Goal: Transaction & Acquisition: Purchase product/service

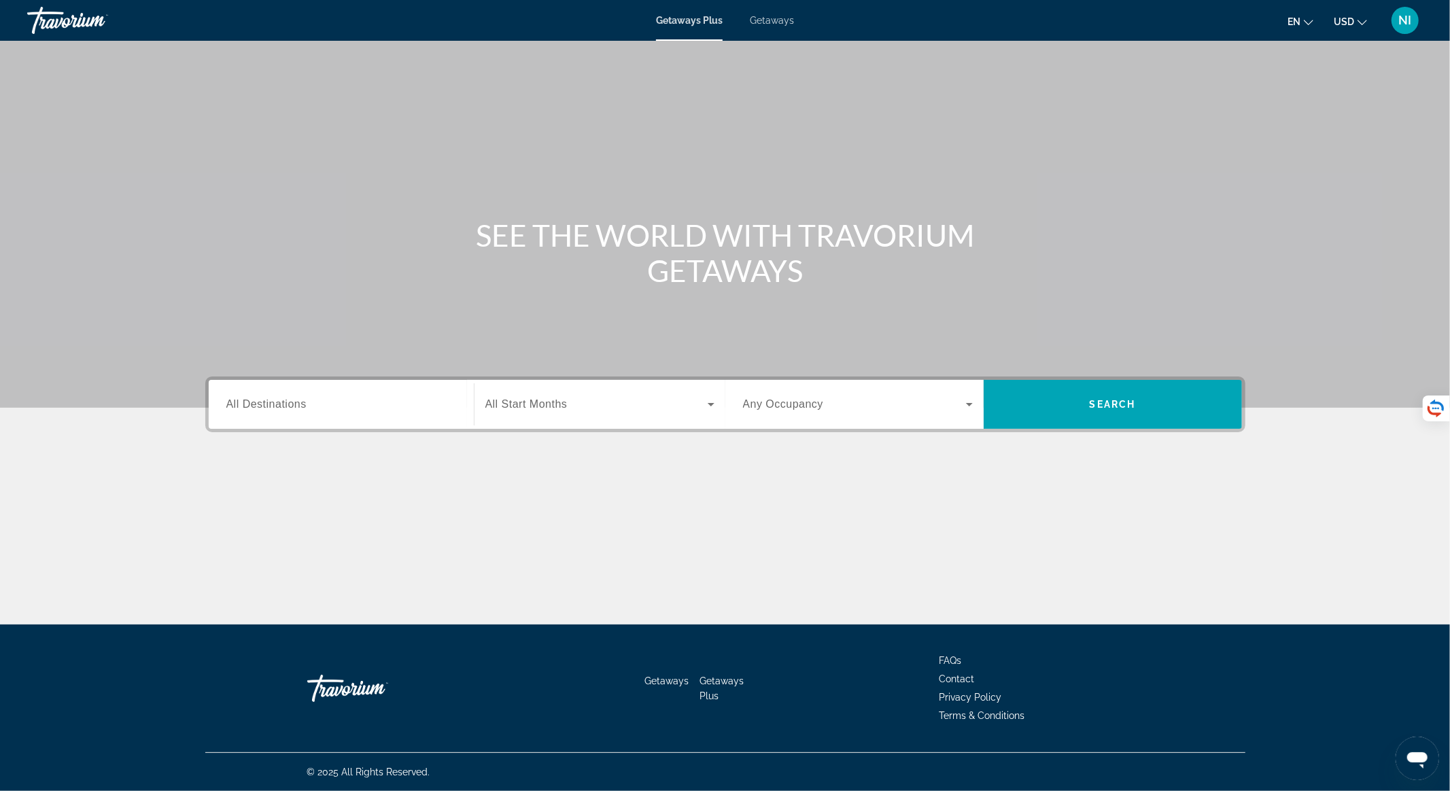
click at [776, 18] on span "Getaways" at bounding box center [772, 20] width 44 height 11
click at [391, 415] on div "Search widget" at bounding box center [341, 404] width 230 height 39
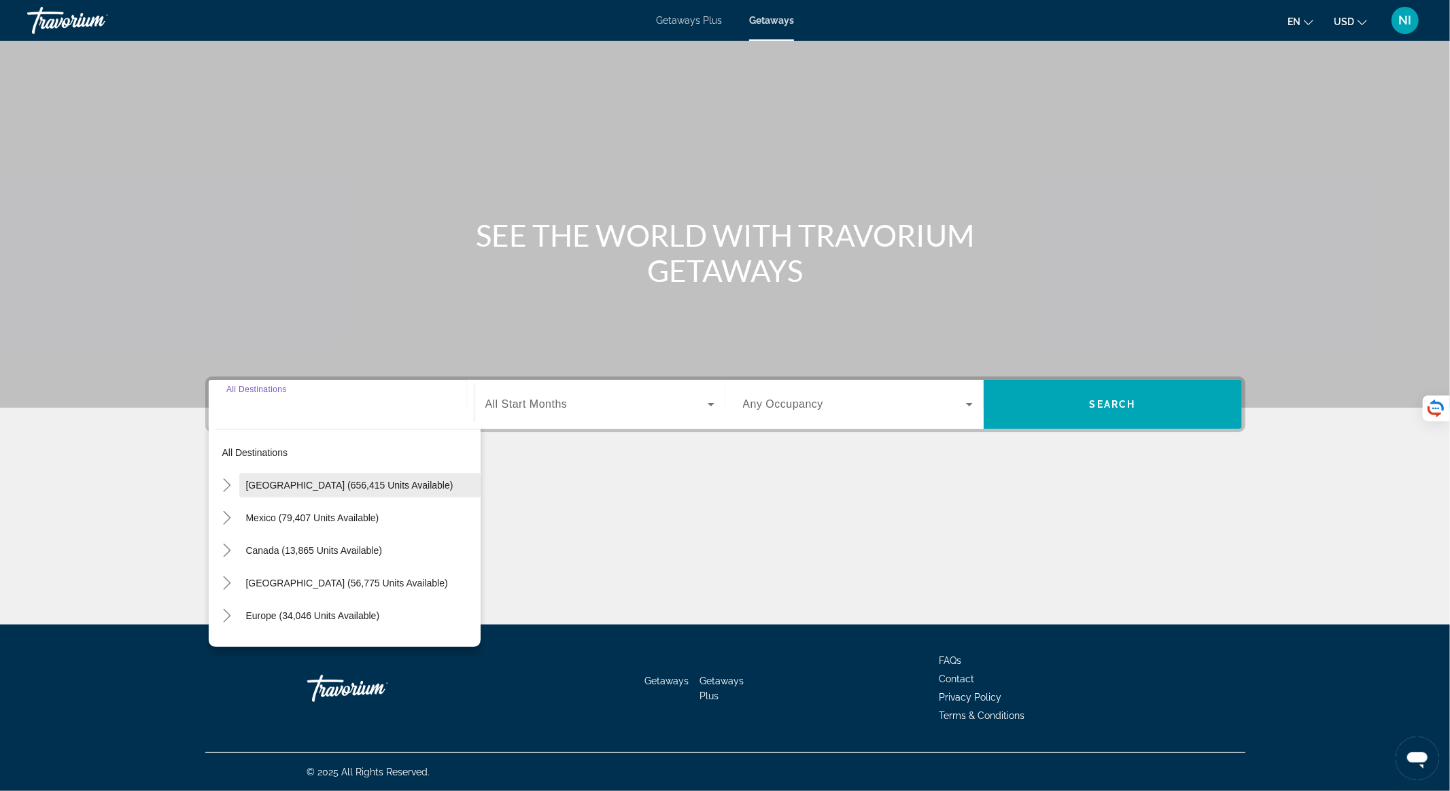
click at [370, 488] on span "United States (656,415 units available)" at bounding box center [349, 485] width 207 height 11
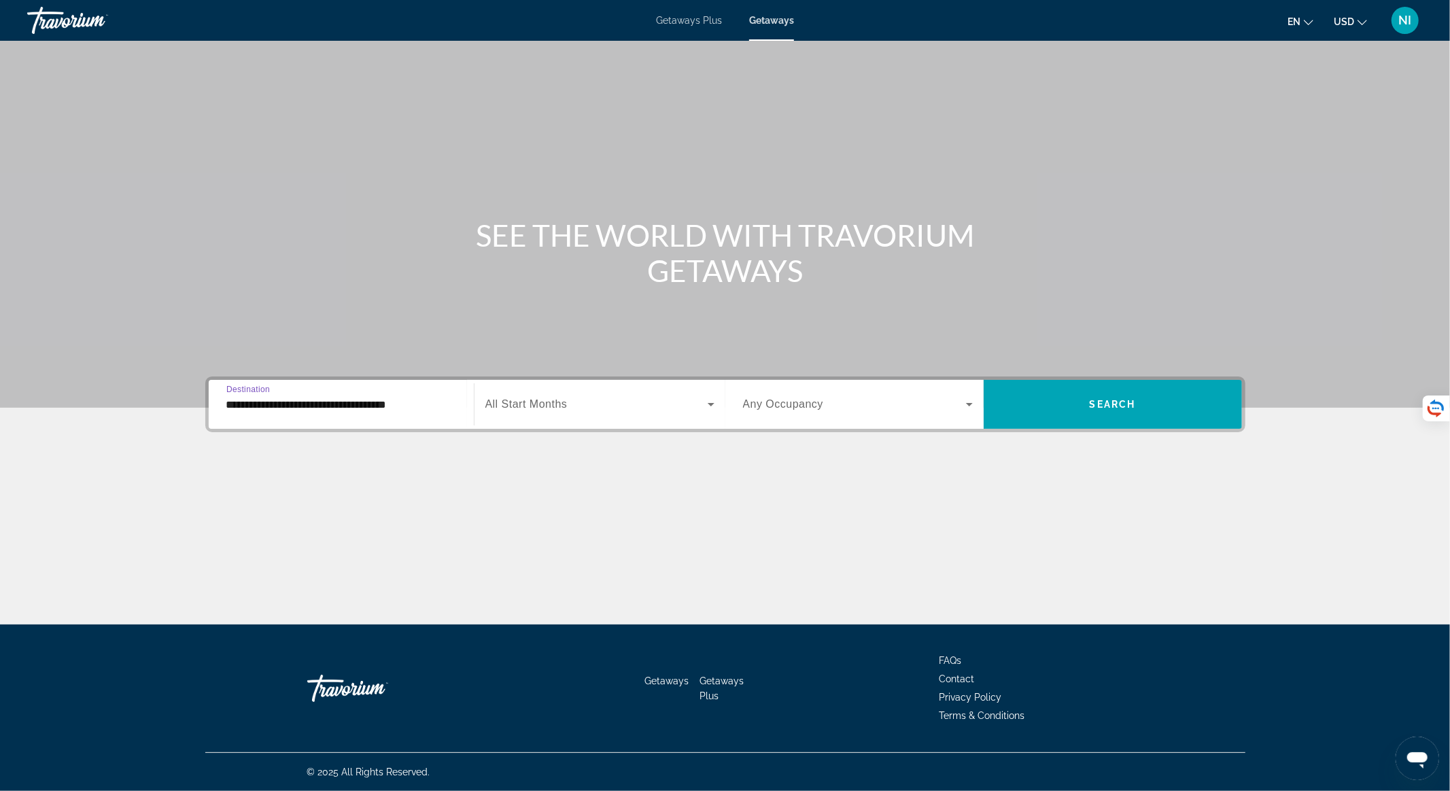
click at [387, 408] on input "**********" at bounding box center [341, 405] width 230 height 16
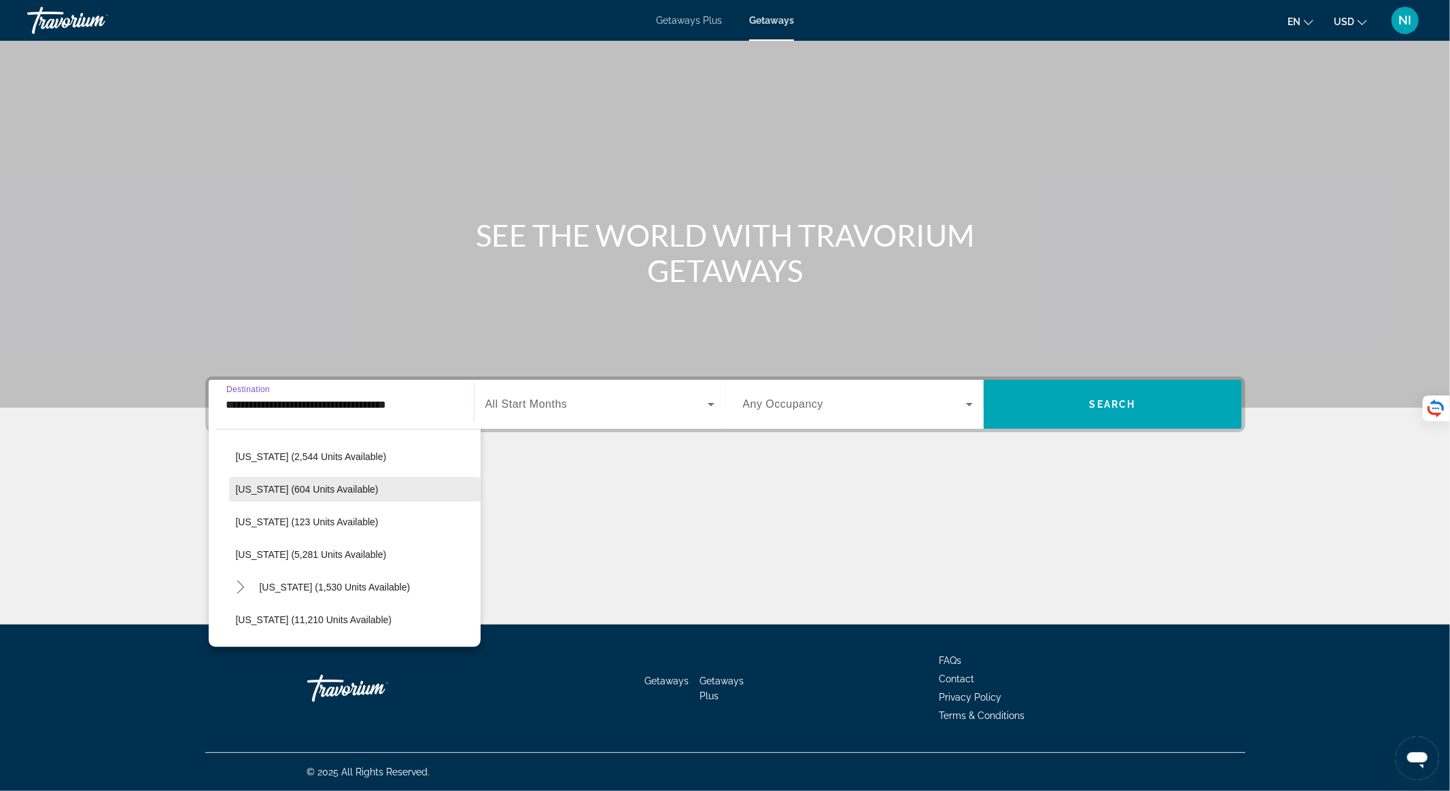
scroll to position [272, 0]
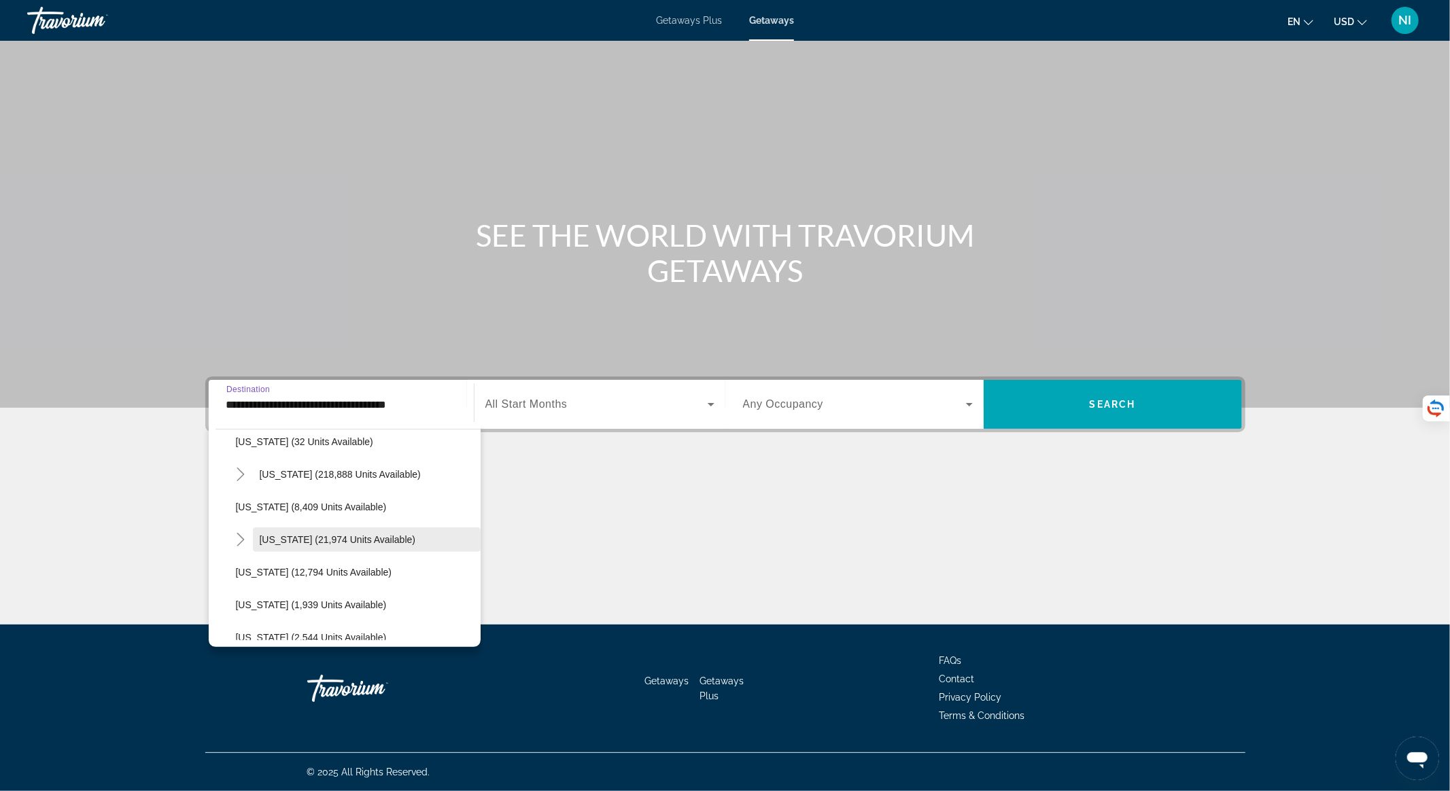
click at [370, 536] on span "Hawaii (21,974 units available)" at bounding box center [338, 539] width 156 height 11
type input "**********"
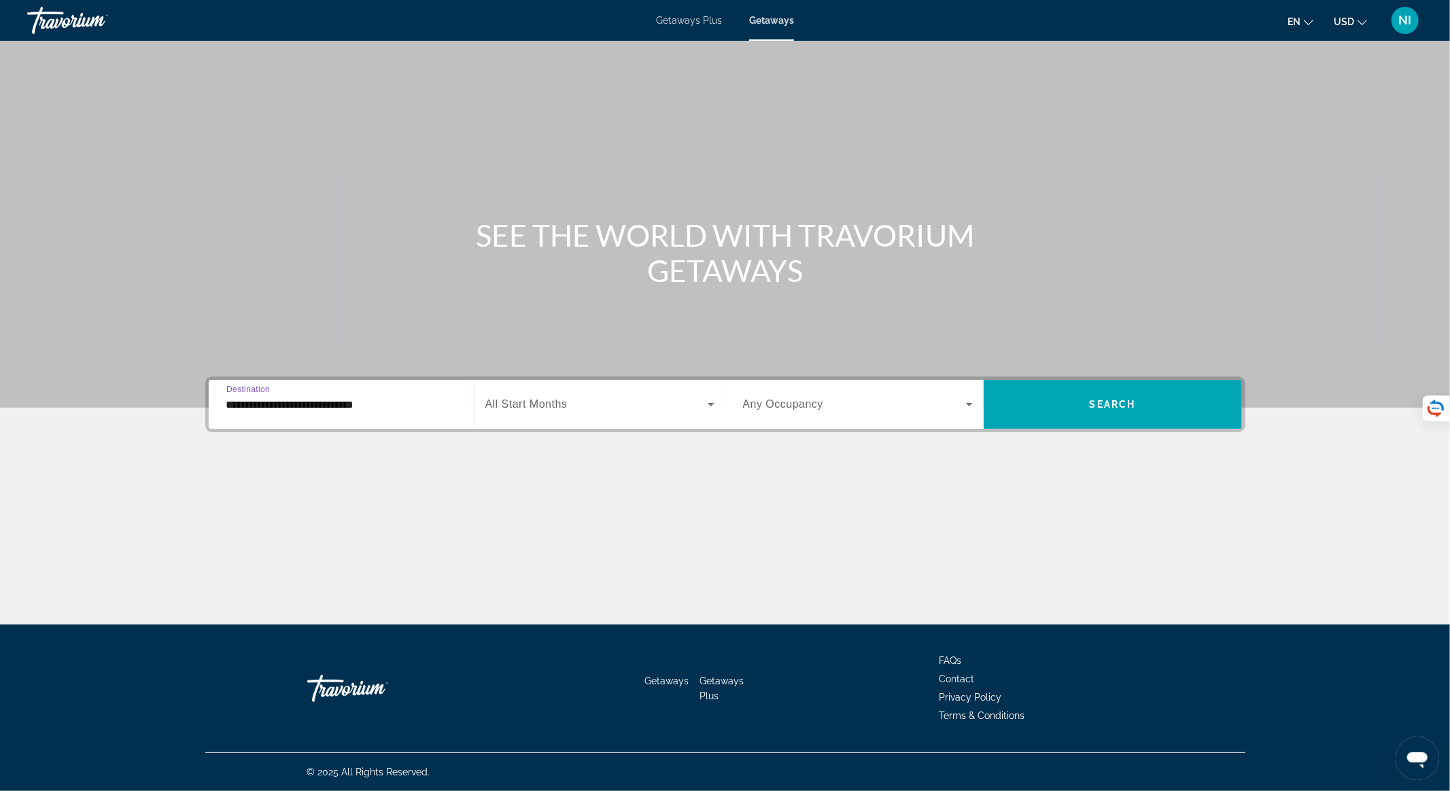
click at [397, 406] on input "**********" at bounding box center [341, 405] width 230 height 16
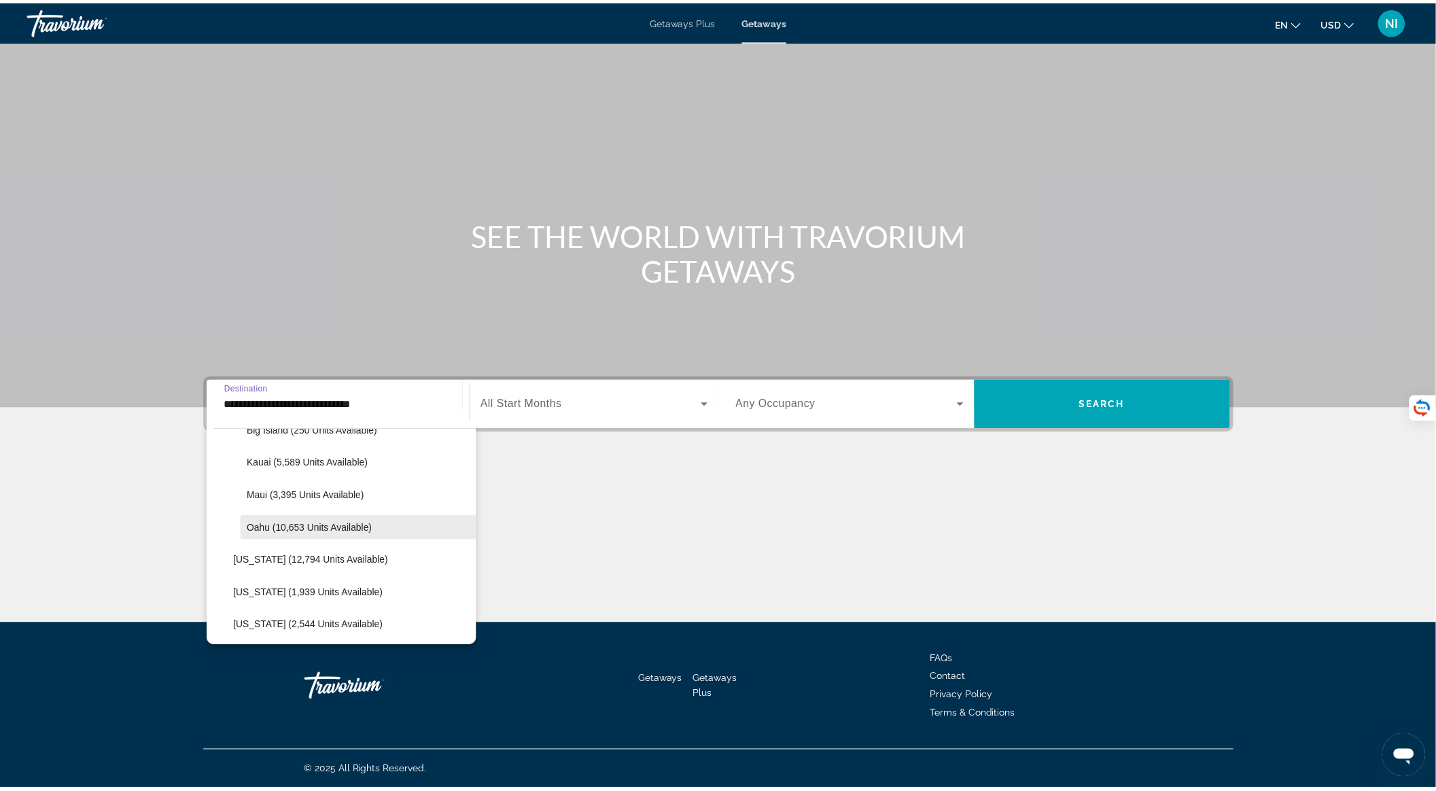
scroll to position [458, 0]
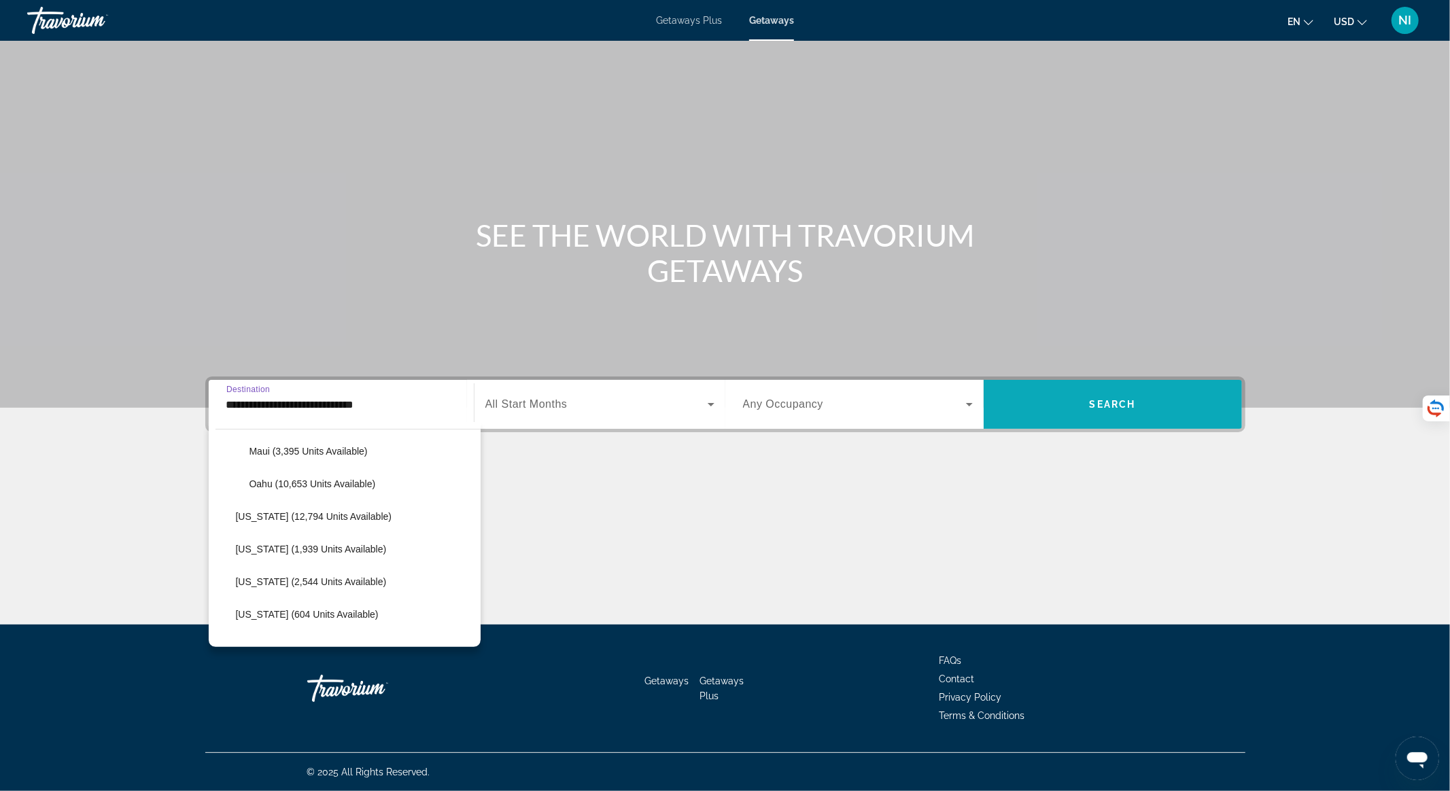
click at [1091, 410] on span "Search widget" at bounding box center [1112, 404] width 258 height 33
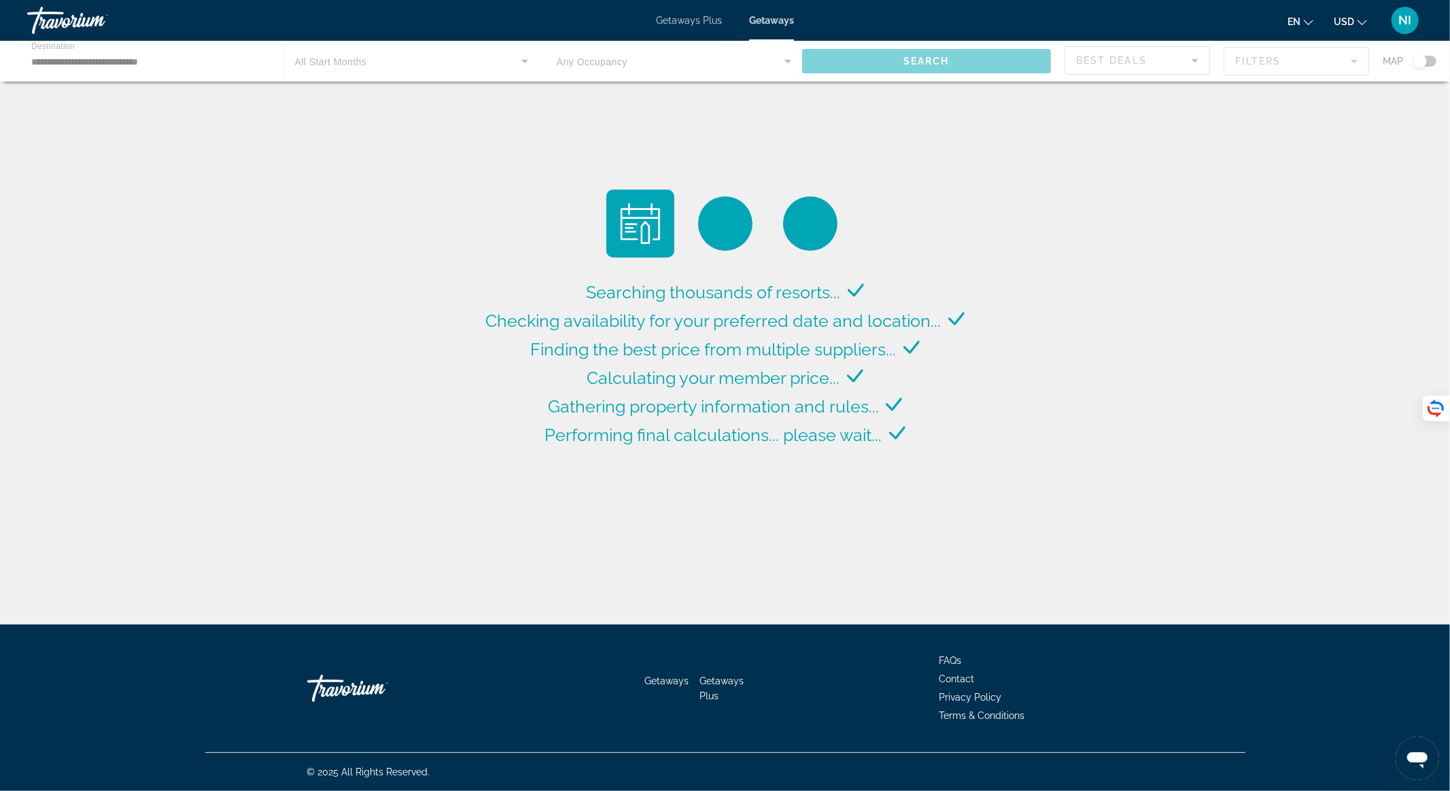
click at [374, 60] on div "Main content" at bounding box center [725, 61] width 1450 height 41
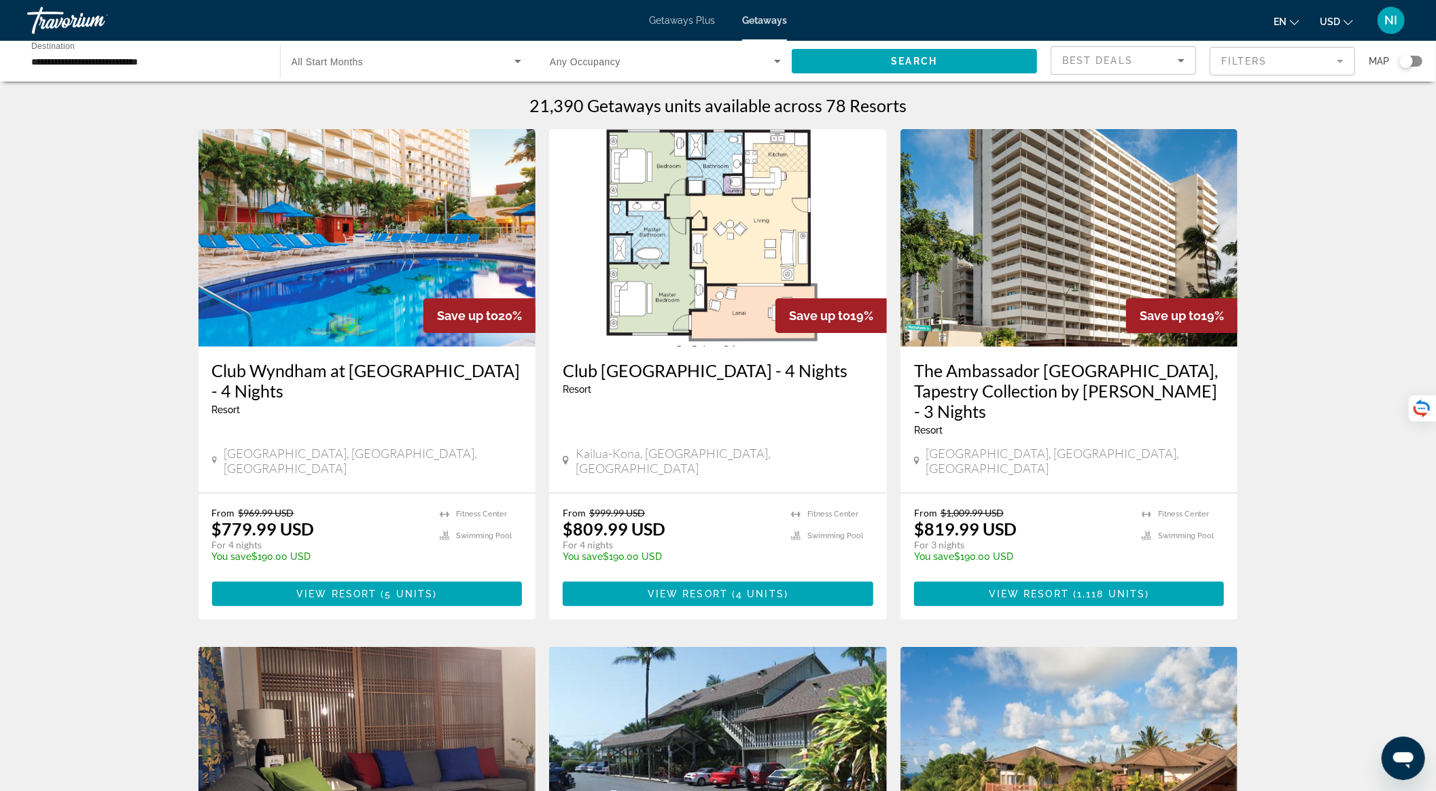
click at [422, 62] on span "Search widget" at bounding box center [404, 61] width 224 height 16
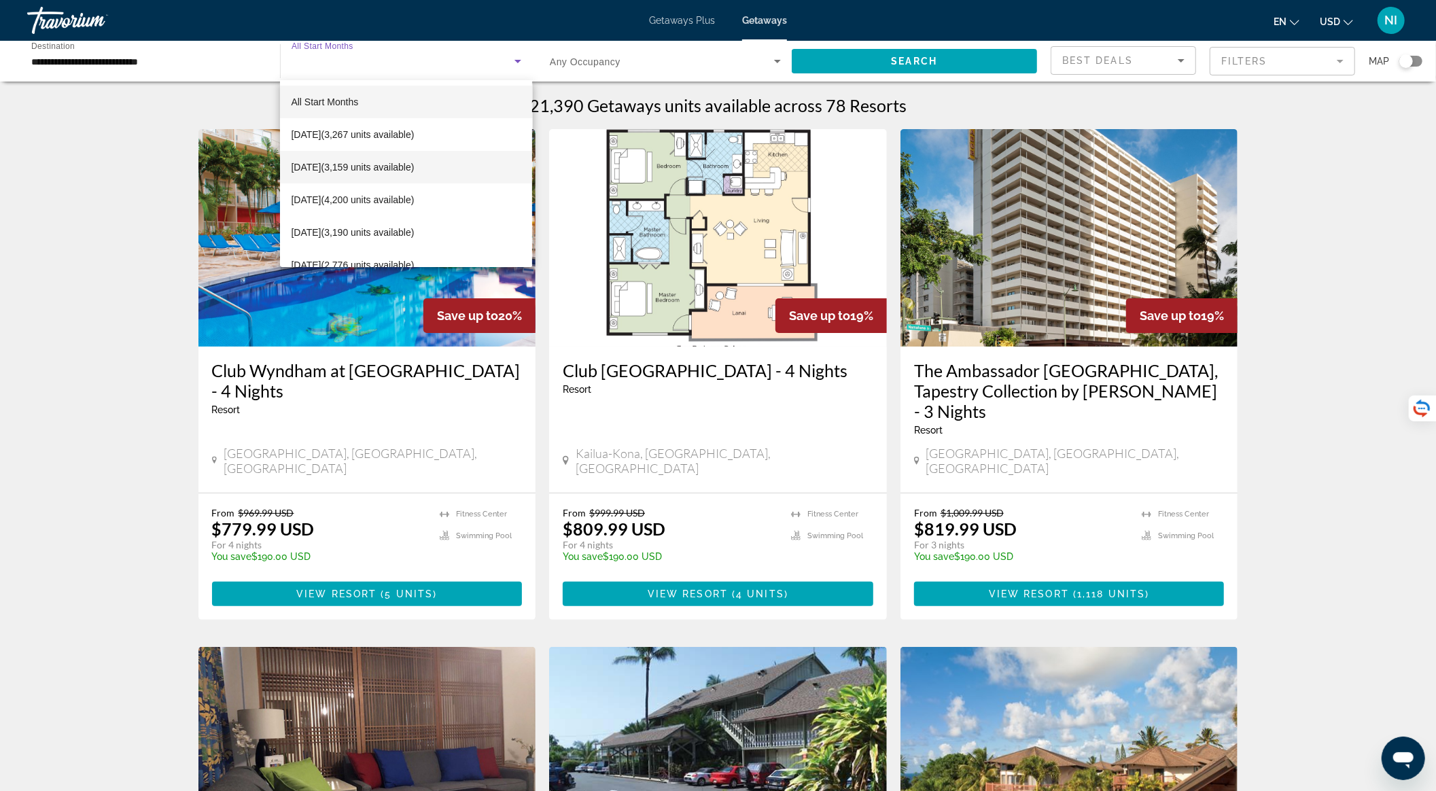
click at [414, 171] on span "November 2025 (3,159 units available)" at bounding box center [352, 167] width 123 height 16
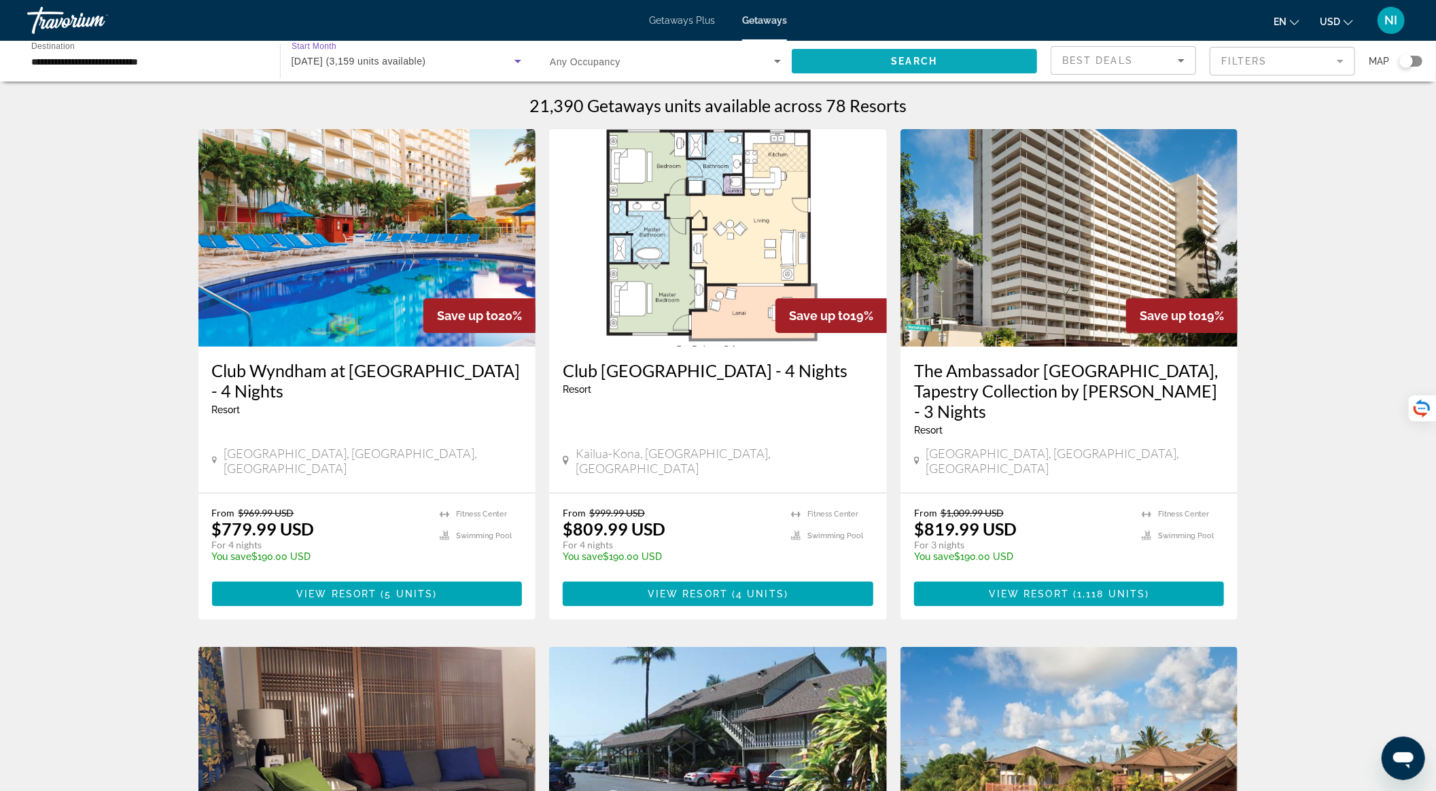
click at [840, 61] on span "Search widget" at bounding box center [915, 61] width 246 height 33
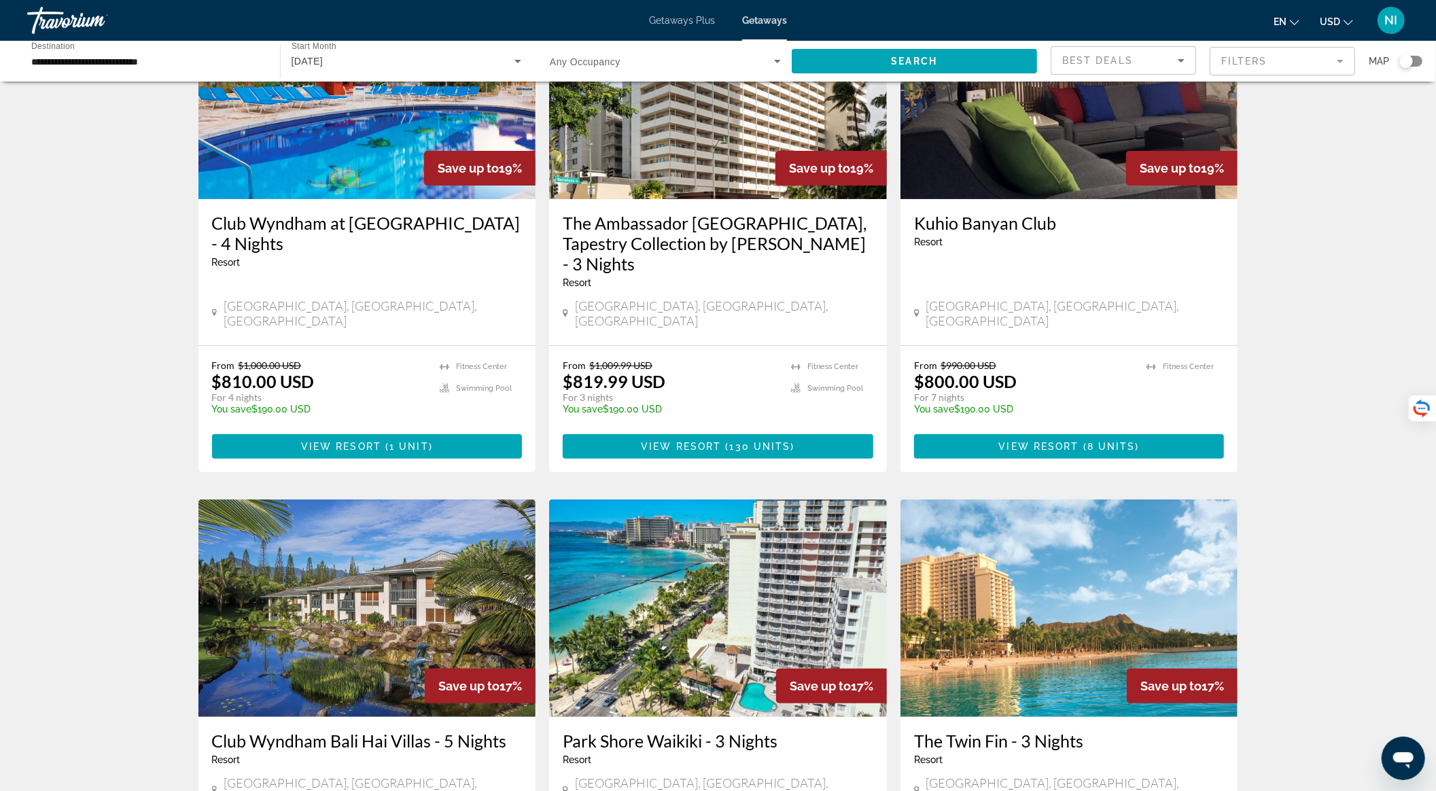
scroll to position [362, 0]
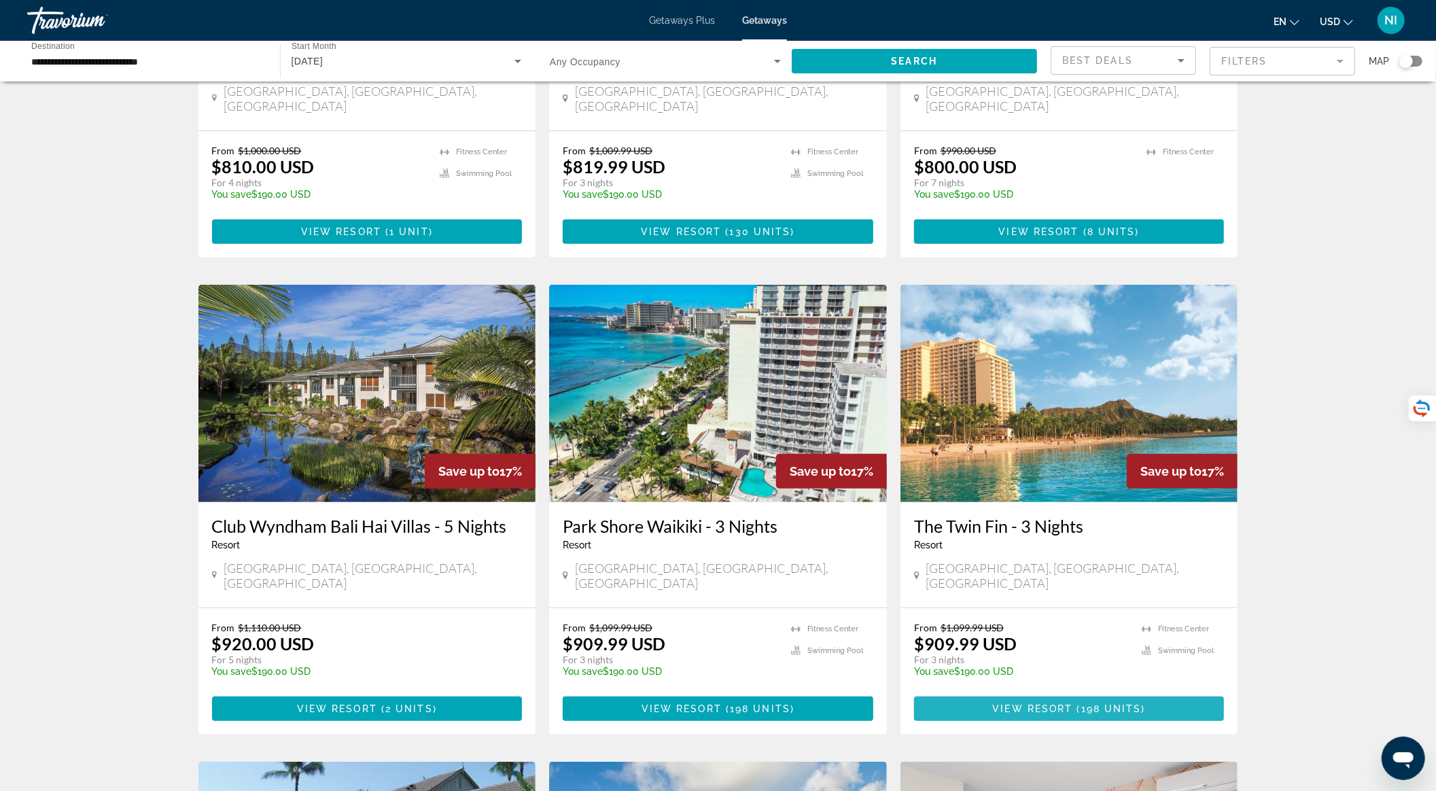
click at [1098, 703] on span "198 units" at bounding box center [1111, 708] width 60 height 11
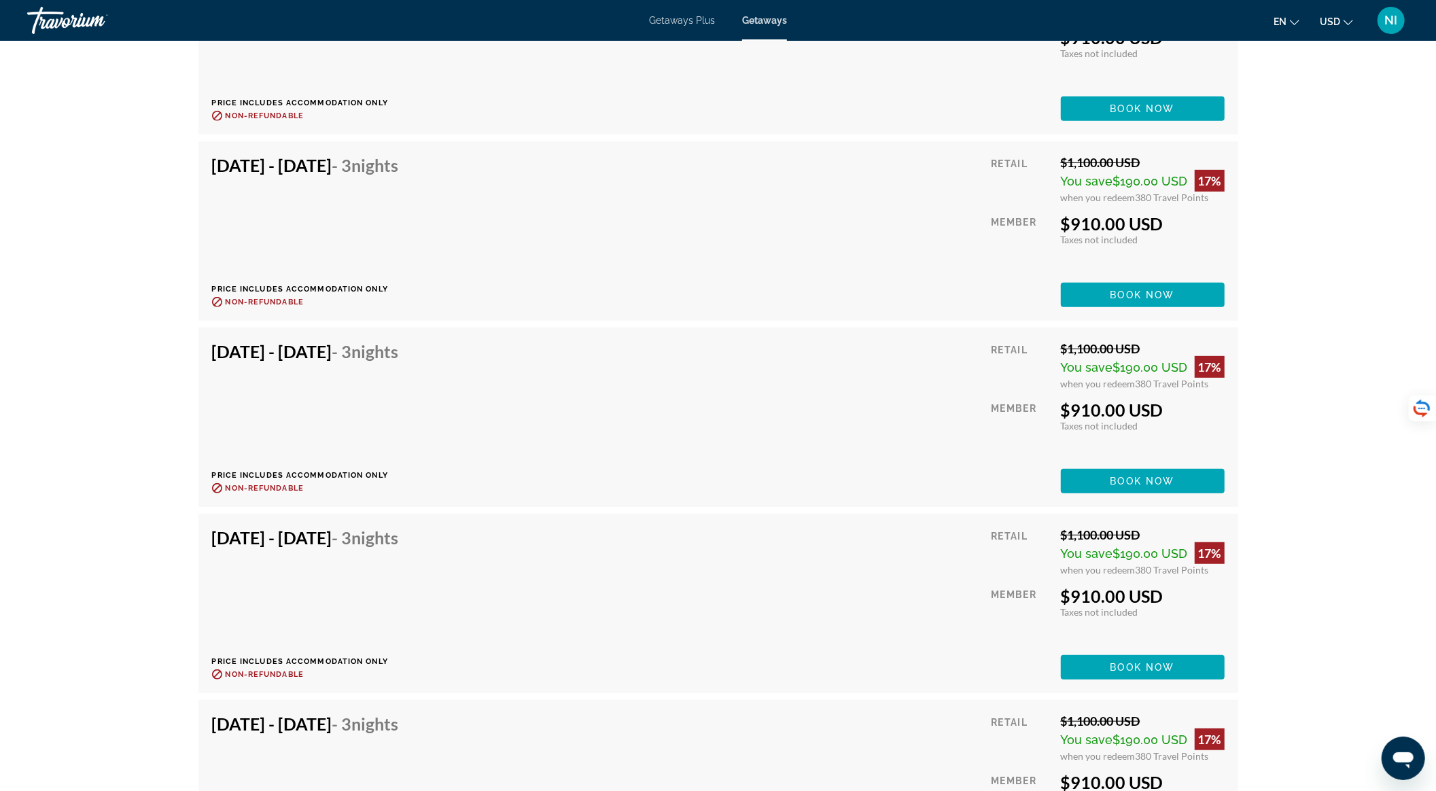
scroll to position [4863, 0]
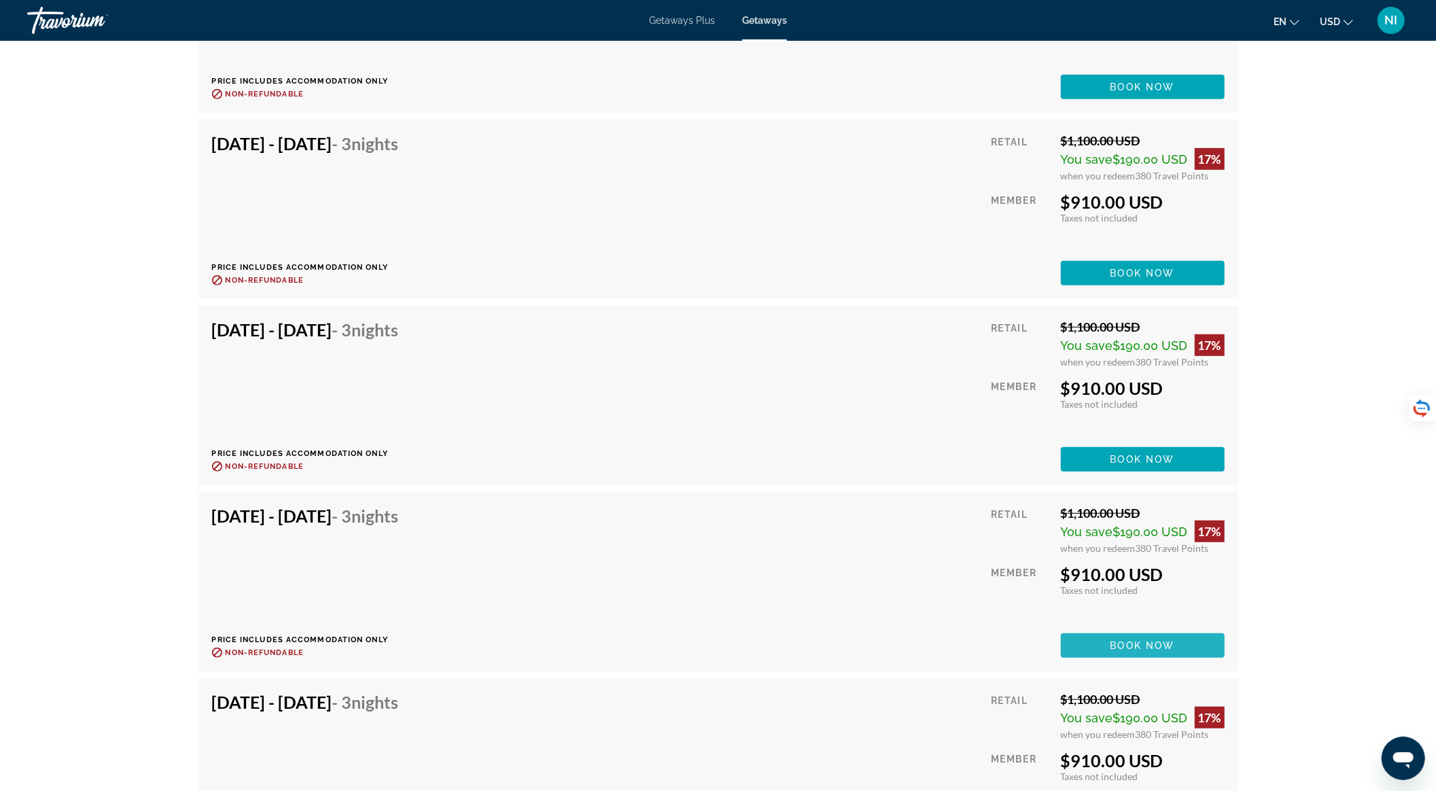
click at [1146, 647] on span "Book now" at bounding box center [1142, 645] width 65 height 11
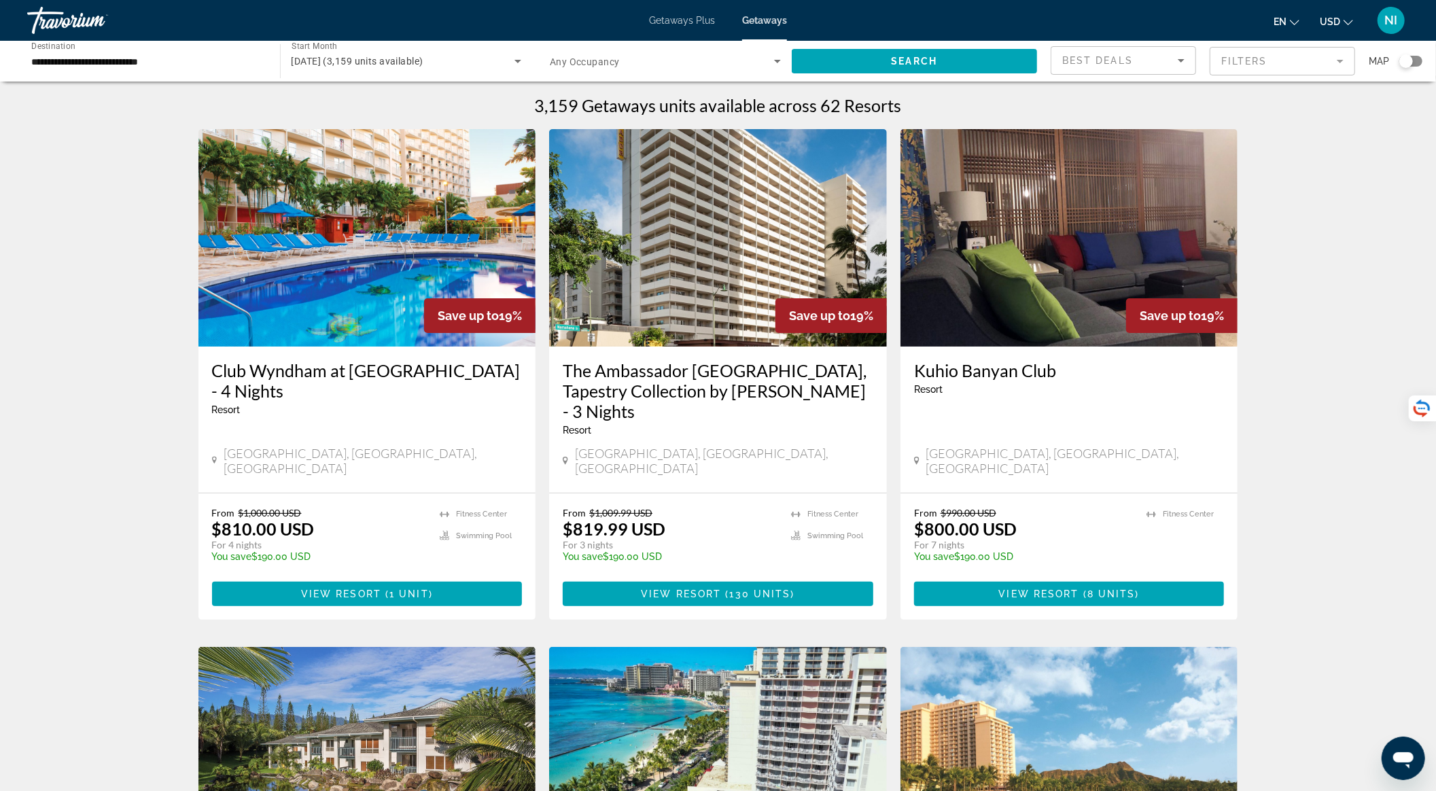
click at [372, 273] on img "Main content" at bounding box center [367, 237] width 338 height 217
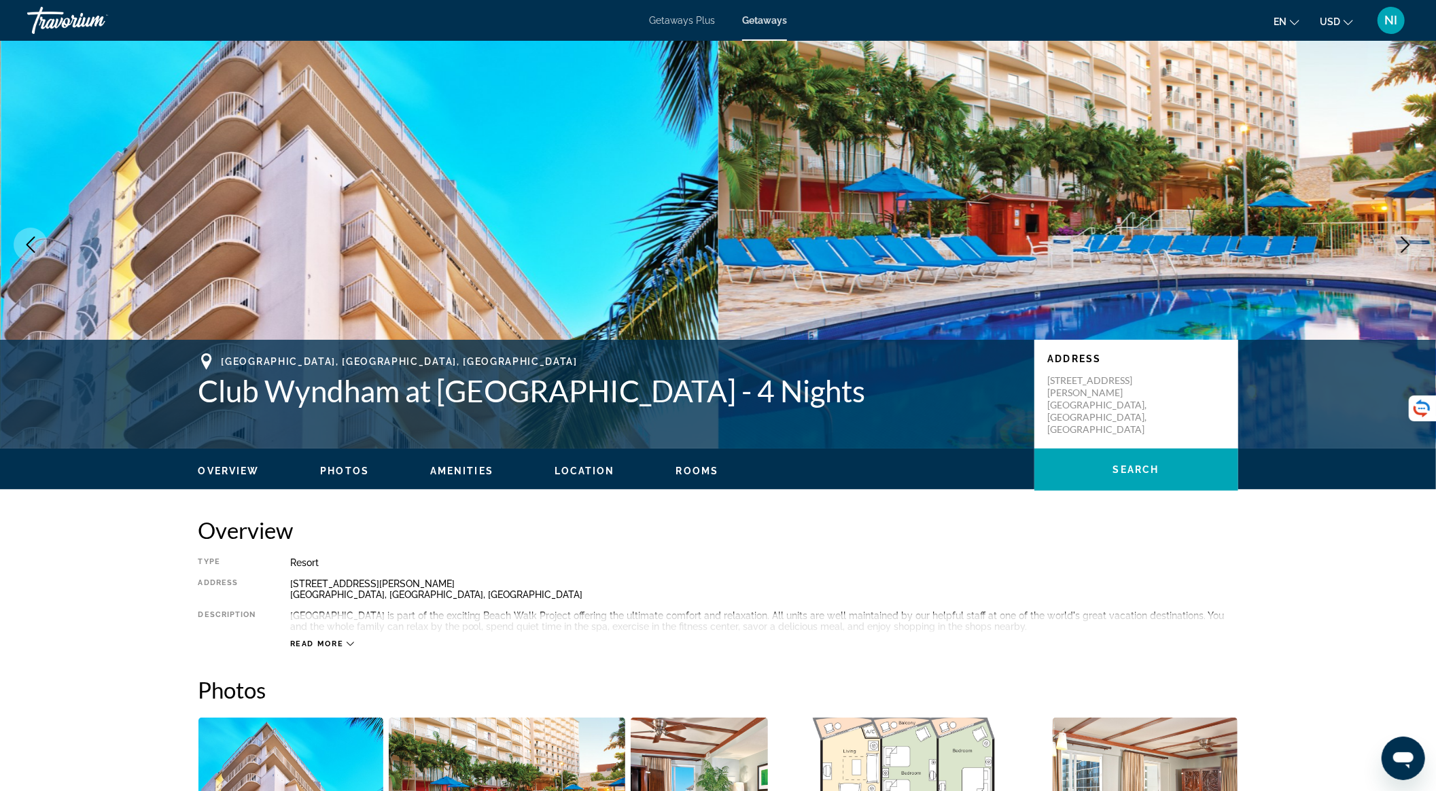
click at [1397, 243] on icon "Next image" at bounding box center [1405, 245] width 16 height 16
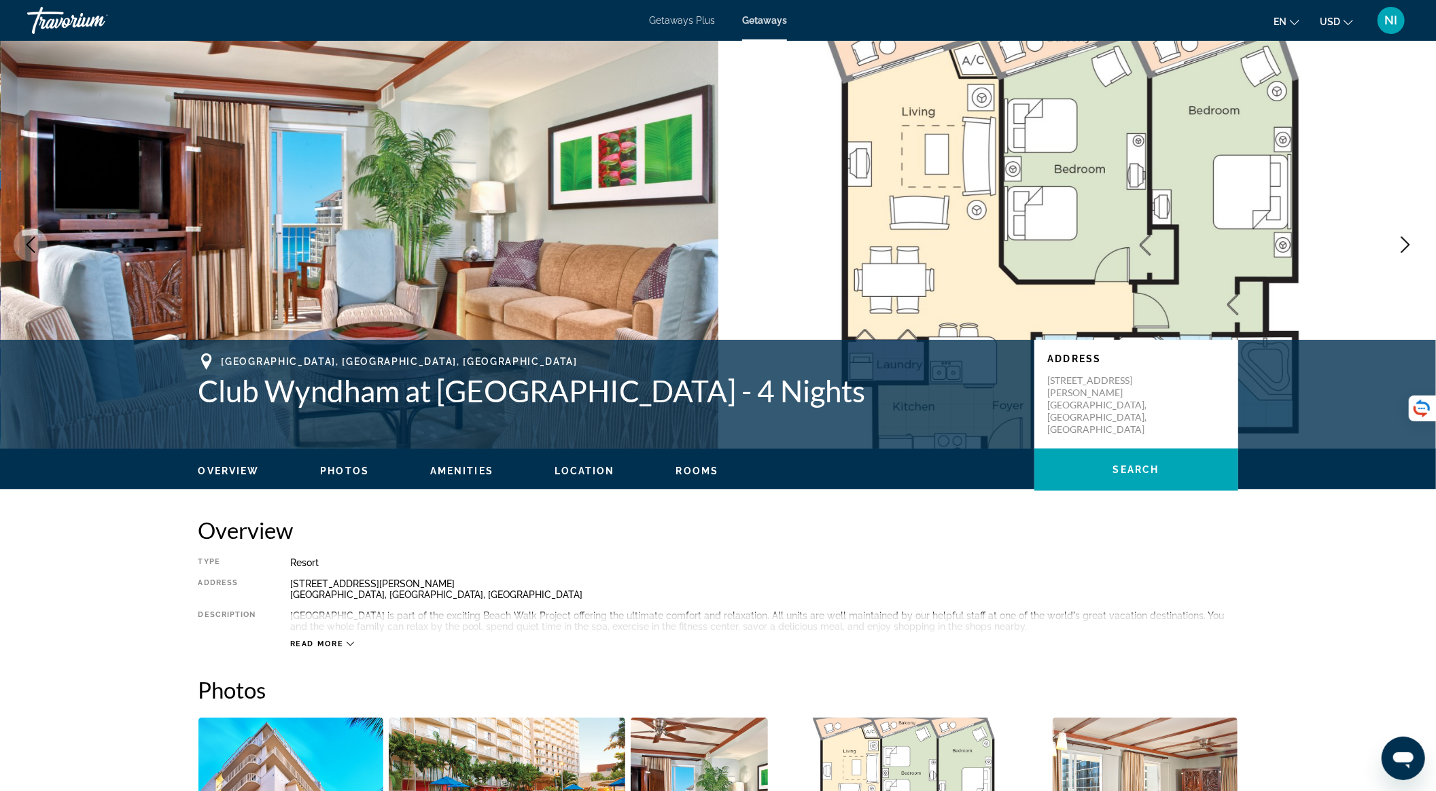
click at [1397, 243] on icon "Next image" at bounding box center [1405, 245] width 16 height 16
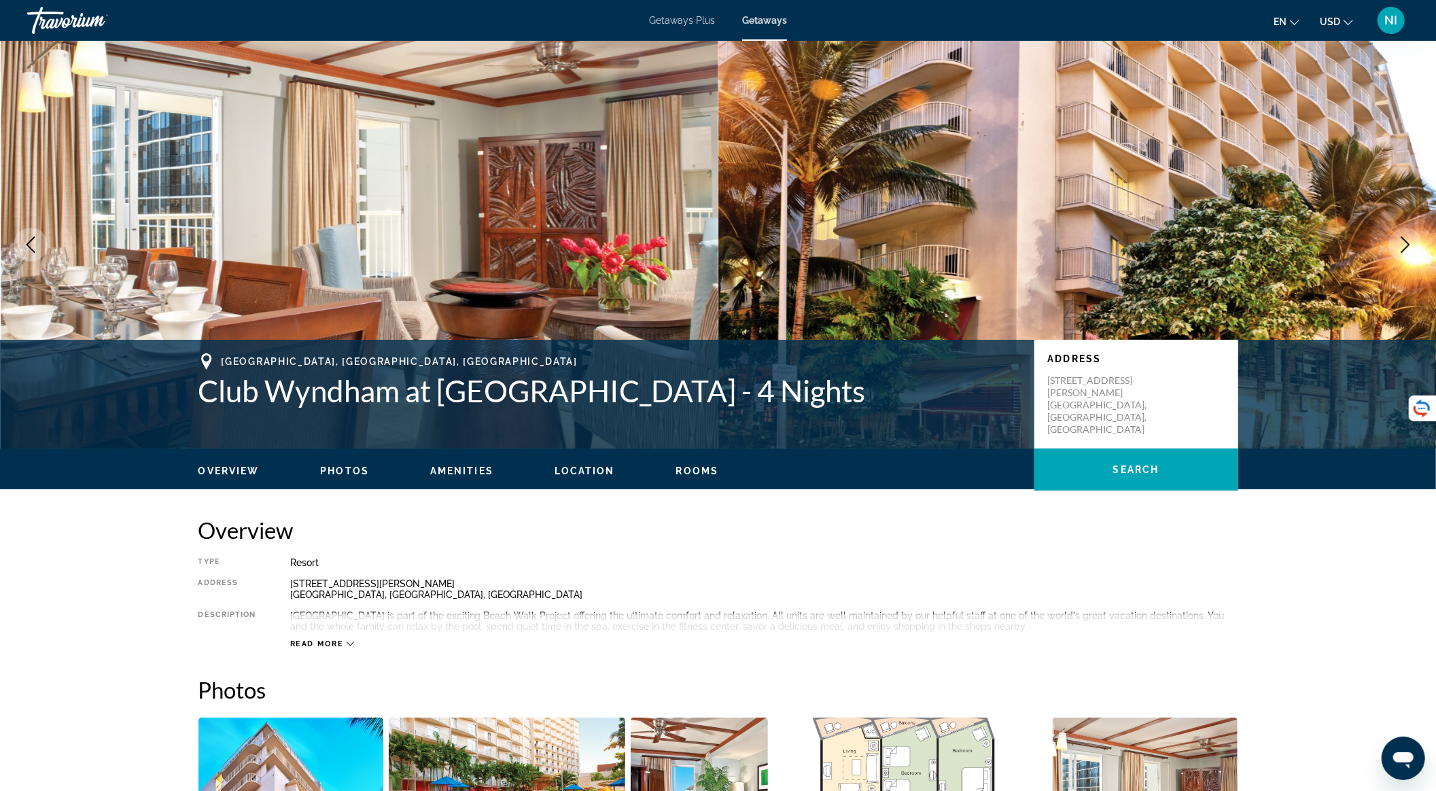
click at [1397, 243] on icon "Next image" at bounding box center [1405, 245] width 16 height 16
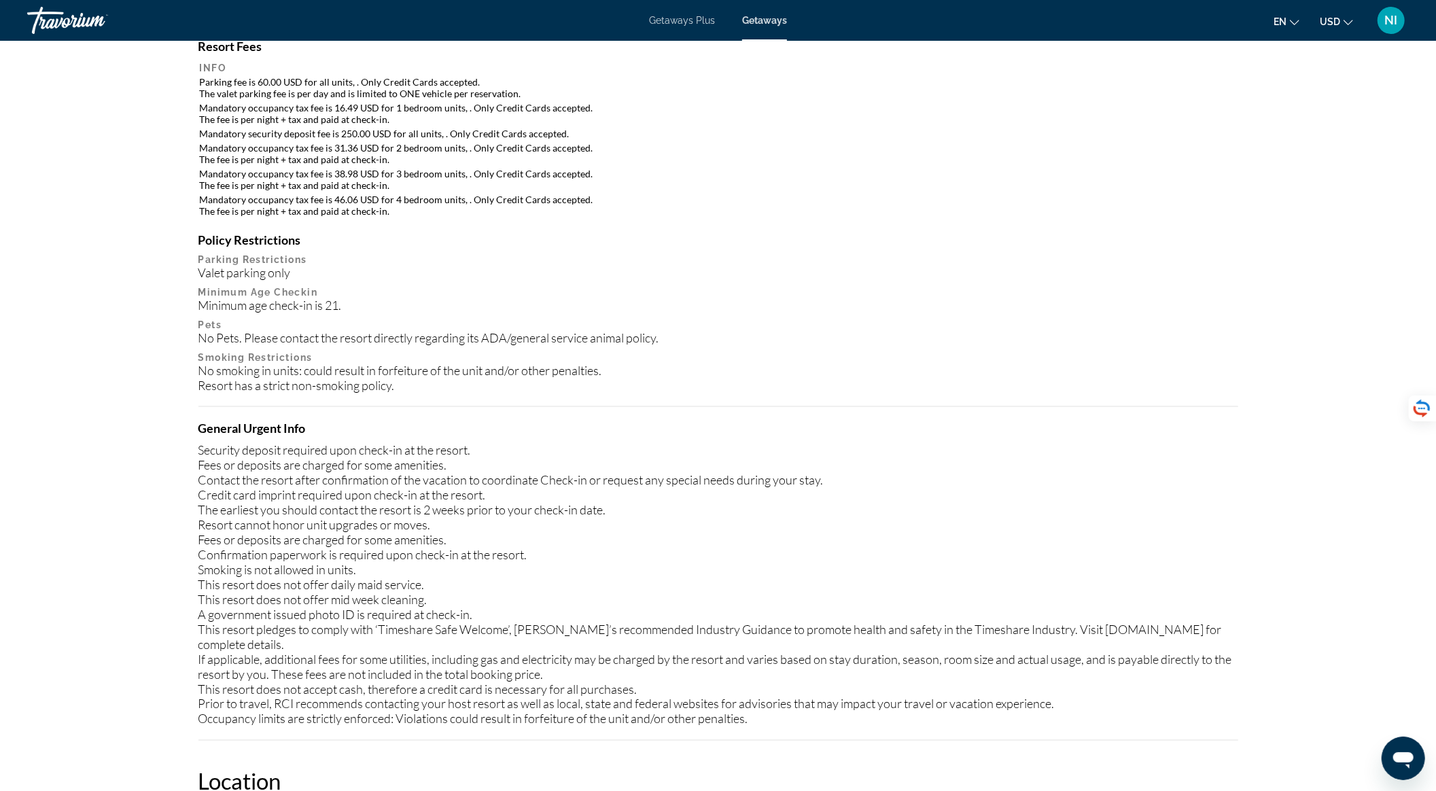
scroll to position [1110, 0]
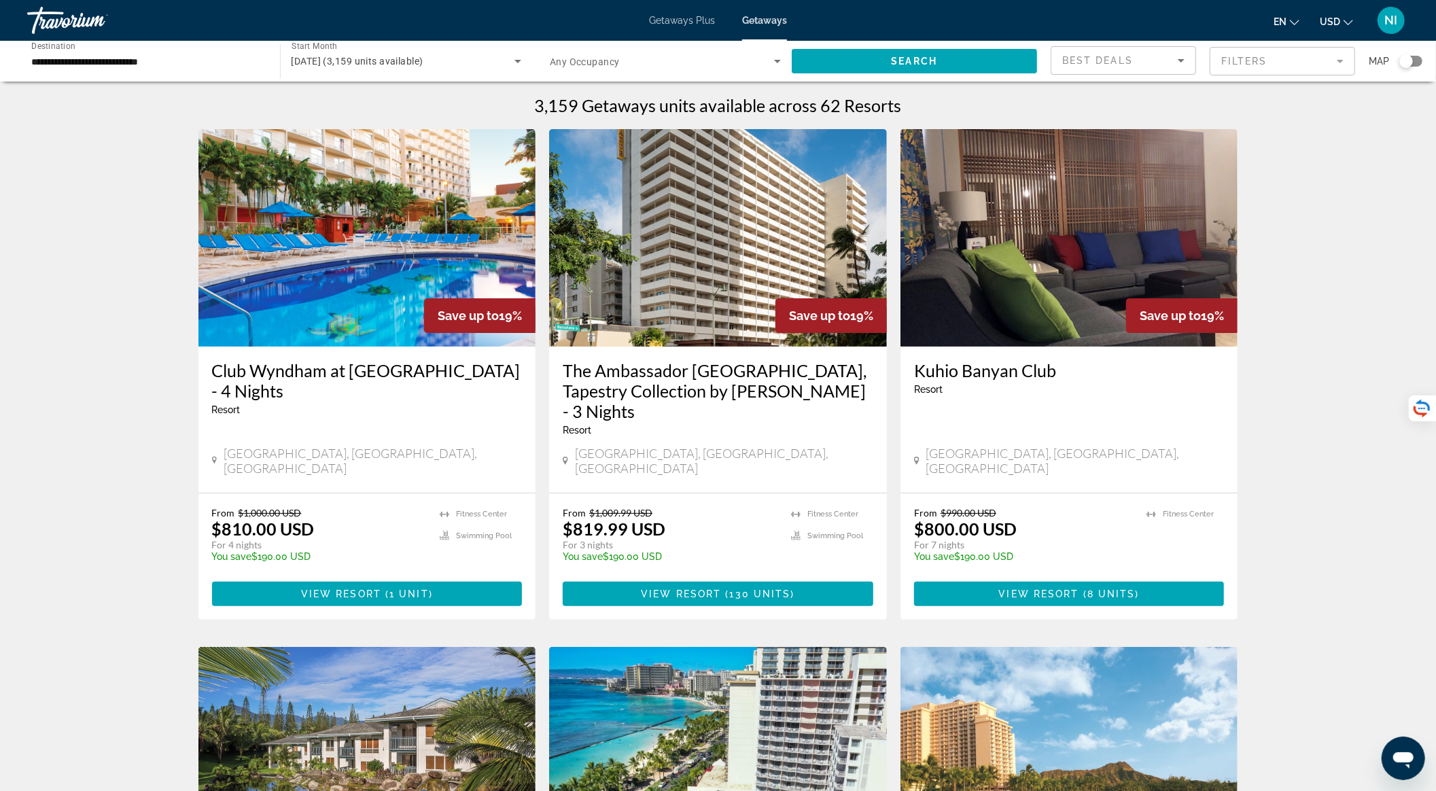
click at [1074, 311] on img "Main content" at bounding box center [1069, 237] width 338 height 217
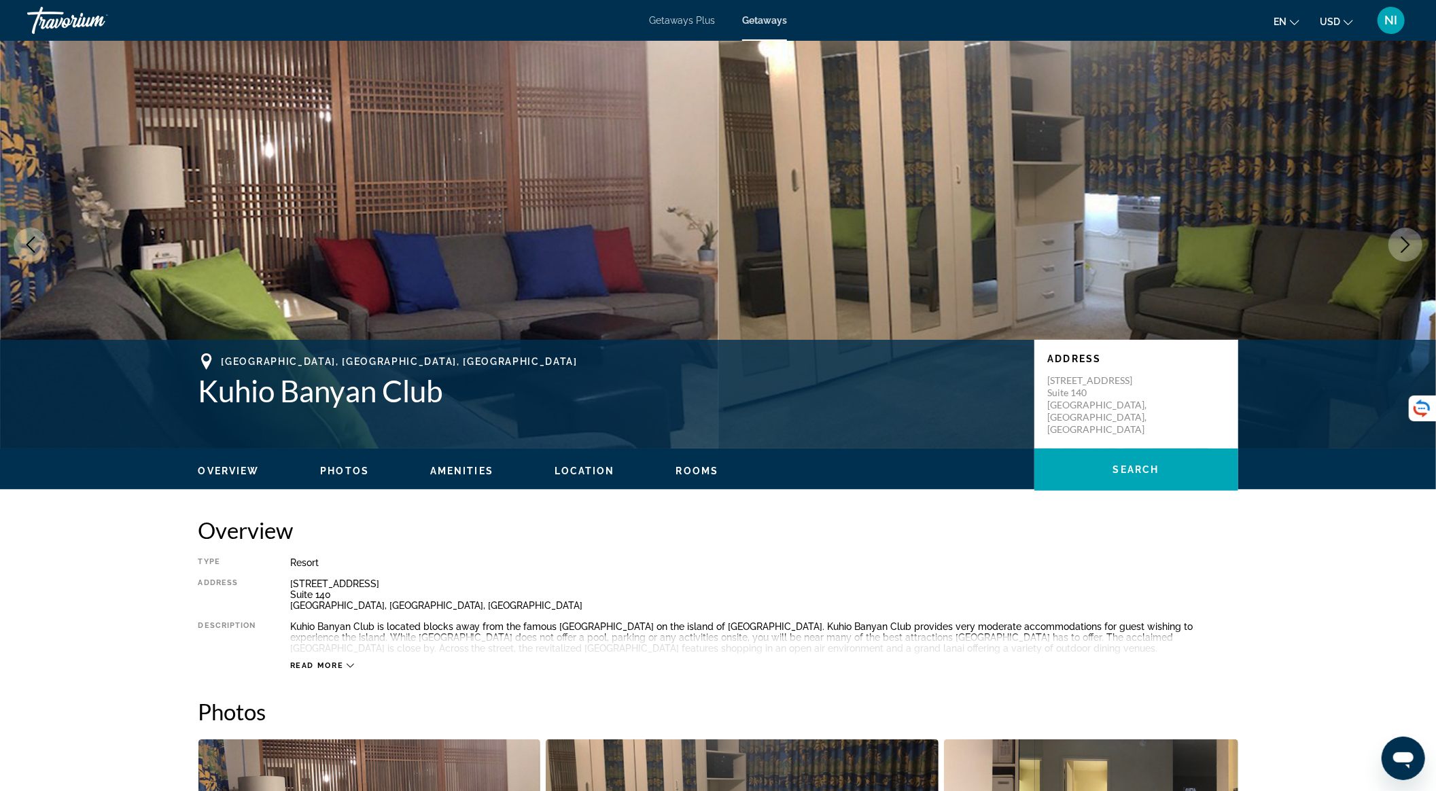
click at [1395, 250] on button "Next image" at bounding box center [1405, 245] width 34 height 34
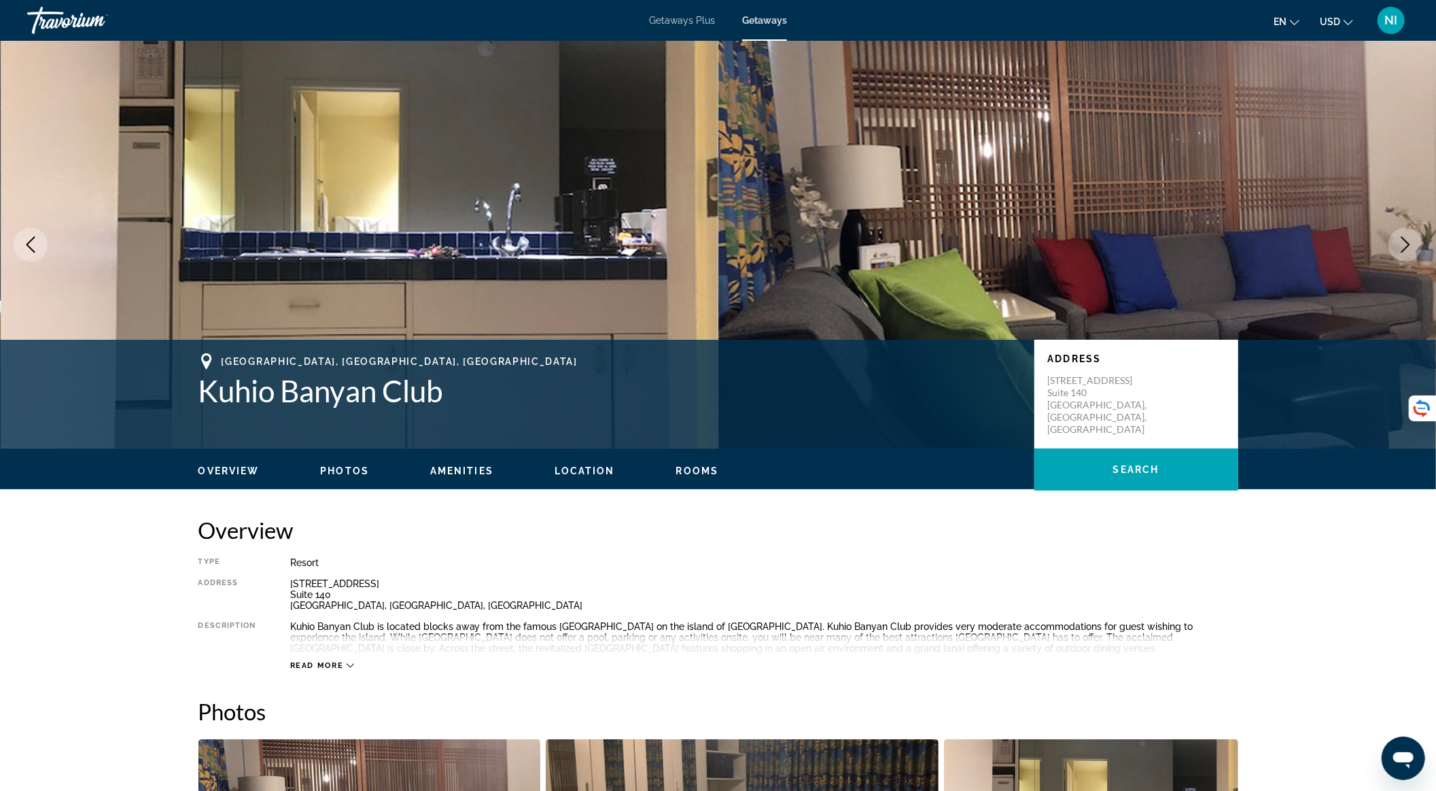
click at [1397, 249] on button "Next image" at bounding box center [1405, 245] width 34 height 34
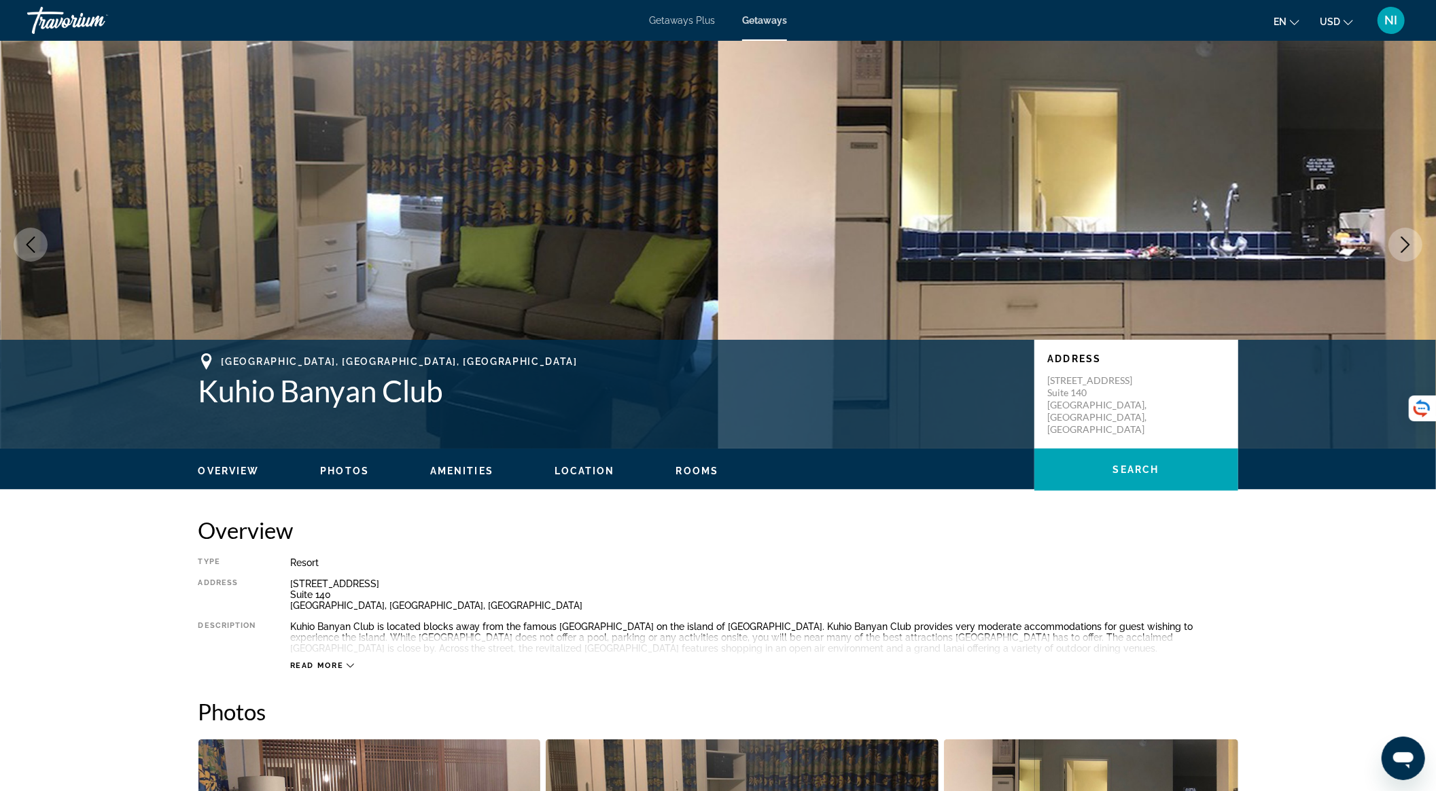
click at [1397, 249] on button "Next image" at bounding box center [1405, 245] width 34 height 34
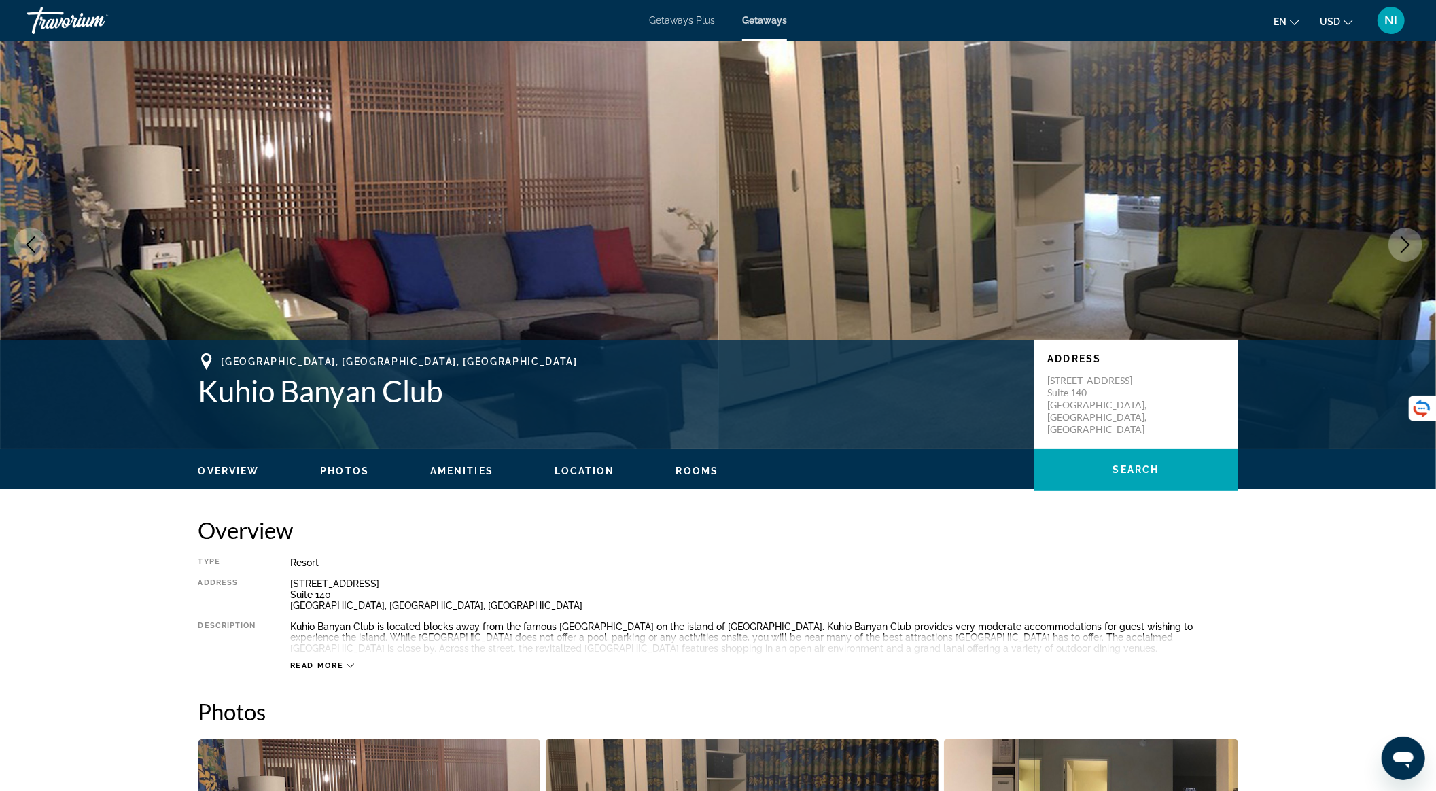
click at [1397, 249] on button "Next image" at bounding box center [1405, 245] width 34 height 34
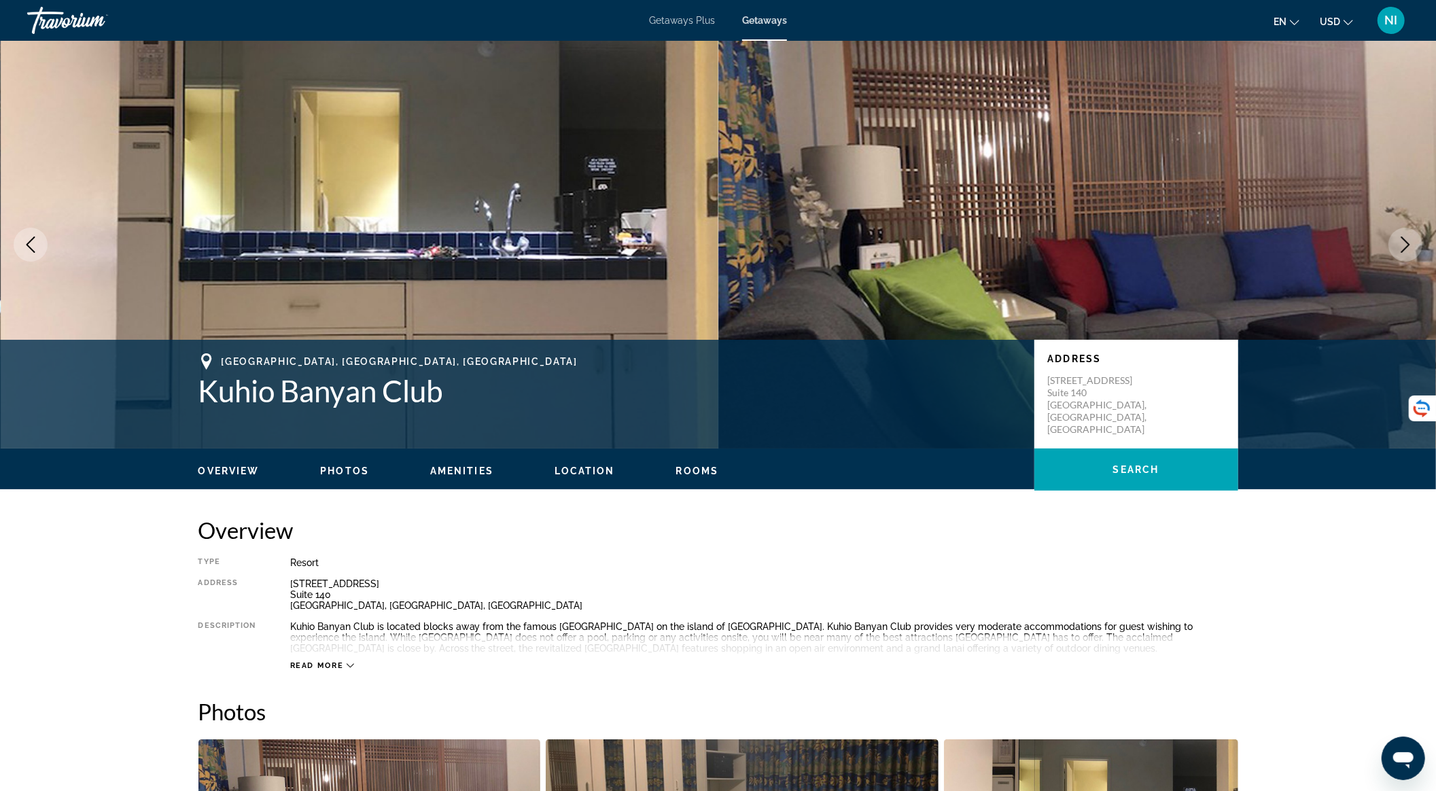
click at [1397, 249] on button "Next image" at bounding box center [1405, 245] width 34 height 34
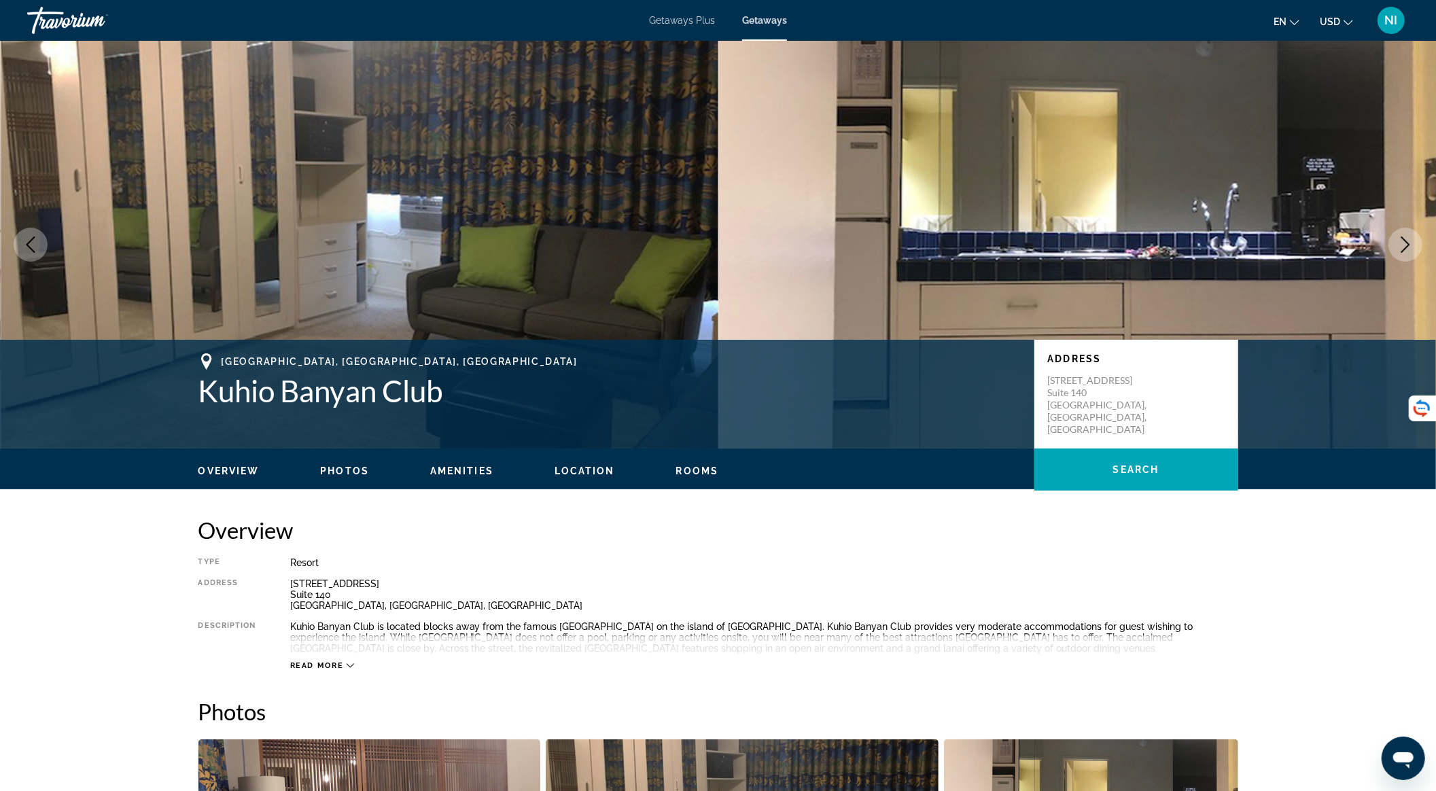
click at [1397, 249] on button "Next image" at bounding box center [1405, 245] width 34 height 34
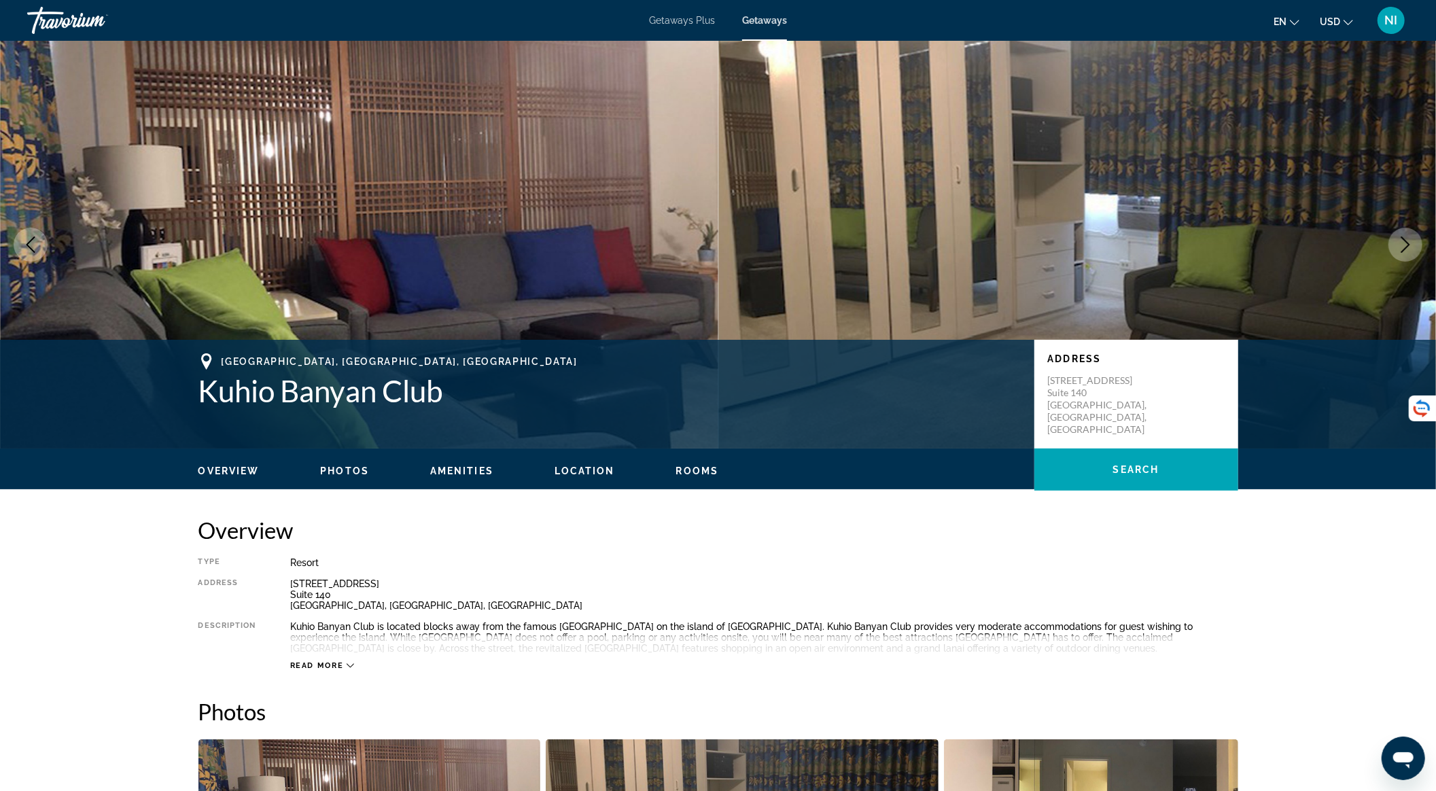
click at [1397, 249] on button "Next image" at bounding box center [1405, 245] width 34 height 34
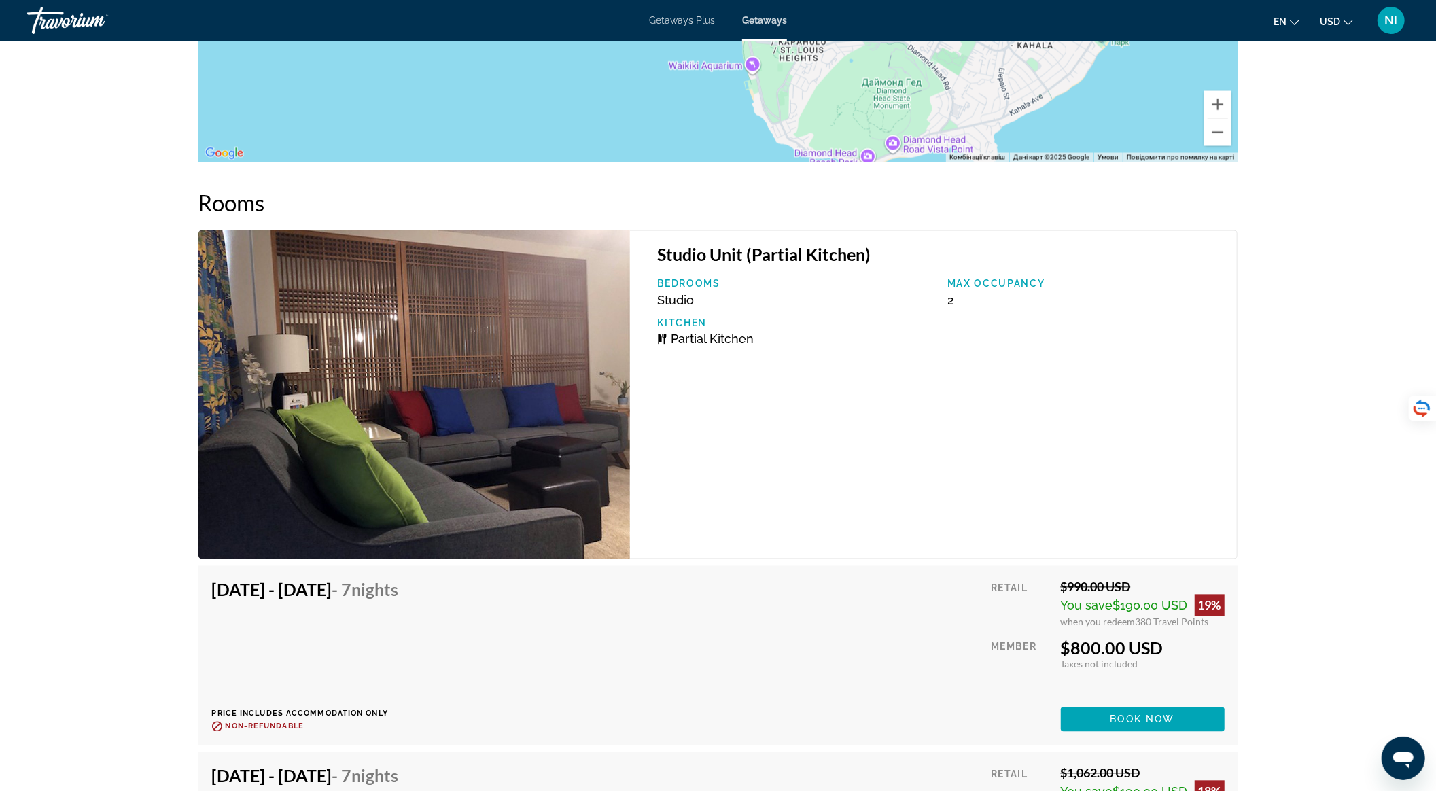
scroll to position [2175, 0]
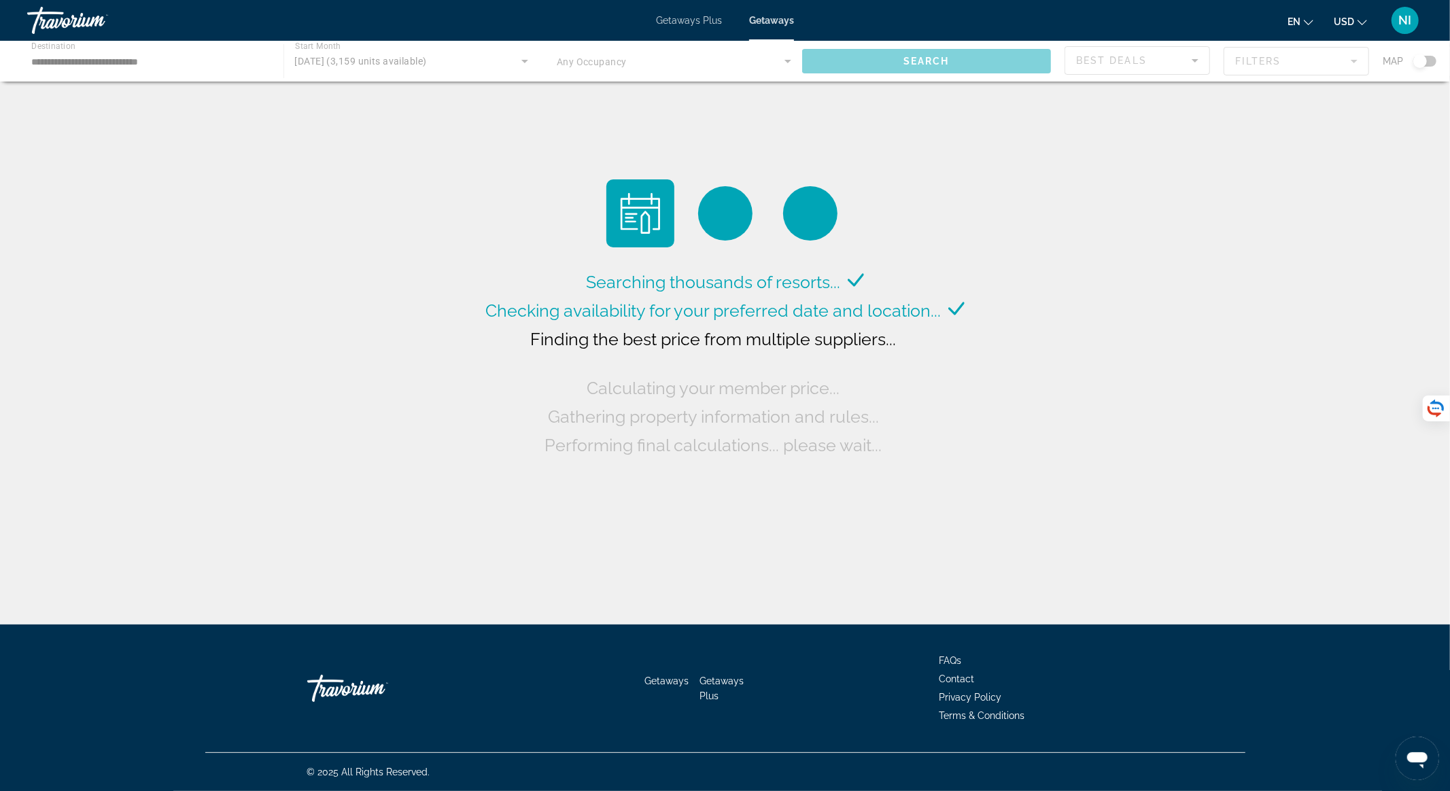
click at [721, 56] on div "Main content" at bounding box center [725, 61] width 1450 height 41
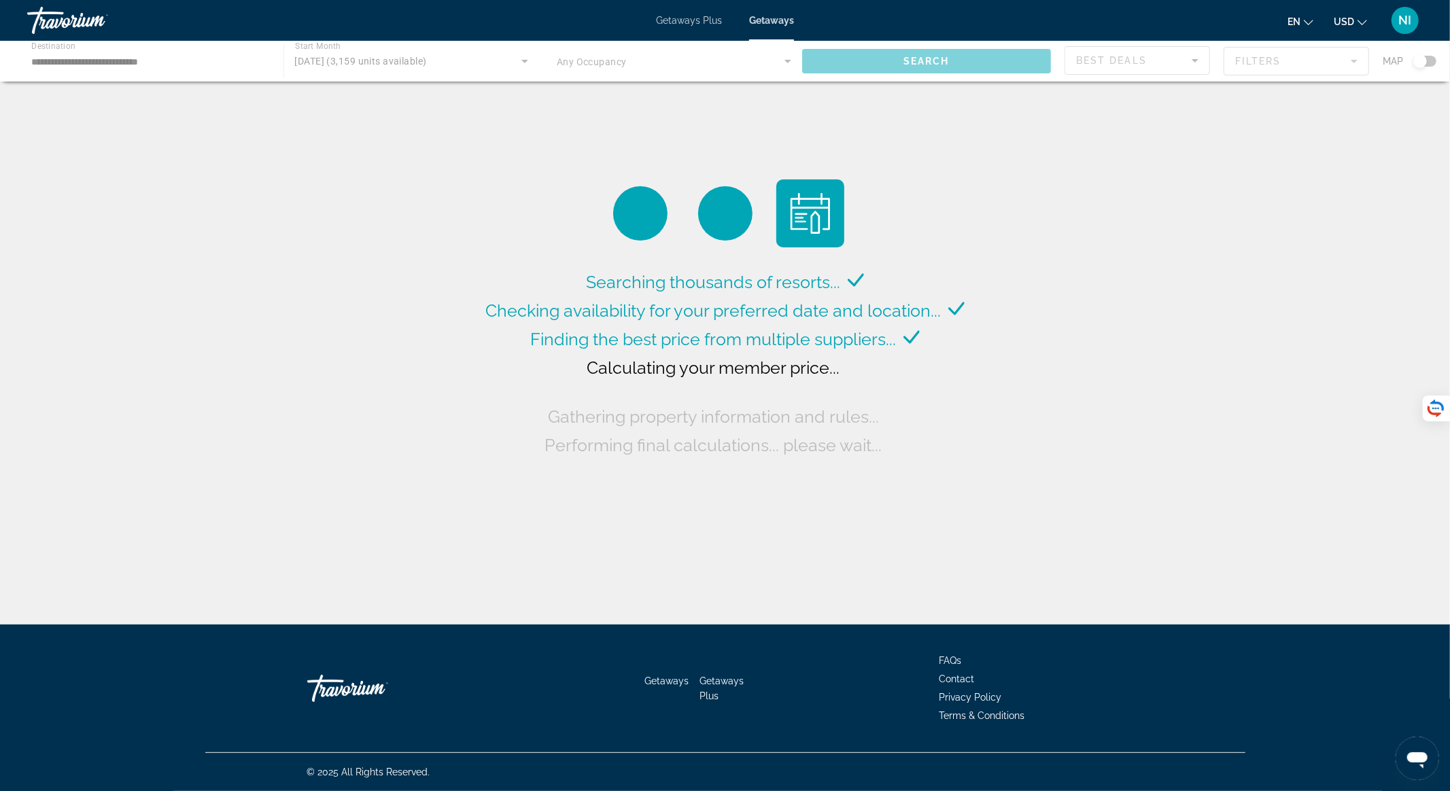
click at [783, 57] on div "Main content" at bounding box center [725, 61] width 1450 height 41
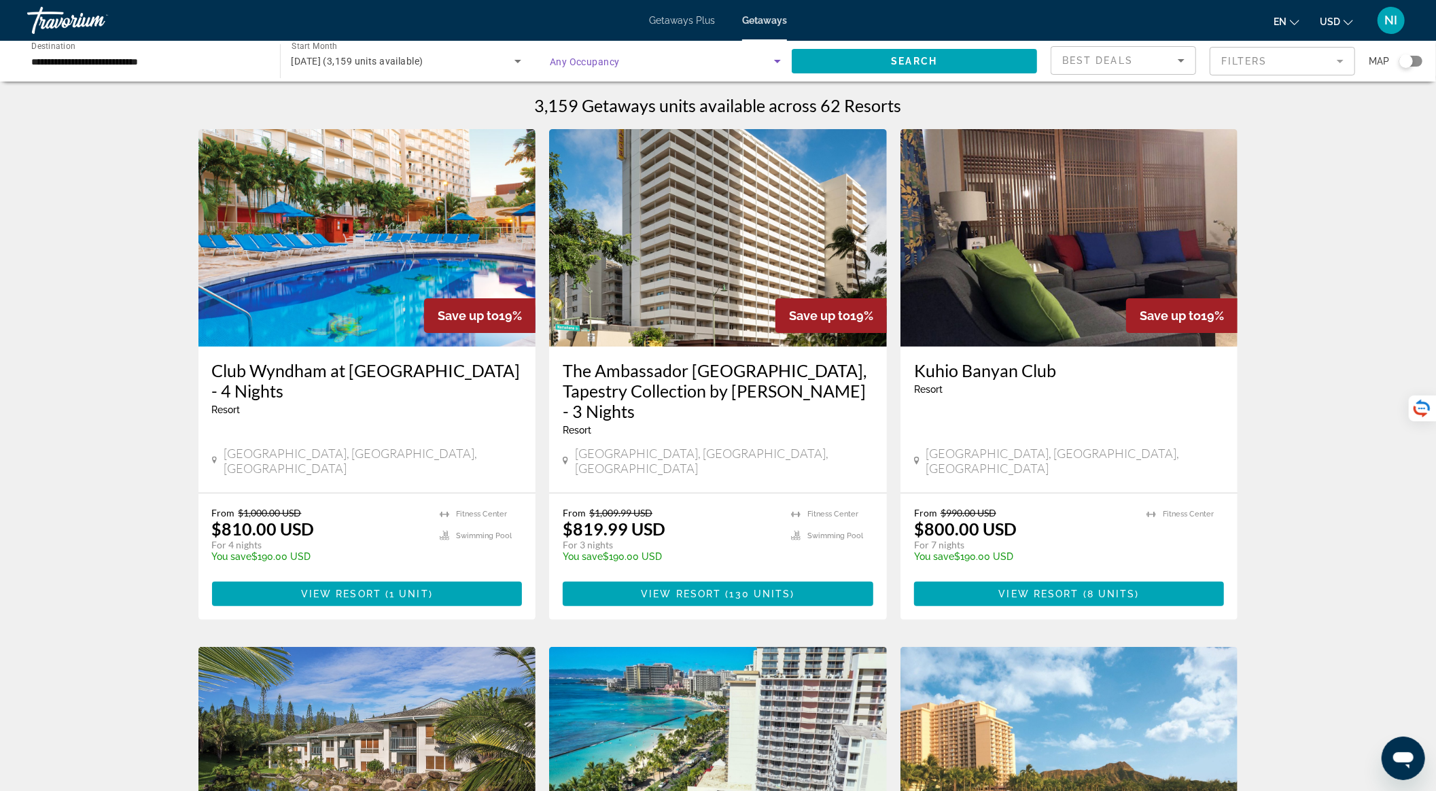
click at [624, 64] on span "Search widget" at bounding box center [662, 61] width 224 height 16
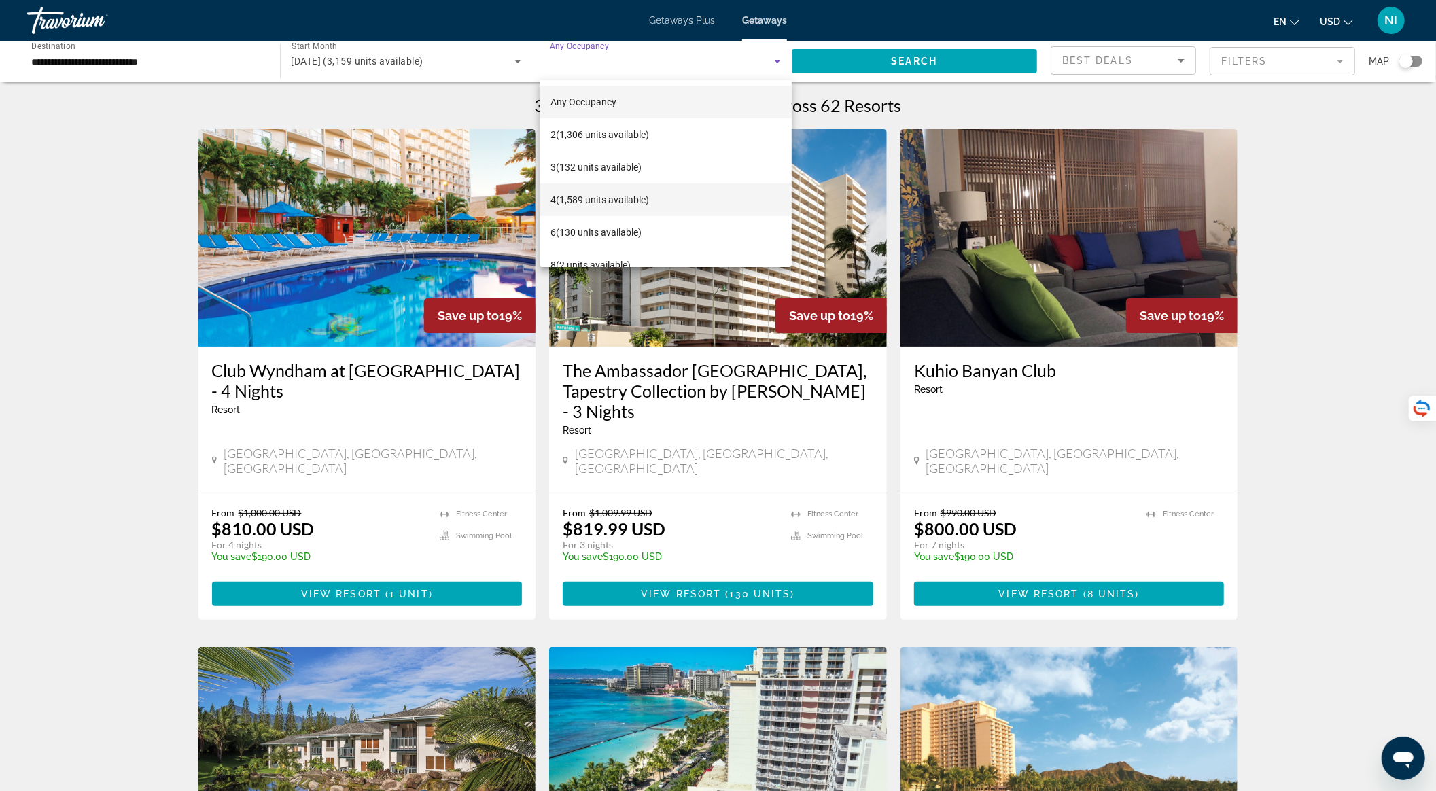
click at [624, 196] on span "4 (1,589 units available)" at bounding box center [599, 200] width 99 height 16
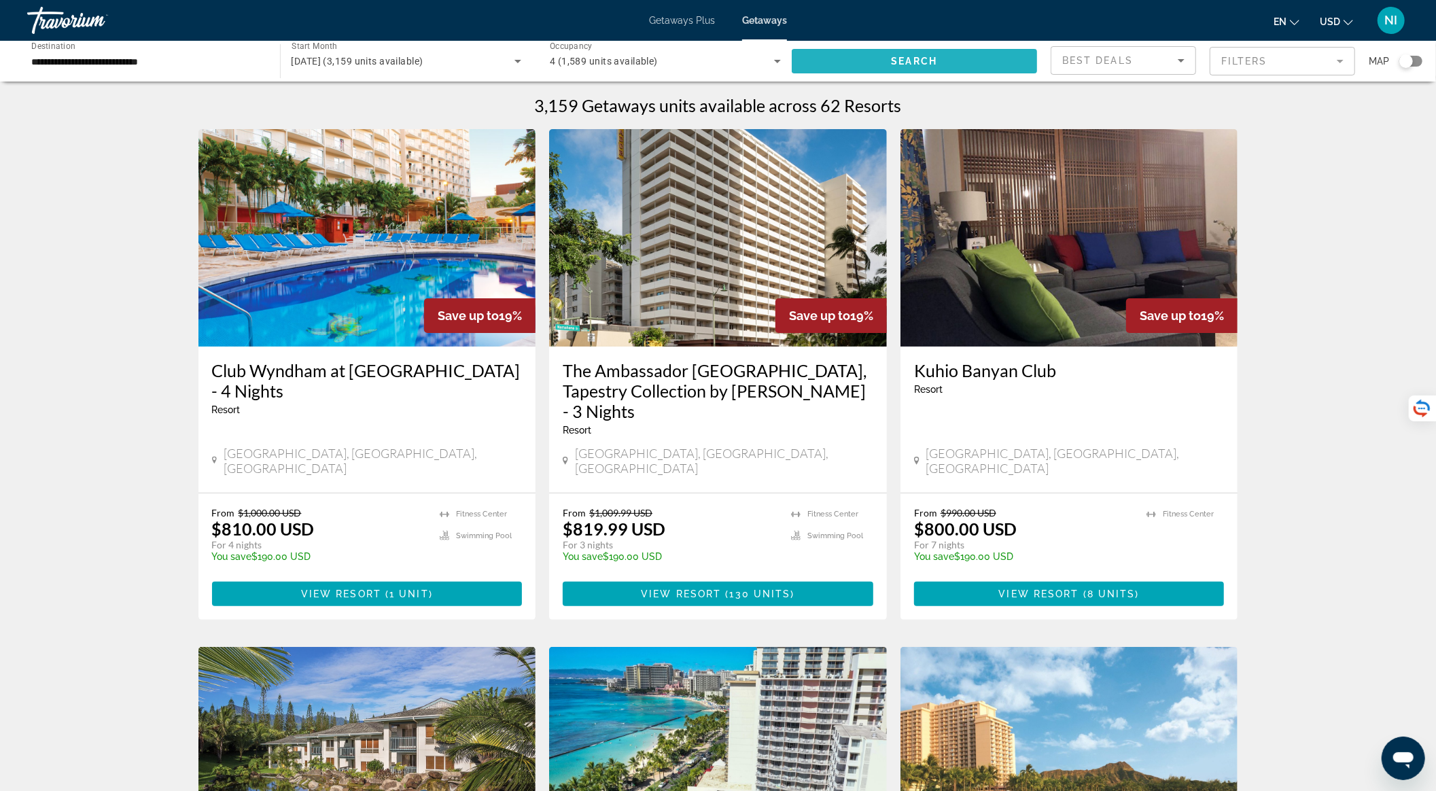
click at [959, 68] on span "Search widget" at bounding box center [915, 61] width 246 height 33
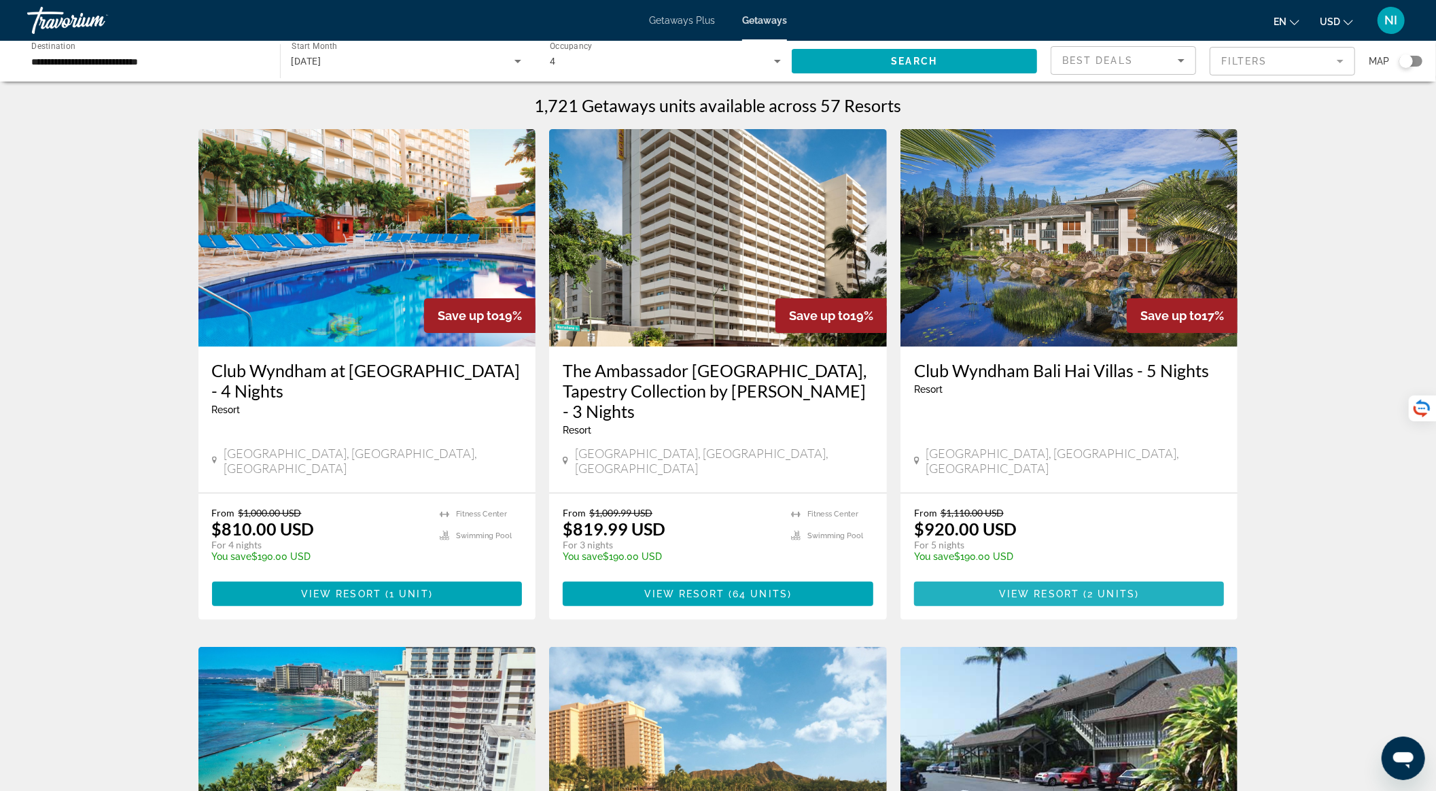
click at [1134, 589] on span "( 2 units )" at bounding box center [1109, 594] width 60 height 11
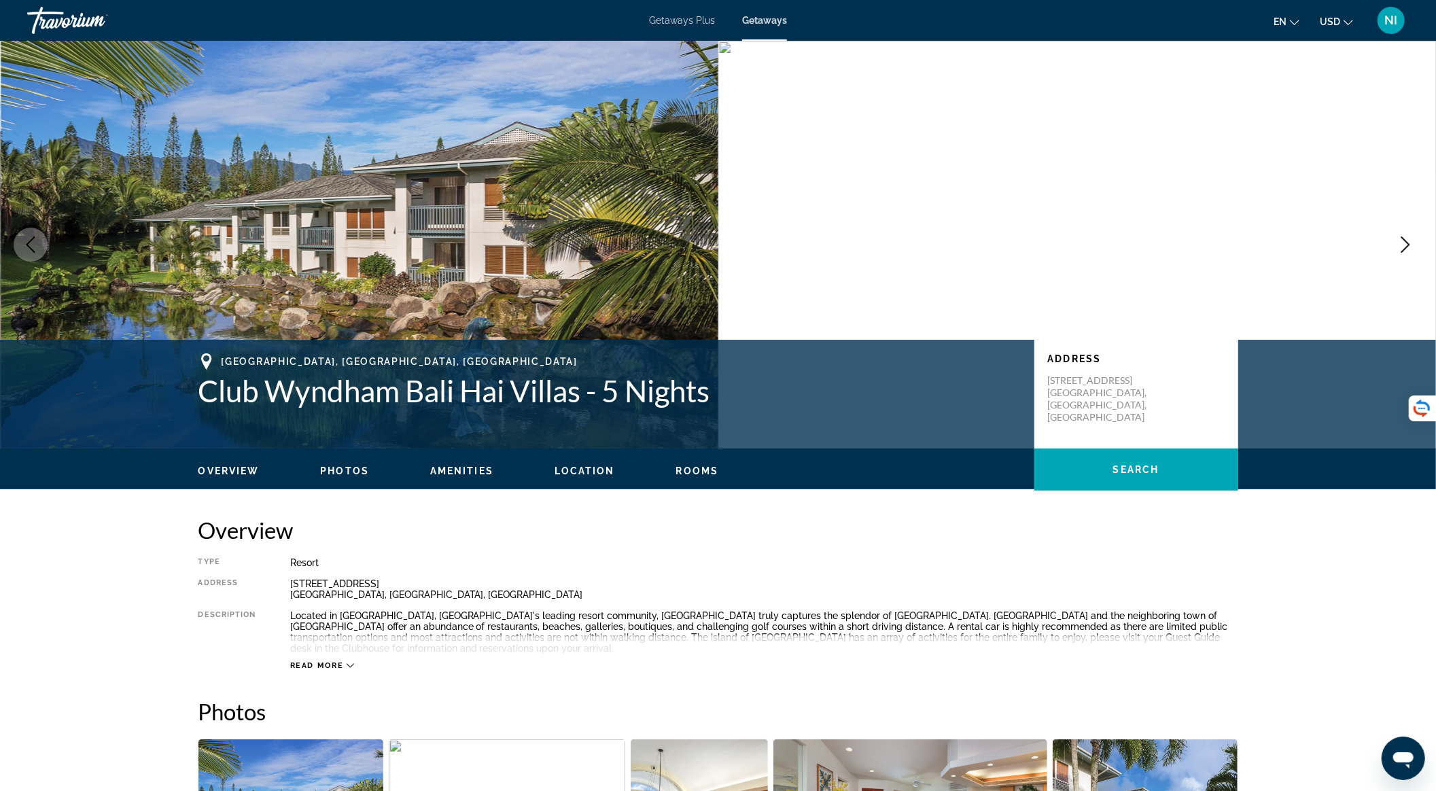
click at [1413, 234] on button "Next image" at bounding box center [1405, 245] width 34 height 34
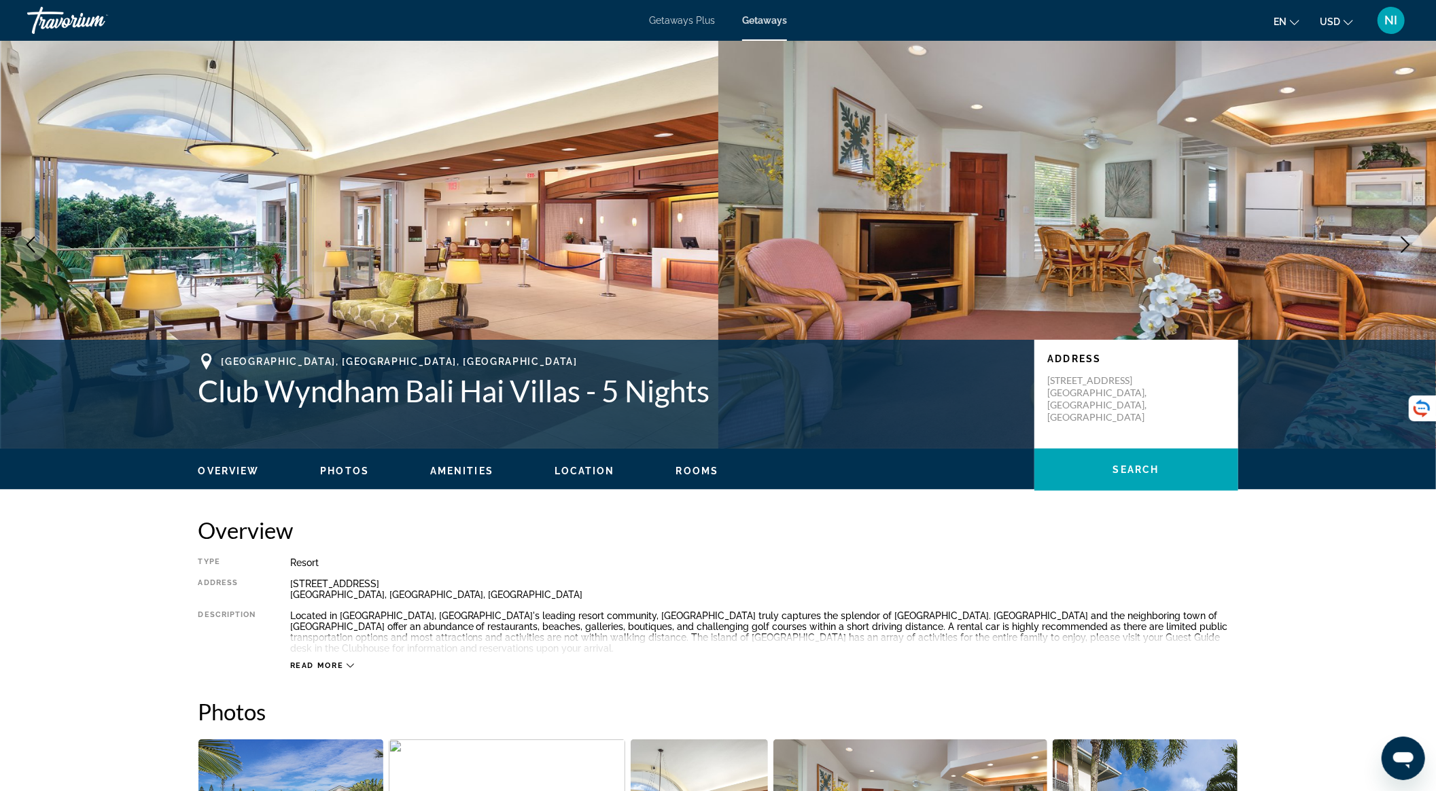
click at [1413, 234] on button "Next image" at bounding box center [1405, 245] width 34 height 34
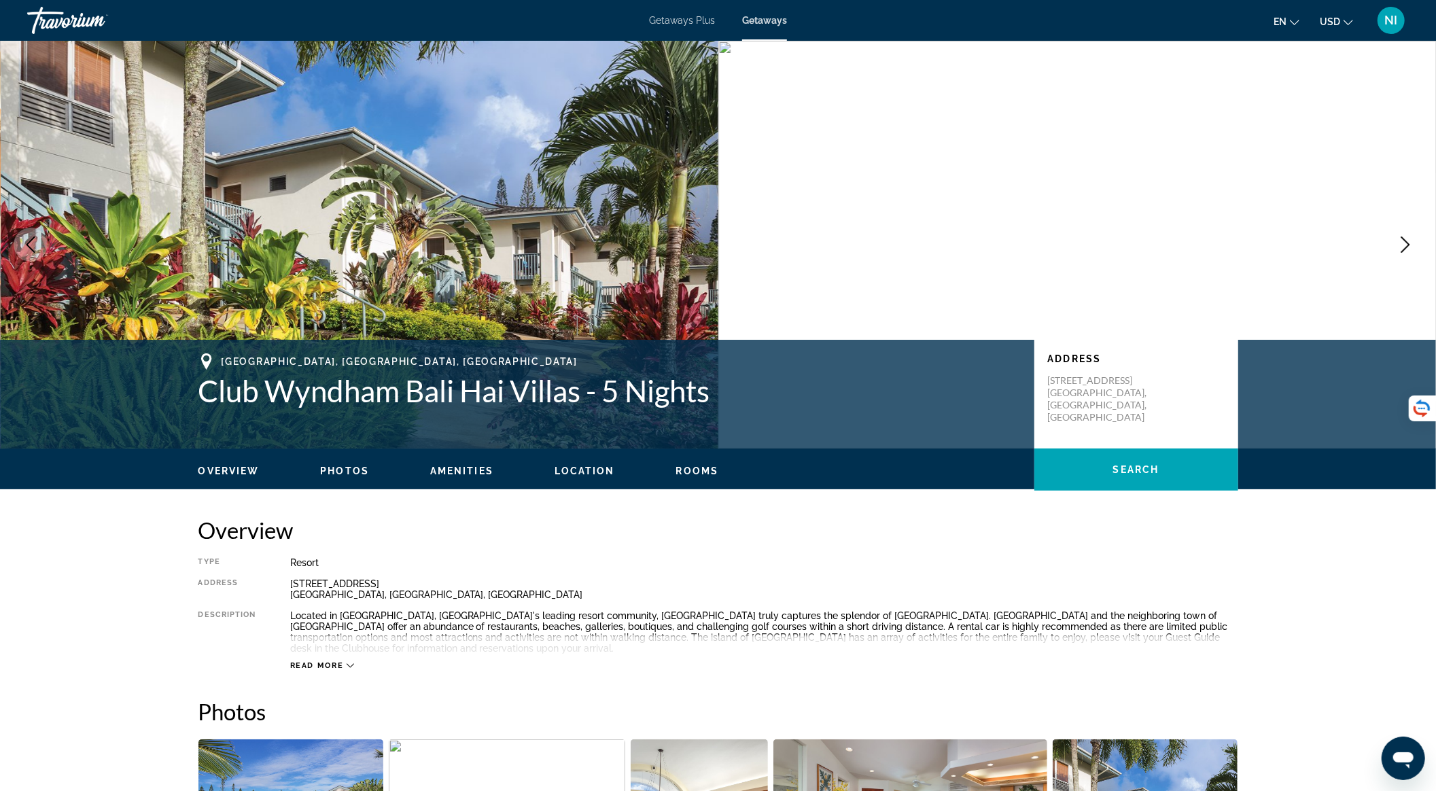
click at [1403, 247] on icon "Next image" at bounding box center [1405, 245] width 16 height 16
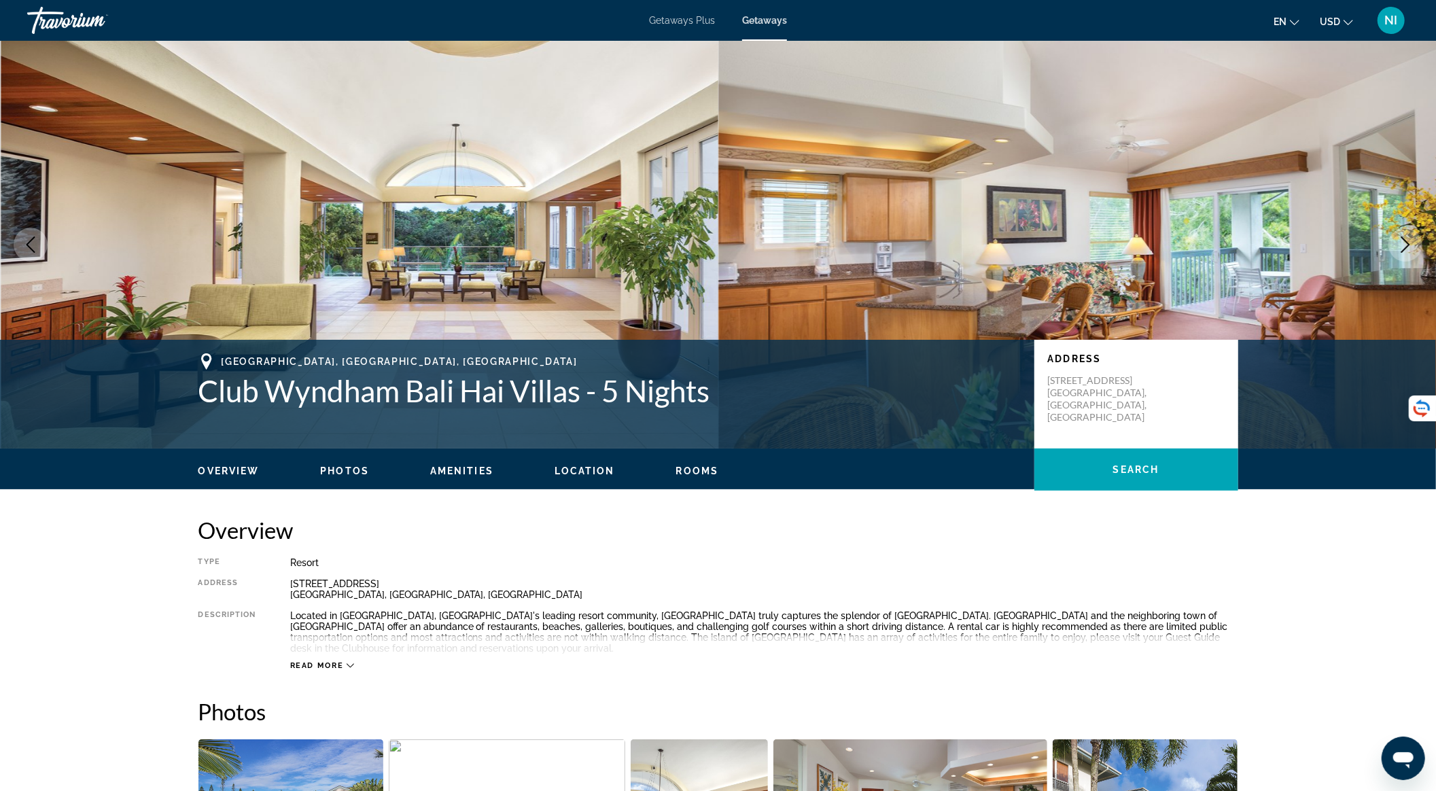
click at [1403, 247] on icon "Next image" at bounding box center [1405, 245] width 16 height 16
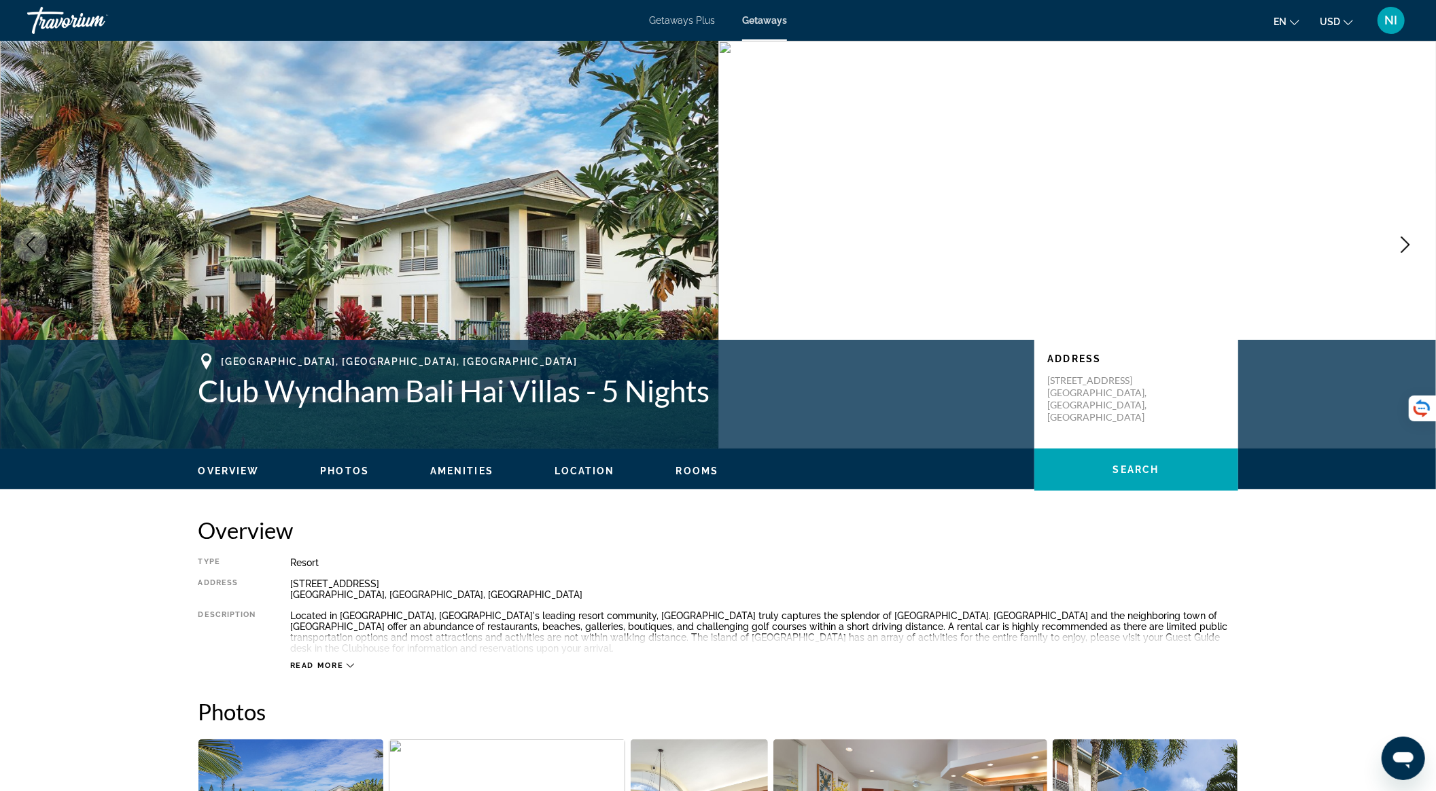
click at [1403, 247] on icon "Next image" at bounding box center [1405, 245] width 16 height 16
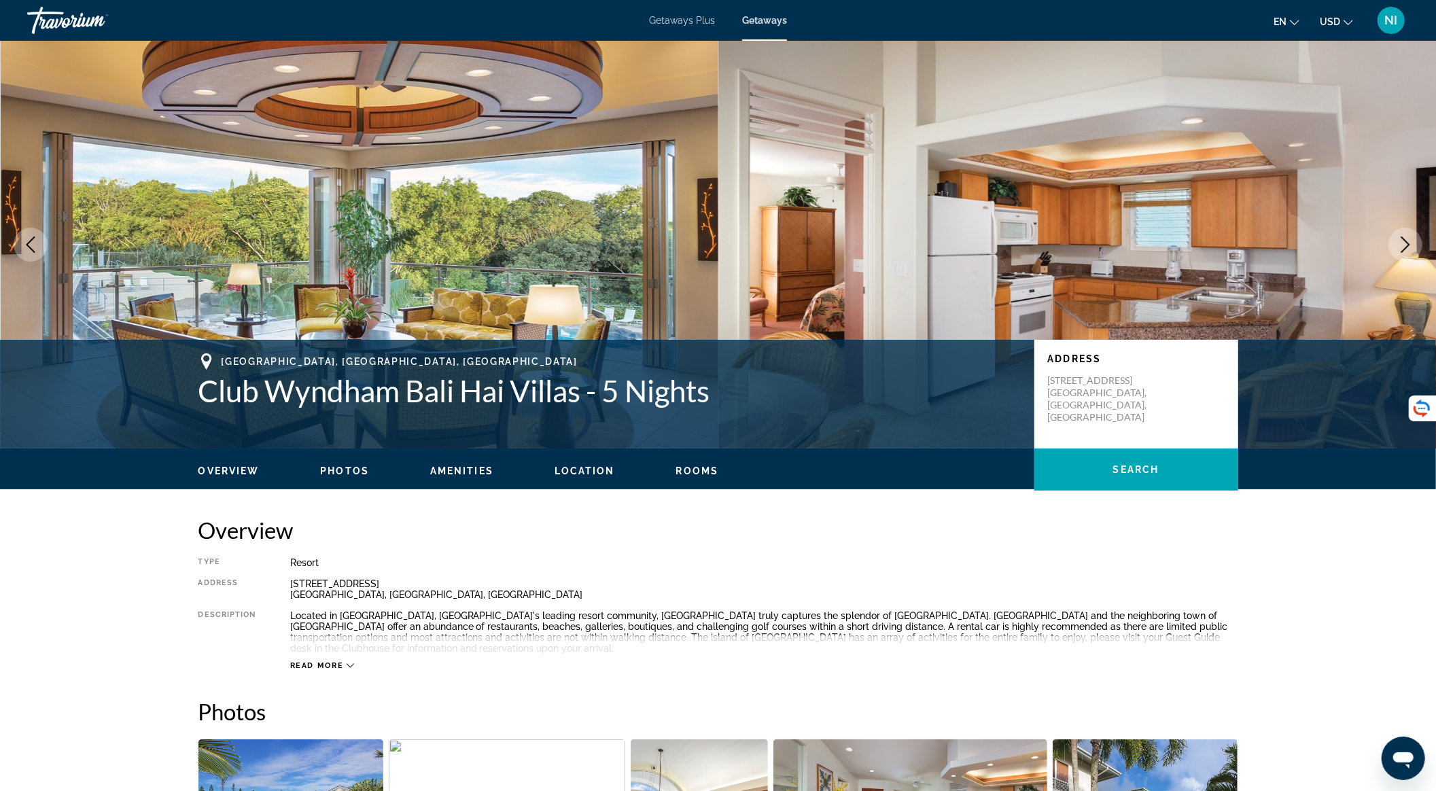
click at [1403, 247] on icon "Next image" at bounding box center [1405, 245] width 16 height 16
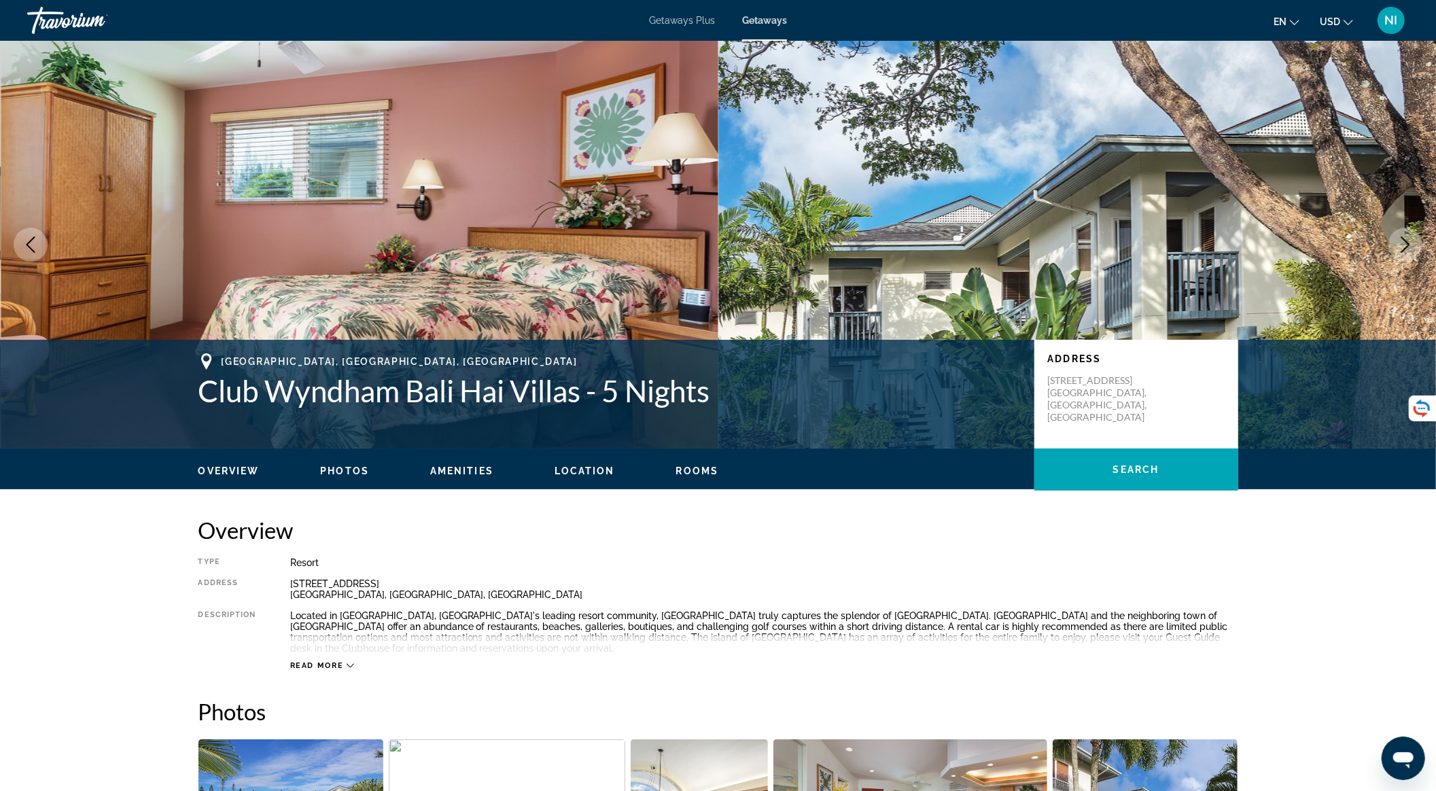
click at [1403, 247] on icon "Next image" at bounding box center [1405, 245] width 16 height 16
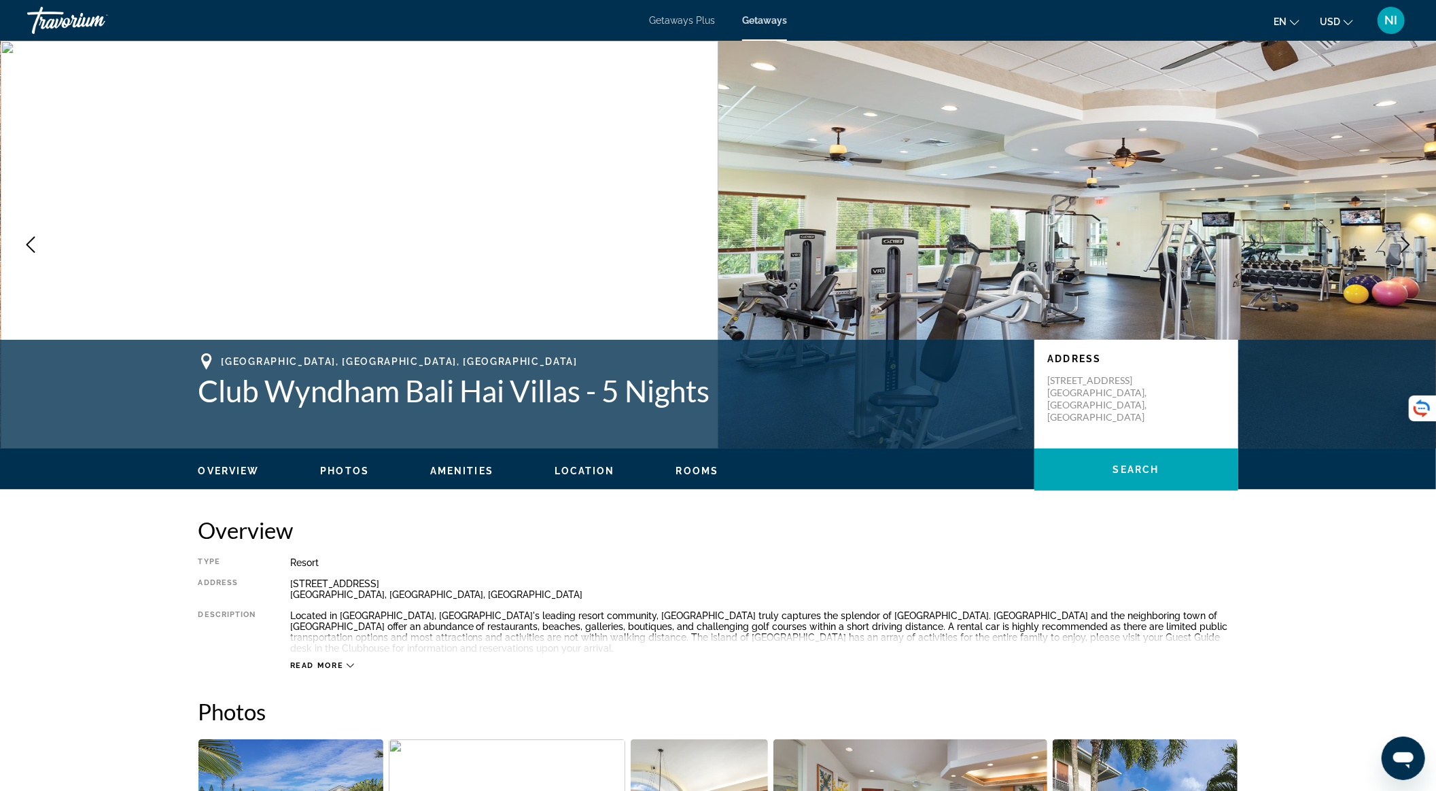
click at [1403, 247] on icon "Next image" at bounding box center [1405, 245] width 16 height 16
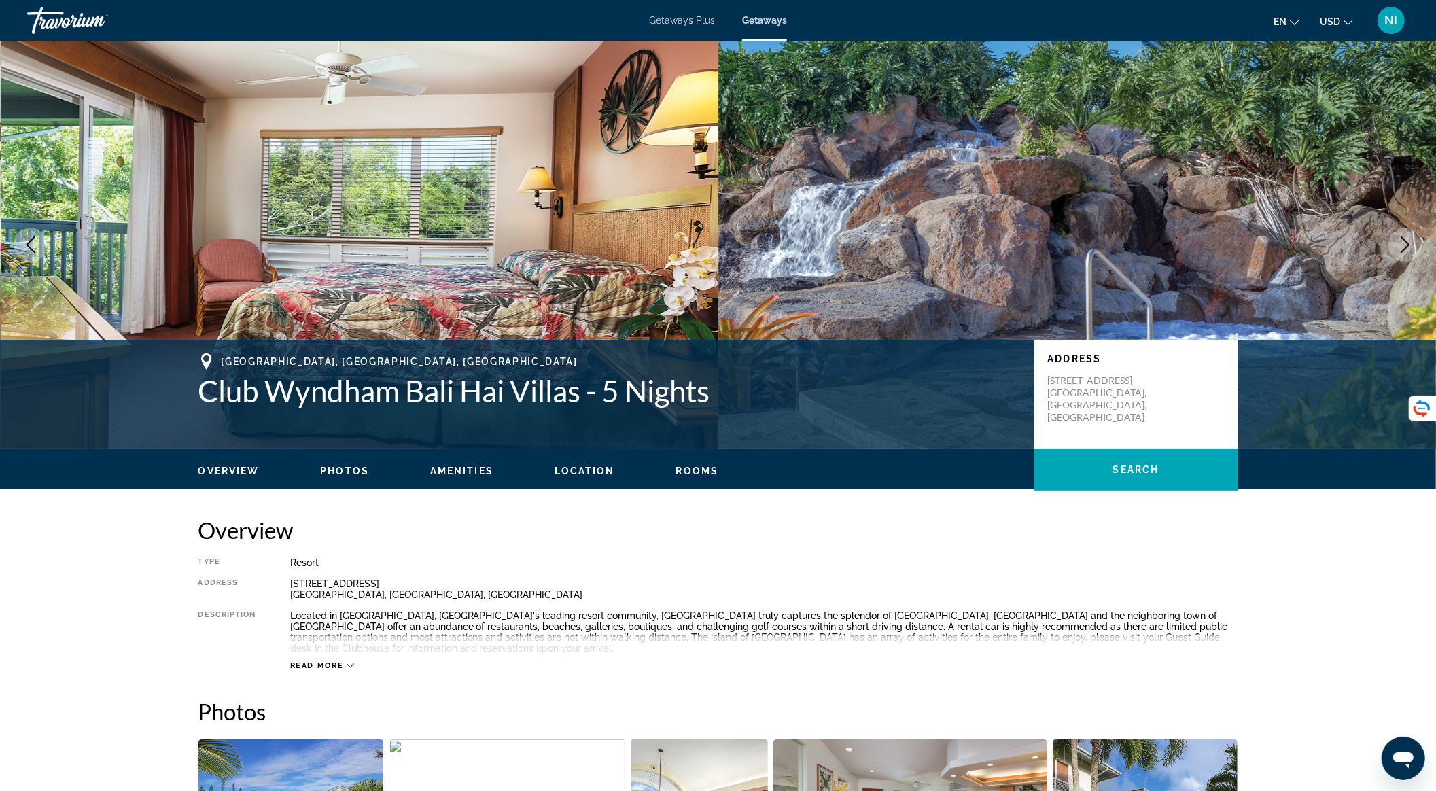
click at [1399, 246] on icon "Next image" at bounding box center [1405, 245] width 16 height 16
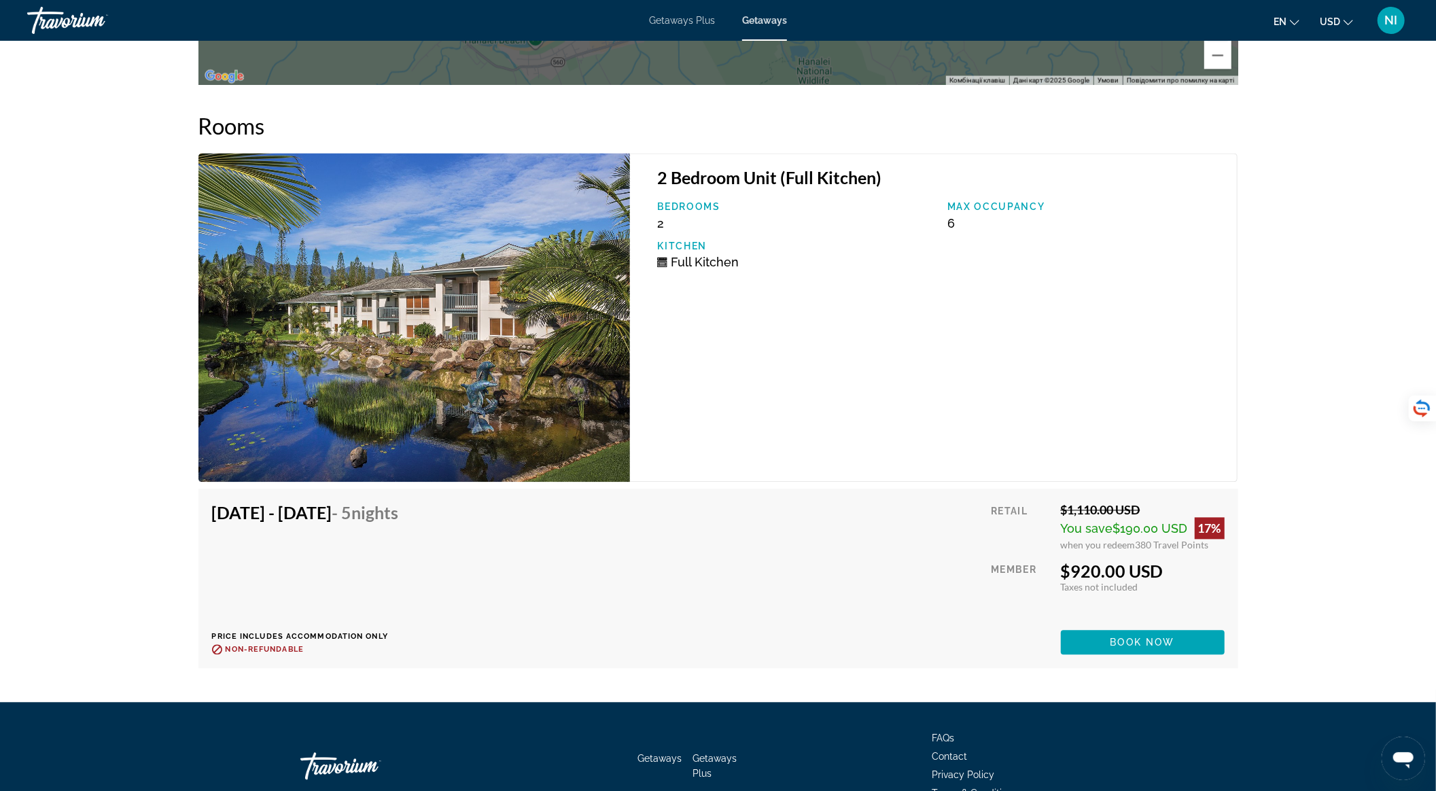
scroll to position [2265, 0]
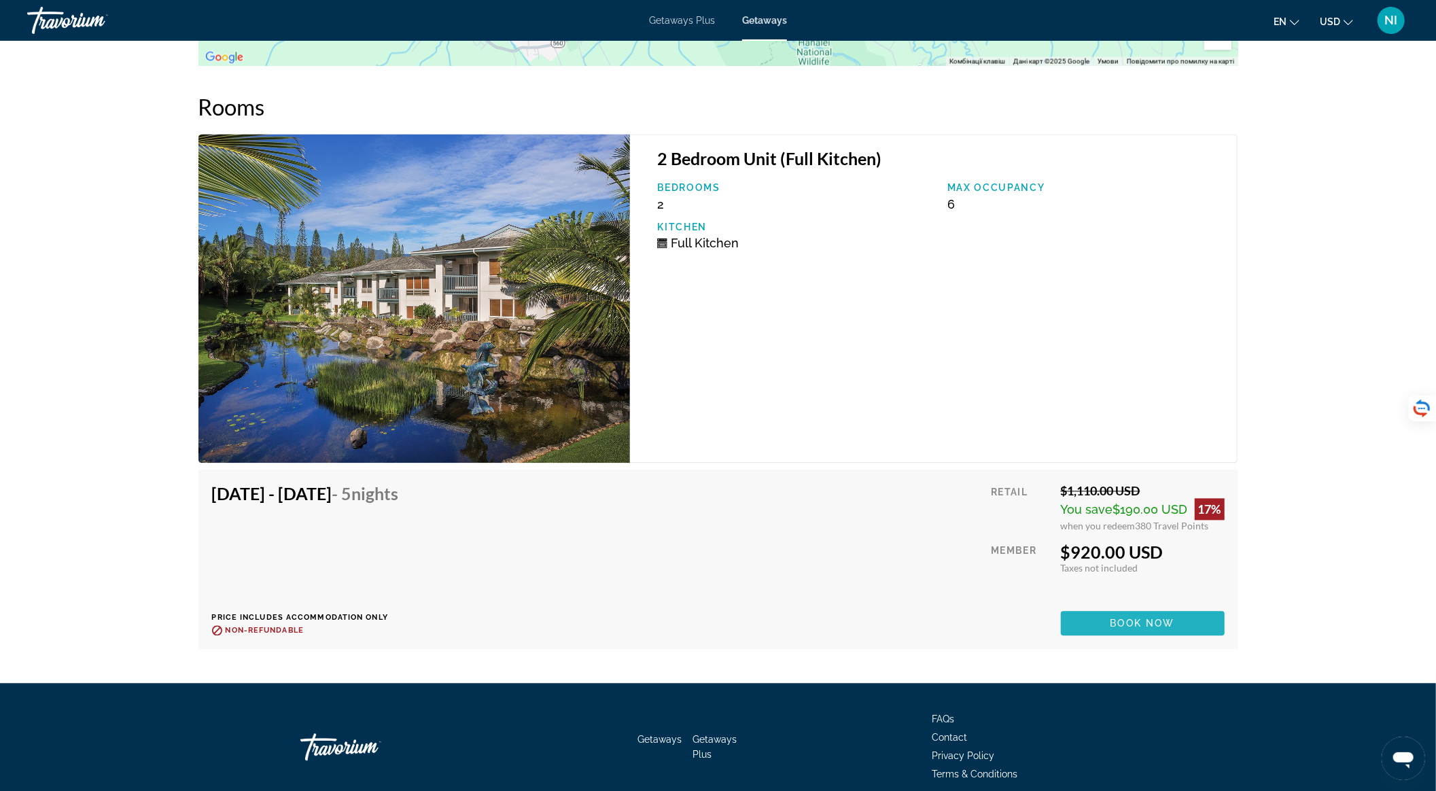
click at [1110, 618] on span "Book now" at bounding box center [1142, 623] width 65 height 11
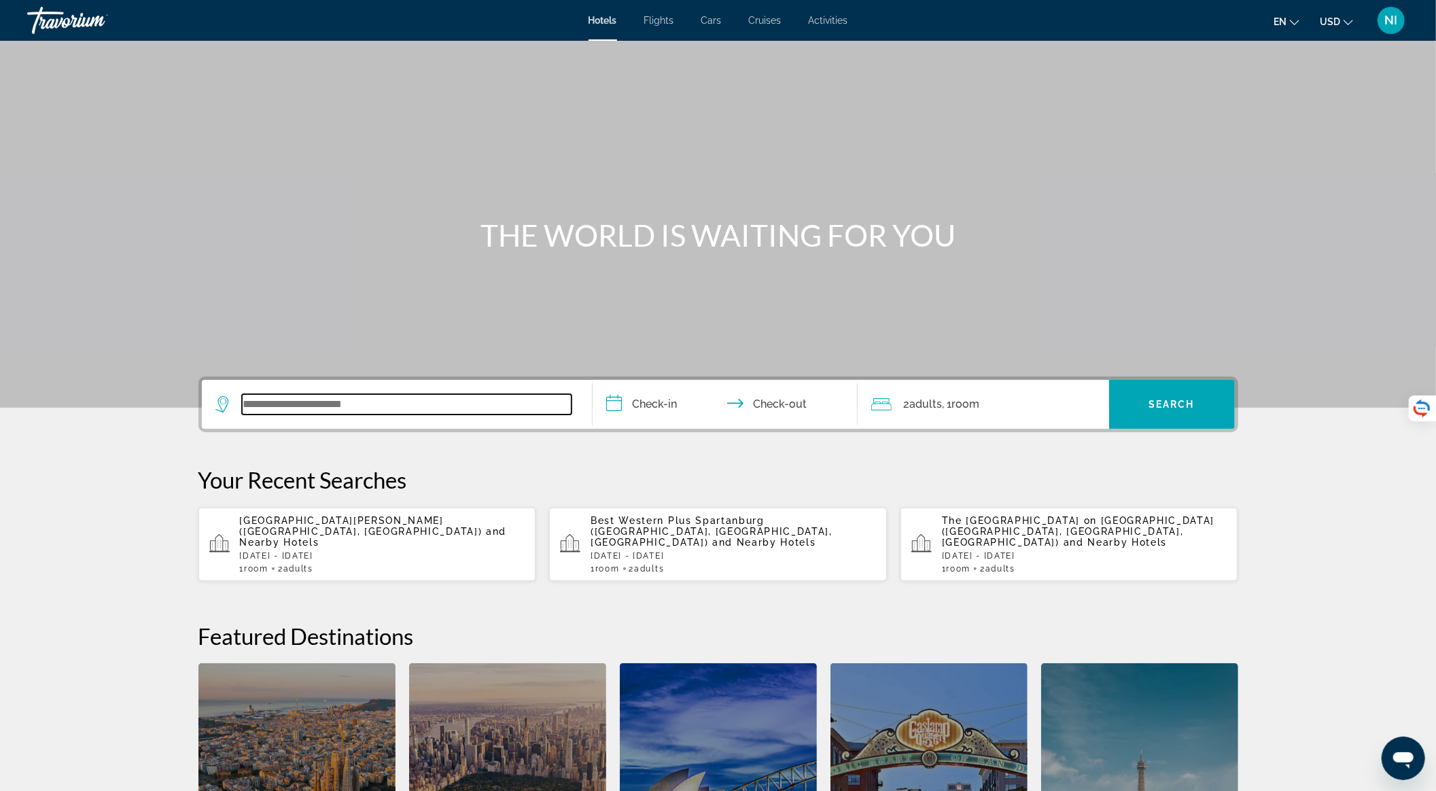
click at [409, 396] on input "Search widget" at bounding box center [407, 404] width 330 height 20
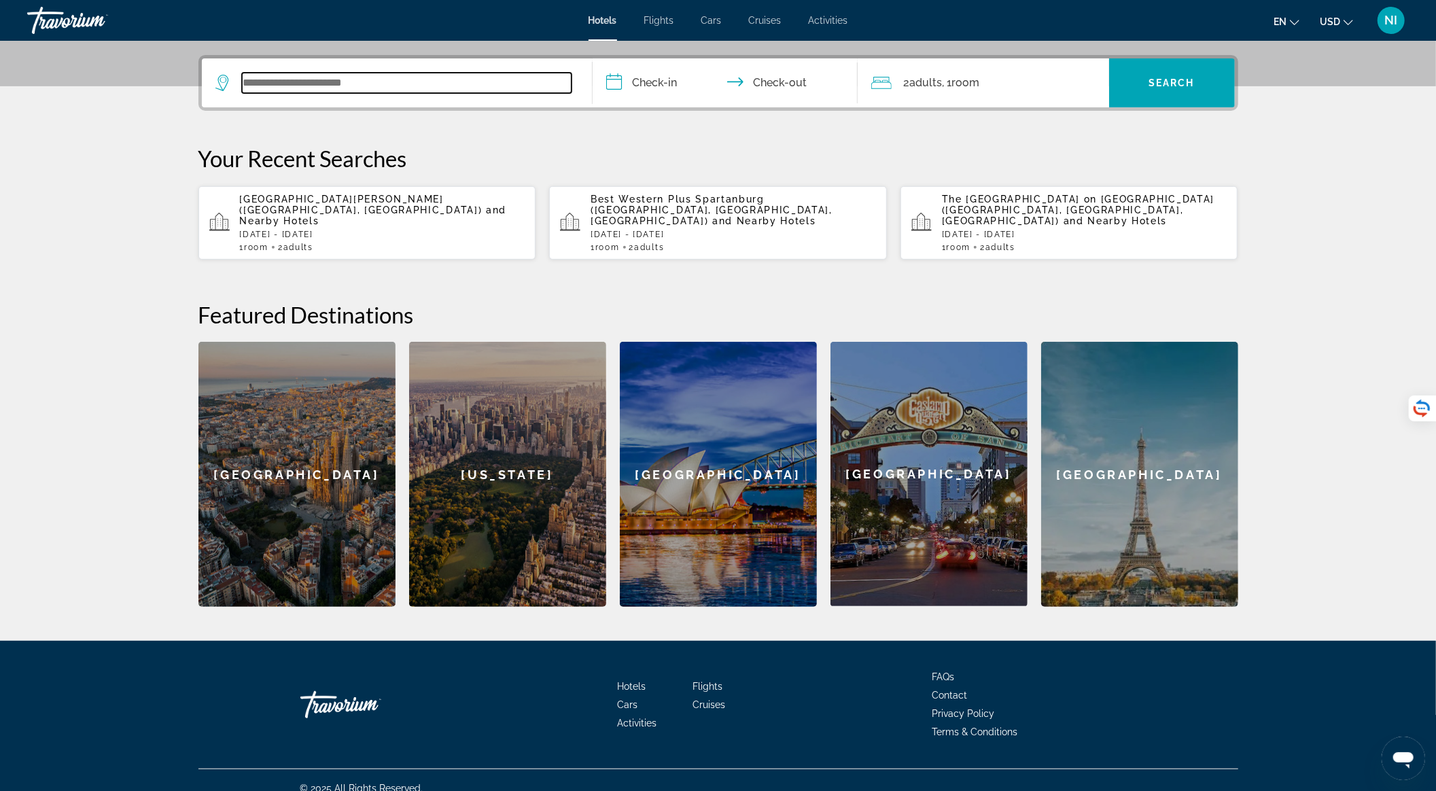
scroll to position [326, 0]
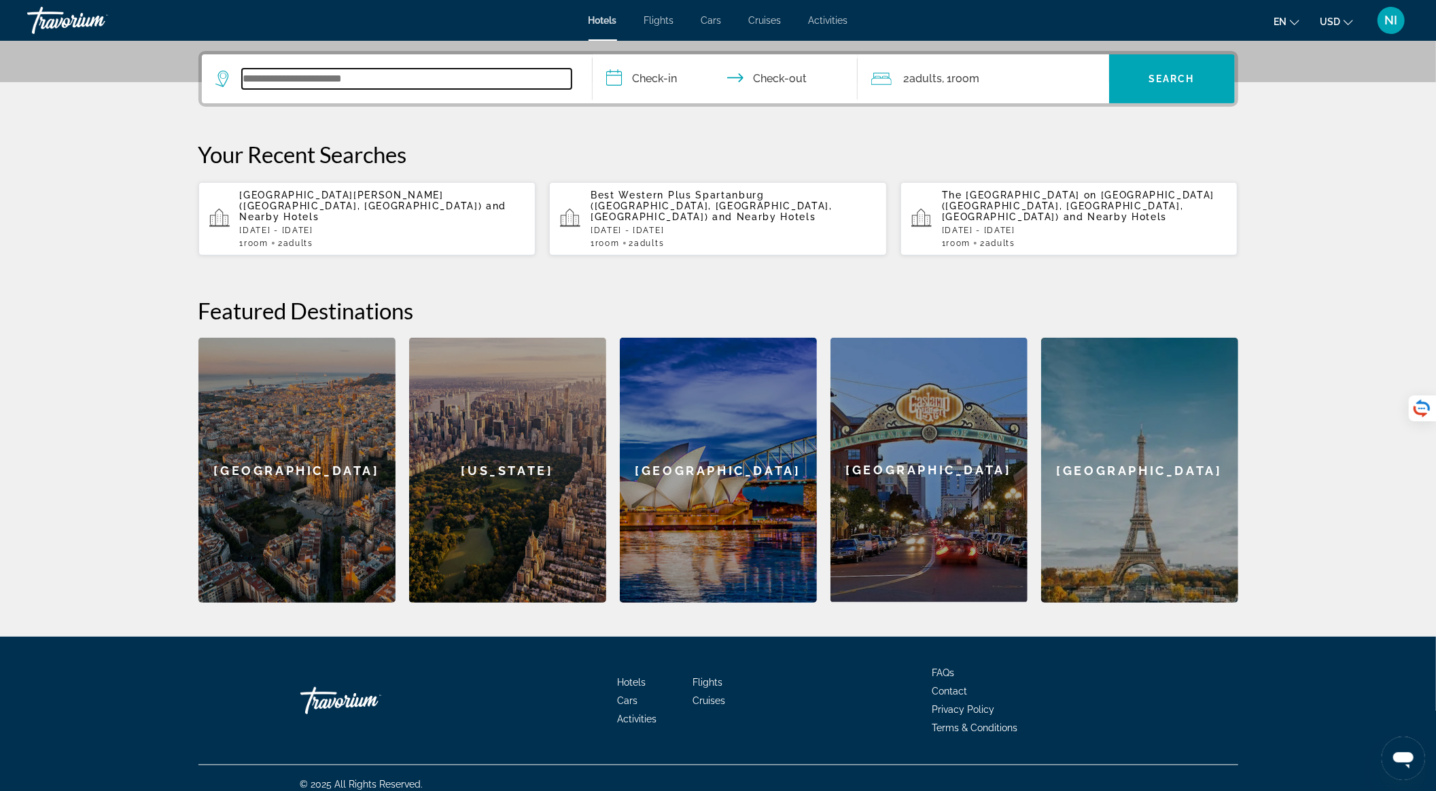
paste input "**********"
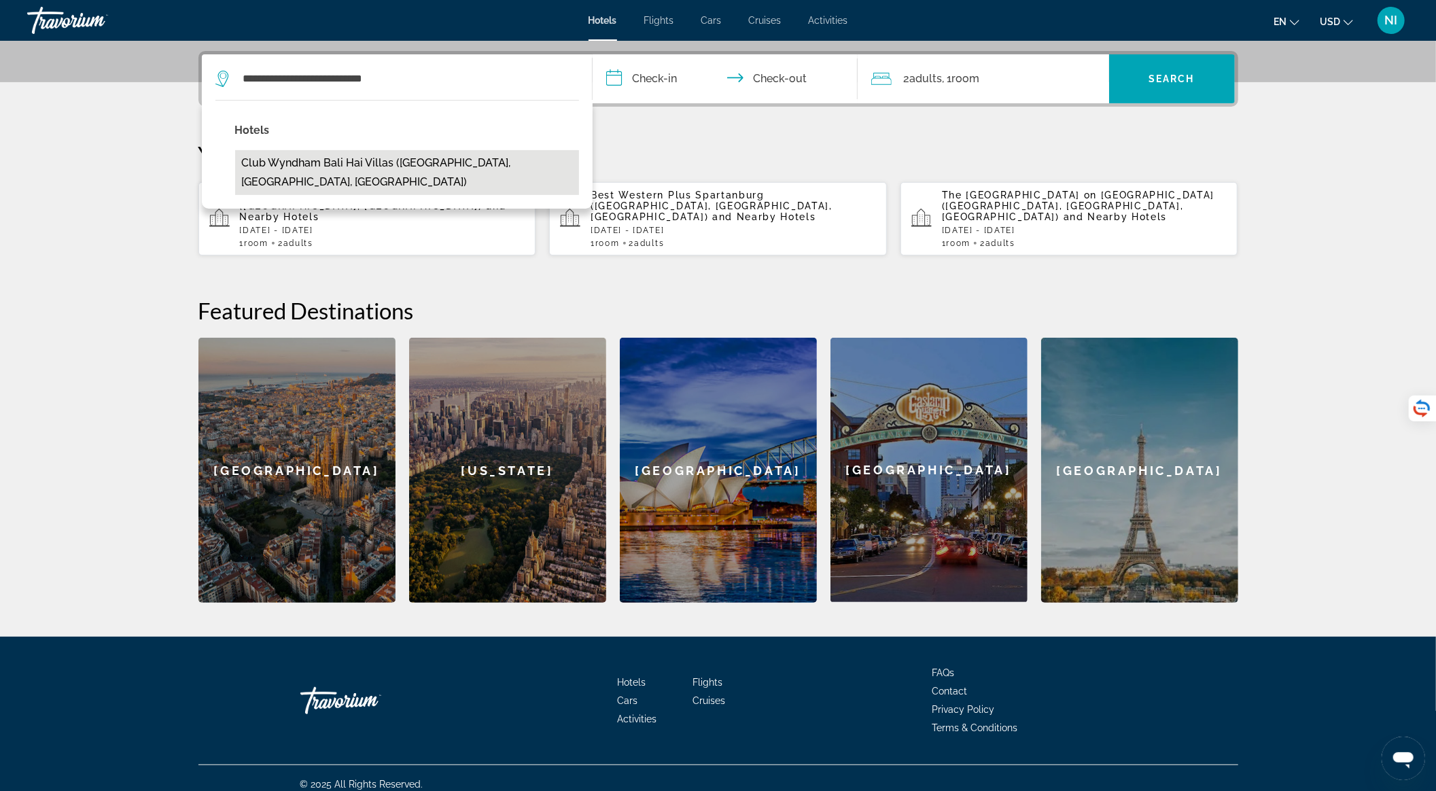
click at [432, 164] on button "Club Wyndham Bali Hai Villas ([GEOGRAPHIC_DATA], [GEOGRAPHIC_DATA], [GEOGRAPHIC…" at bounding box center [407, 172] width 344 height 45
type input "**********"
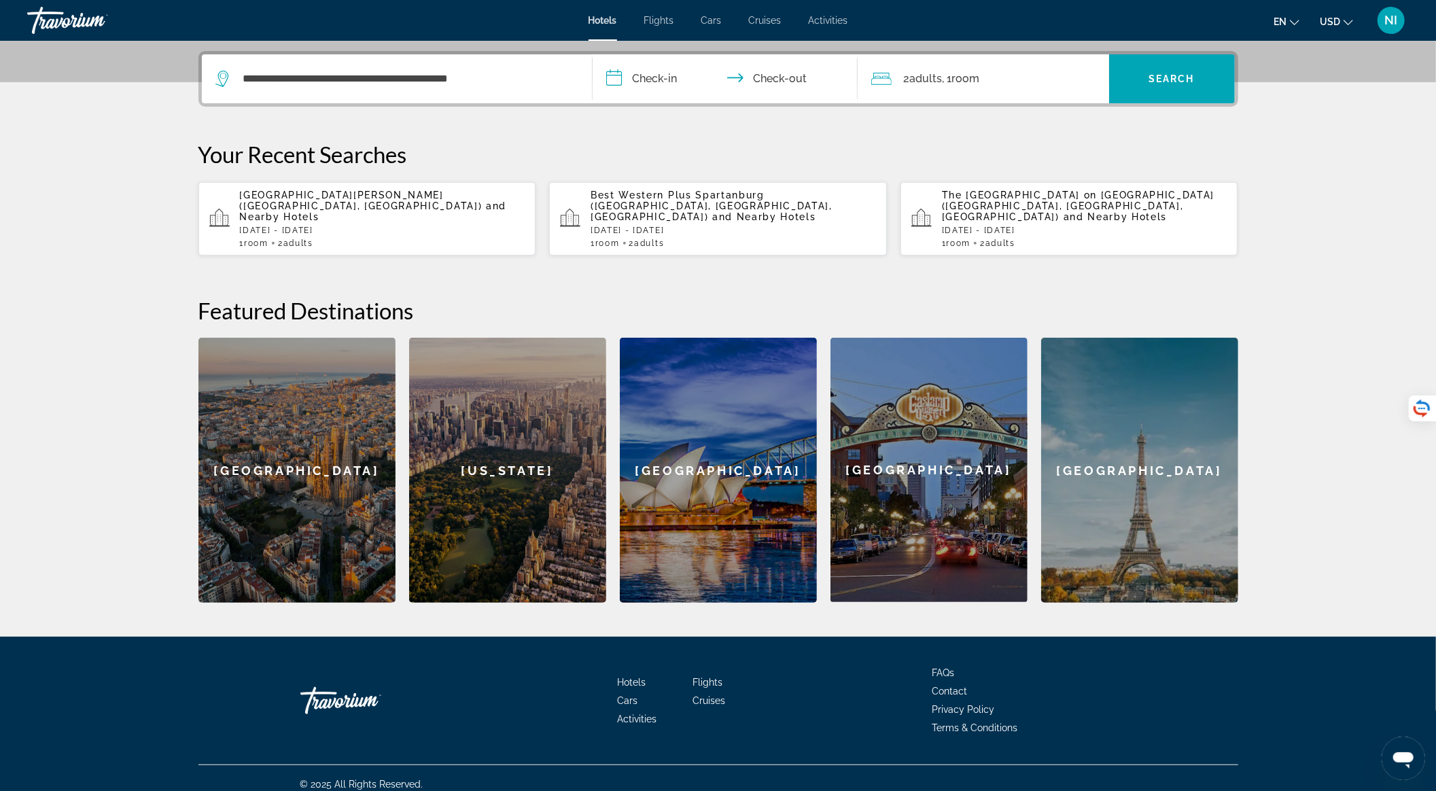
click at [665, 65] on input "**********" at bounding box center [728, 80] width 270 height 53
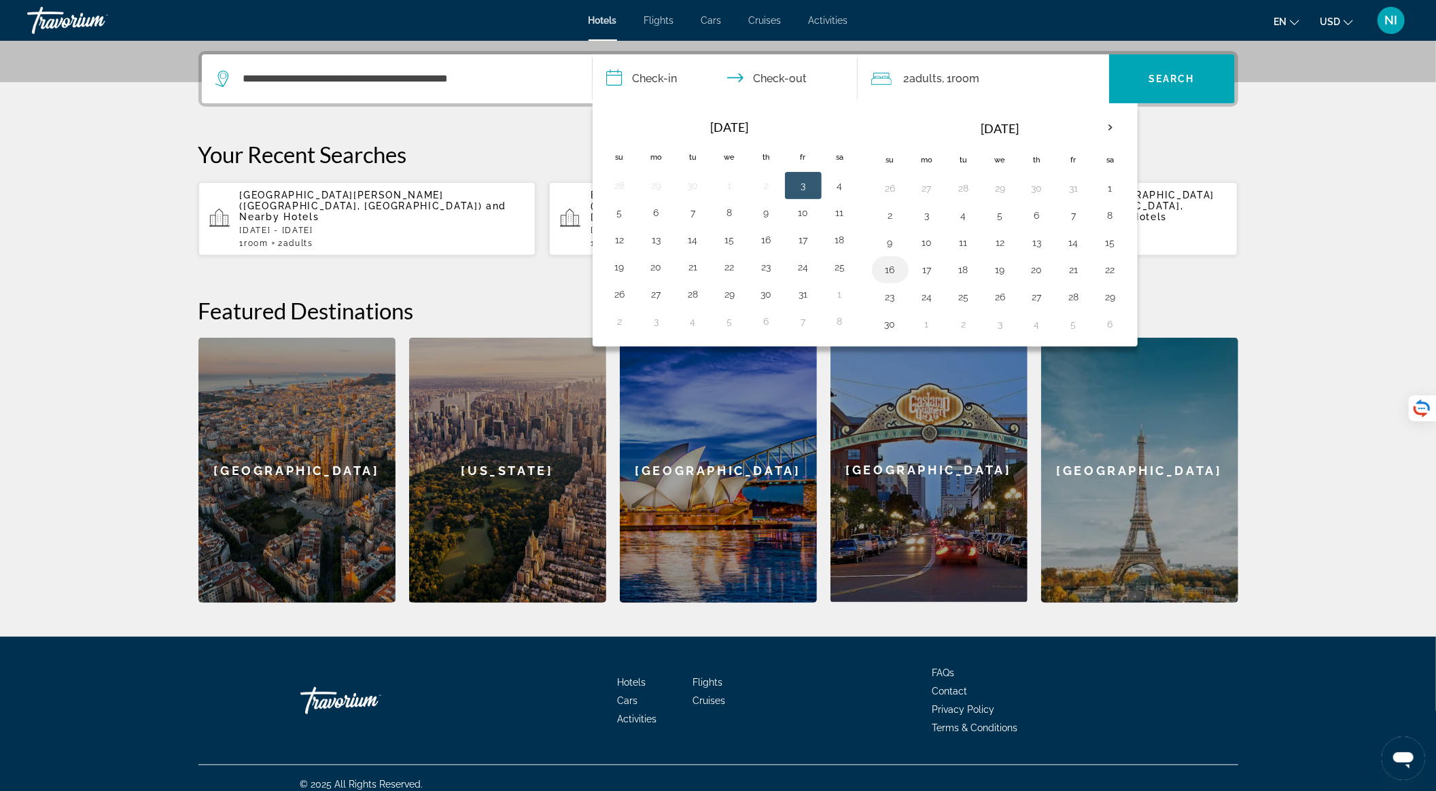
click at [889, 263] on button "16" at bounding box center [890, 269] width 22 height 19
click at [1066, 264] on button "21" at bounding box center [1074, 269] width 22 height 19
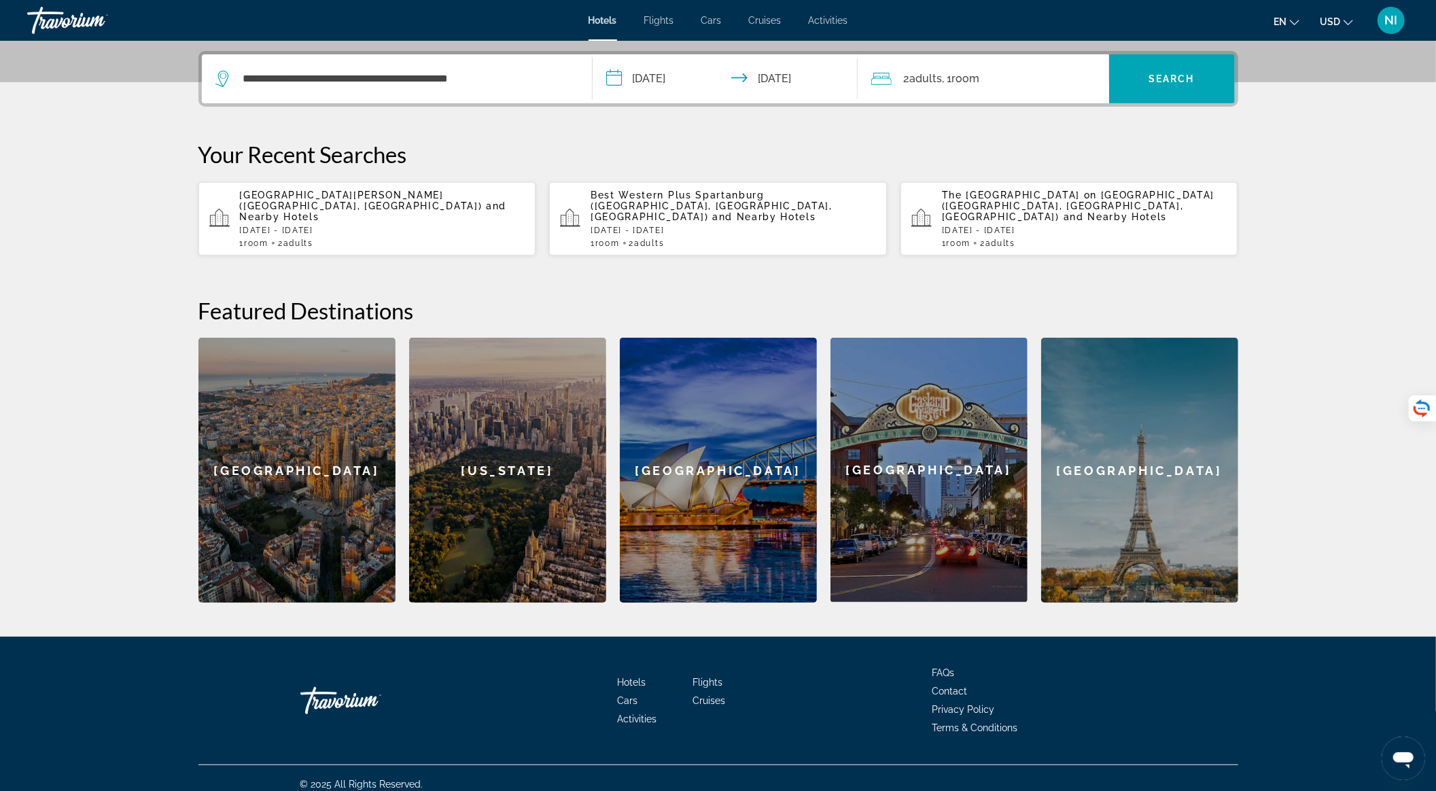
type input "**********"
click at [1043, 78] on div "2 Adult Adults , 1 Room rooms" at bounding box center [990, 78] width 238 height 19
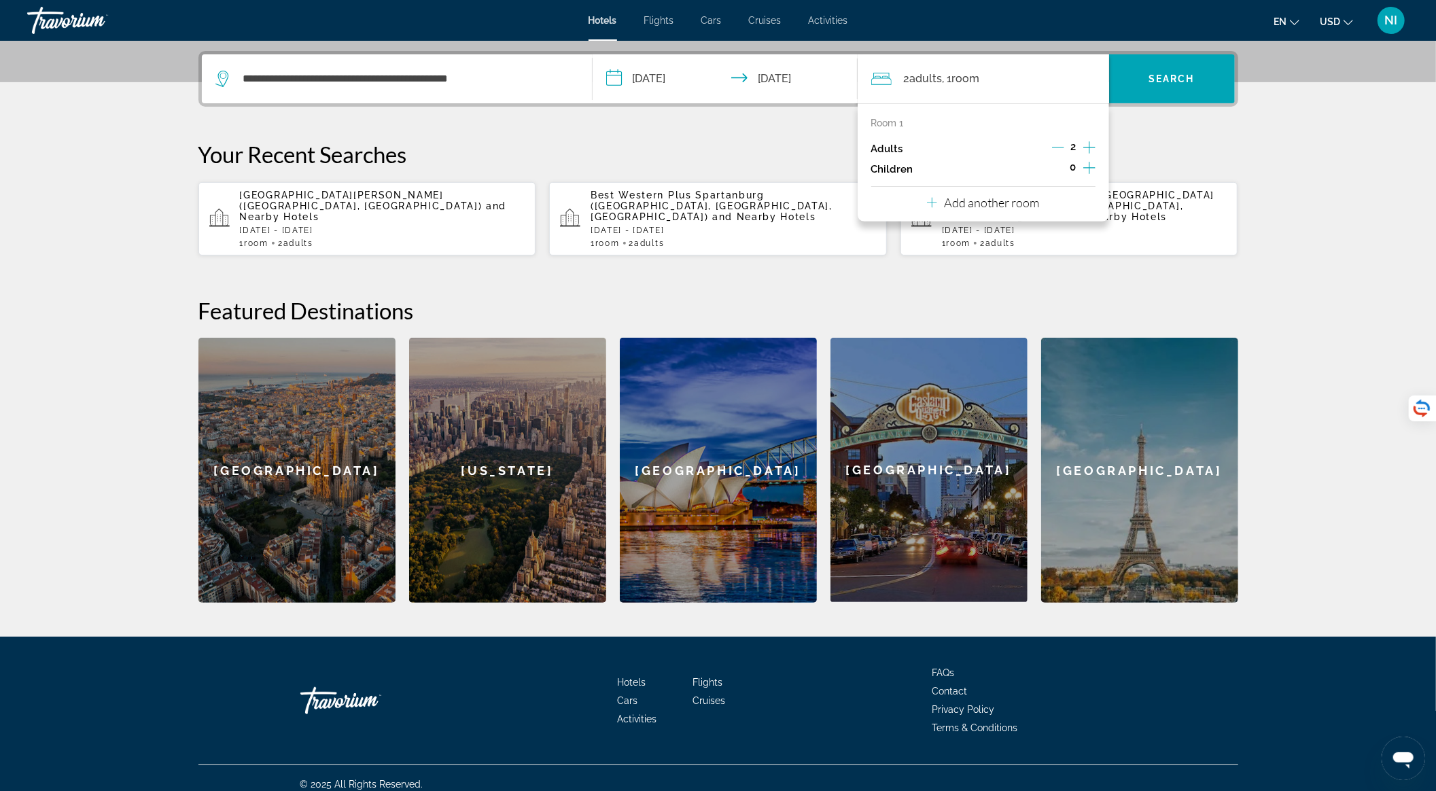
click at [1083, 141] on icon "Increment adults" at bounding box center [1089, 147] width 12 height 16
click at [1093, 147] on icon "Increment adults" at bounding box center [1089, 147] width 12 height 12
click at [1094, 163] on icon "Increment children" at bounding box center [1089, 168] width 12 height 16
click at [956, 202] on icon "Travelers: 4 adults, 1 child" at bounding box center [964, 205] width 16 height 16
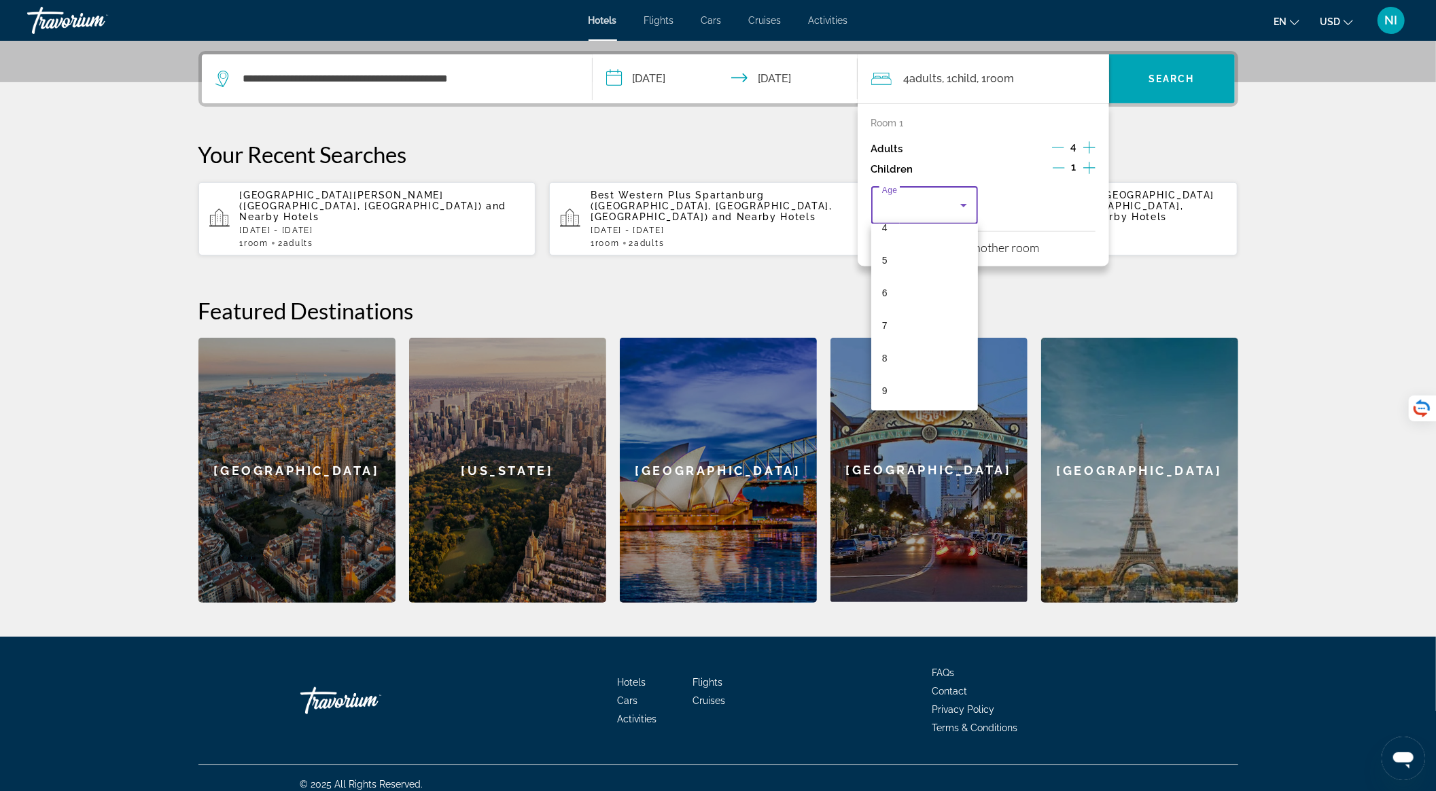
scroll to position [410, 0]
click at [920, 348] on mat-option "16" at bounding box center [924, 356] width 107 height 33
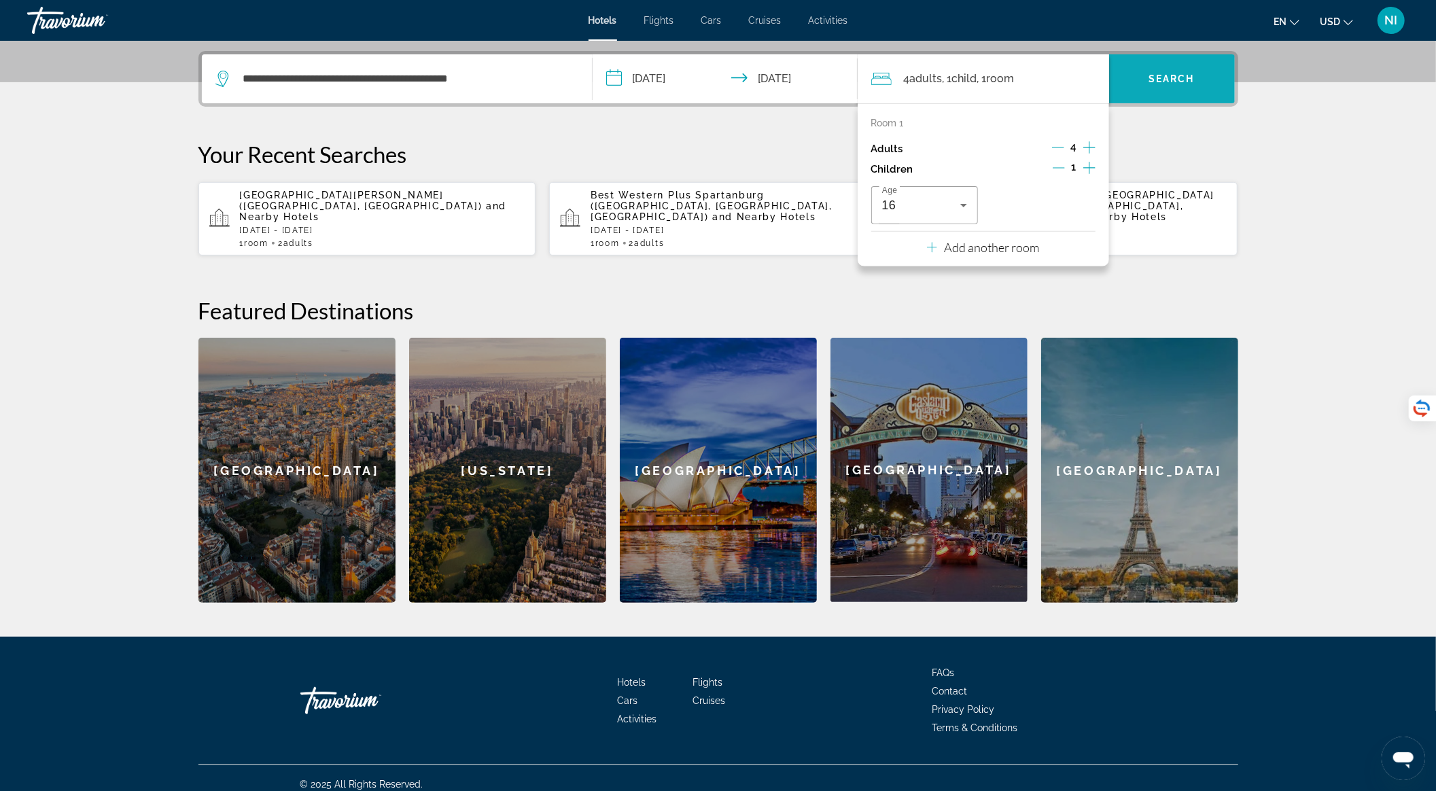
click at [1157, 90] on span "Search widget" at bounding box center [1172, 79] width 126 height 33
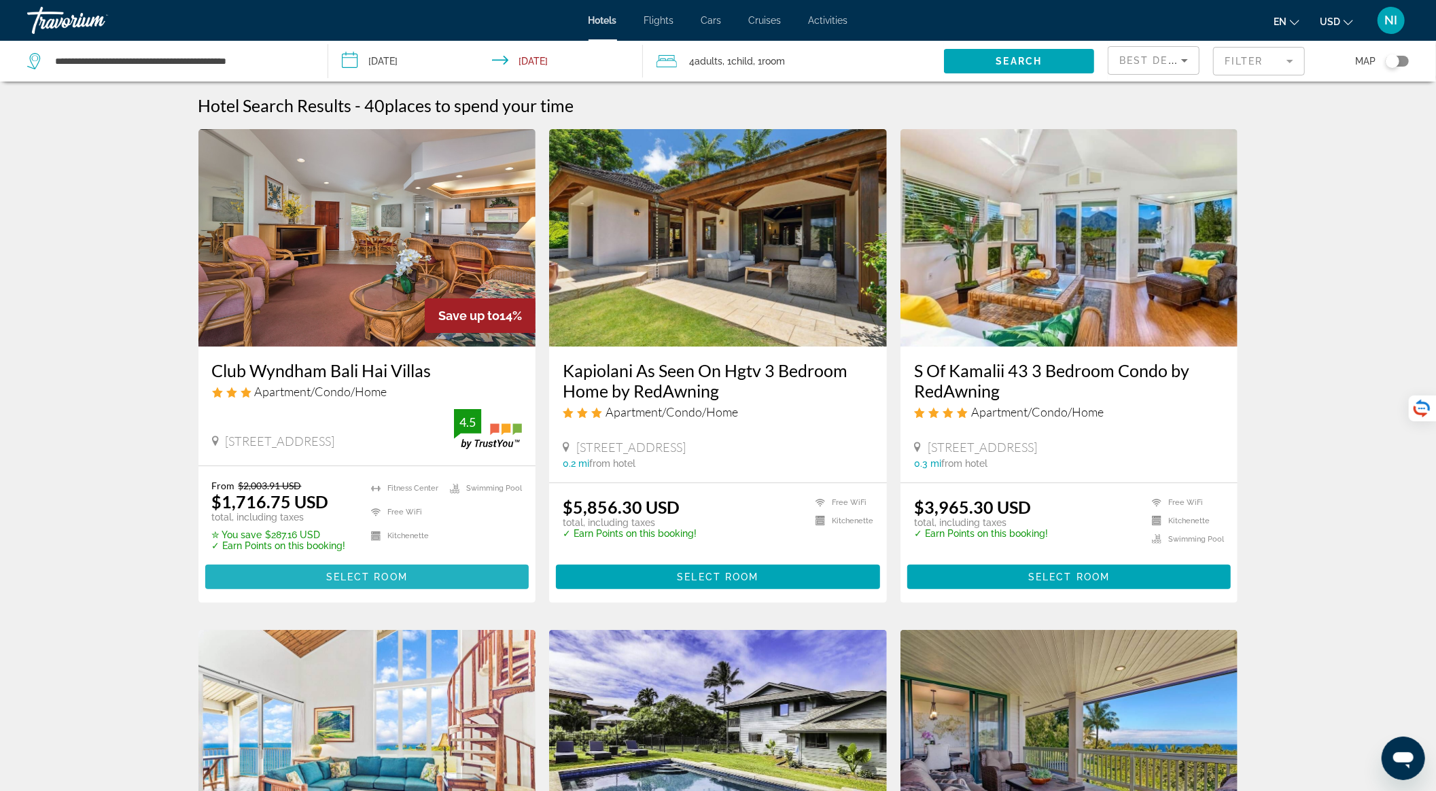
click at [466, 576] on span "Main content" at bounding box center [367, 577] width 324 height 33
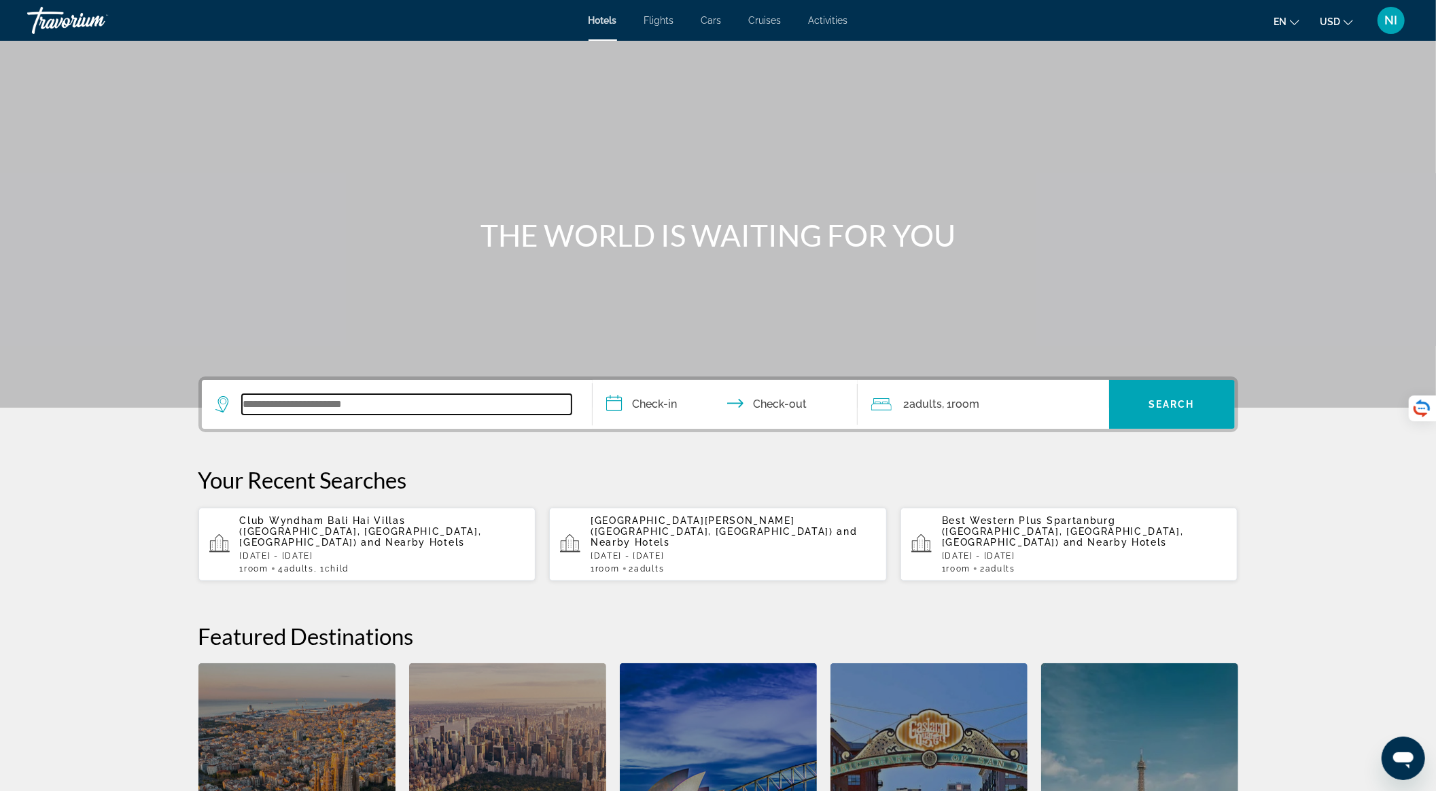
click at [353, 404] on input "Search widget" at bounding box center [407, 404] width 330 height 20
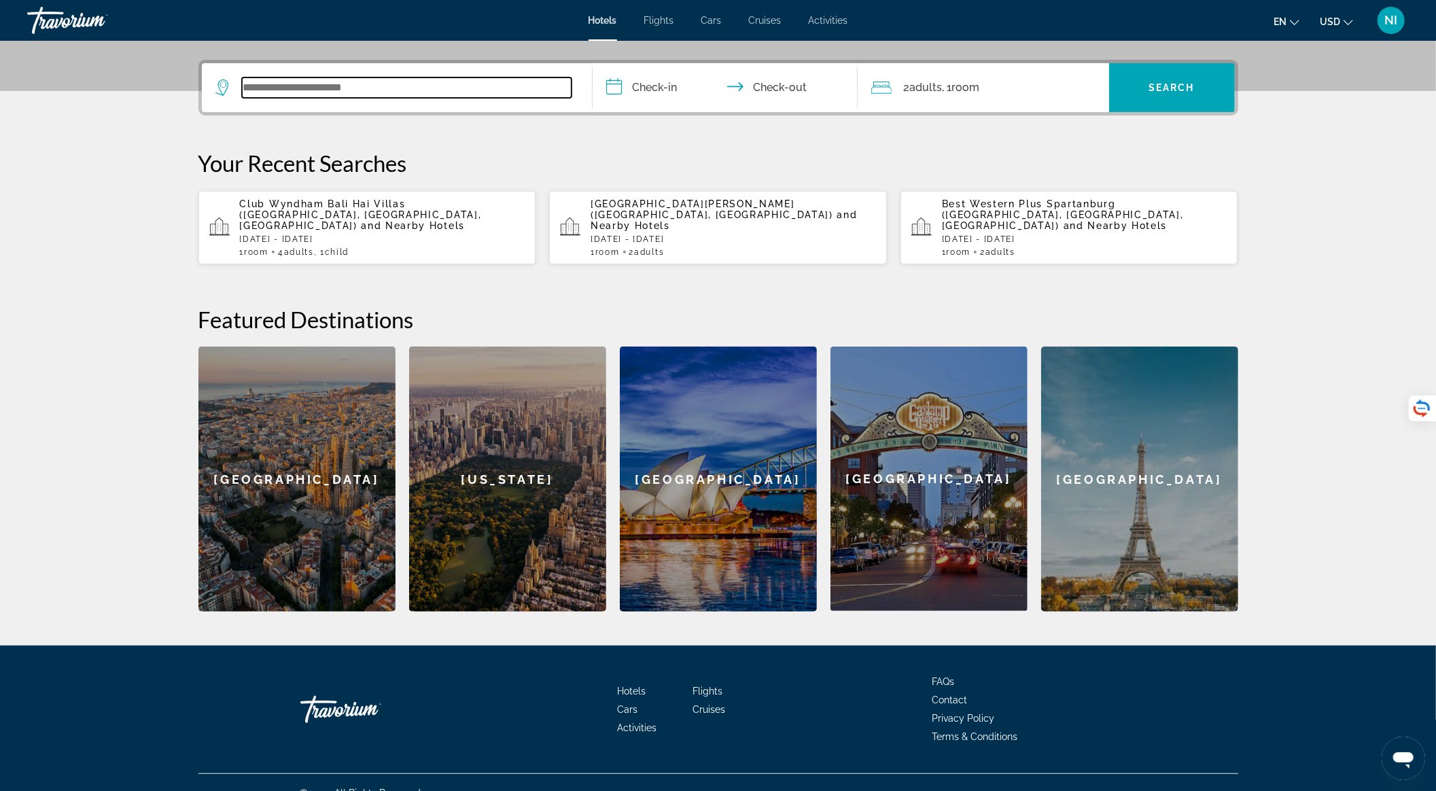
scroll to position [326, 0]
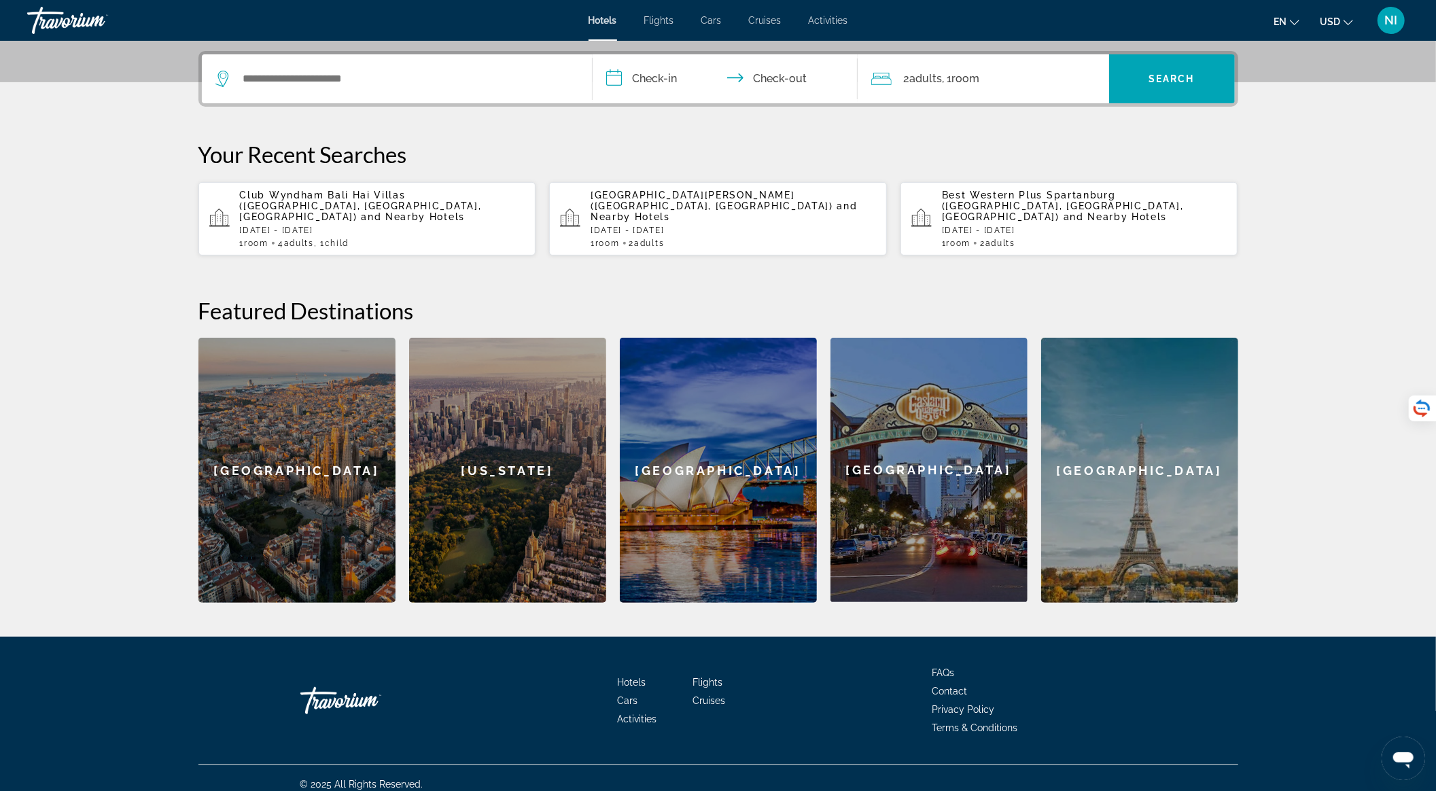
click at [345, 368] on div "[GEOGRAPHIC_DATA]" at bounding box center [296, 470] width 197 height 265
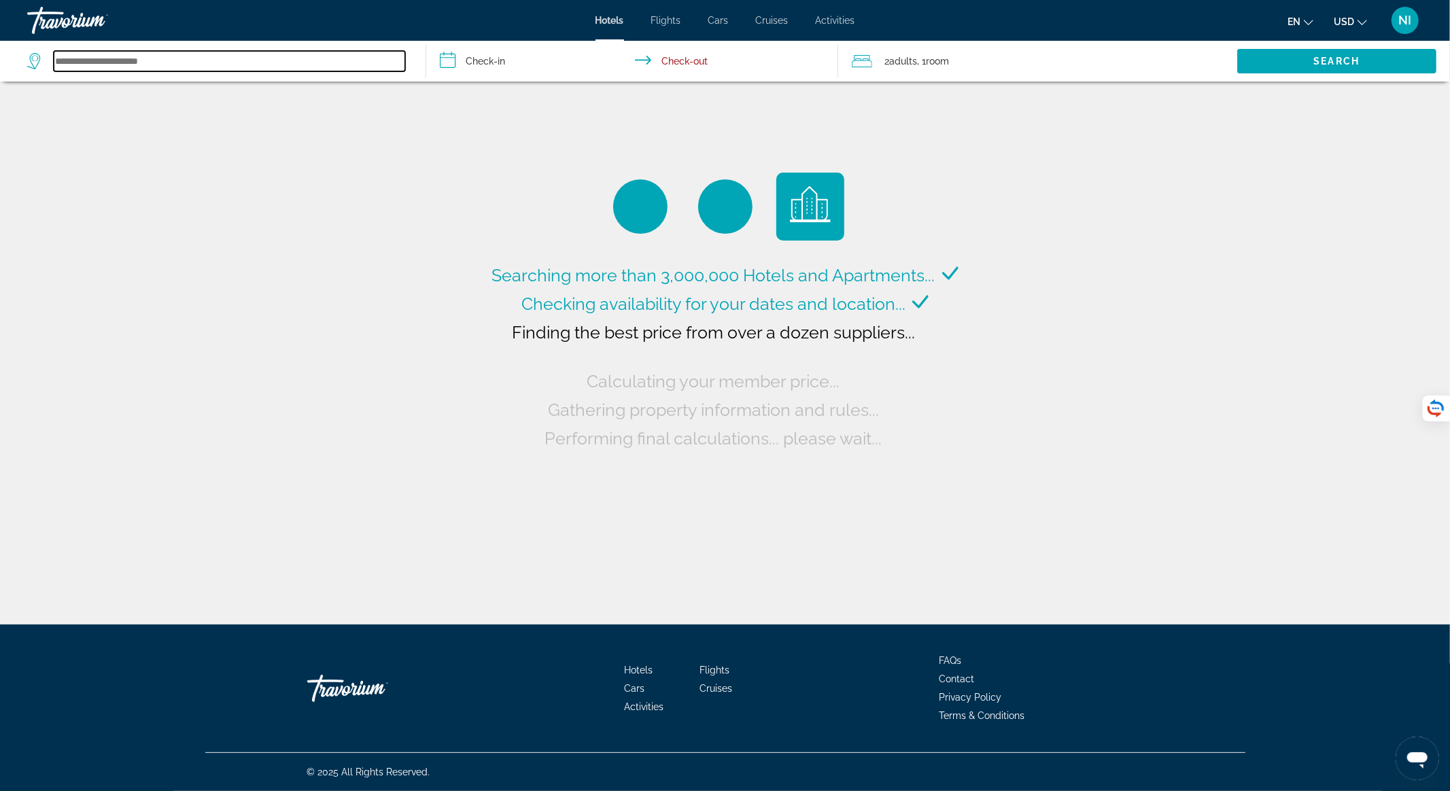
click at [94, 69] on input "Search widget" at bounding box center [229, 61] width 351 height 20
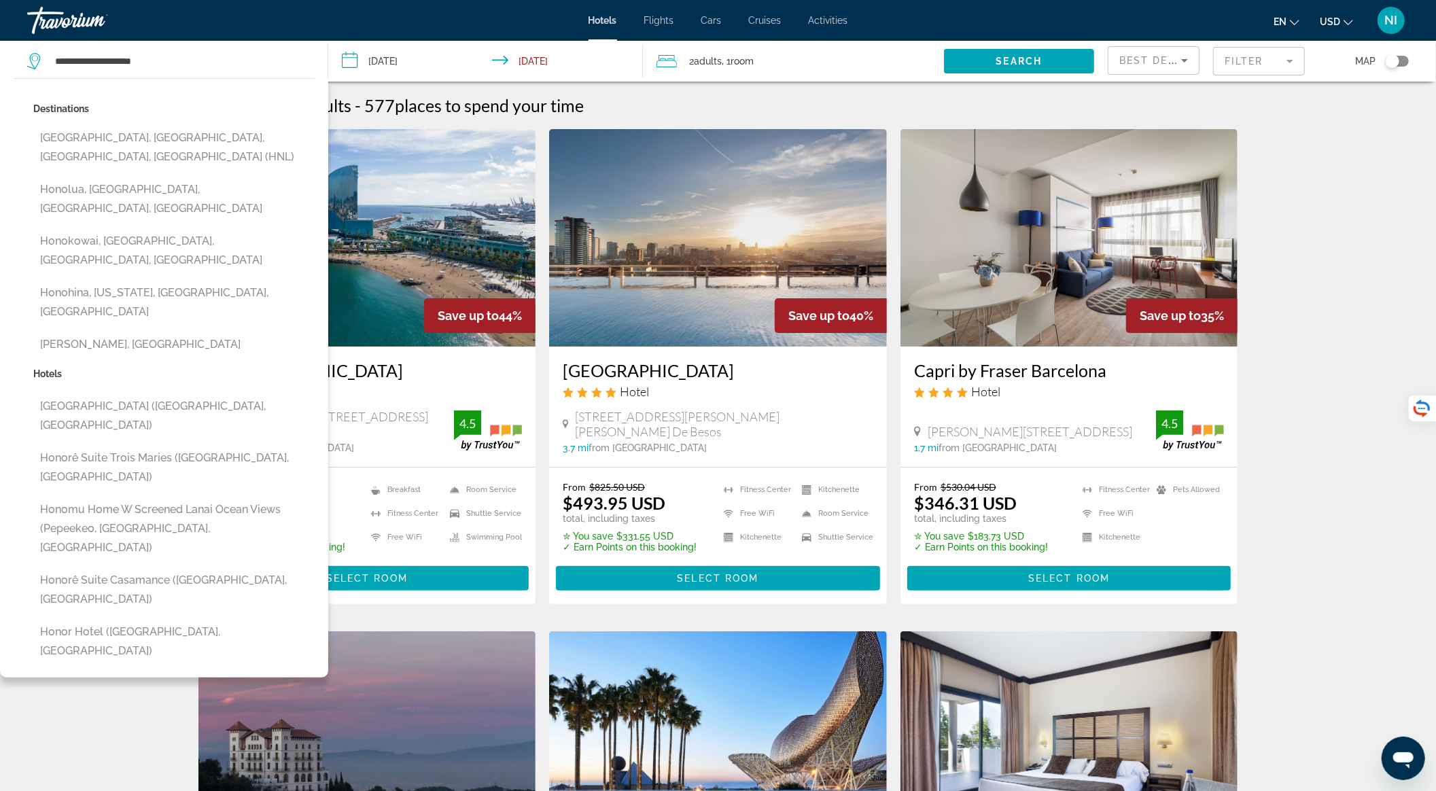
click at [105, 130] on button "Honolulu, Oahu Island, HI, United States (HNL)" at bounding box center [173, 147] width 281 height 45
type input "**********"
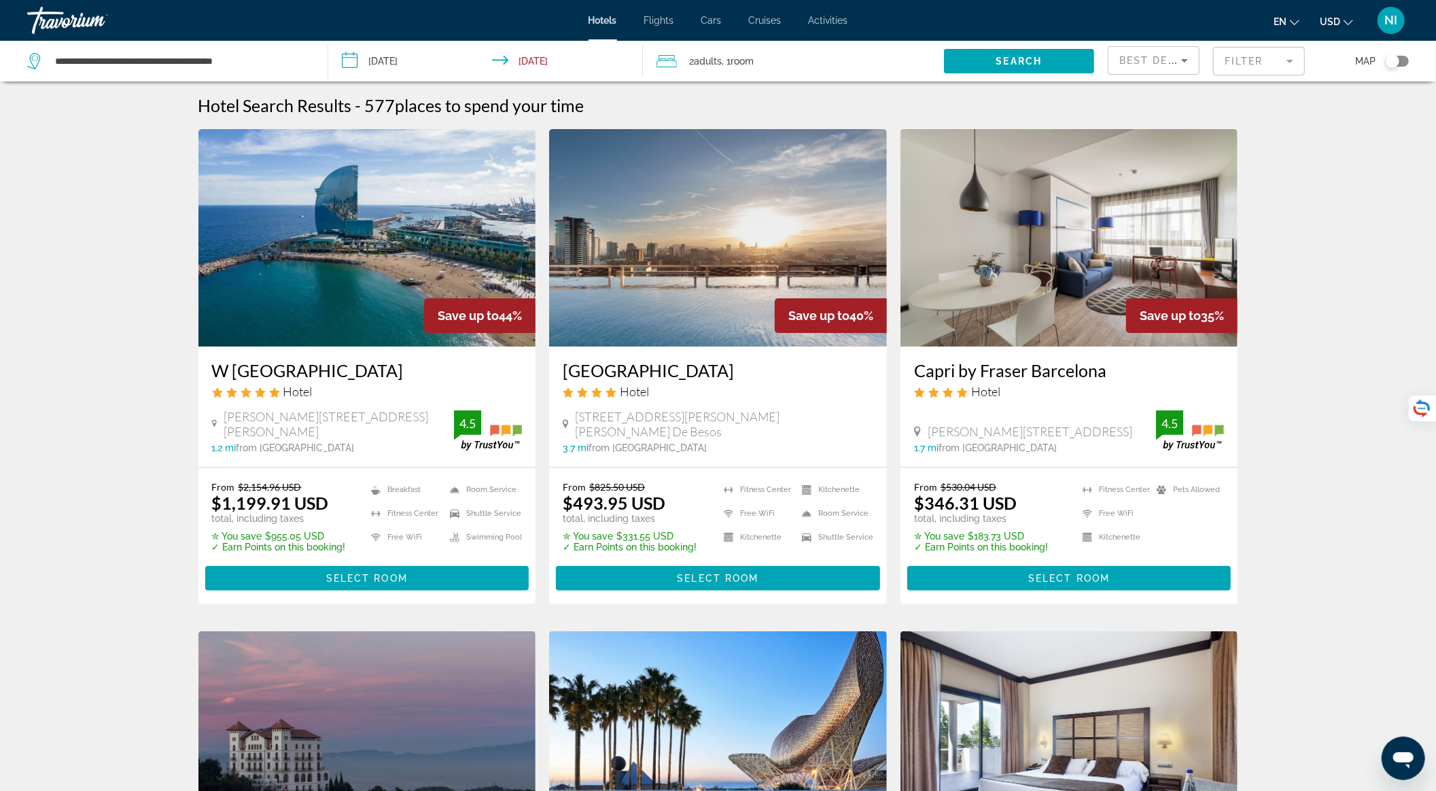
click at [416, 65] on input "**********" at bounding box center [488, 63] width 320 height 45
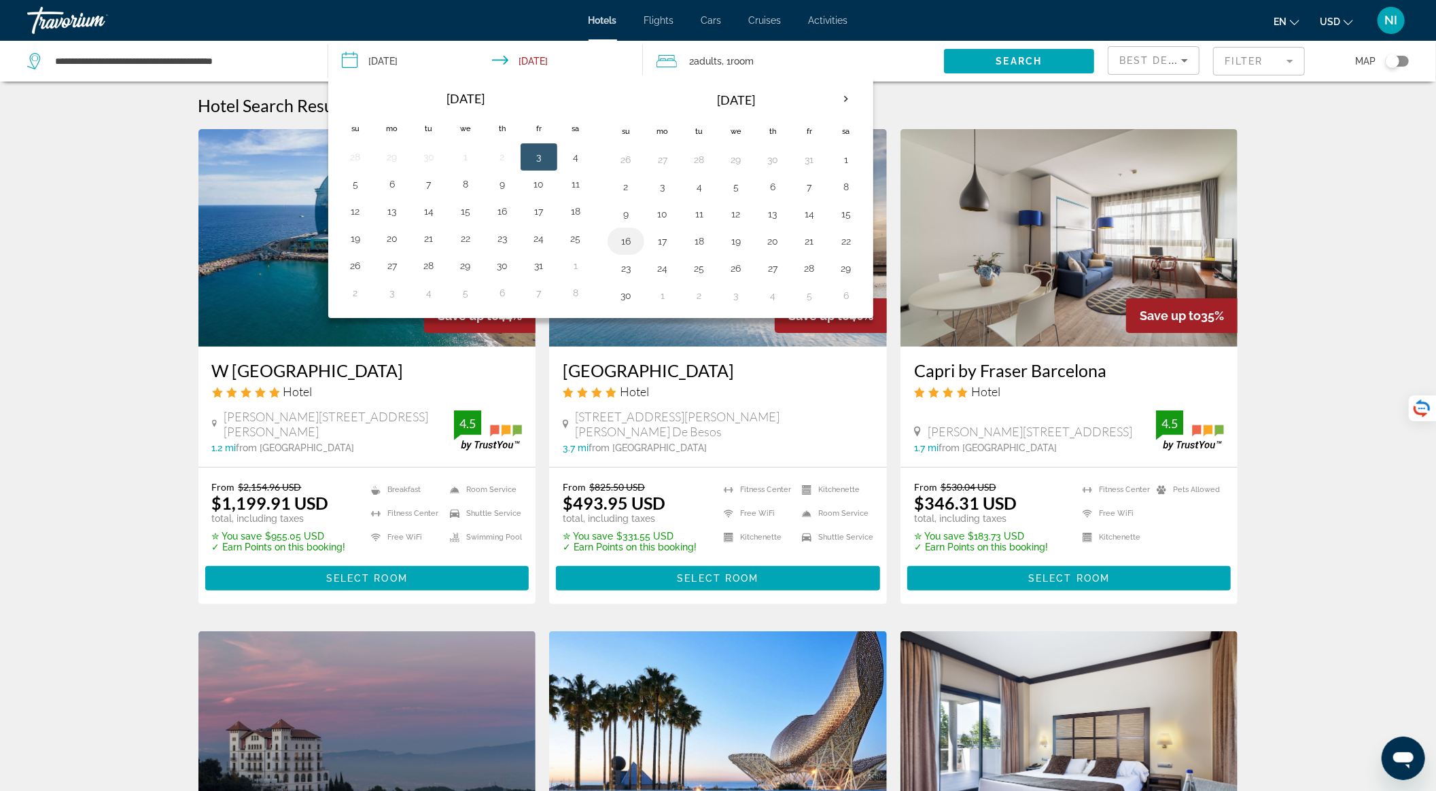
click at [627, 239] on button "16" at bounding box center [626, 241] width 22 height 19
click at [773, 239] on button "20" at bounding box center [773, 241] width 22 height 19
type input "**********"
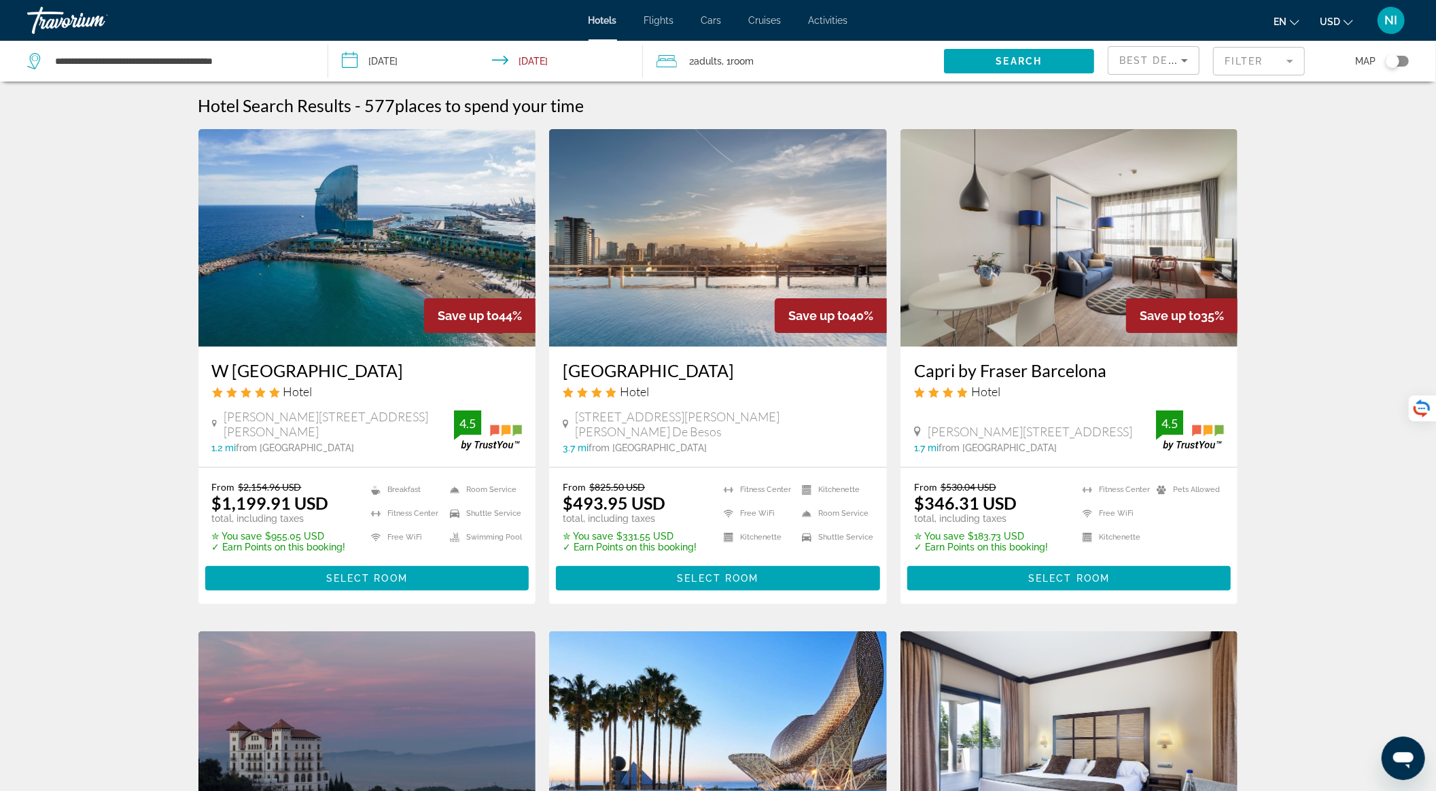
click at [718, 67] on span "2 Adult Adults" at bounding box center [705, 61] width 33 height 19
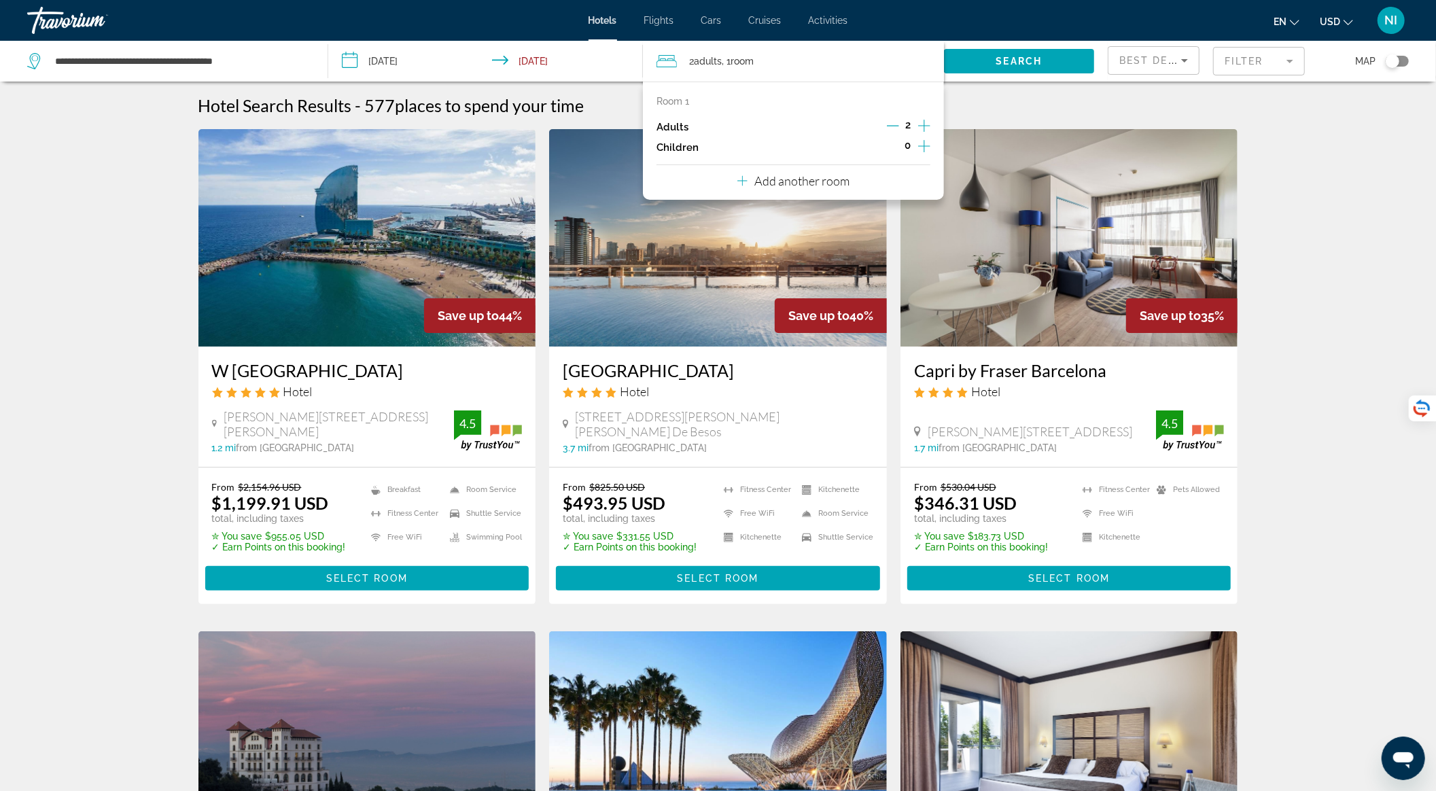
click at [926, 126] on icon "Increment adults" at bounding box center [924, 126] width 12 height 16
click at [985, 64] on span "Search widget" at bounding box center [1019, 61] width 150 height 33
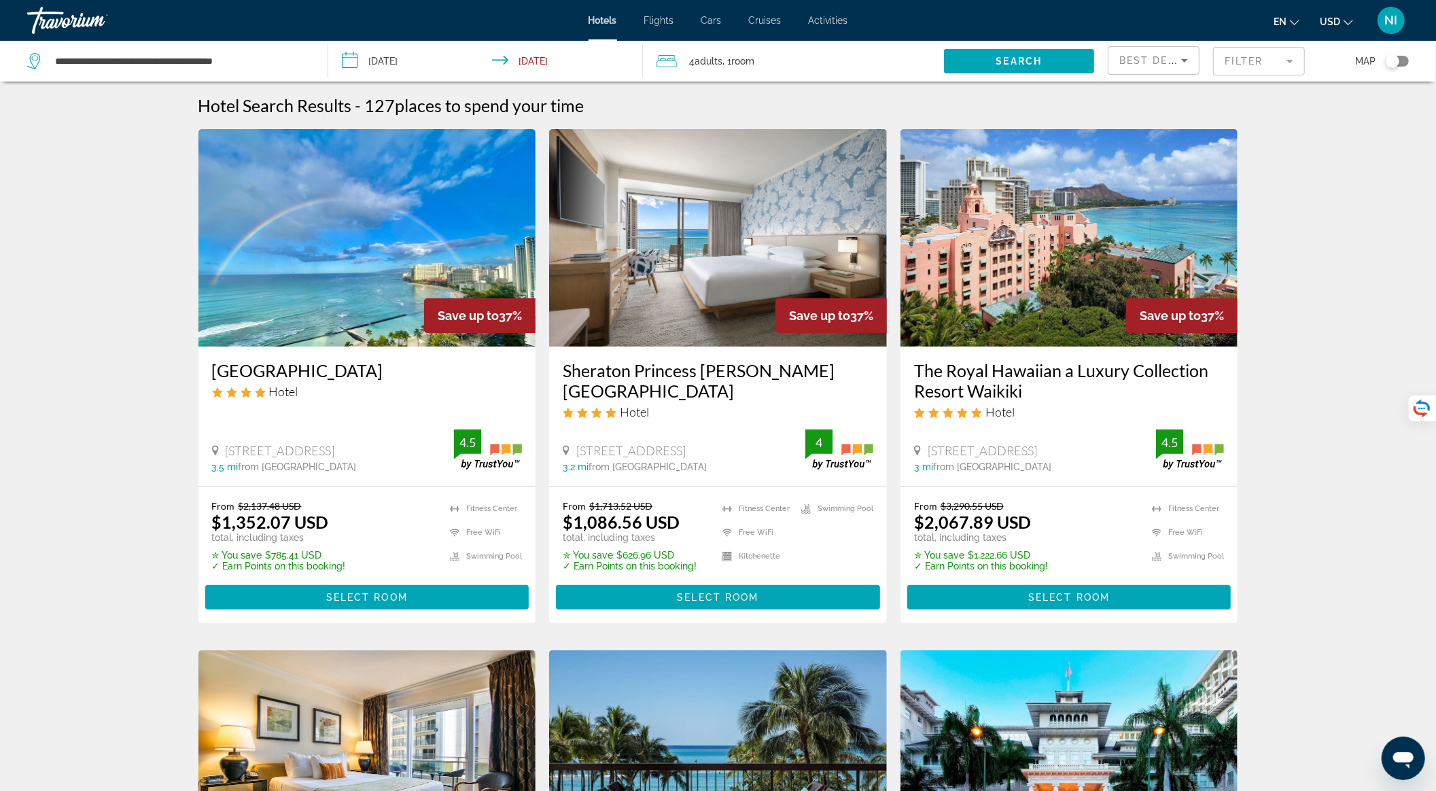
click at [1276, 66] on mat-form-field "Filter" at bounding box center [1259, 61] width 92 height 29
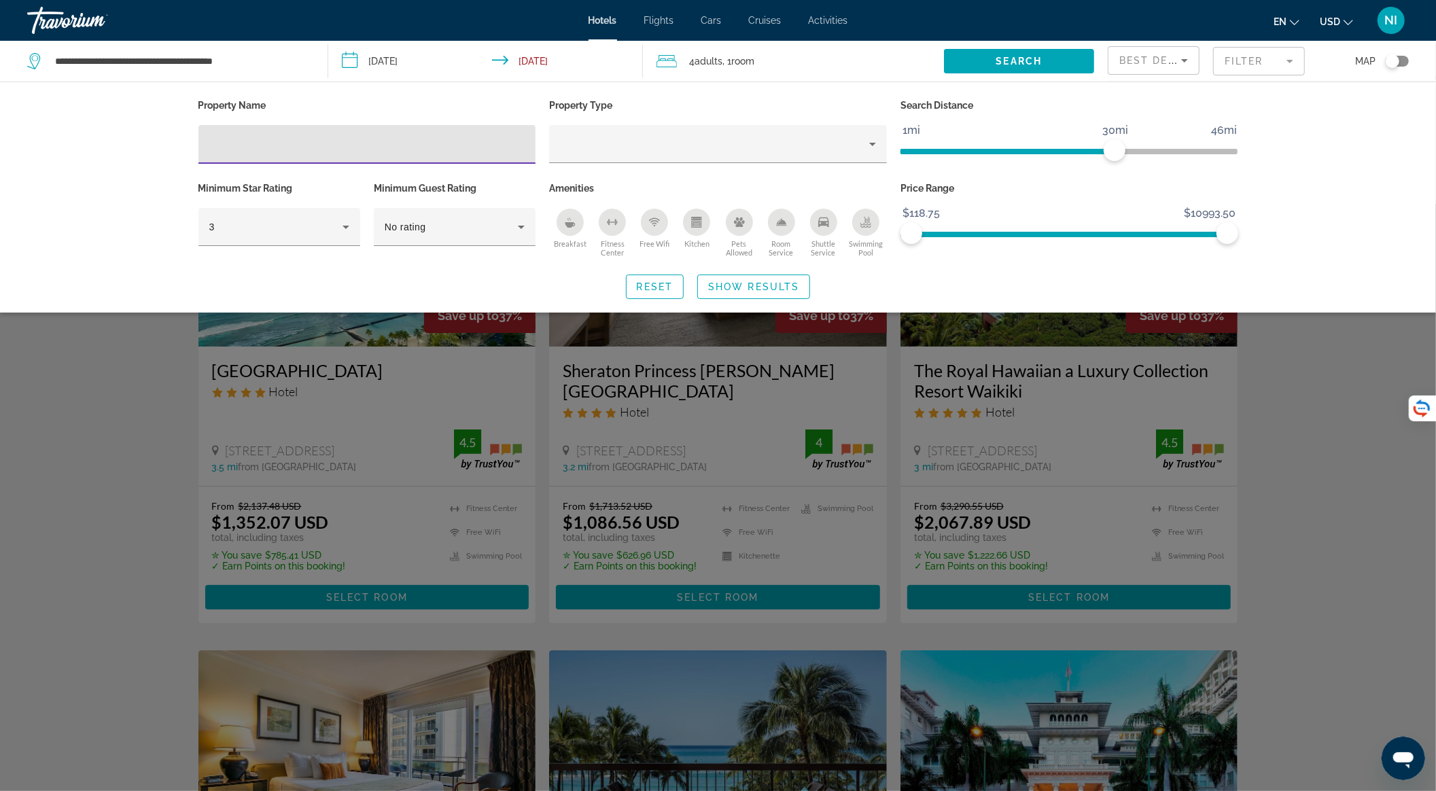
click at [575, 227] on div "Breakfast" at bounding box center [570, 222] width 27 height 27
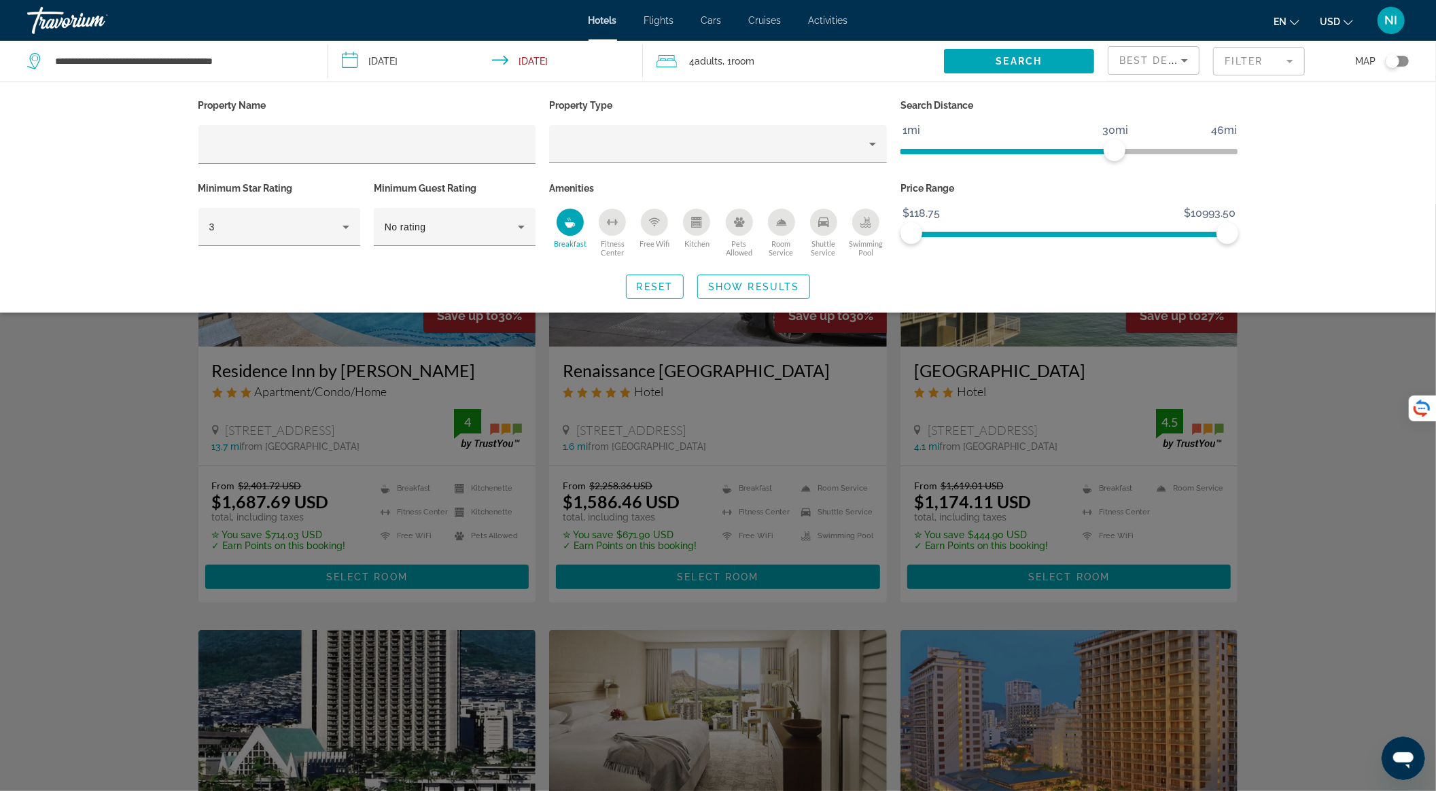
click at [699, 224] on icon "Kitchen" at bounding box center [696, 224] width 7 height 4
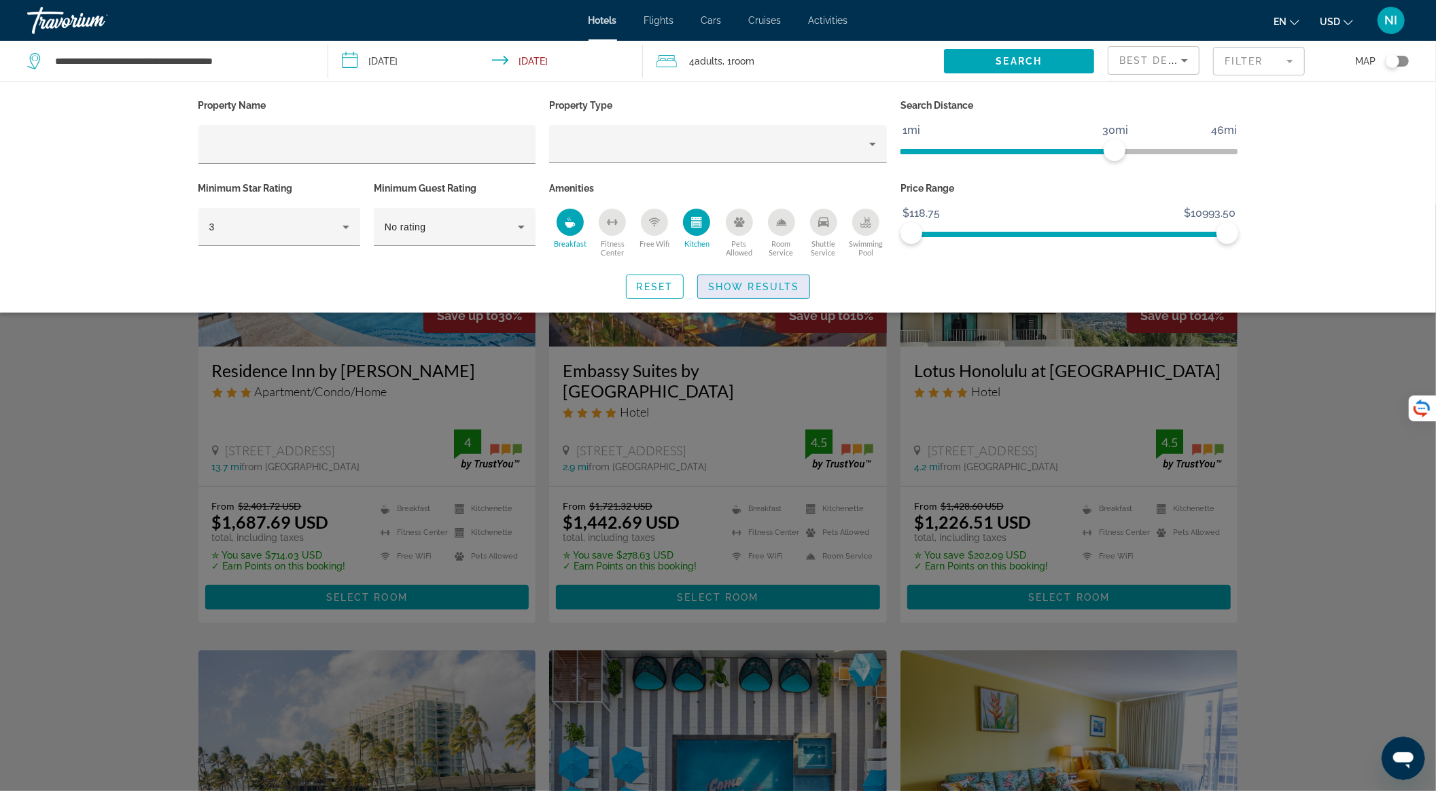
click at [790, 288] on span "Show Results" at bounding box center [753, 286] width 91 height 11
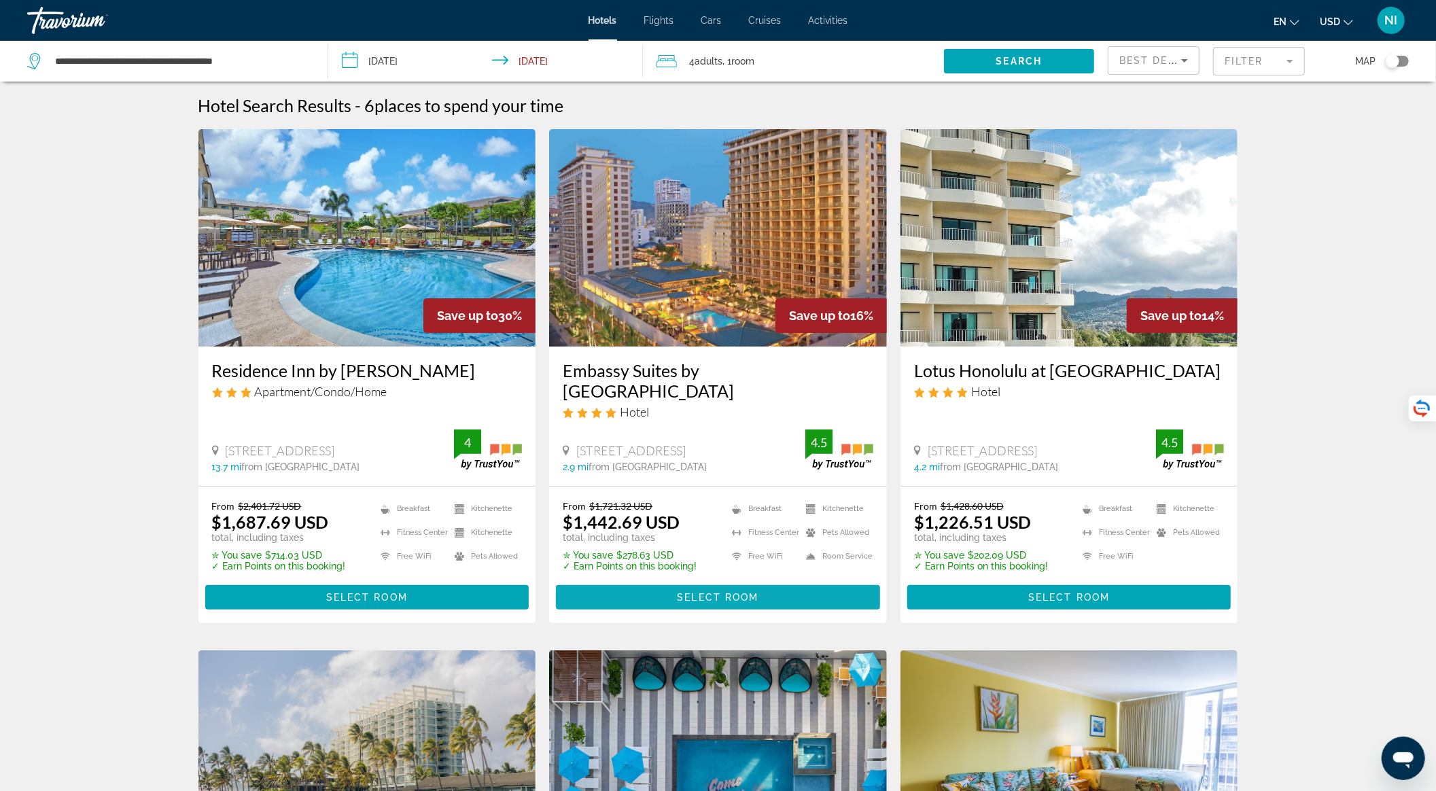
click at [697, 603] on span "Main content" at bounding box center [718, 597] width 324 height 33
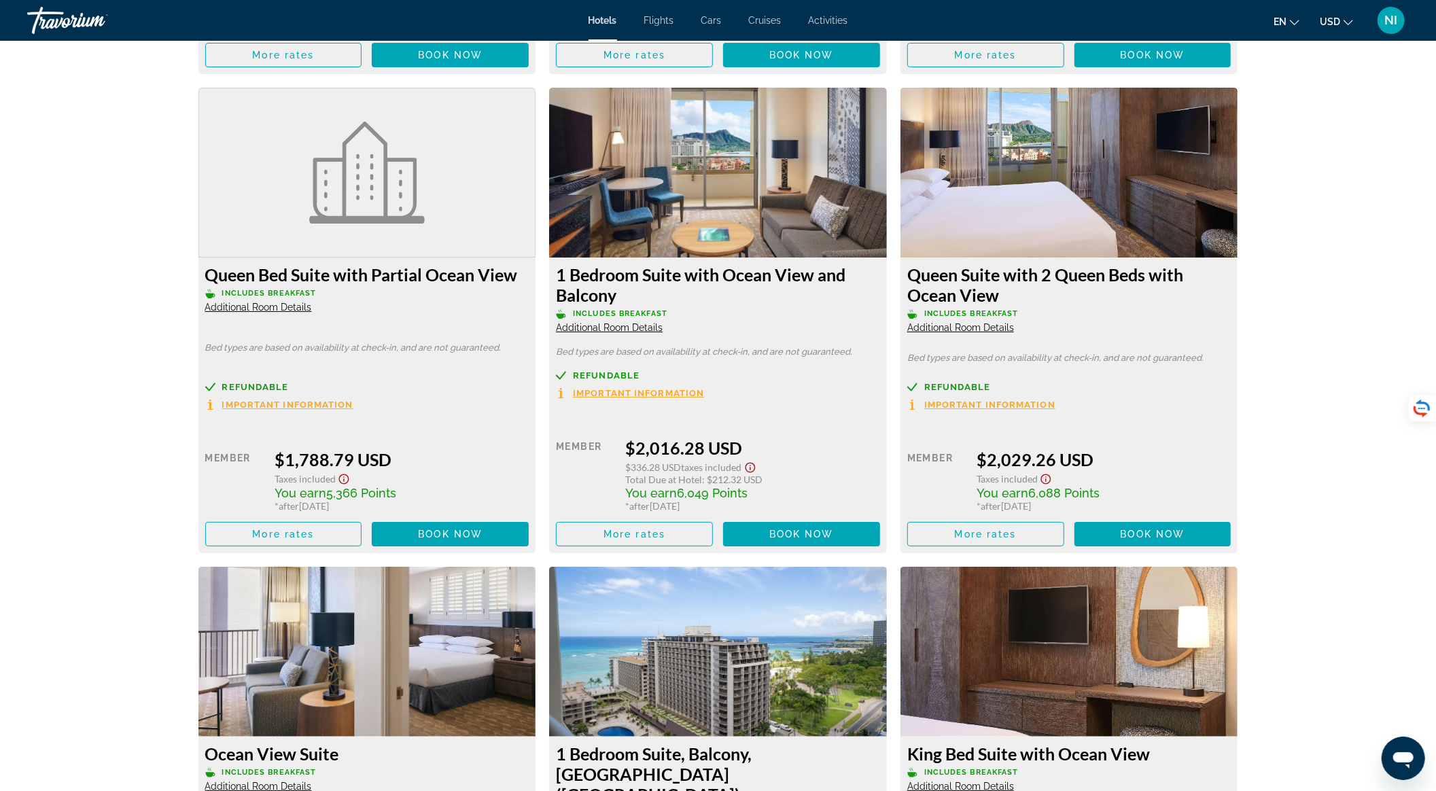
scroll to position [4712, 0]
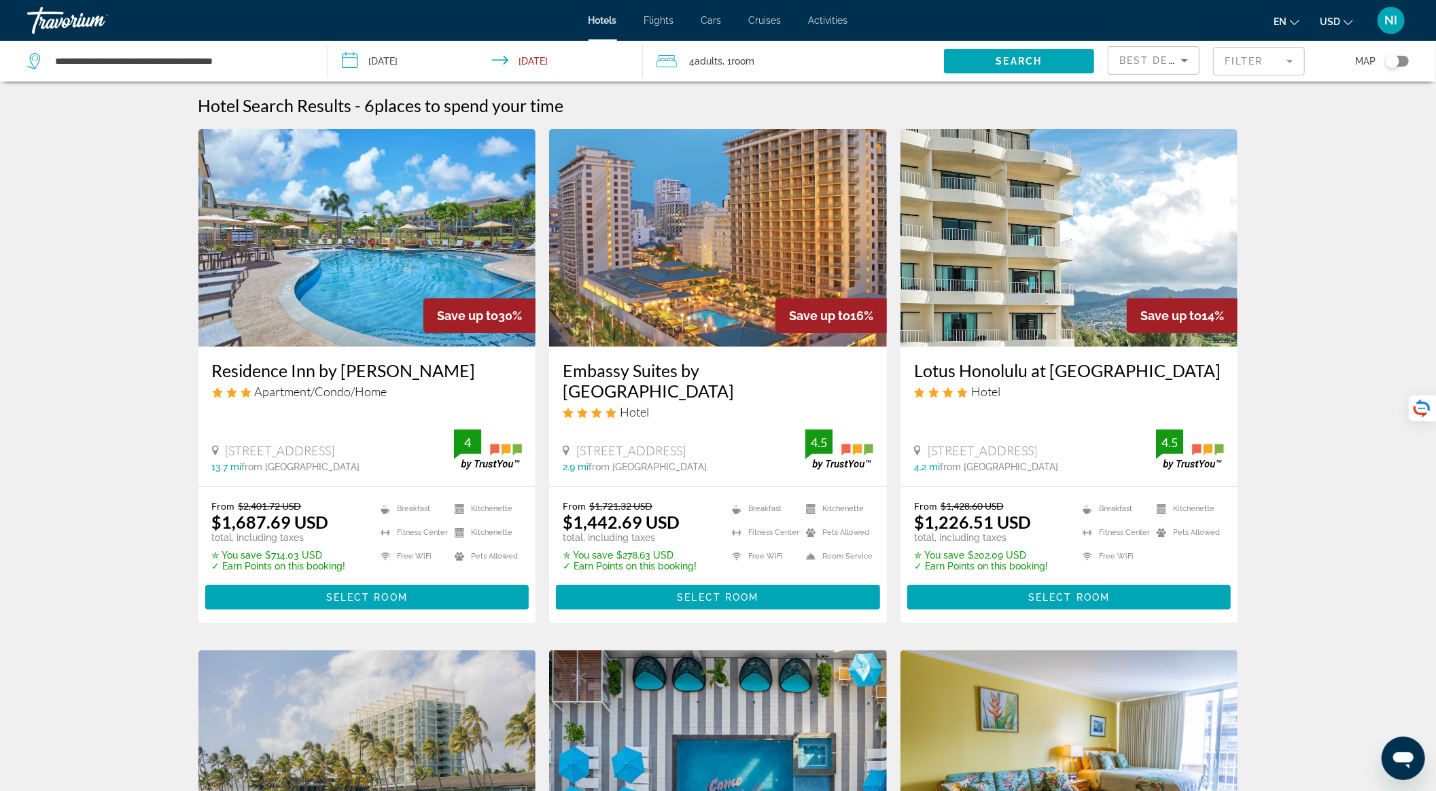
click at [570, 56] on input "**********" at bounding box center [488, 63] width 320 height 45
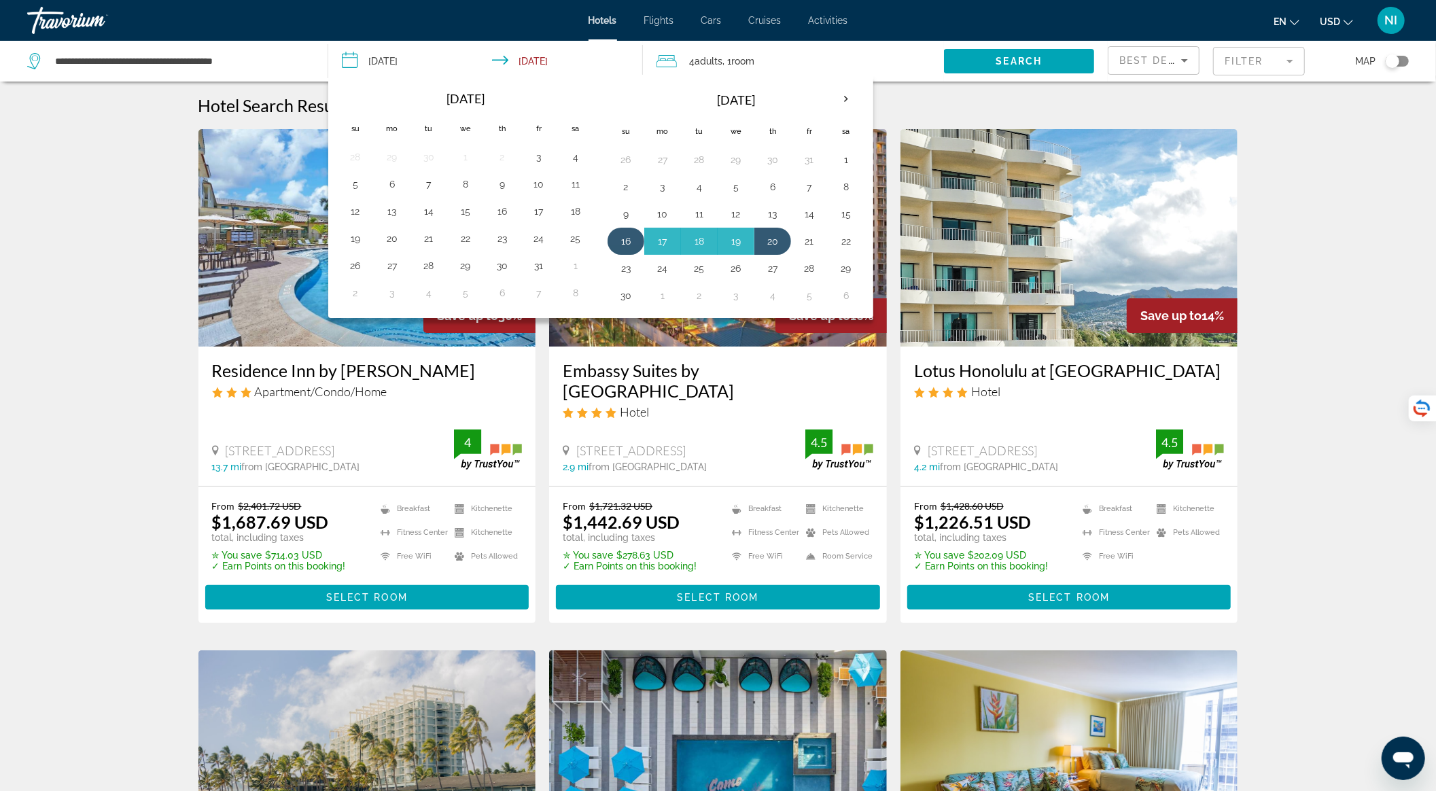
click at [625, 237] on button "16" at bounding box center [626, 241] width 22 height 19
click at [736, 239] on button "19" at bounding box center [736, 241] width 22 height 19
type input "**********"
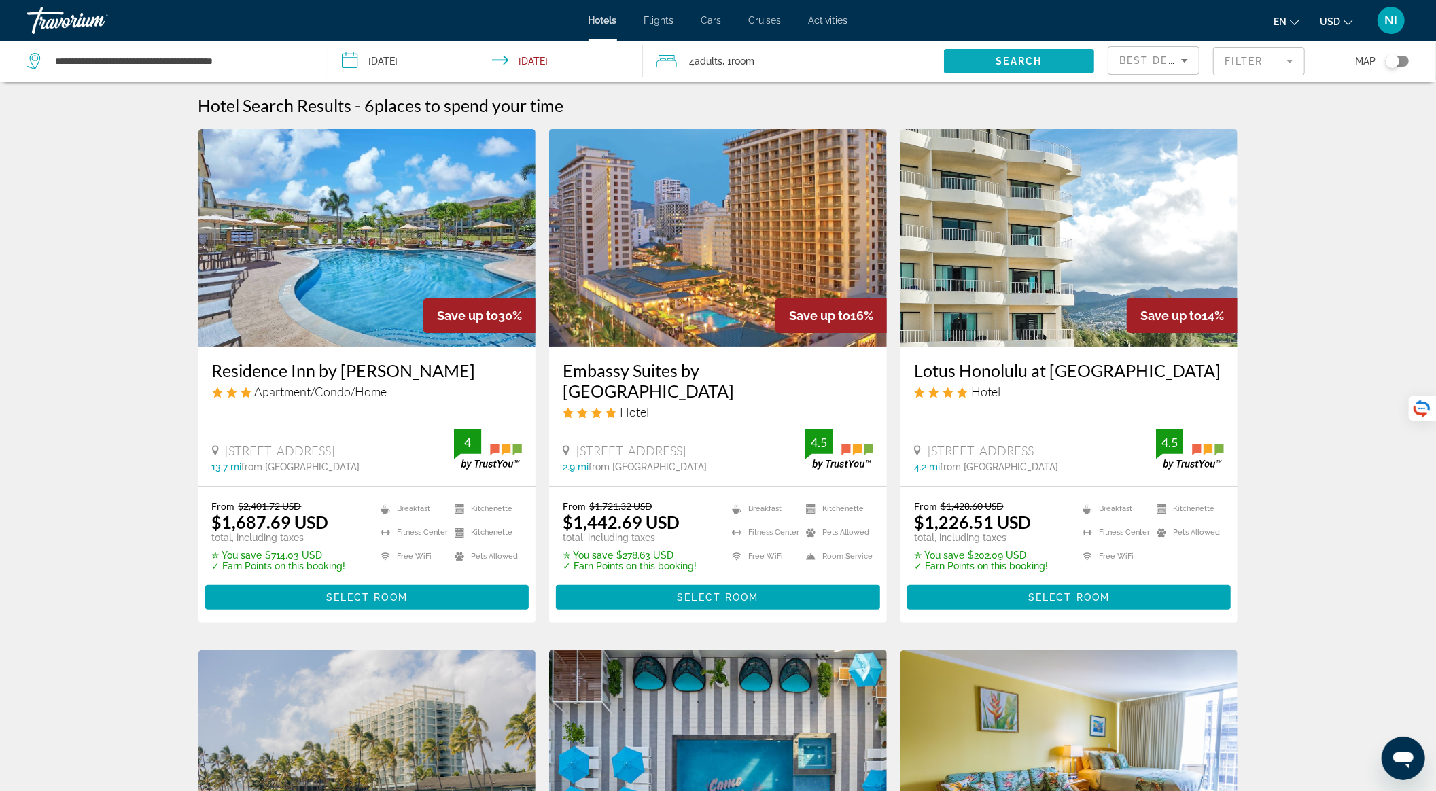
click at [1003, 65] on span "Search" at bounding box center [1019, 61] width 46 height 11
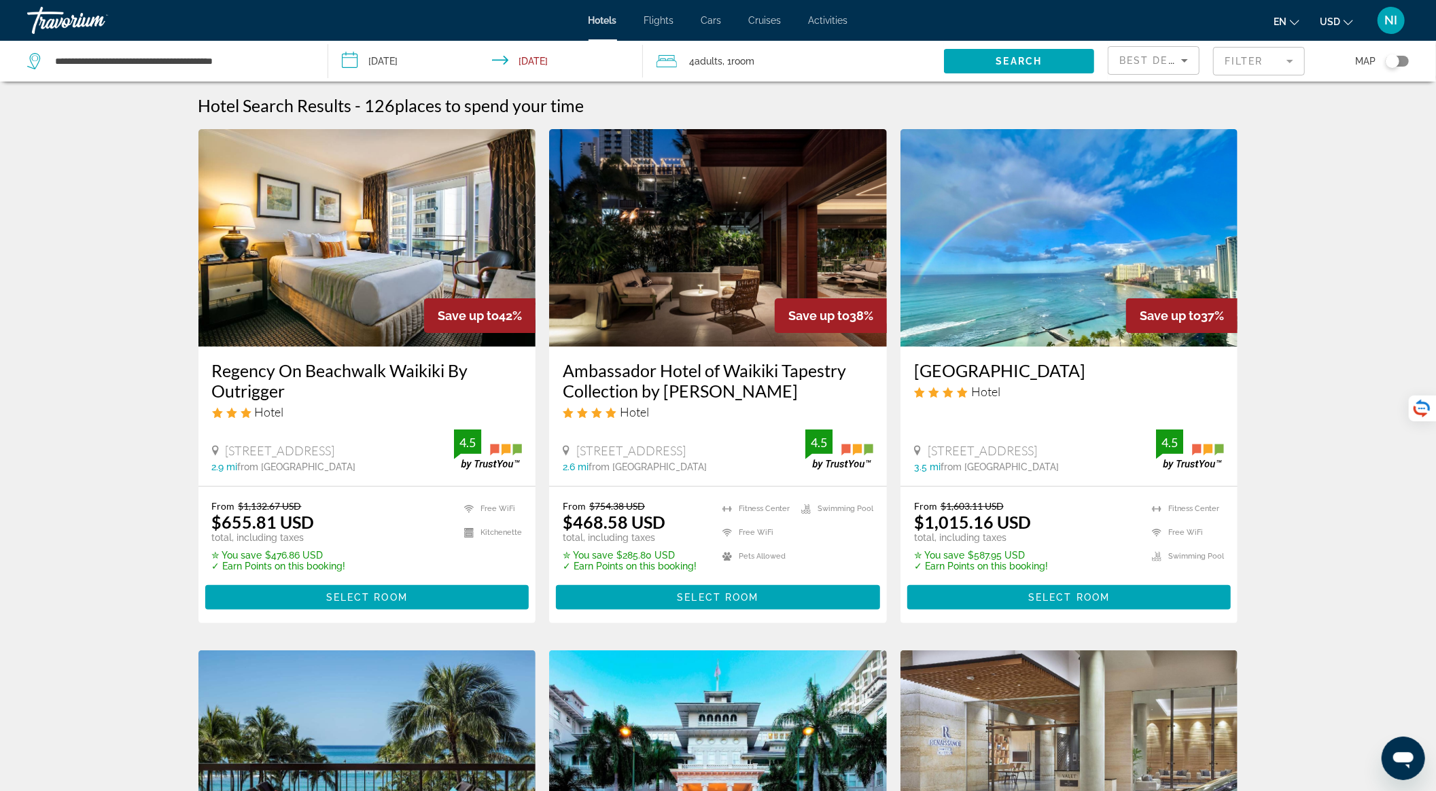
click at [693, 240] on img "Main content" at bounding box center [718, 237] width 338 height 217
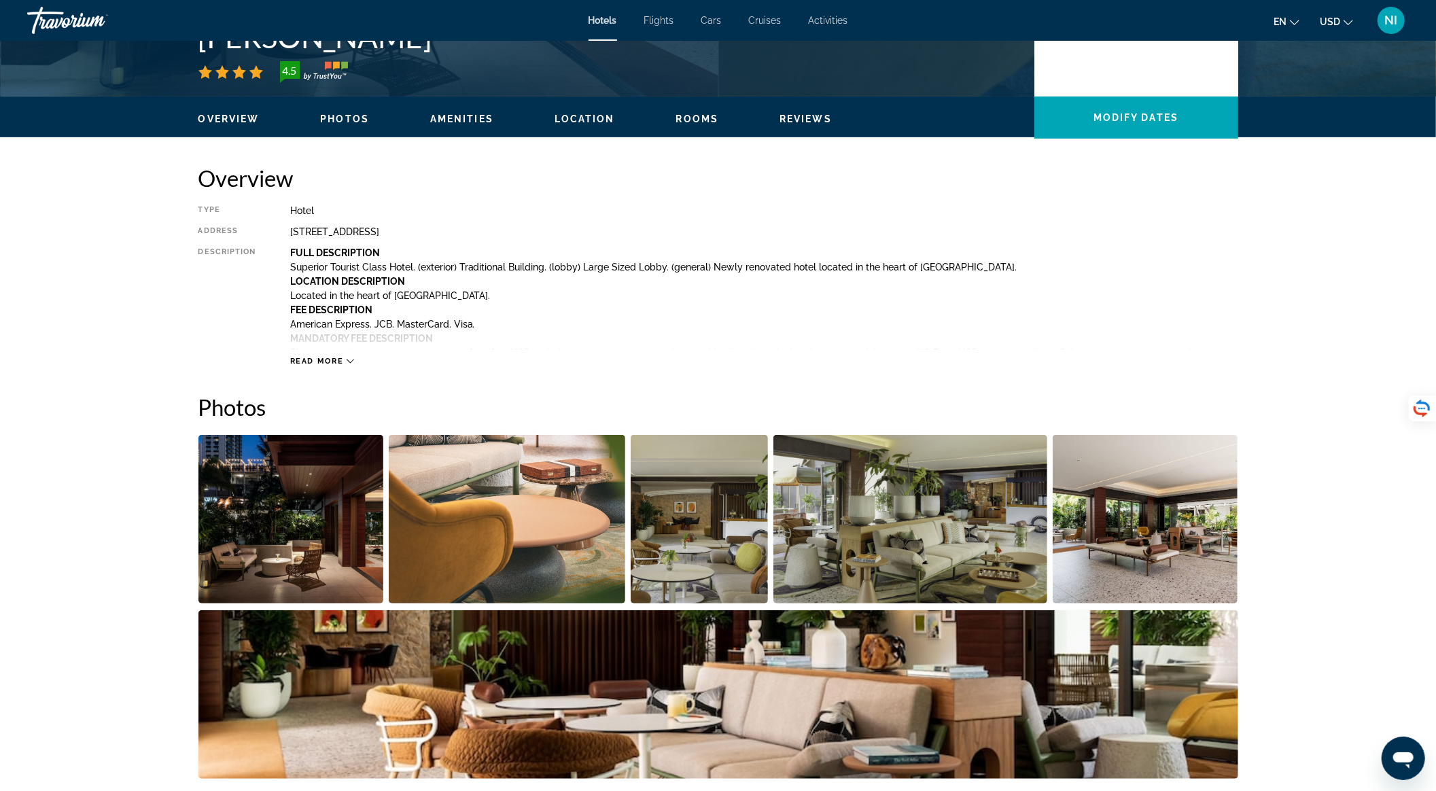
scroll to position [634, 0]
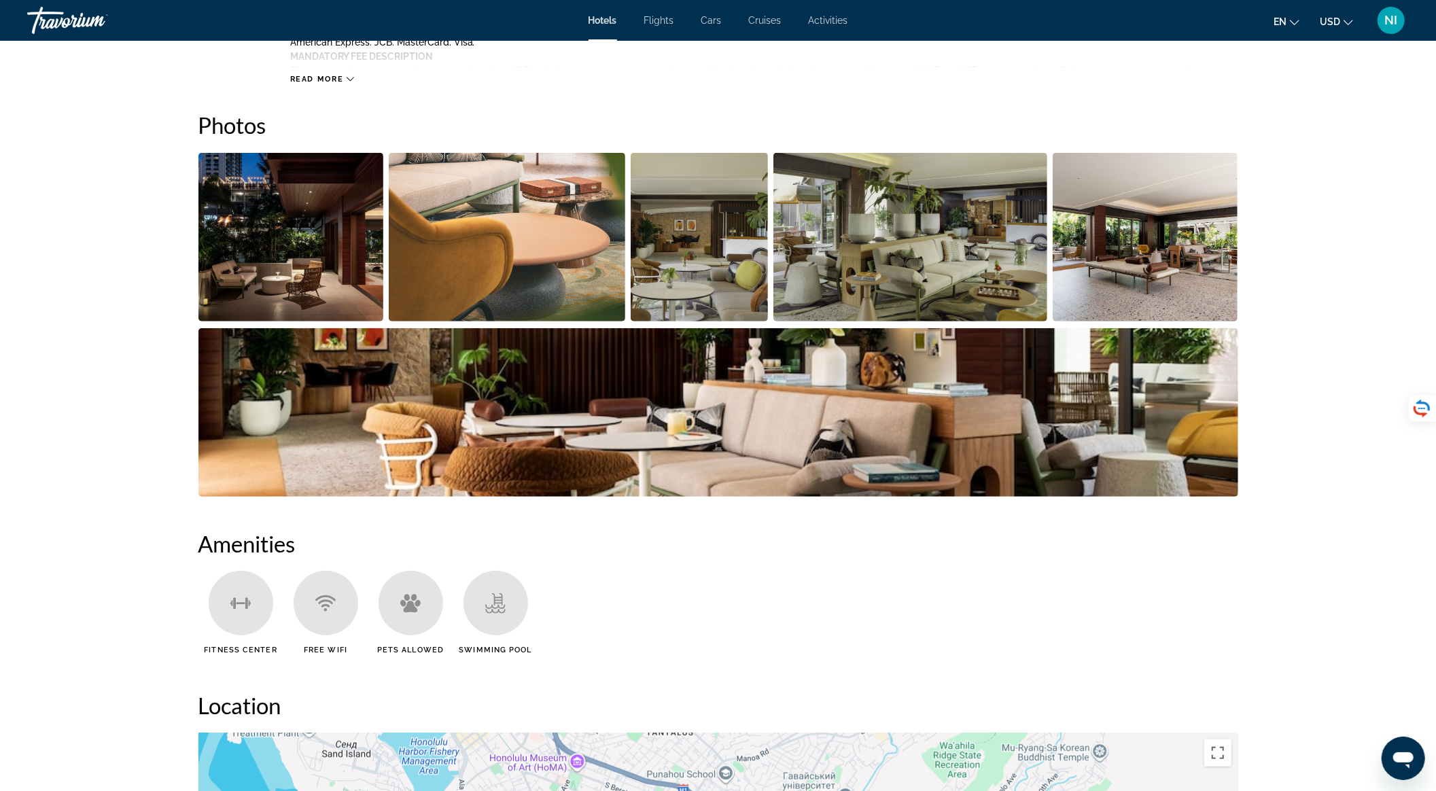
click at [321, 258] on img "Open full-screen image slider" at bounding box center [291, 237] width 186 height 169
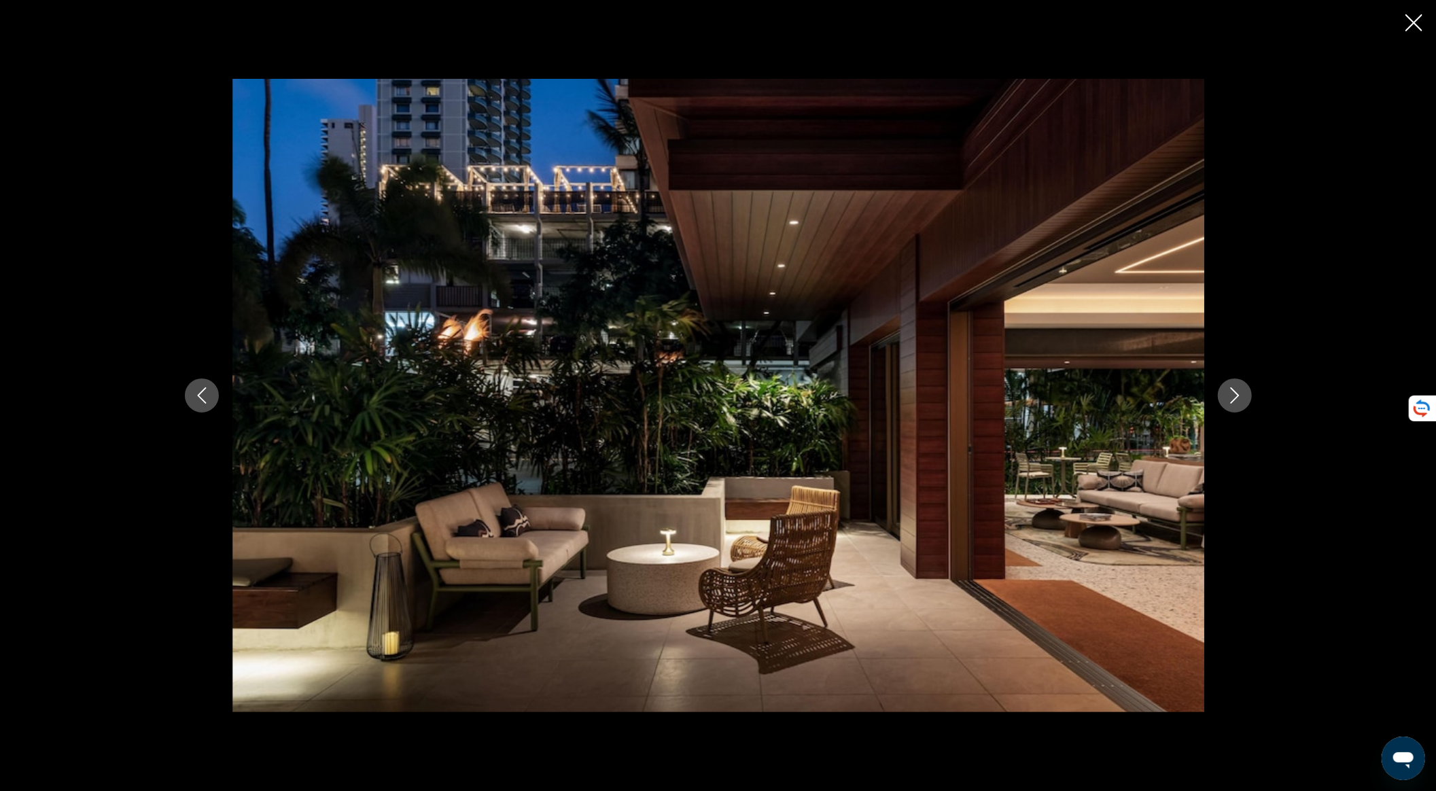
click at [1227, 414] on div "prev next" at bounding box center [718, 395] width 1094 height 633
click at [1231, 403] on icon "Next image" at bounding box center [1235, 395] width 16 height 16
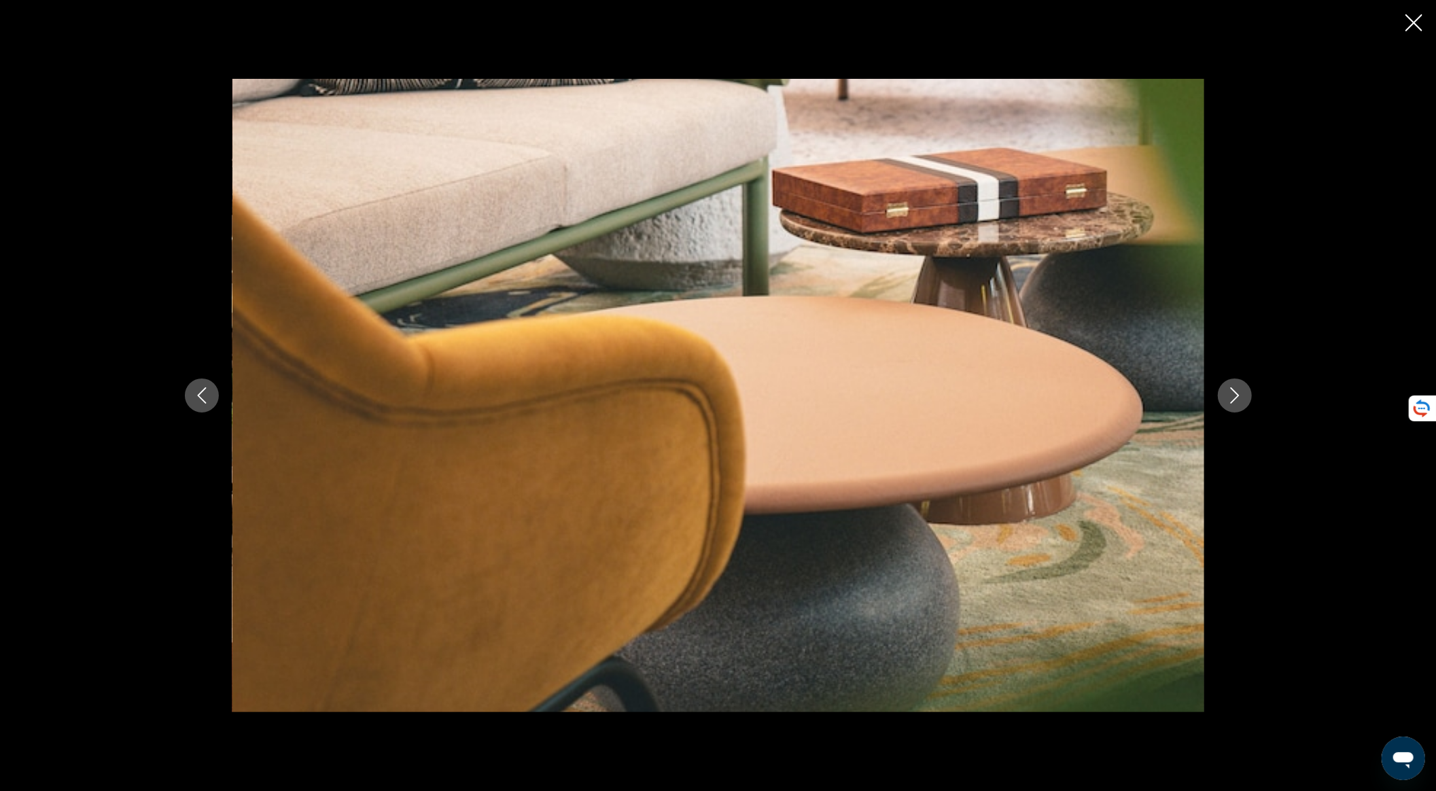
click at [1229, 403] on icon "Next image" at bounding box center [1235, 395] width 16 height 16
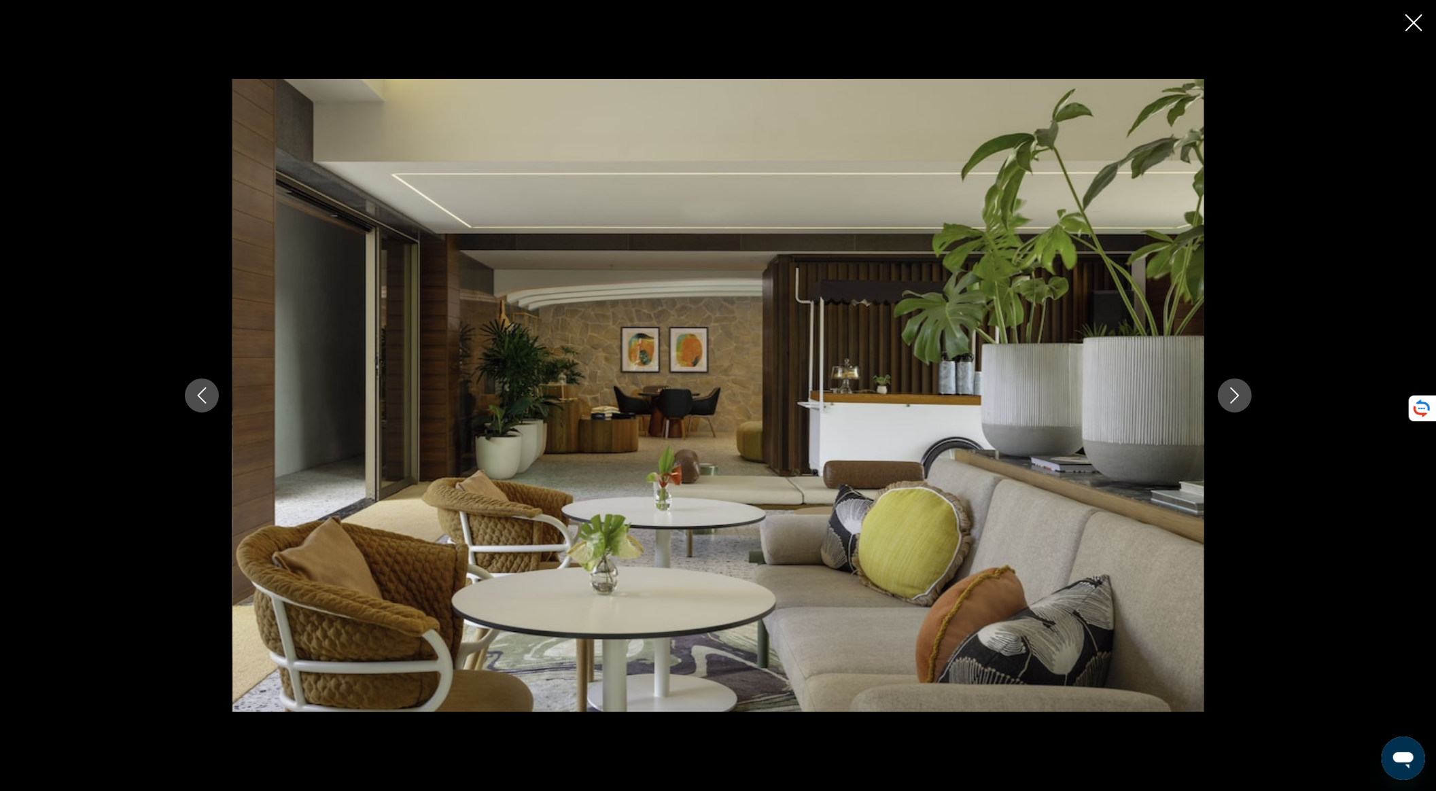
click at [1229, 403] on icon "Next image" at bounding box center [1235, 395] width 16 height 16
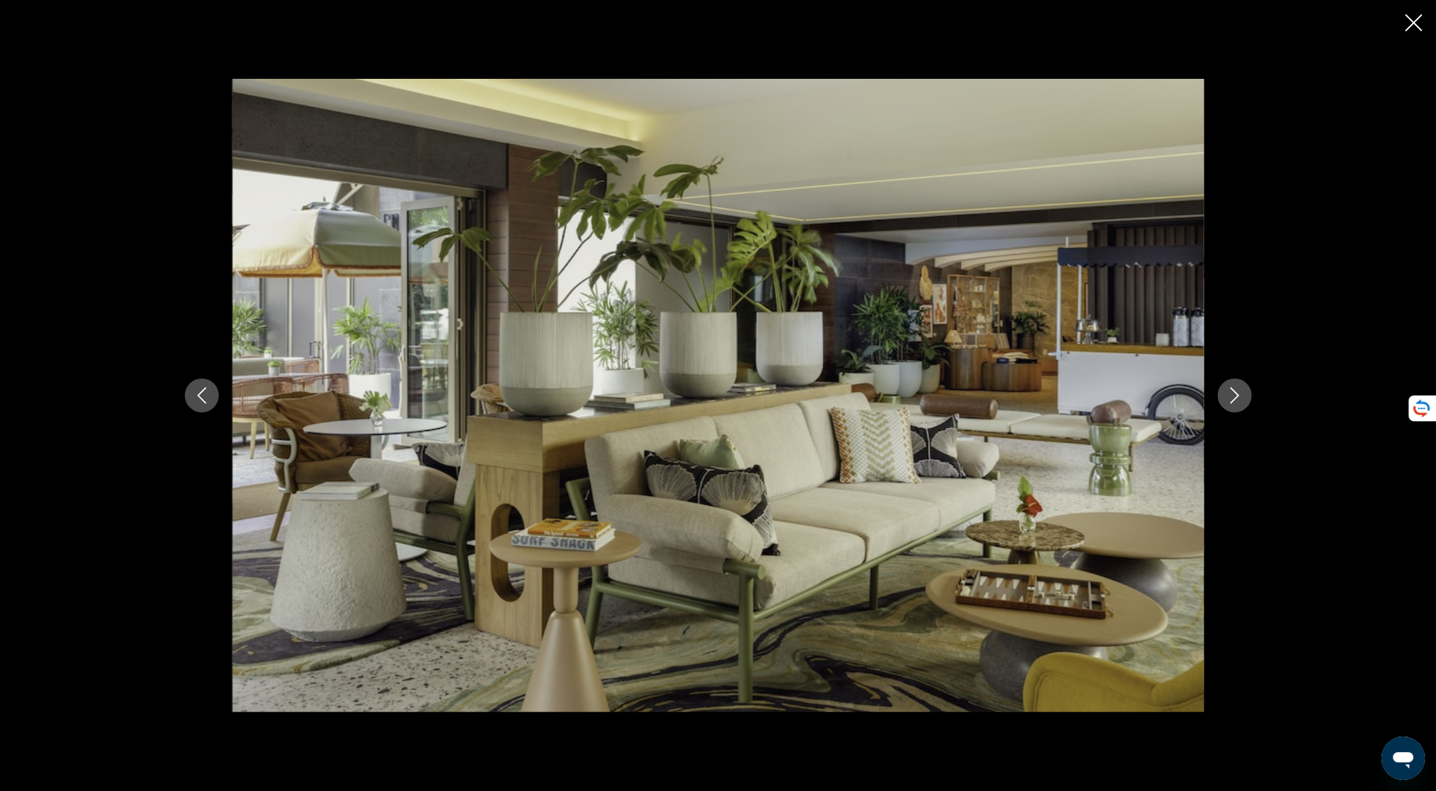
click at [1229, 403] on icon "Next image" at bounding box center [1235, 395] width 16 height 16
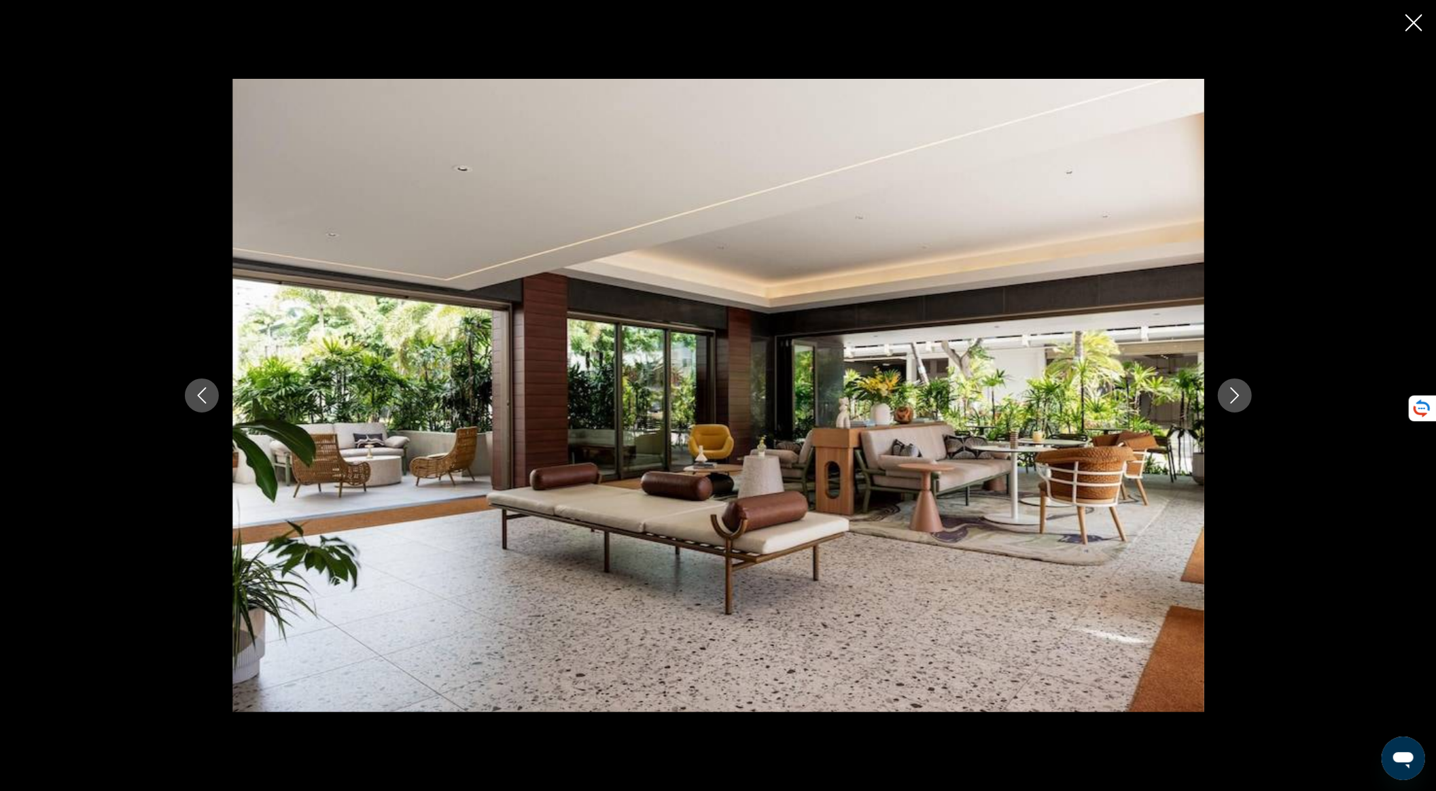
click at [1229, 403] on icon "Next image" at bounding box center [1235, 395] width 16 height 16
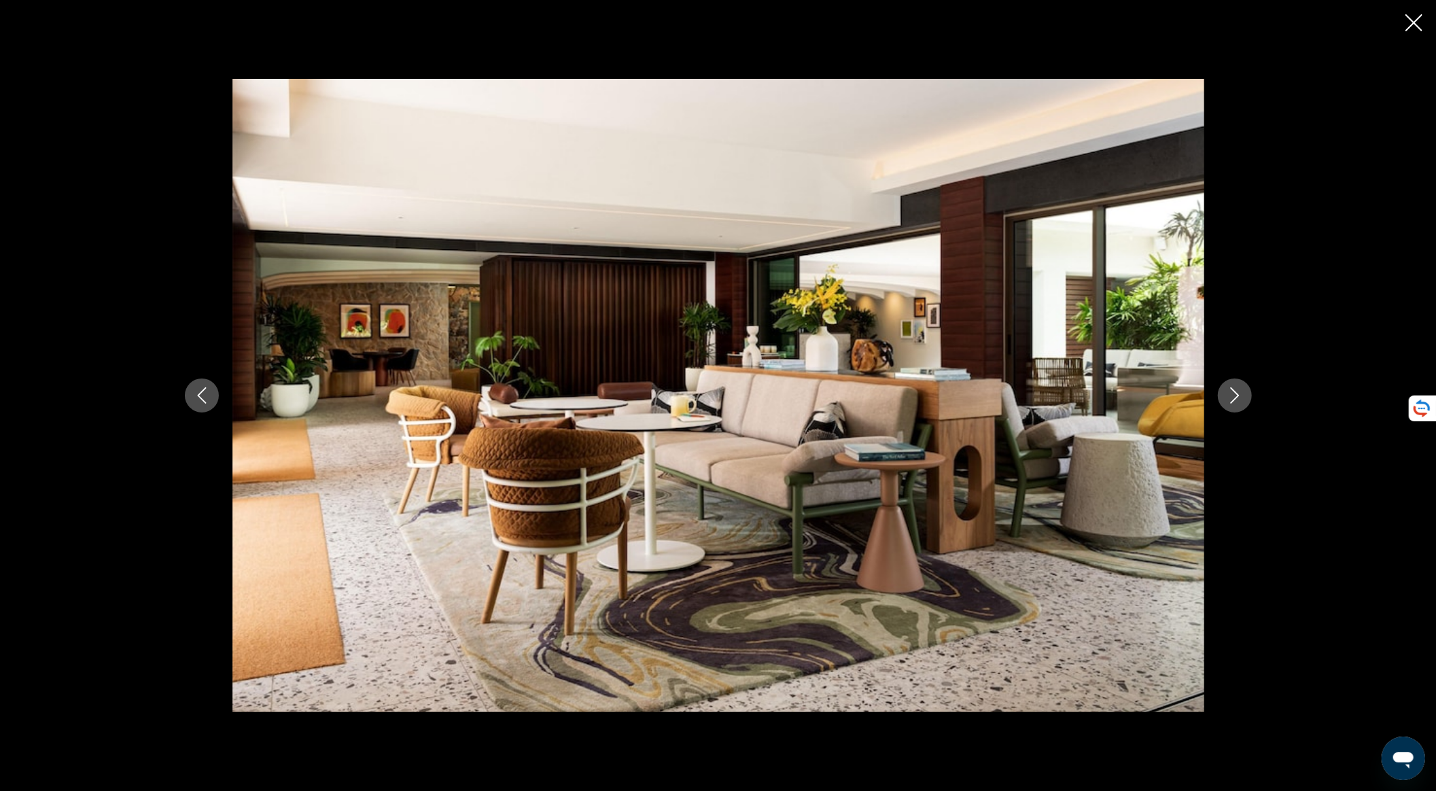
click at [1229, 403] on icon "Next image" at bounding box center [1235, 395] width 16 height 16
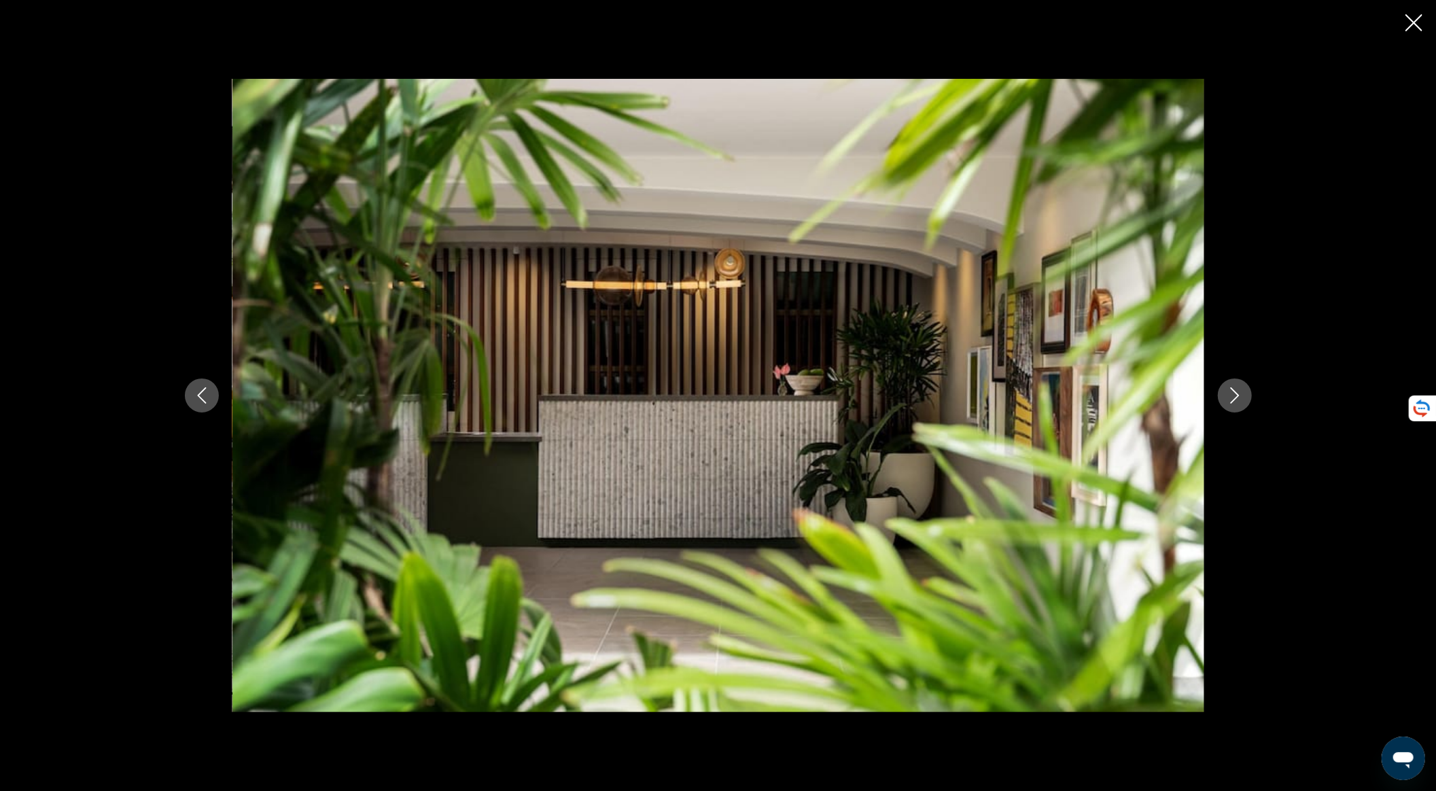
click at [1225, 403] on button "Next image" at bounding box center [1235, 396] width 34 height 34
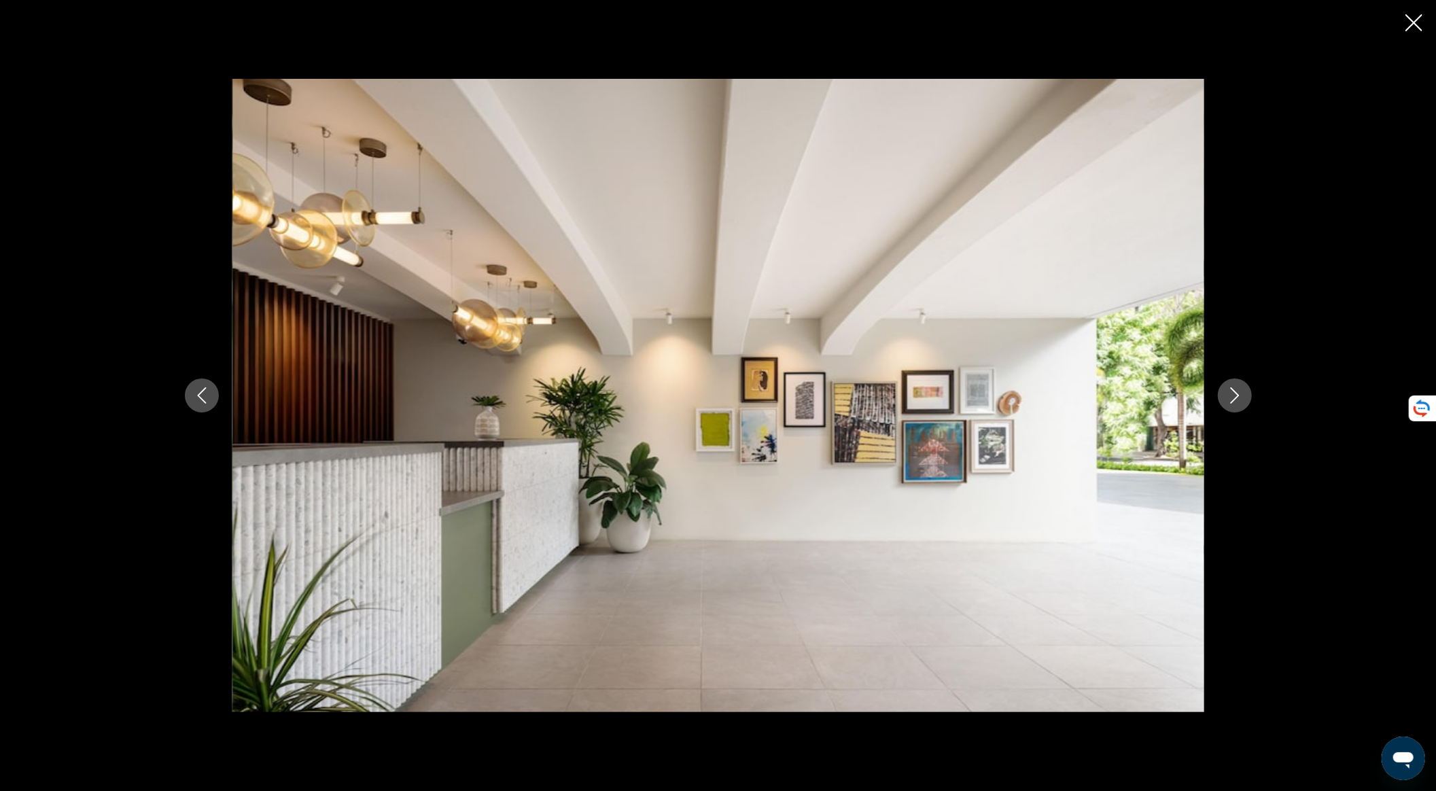
click at [1221, 403] on button "Next image" at bounding box center [1235, 396] width 34 height 34
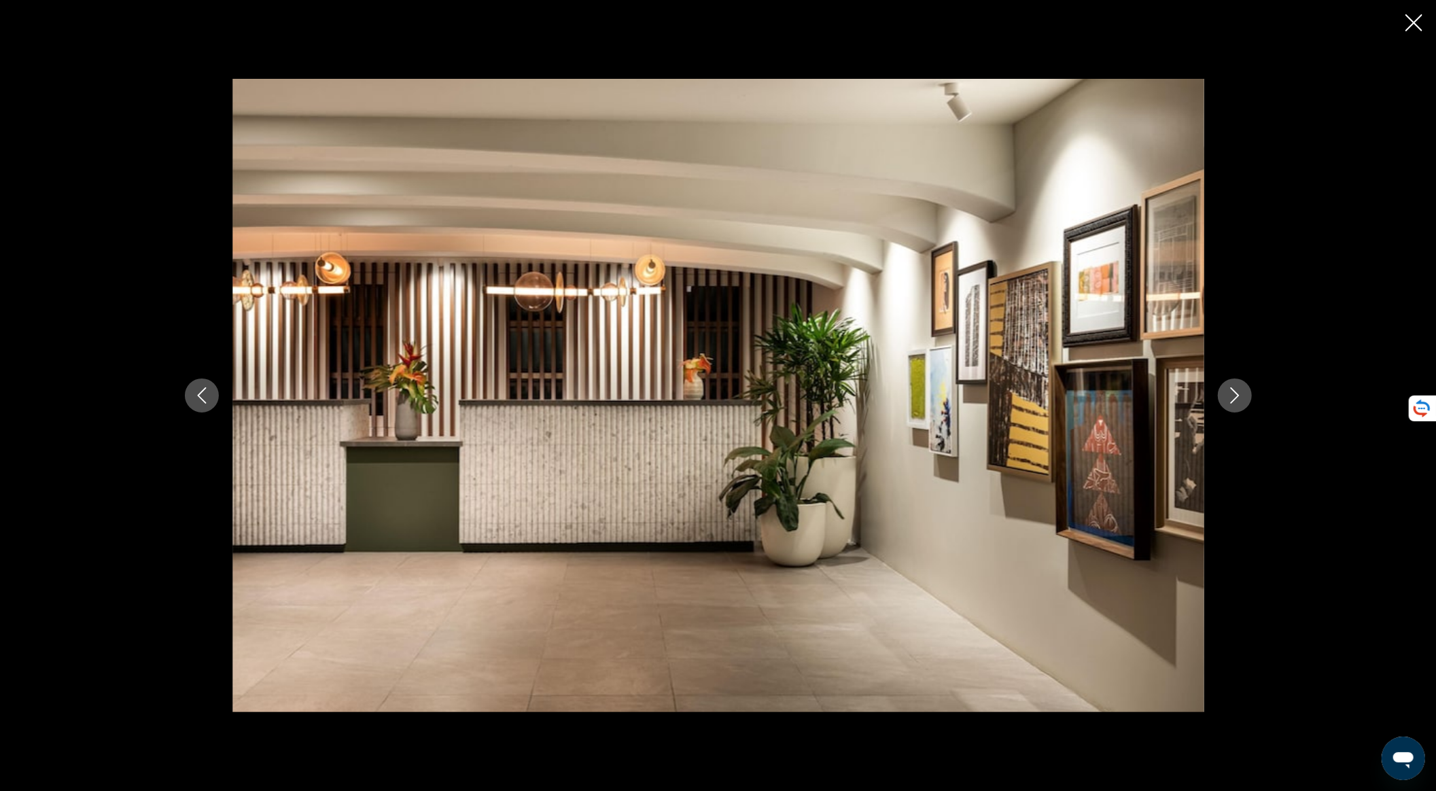
click at [1215, 404] on div "prev next" at bounding box center [718, 395] width 1094 height 633
click at [1233, 401] on icon "Next image" at bounding box center [1235, 395] width 16 height 16
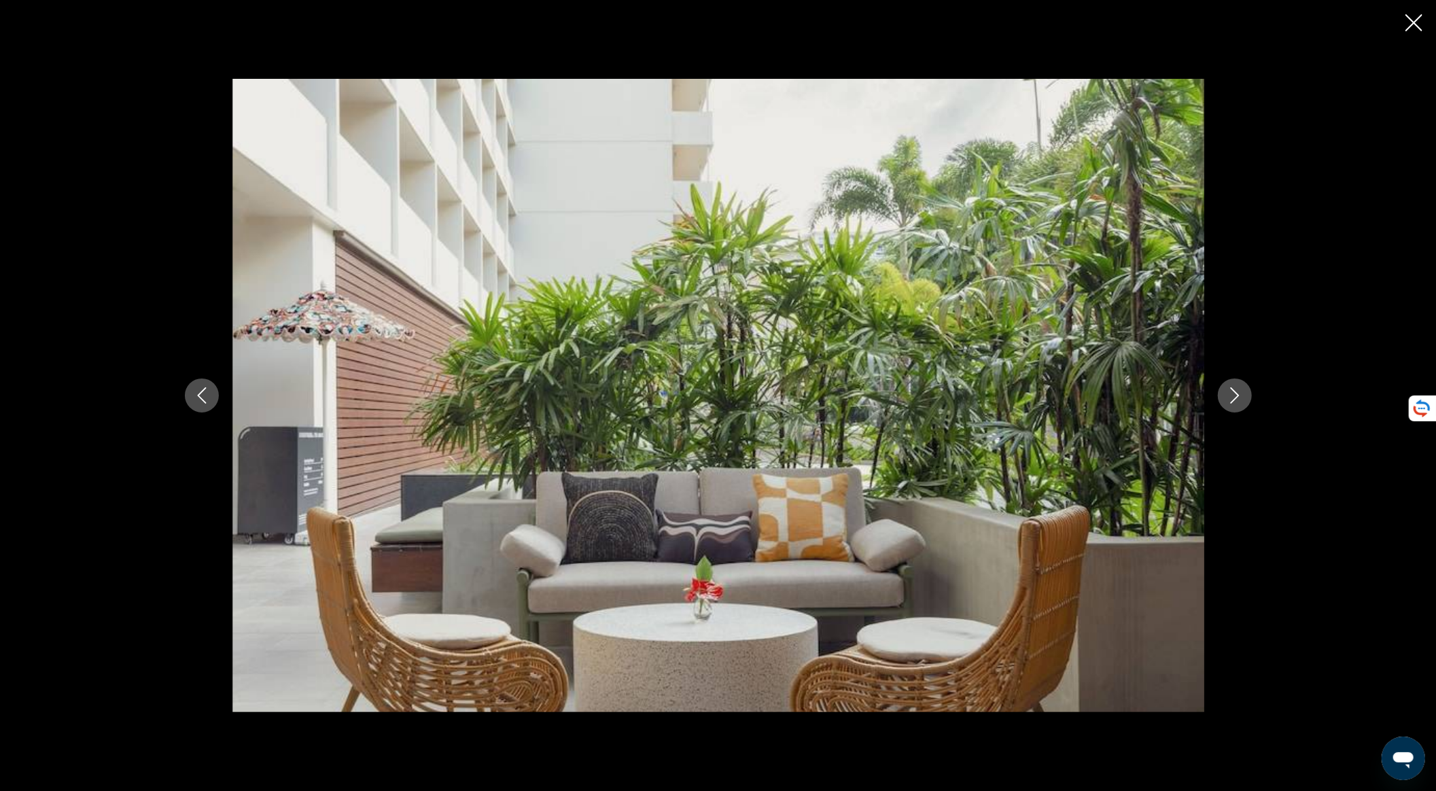
click at [1233, 401] on icon "Next image" at bounding box center [1235, 395] width 16 height 16
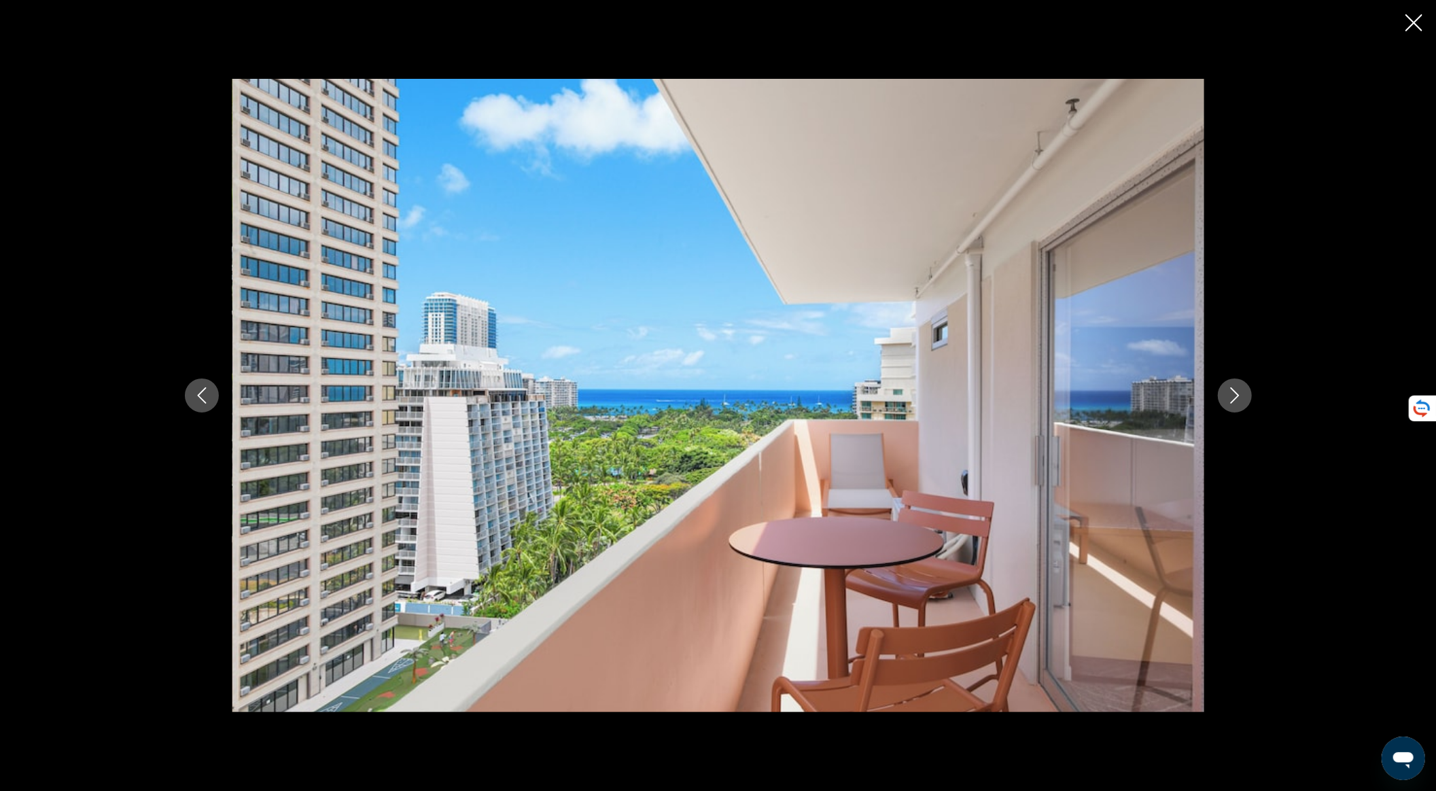
click at [1233, 401] on icon "Next image" at bounding box center [1235, 395] width 16 height 16
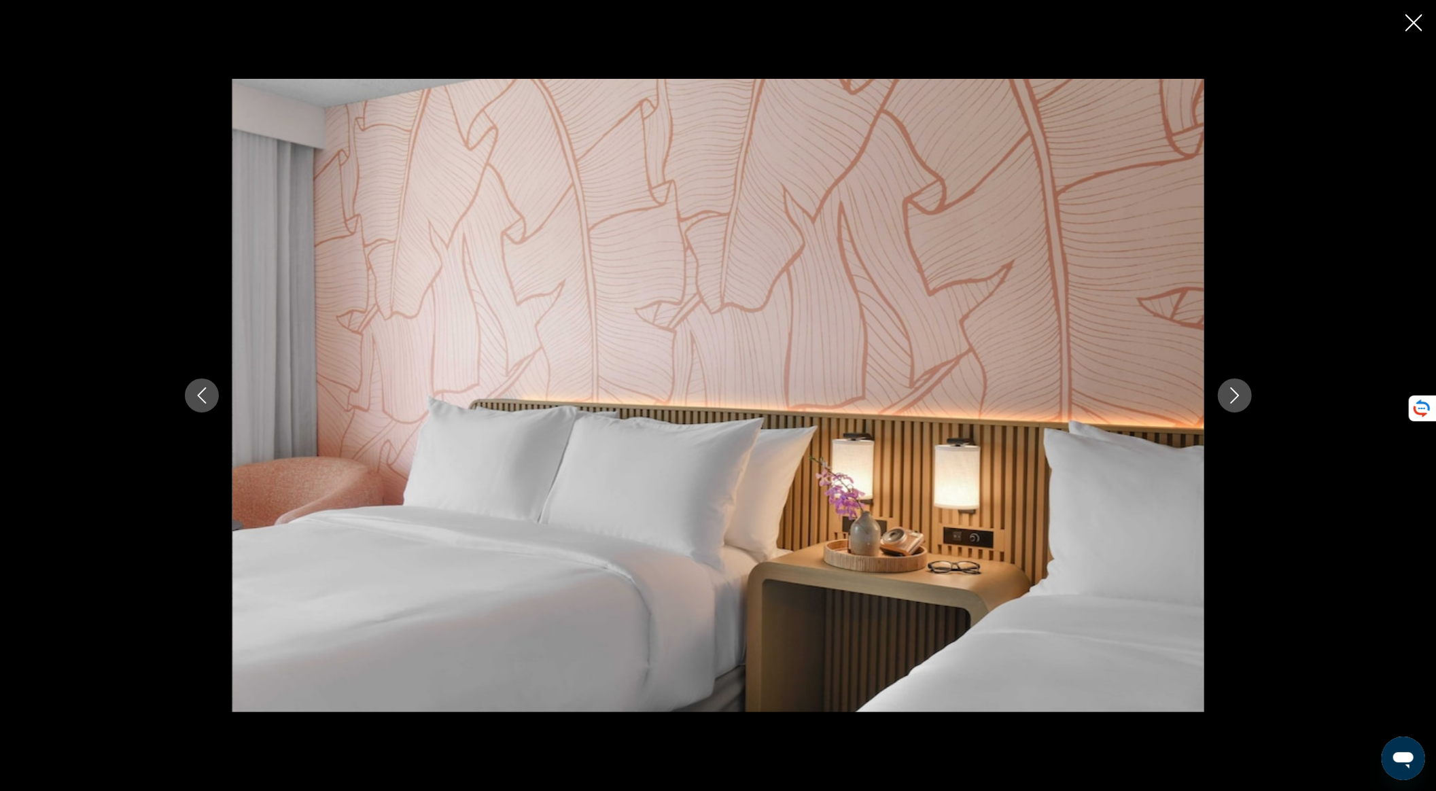
click at [1233, 401] on icon "Next image" at bounding box center [1235, 395] width 16 height 16
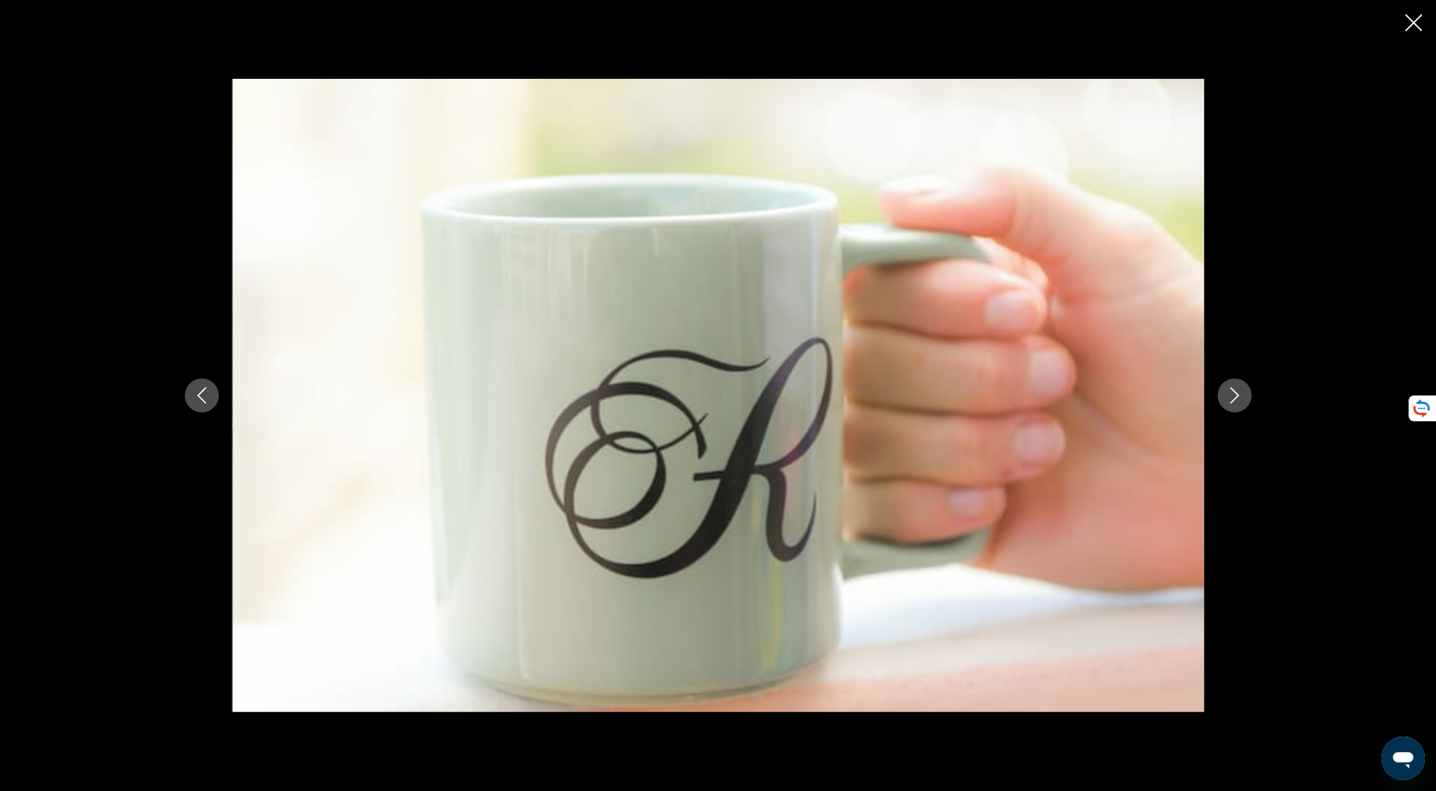
click at [1233, 400] on icon "Next image" at bounding box center [1234, 395] width 9 height 16
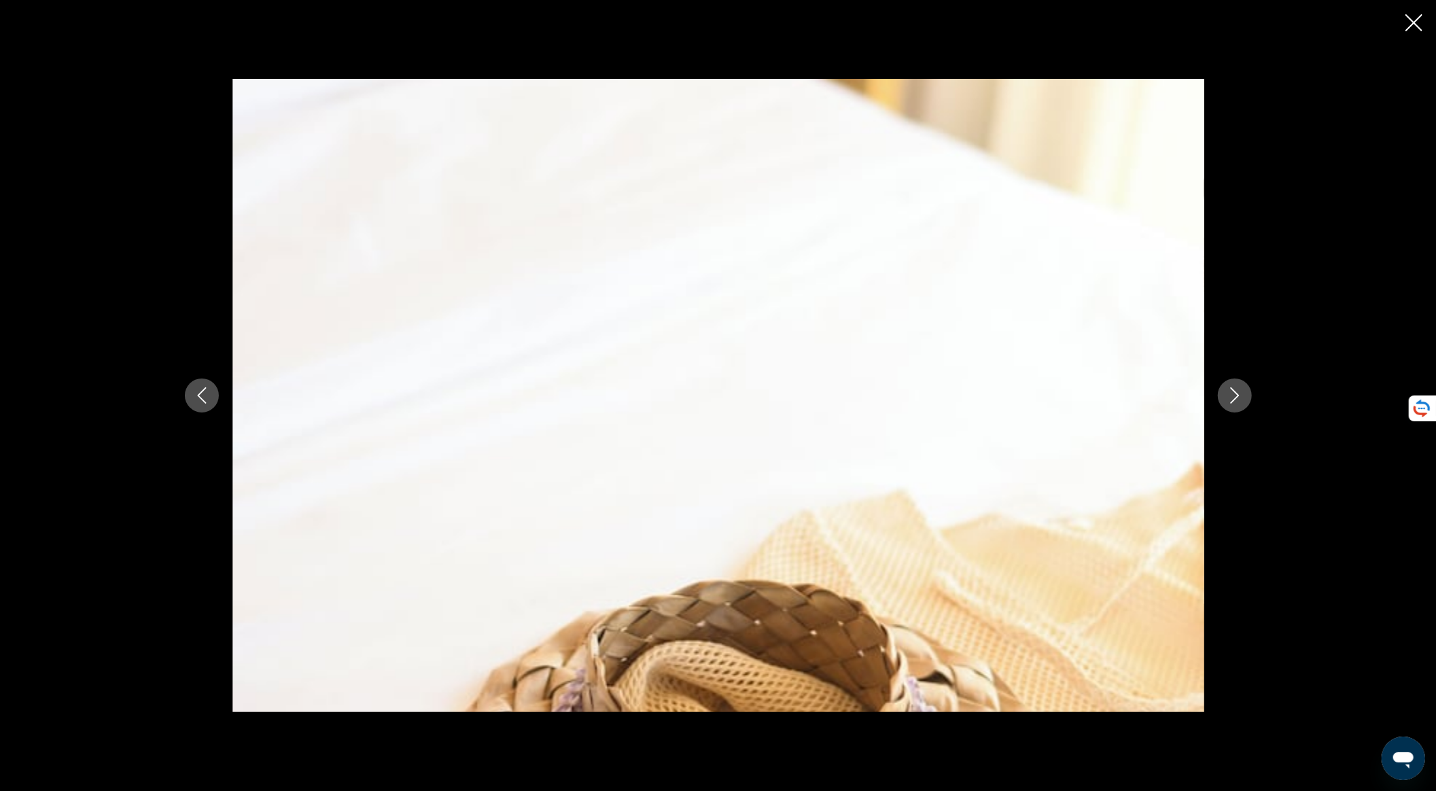
click at [1233, 398] on icon "Next image" at bounding box center [1235, 395] width 16 height 16
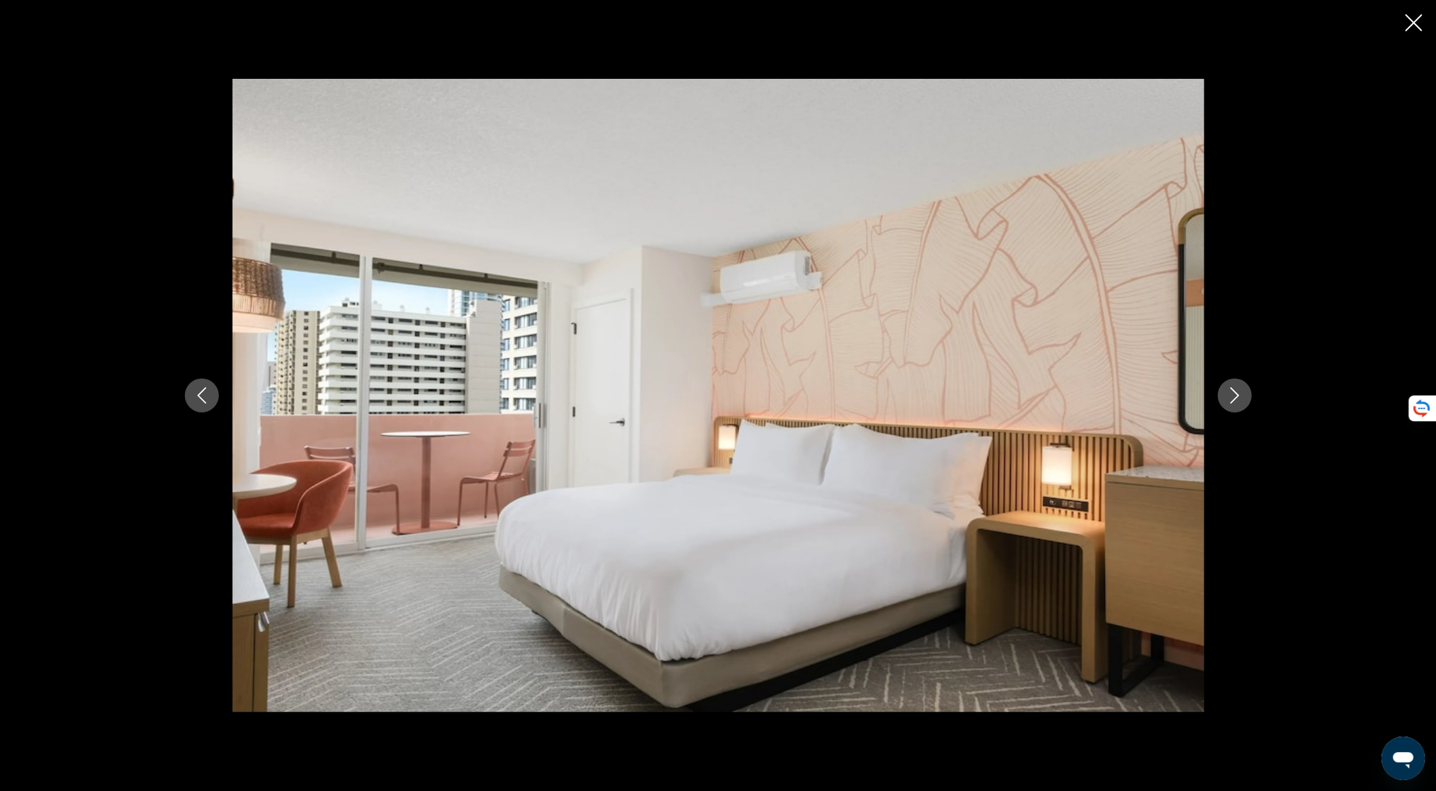
click at [1233, 398] on icon "Next image" at bounding box center [1235, 395] width 16 height 16
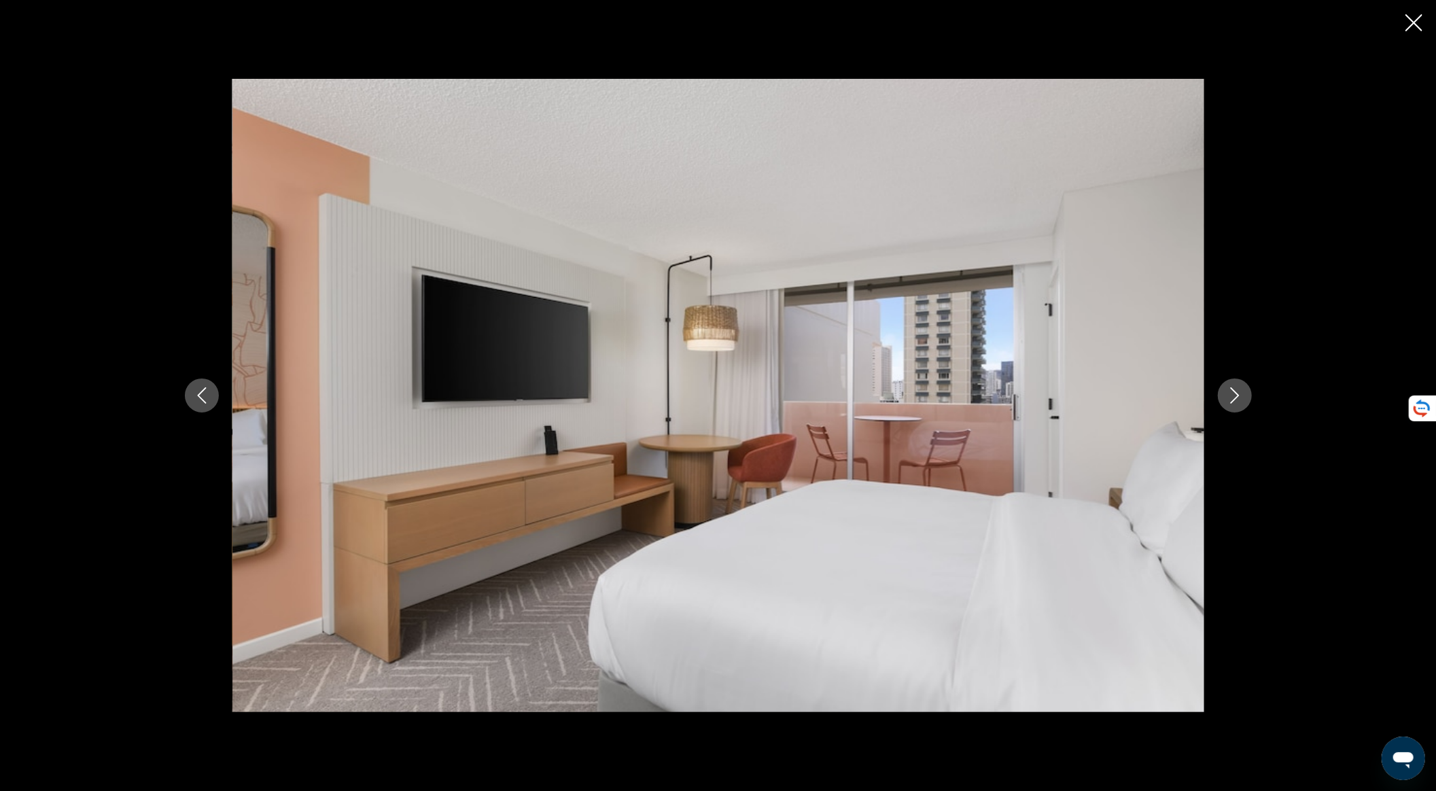
click at [1233, 398] on icon "Next image" at bounding box center [1235, 395] width 16 height 16
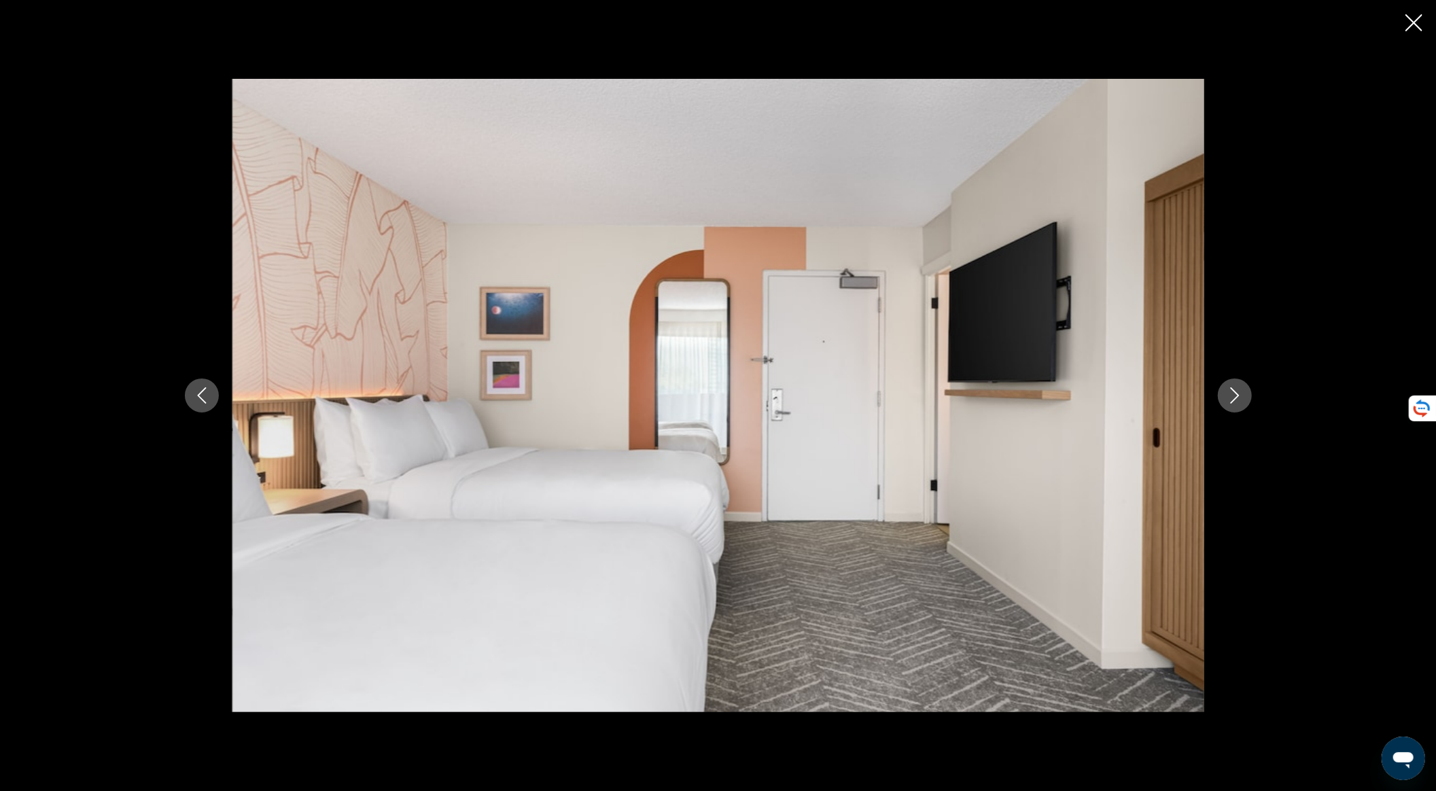
click at [1233, 398] on icon "Next image" at bounding box center [1235, 395] width 16 height 16
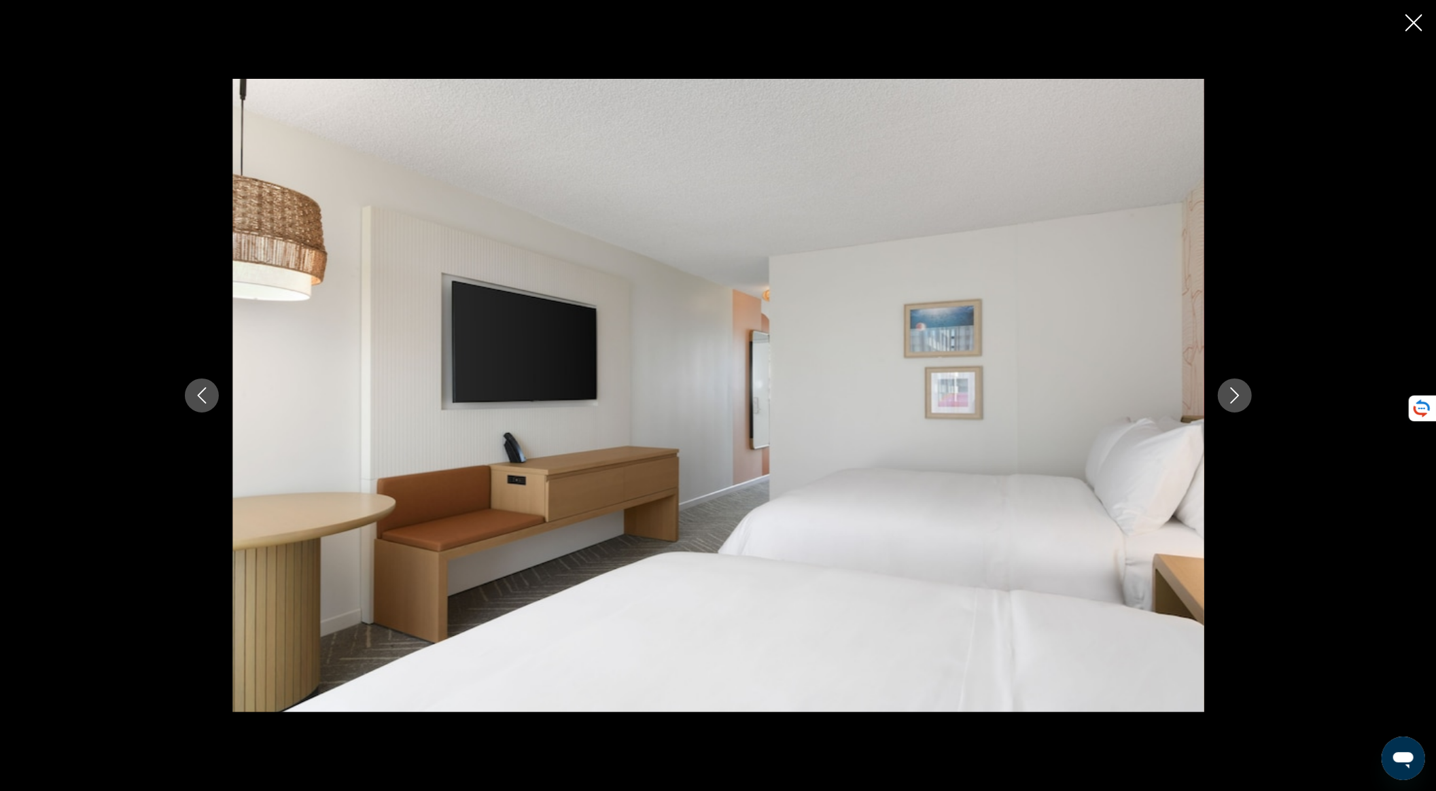
click at [1233, 398] on icon "Next image" at bounding box center [1235, 395] width 16 height 16
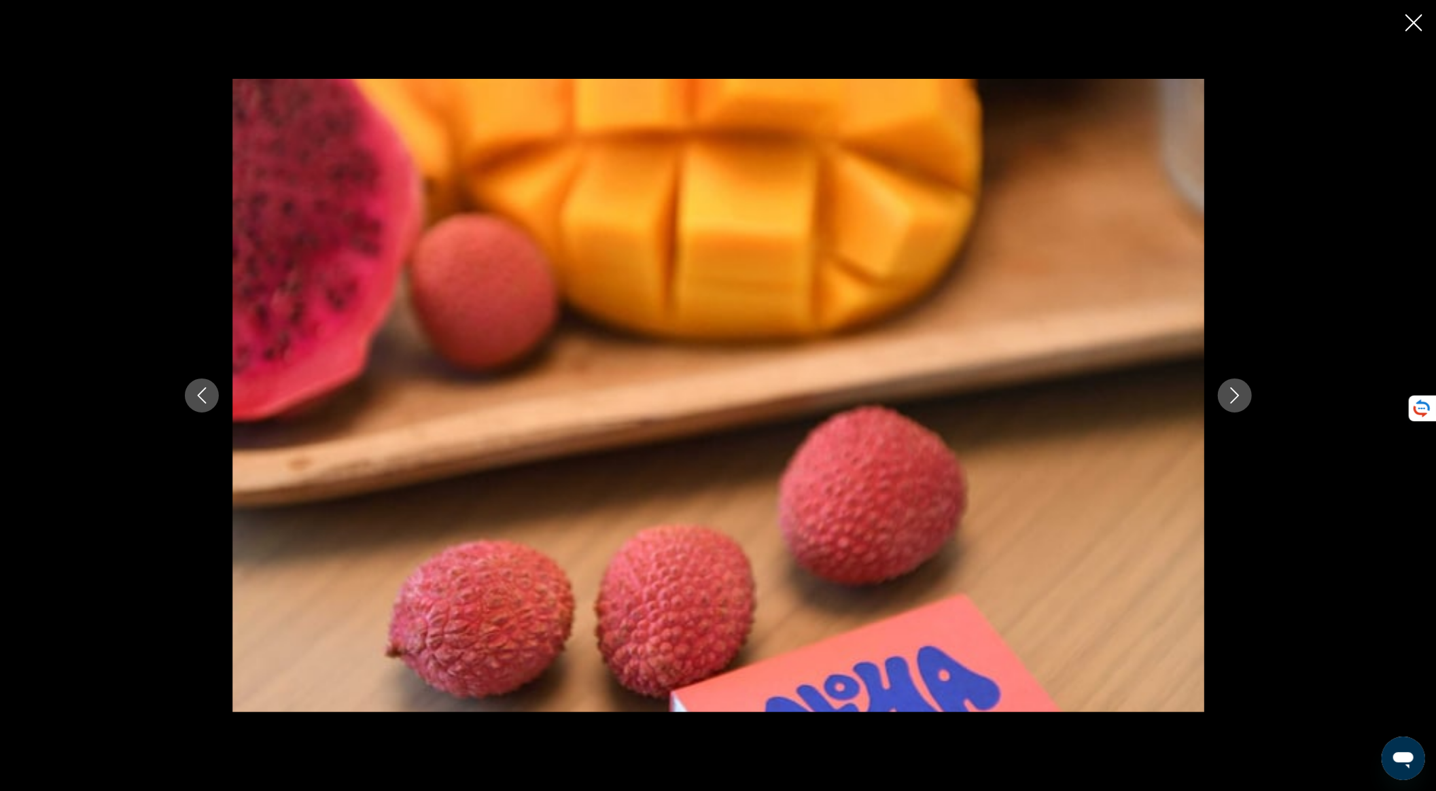
click at [1419, 27] on icon "Close slideshow" at bounding box center [1413, 22] width 17 height 17
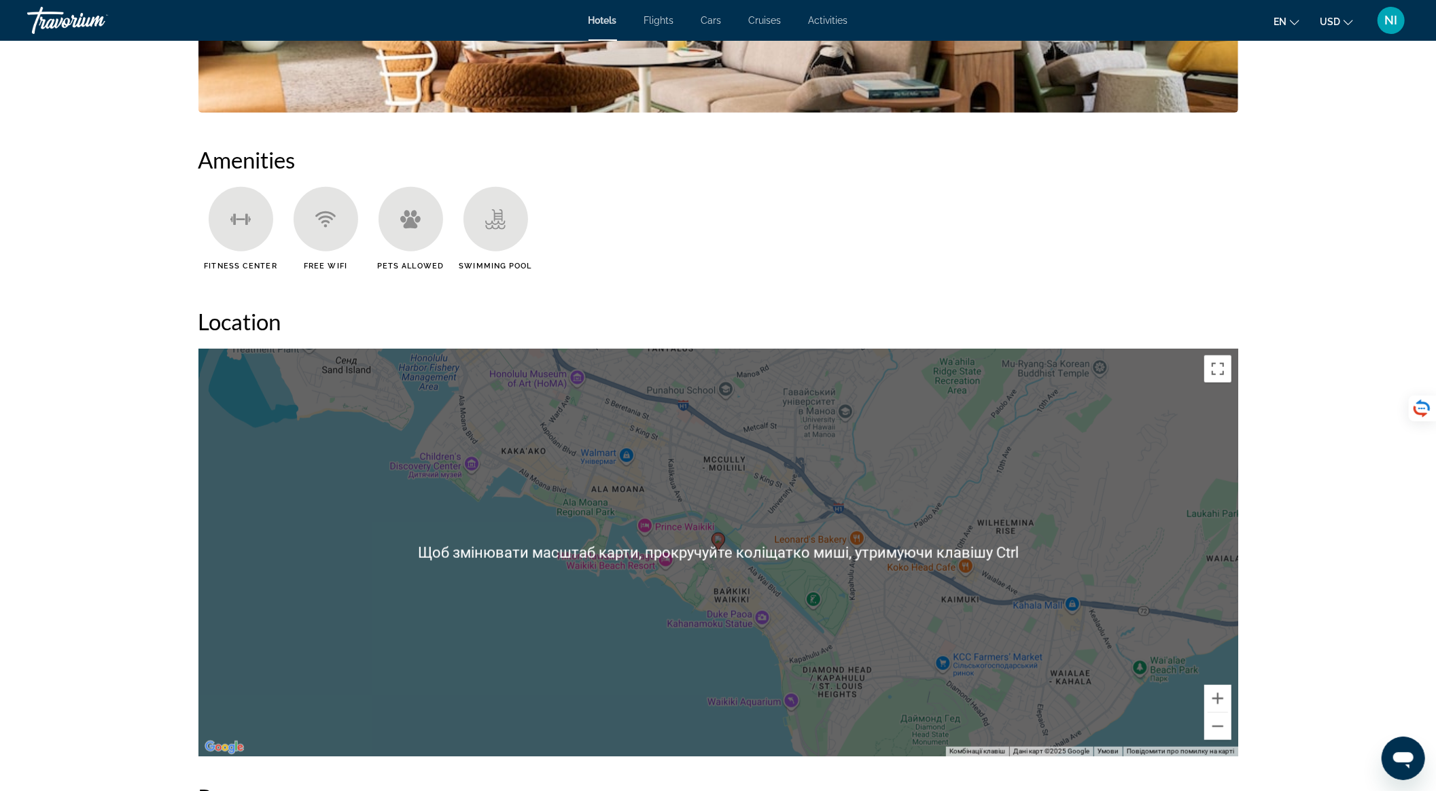
scroll to position [1274, 0]
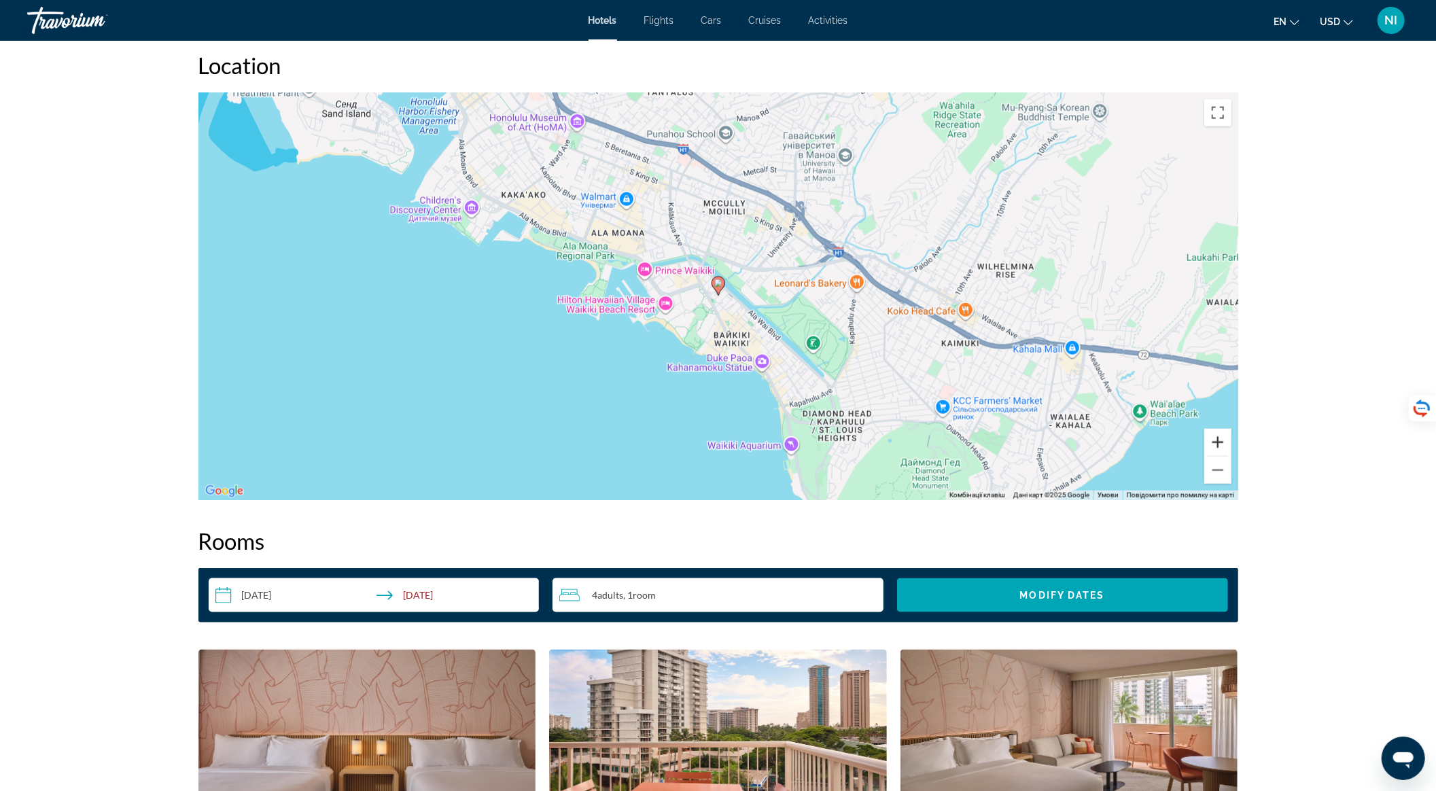
click at [1223, 443] on button "Збільшити" at bounding box center [1217, 442] width 27 height 27
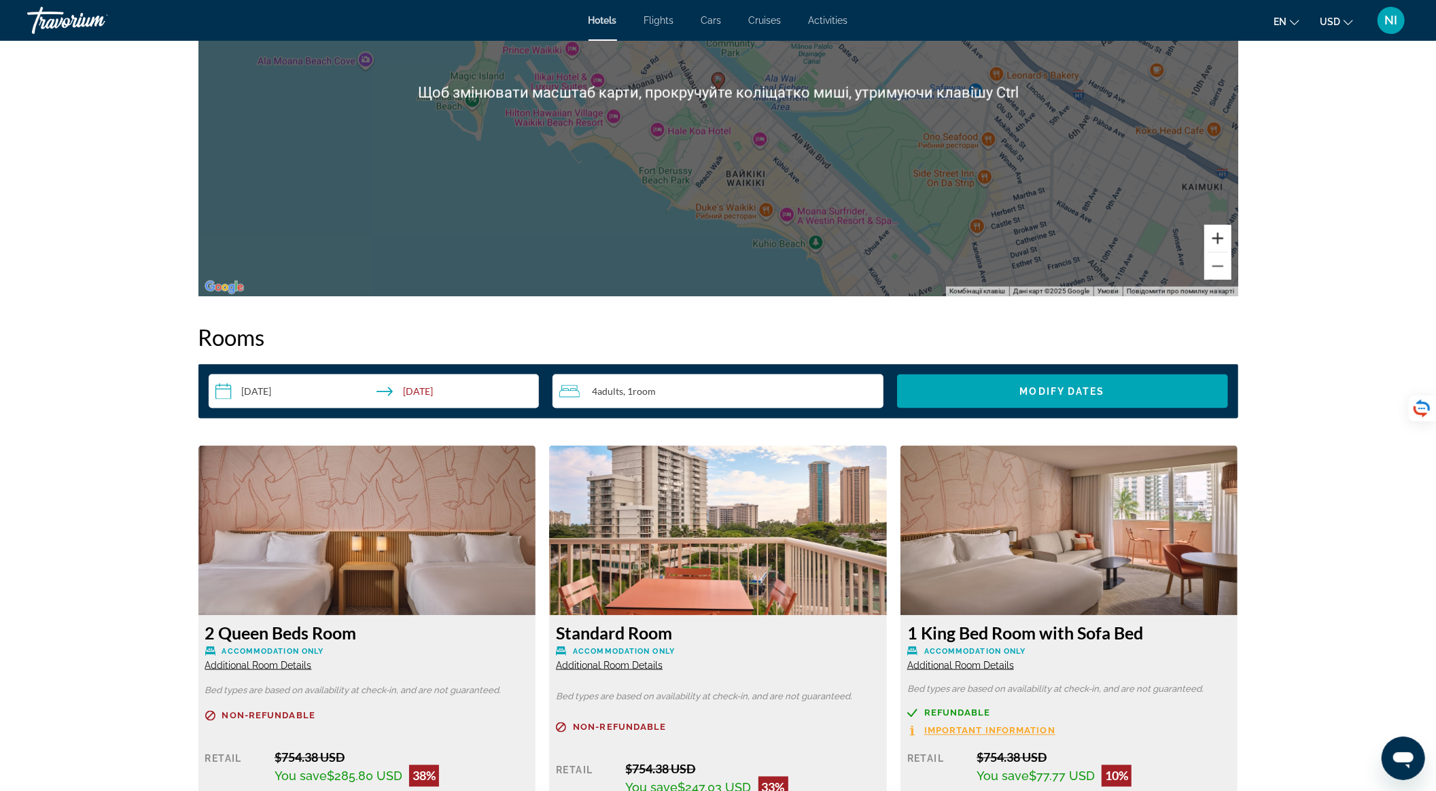
scroll to position [1456, 0]
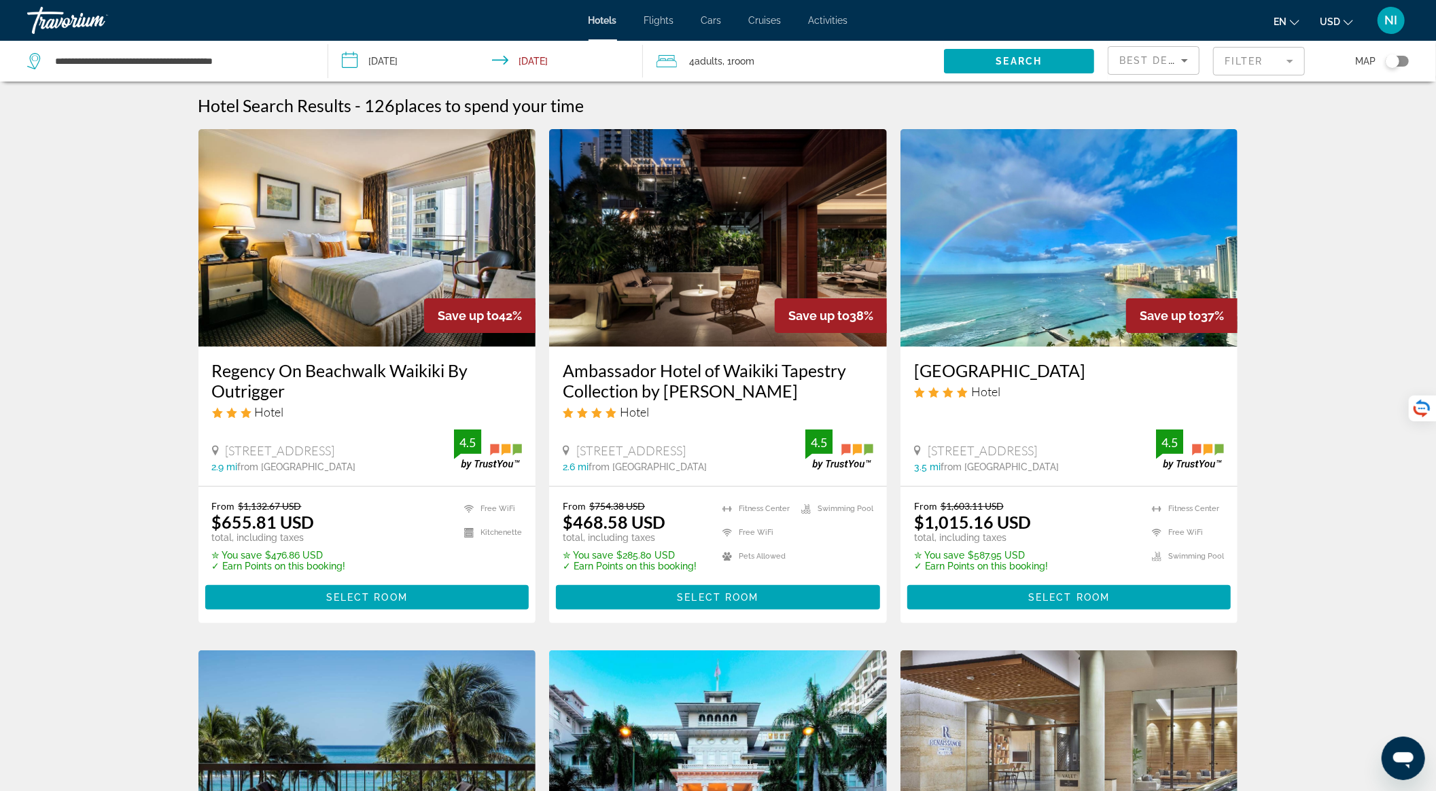
click at [1161, 63] on span "Best Deals" at bounding box center [1154, 60] width 71 height 11
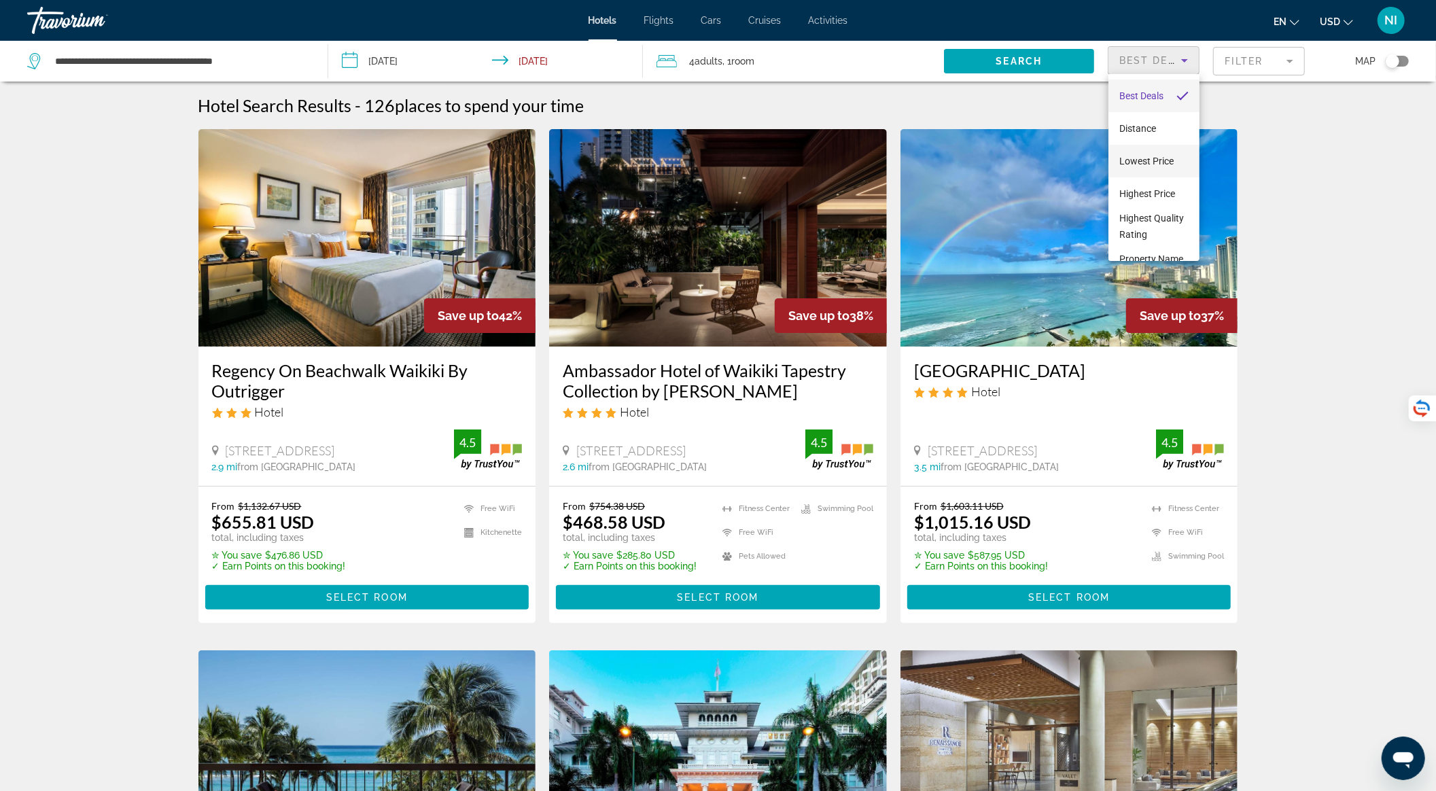
click at [1161, 156] on span "Lowest Price" at bounding box center [1146, 161] width 54 height 11
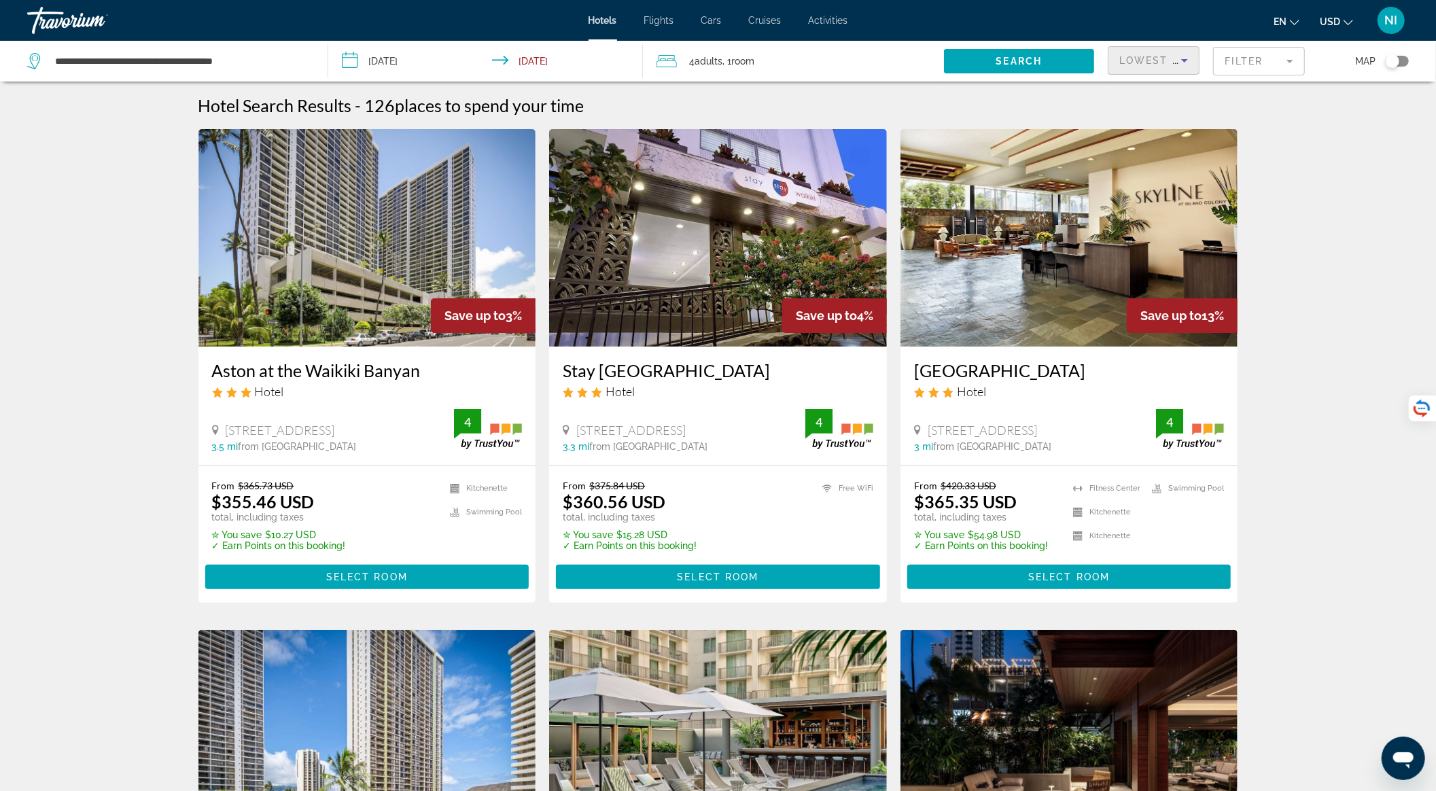
click at [347, 275] on img "Main content" at bounding box center [367, 237] width 338 height 217
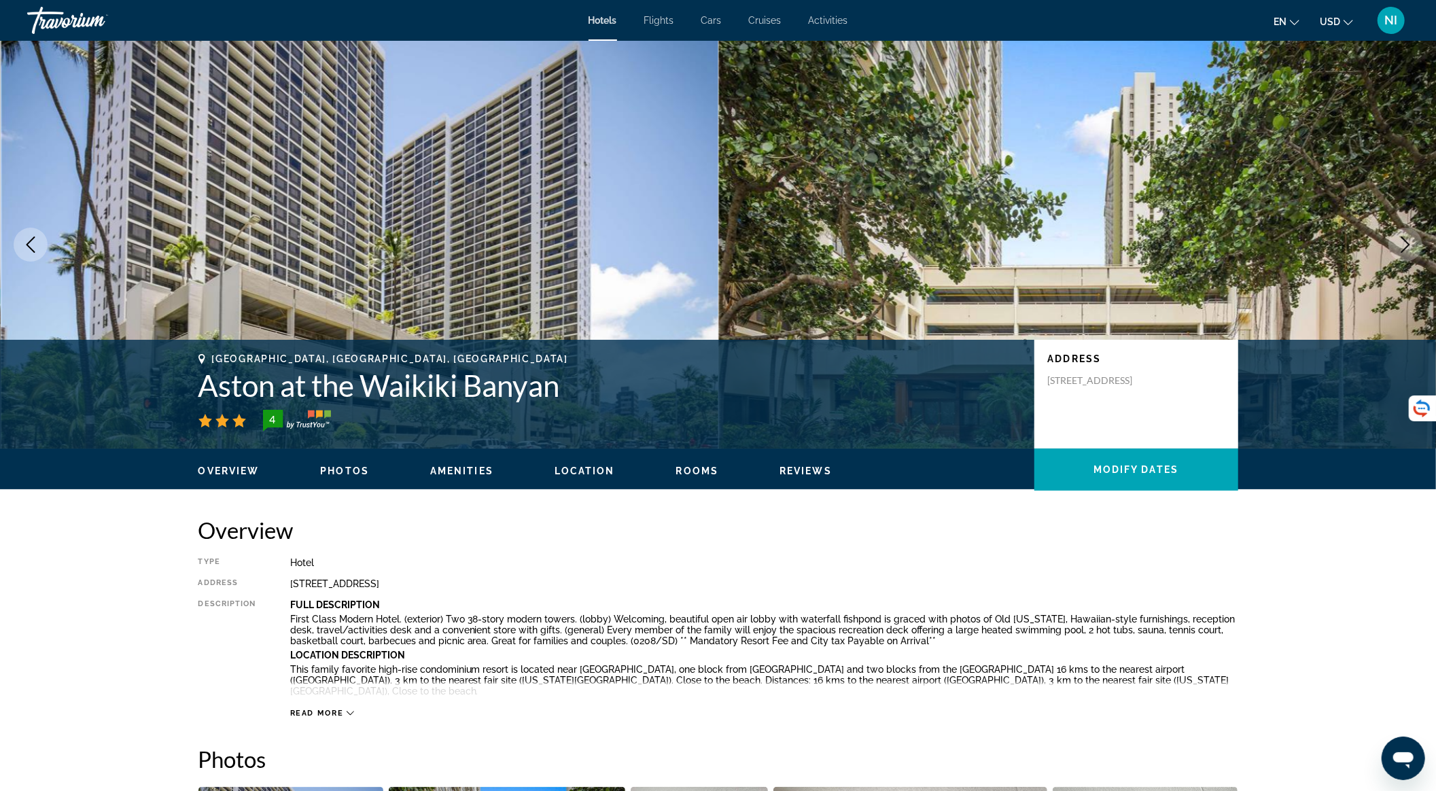
click at [1403, 241] on icon "Next image" at bounding box center [1405, 245] width 16 height 16
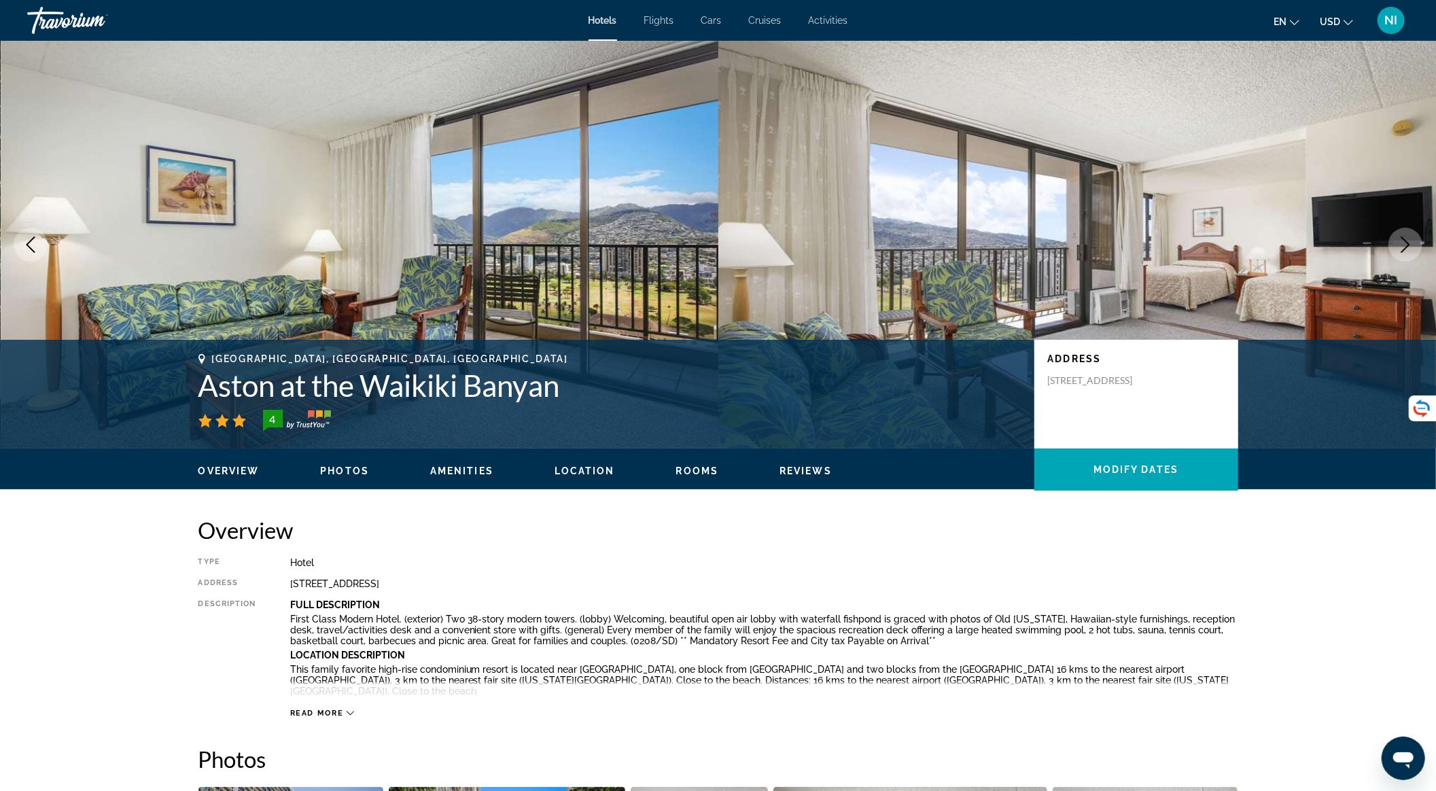
click at [1403, 241] on icon "Next image" at bounding box center [1405, 245] width 16 height 16
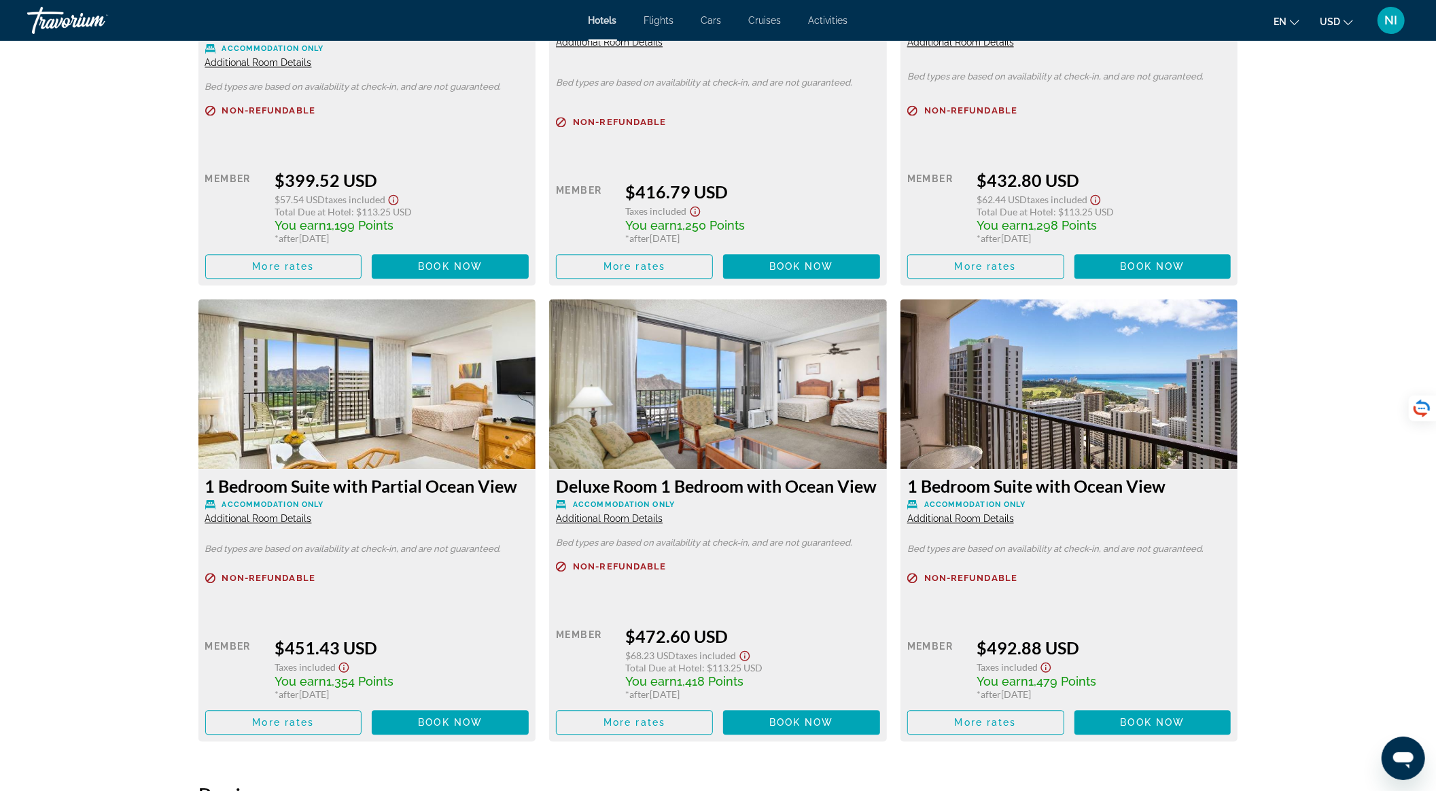
scroll to position [2627, 0]
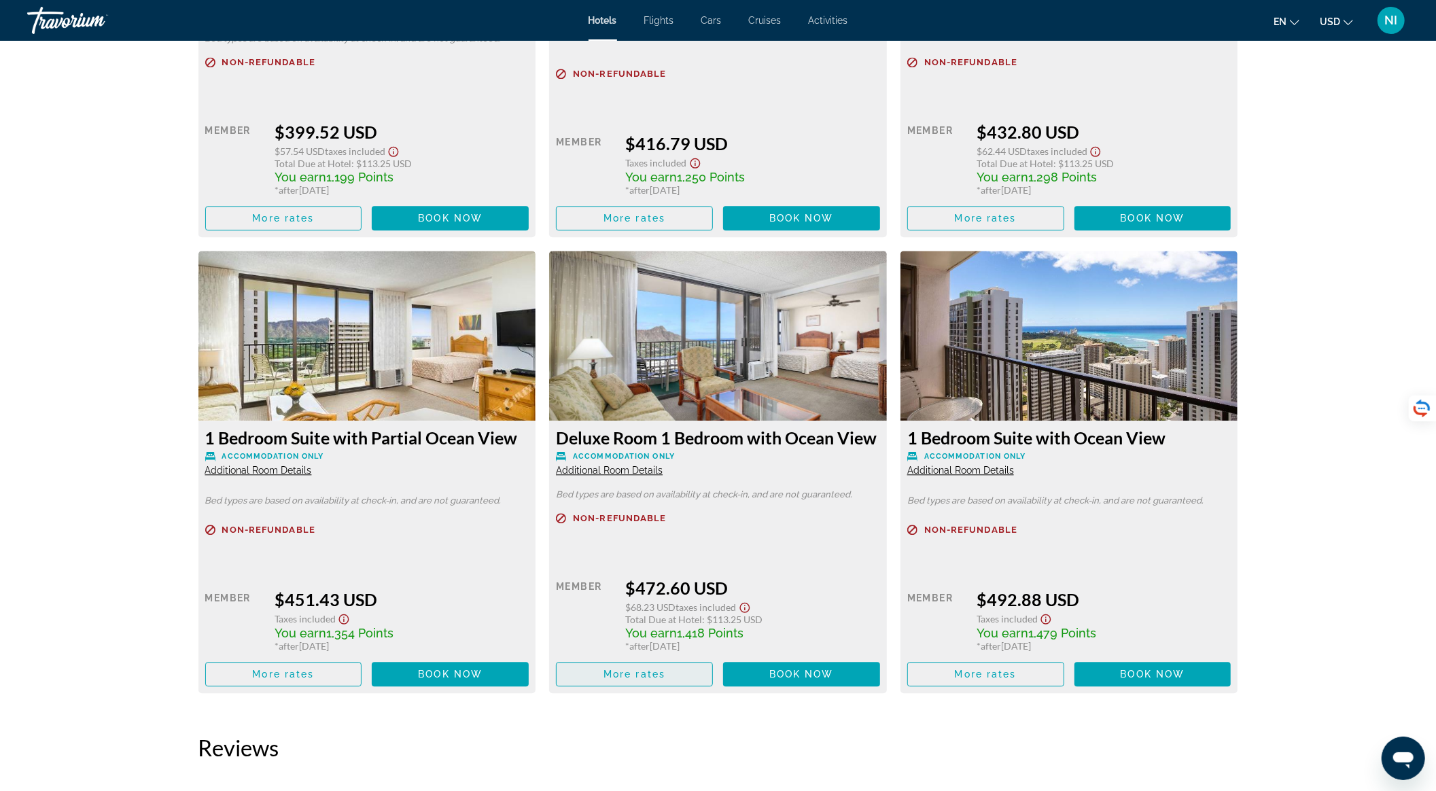
click at [646, 669] on span "More rates" at bounding box center [634, 674] width 62 height 11
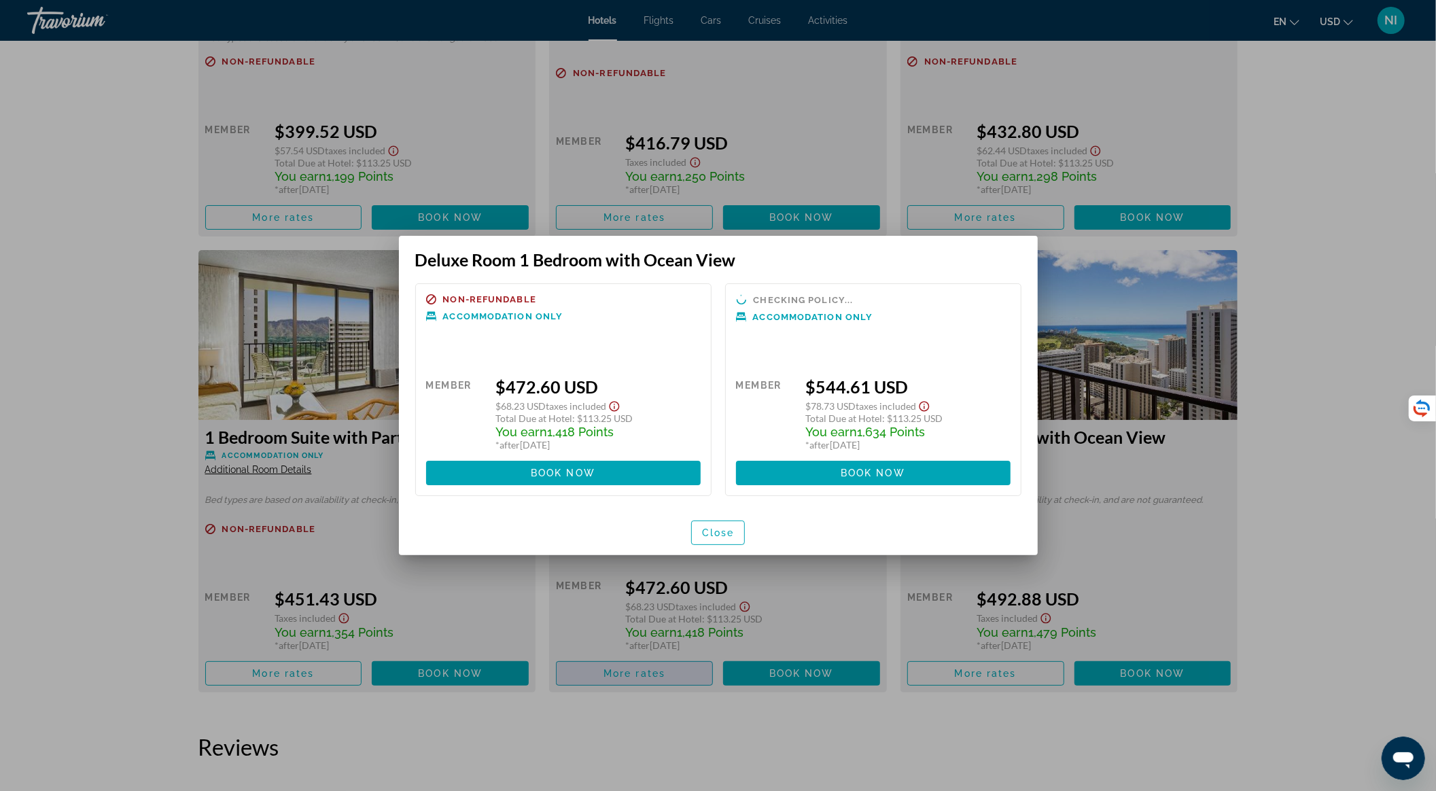
scroll to position [0, 0]
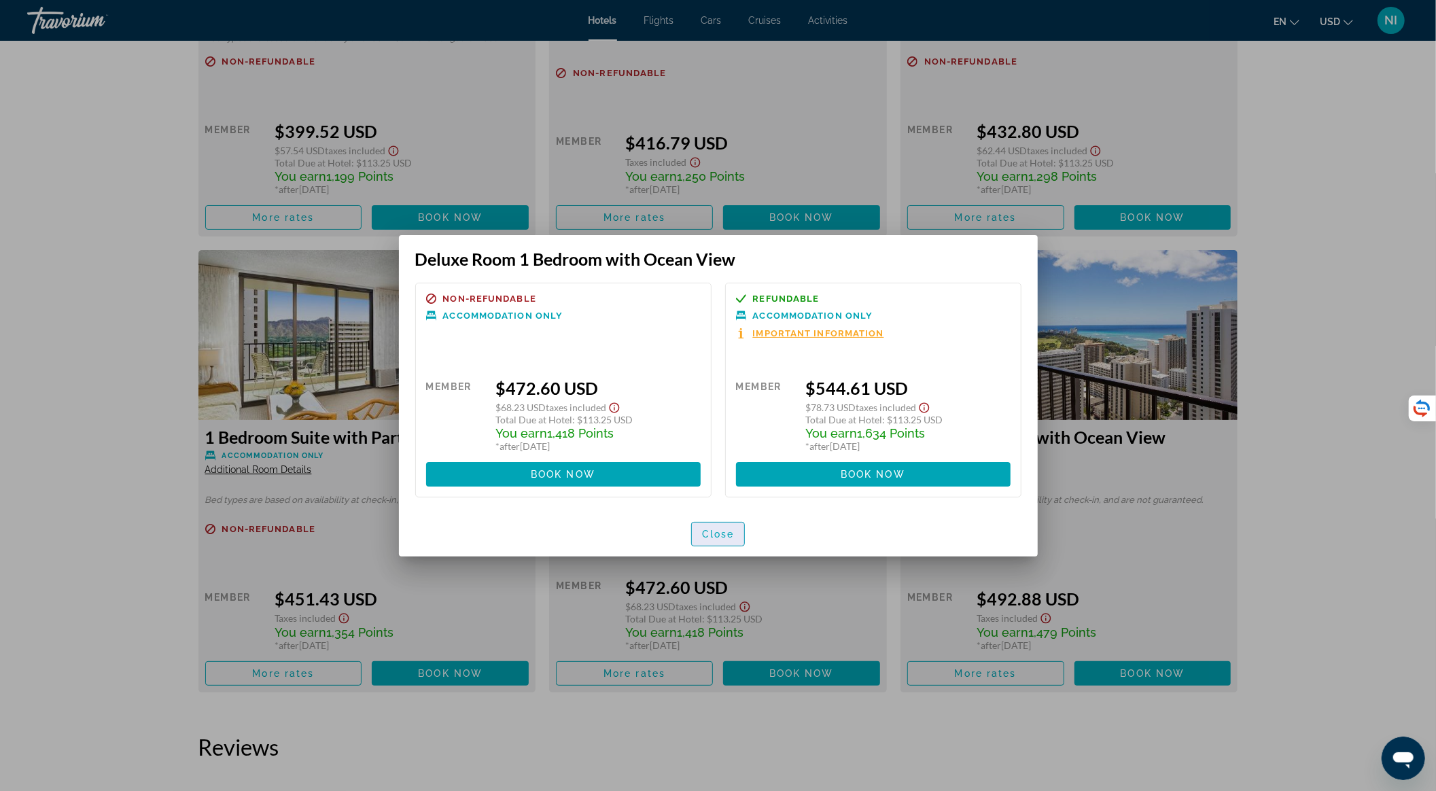
click at [705, 533] on span "Close" at bounding box center [718, 534] width 33 height 11
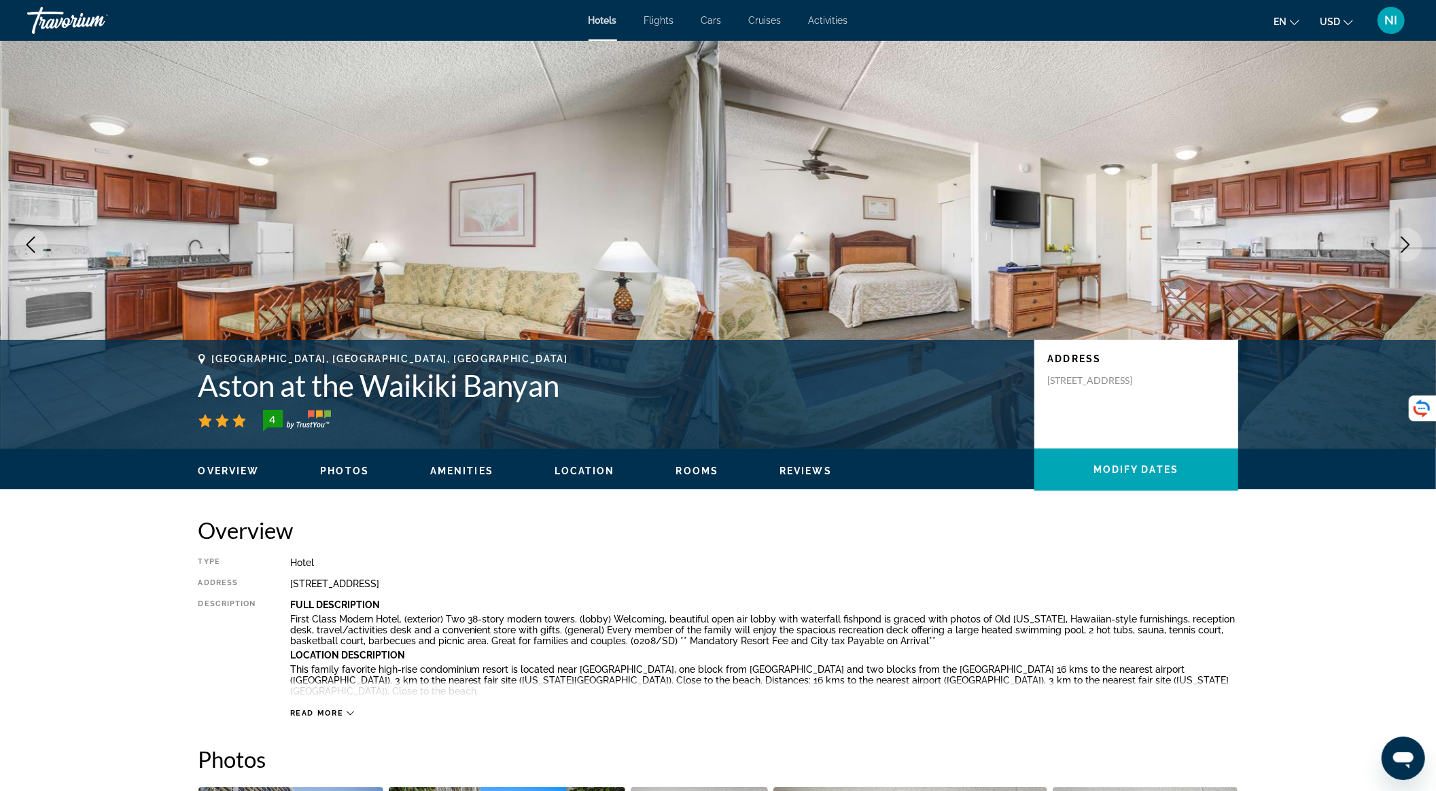
scroll to position [2627, 0]
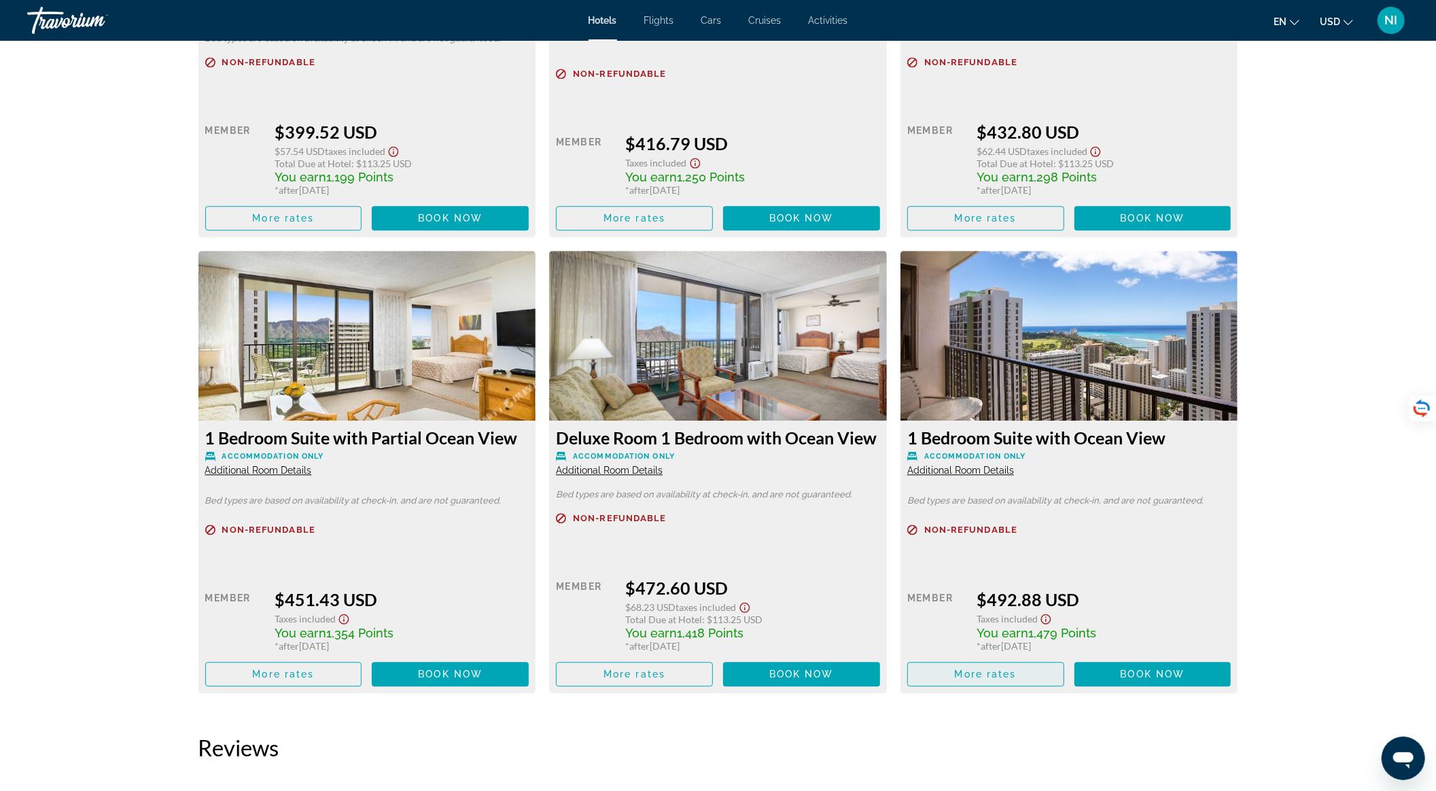
click at [1023, 671] on span "Main content" at bounding box center [986, 674] width 156 height 33
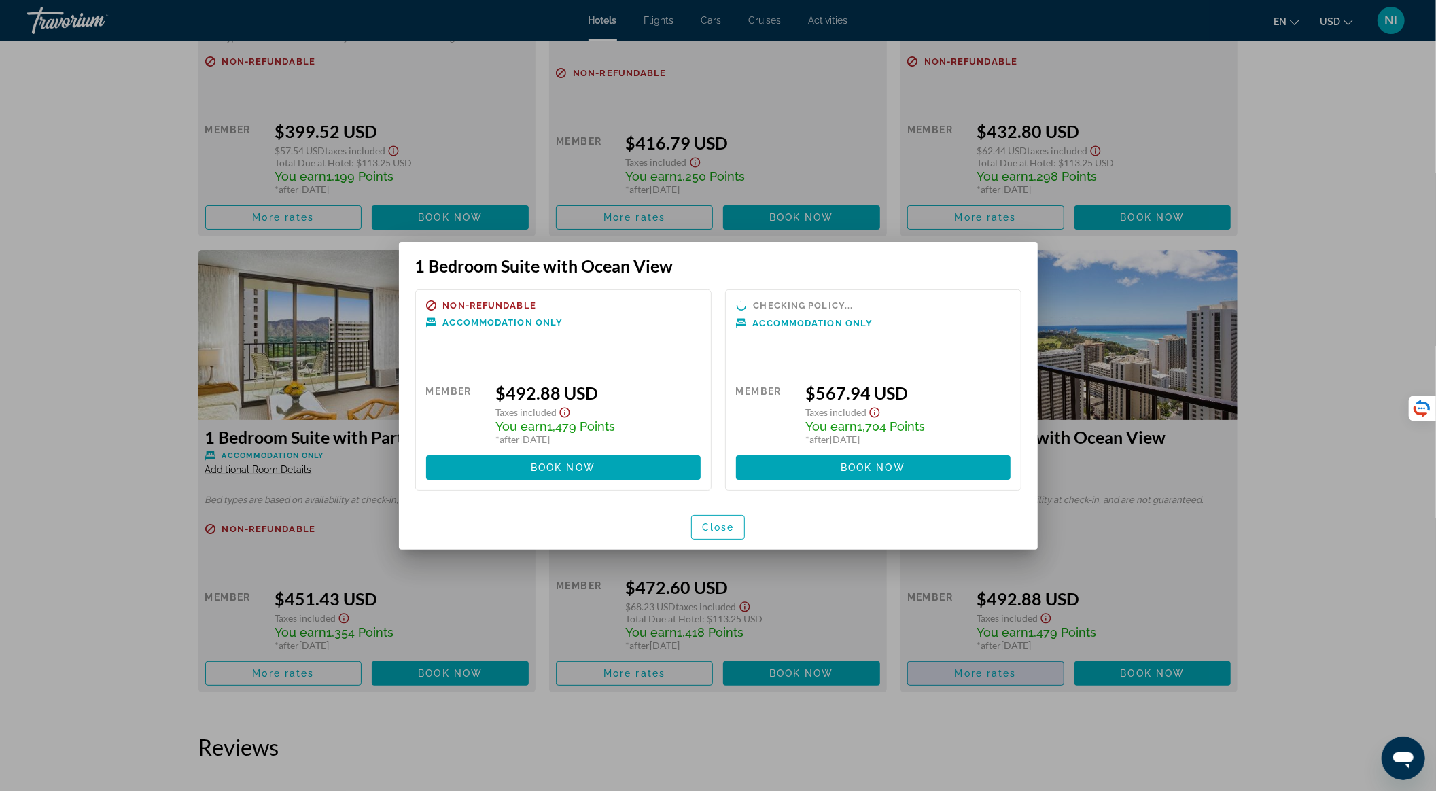
scroll to position [0, 0]
click at [703, 529] on span "Close" at bounding box center [718, 528] width 33 height 11
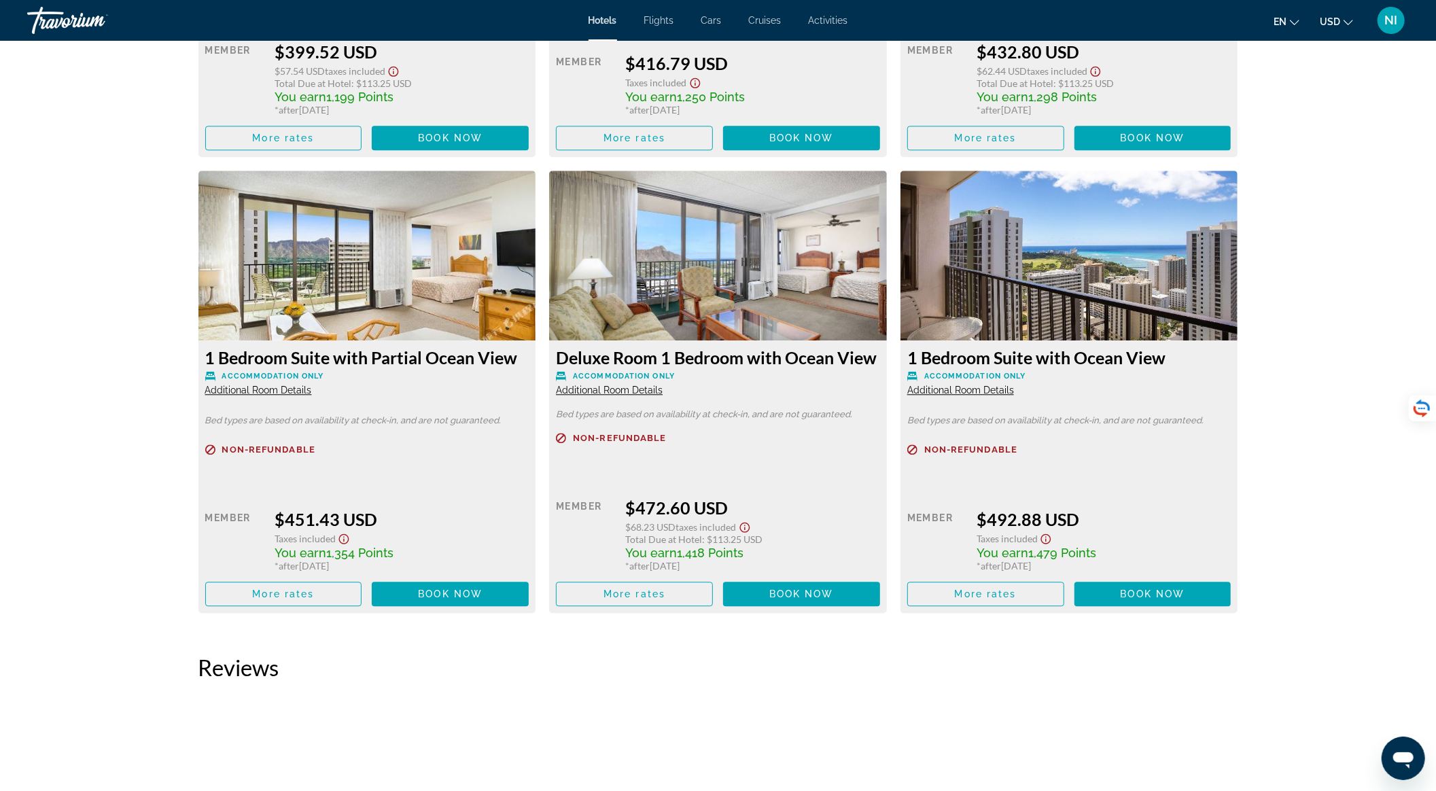
scroll to position [2718, 0]
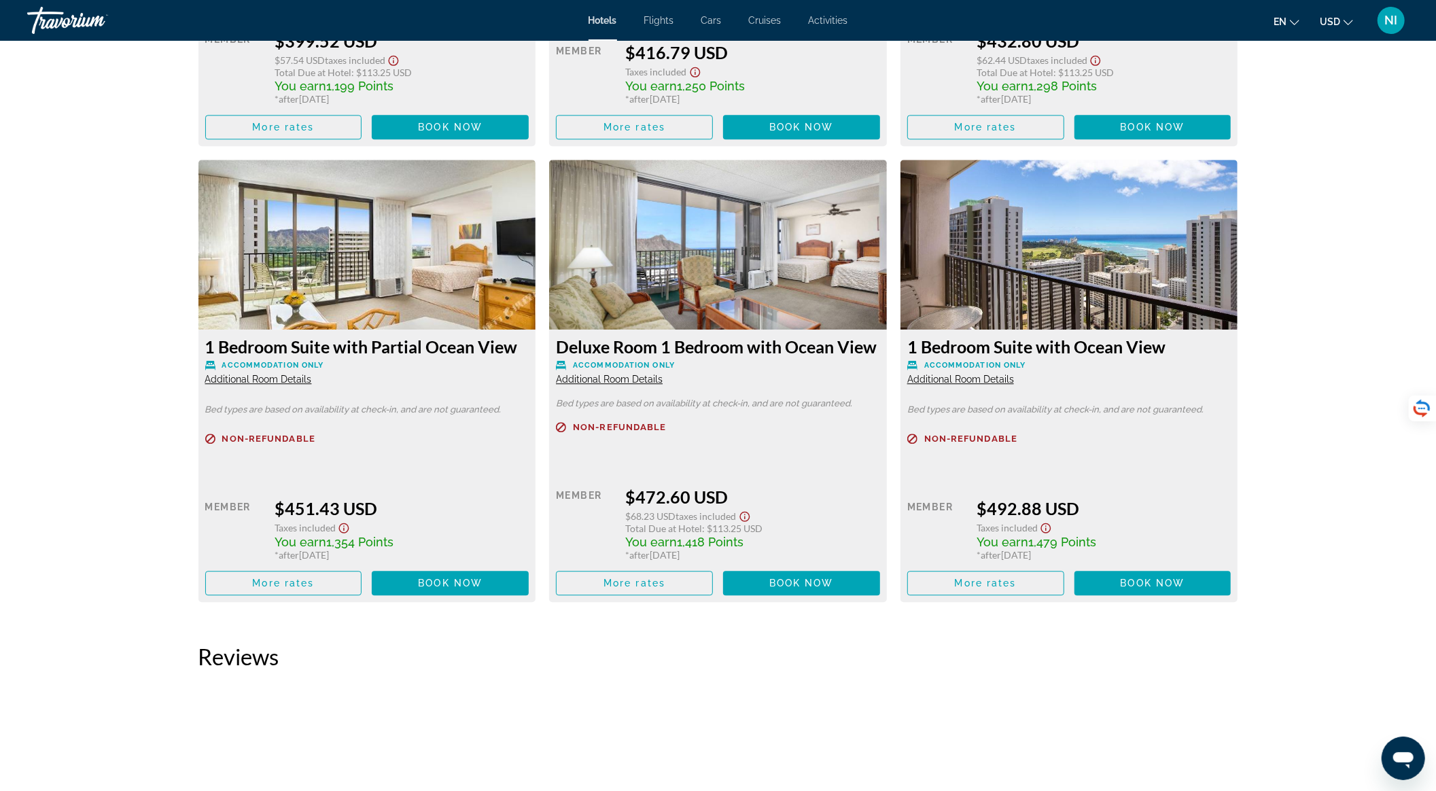
click at [1048, 287] on img "Main content" at bounding box center [1069, 245] width 338 height 170
click at [986, 291] on img "Main content" at bounding box center [1069, 245] width 338 height 170
drag, startPoint x: 983, startPoint y: 285, endPoint x: 949, endPoint y: 277, distance: 35.1
click at [949, 277] on img "Main content" at bounding box center [1069, 245] width 338 height 170
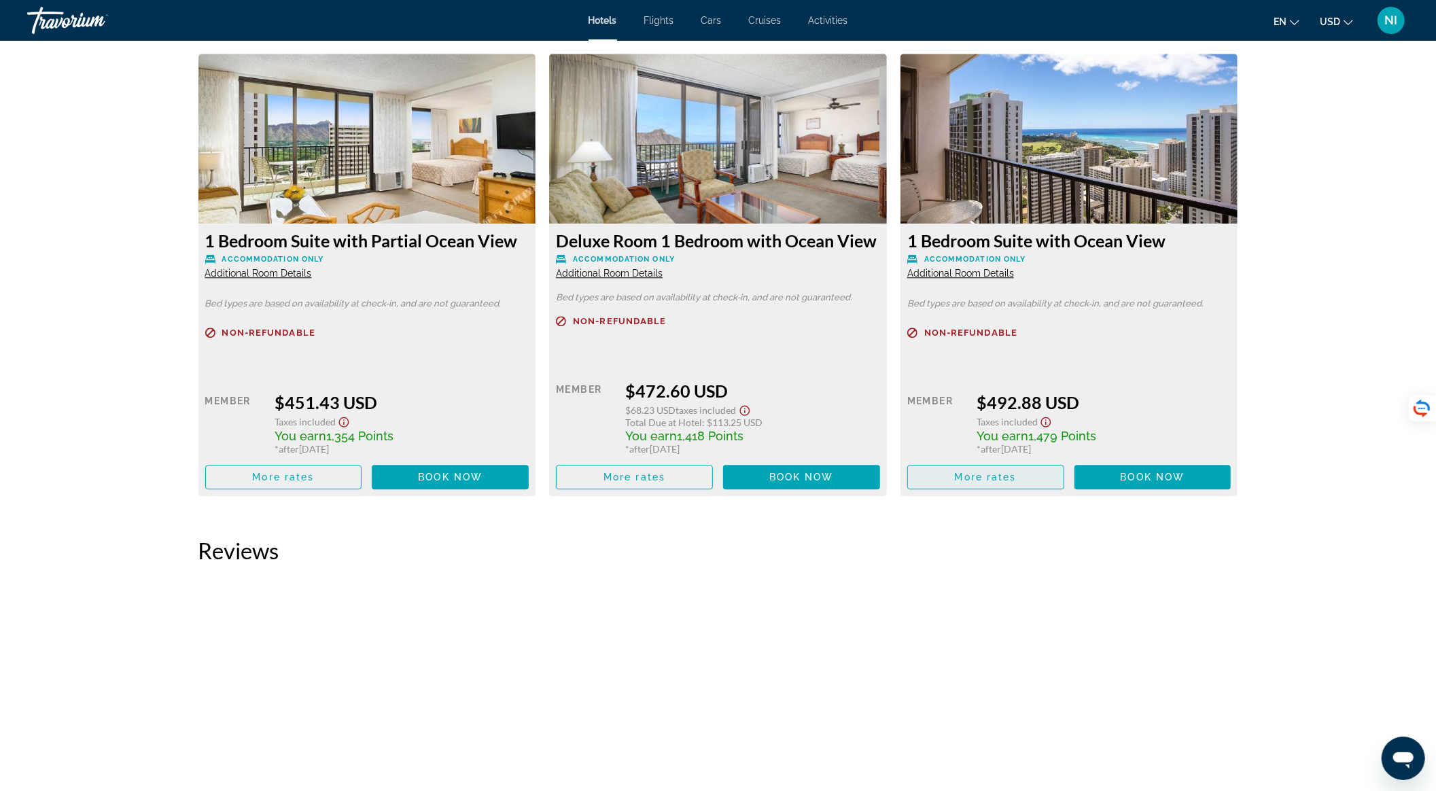
scroll to position [2809, 0]
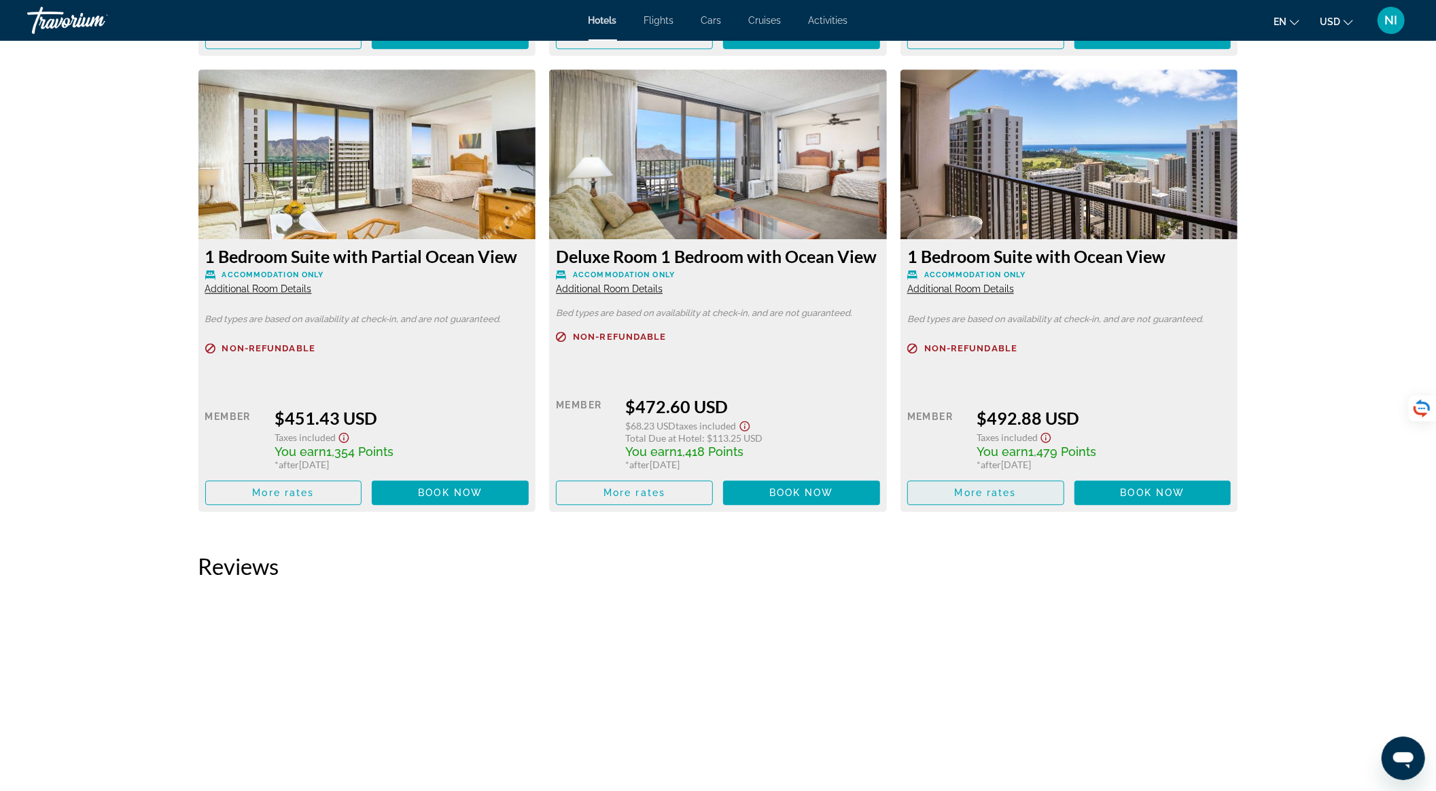
click at [1006, 496] on span "More rates" at bounding box center [986, 492] width 62 height 11
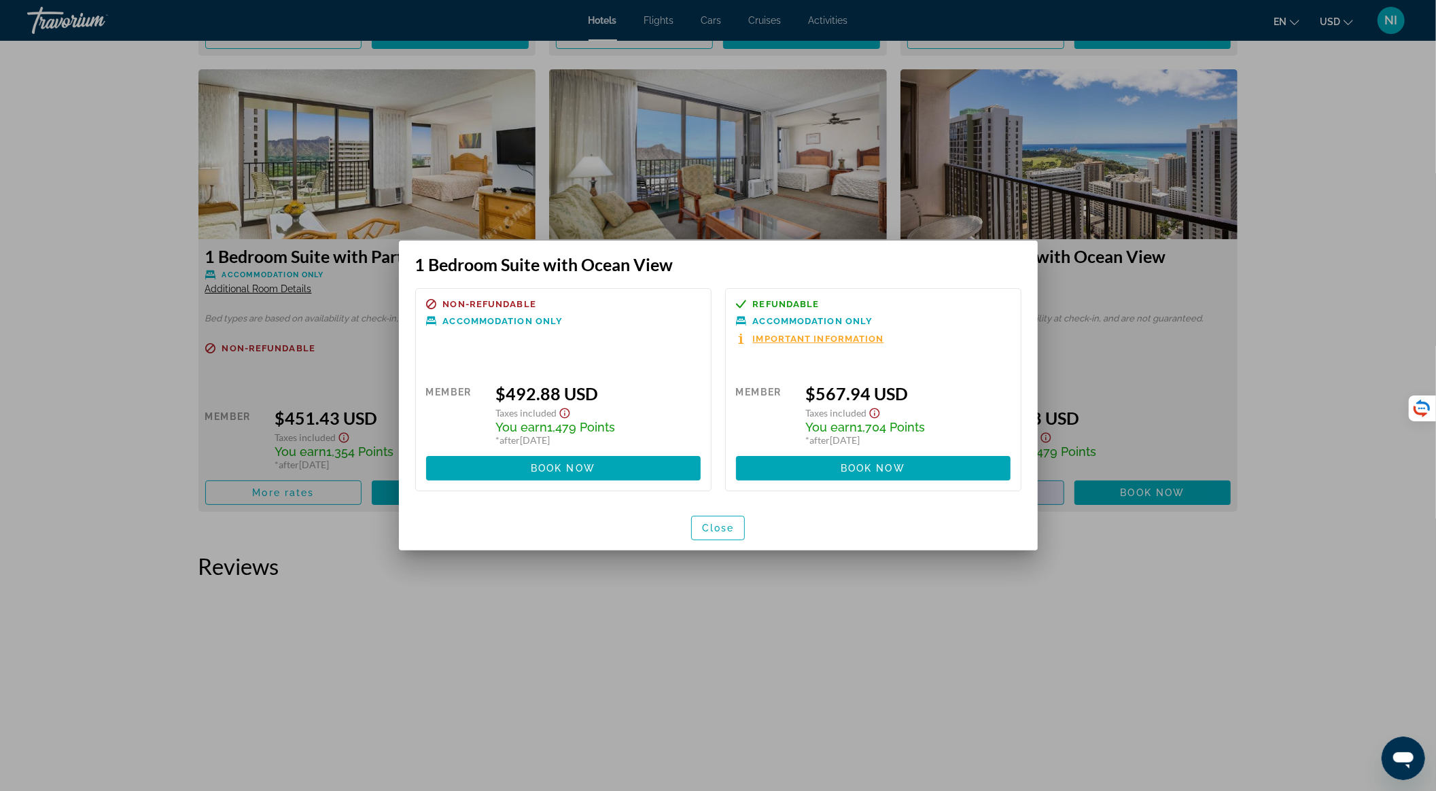
scroll to position [0, 0]
click at [1333, 337] on div at bounding box center [718, 395] width 1436 height 791
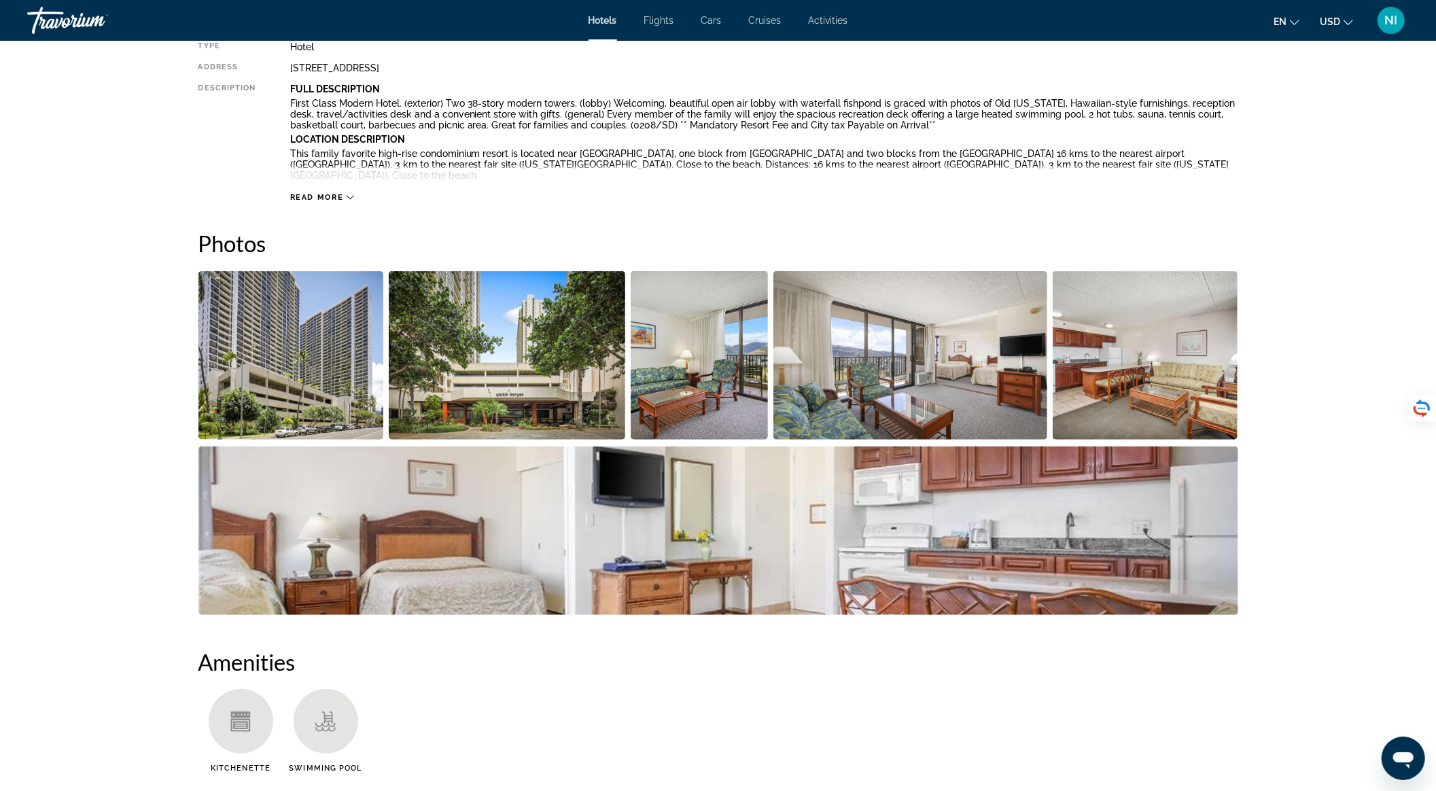
scroll to position [362, 0]
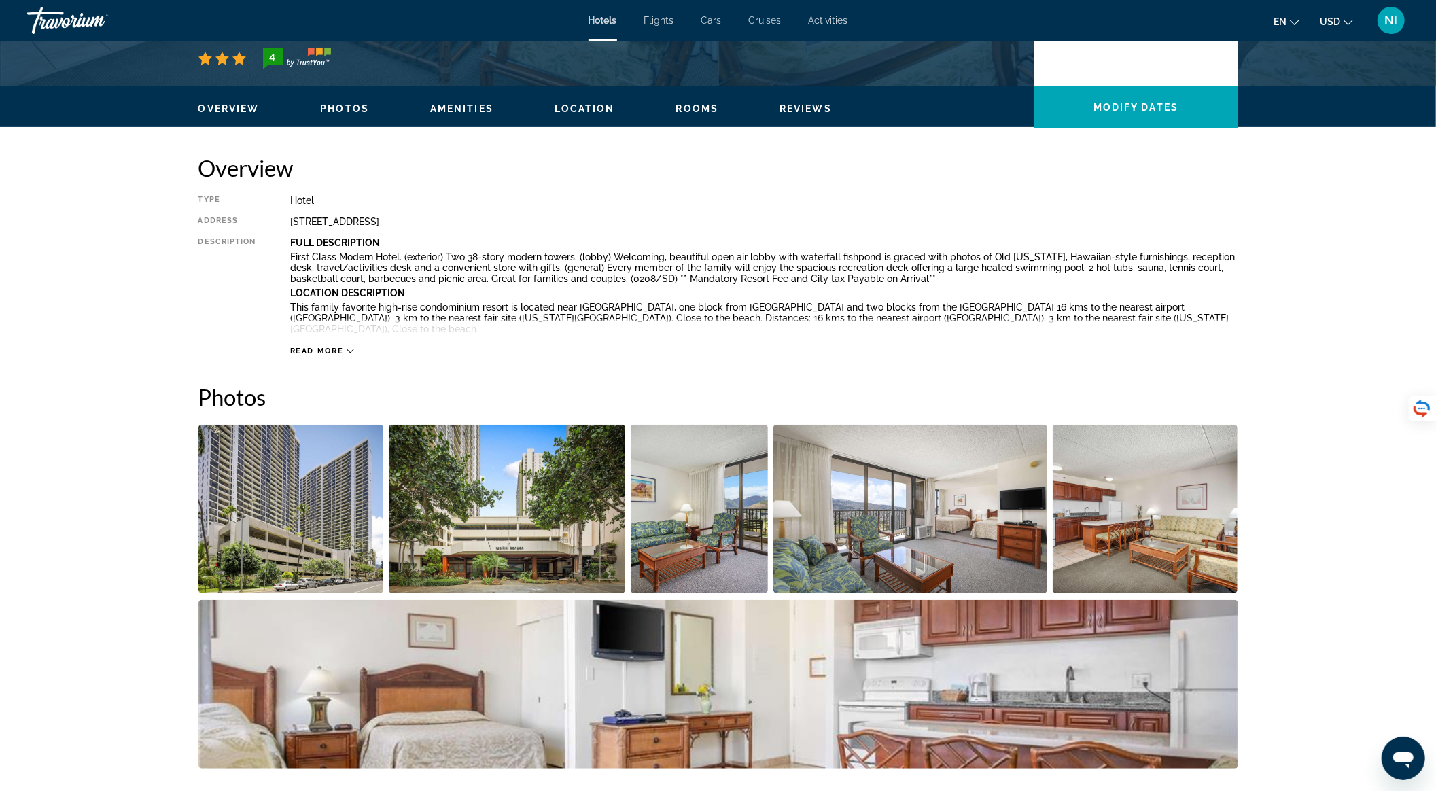
click at [391, 540] on img "Open full-screen image slider" at bounding box center [507, 509] width 237 height 169
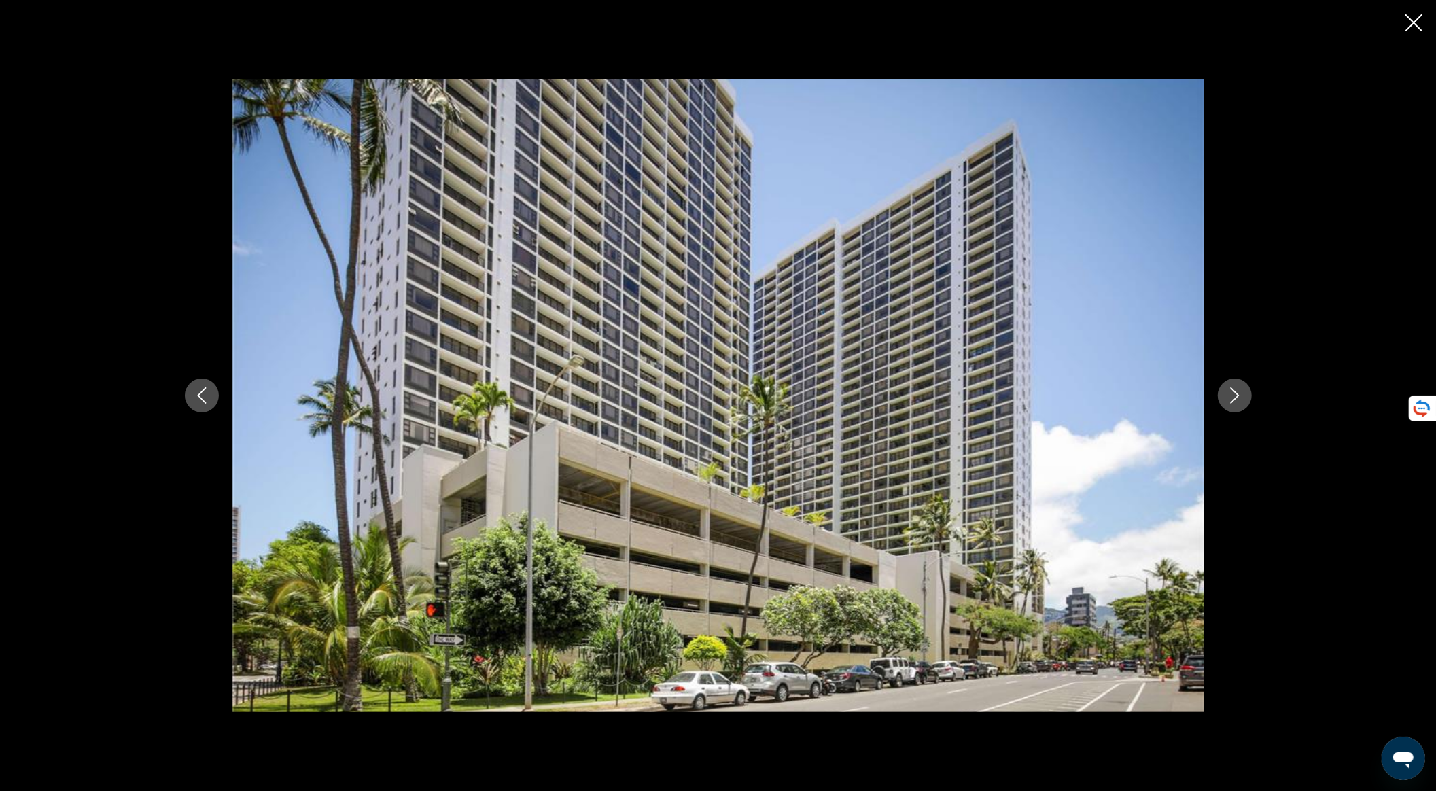
click at [1234, 387] on icon "Next image" at bounding box center [1235, 395] width 16 height 16
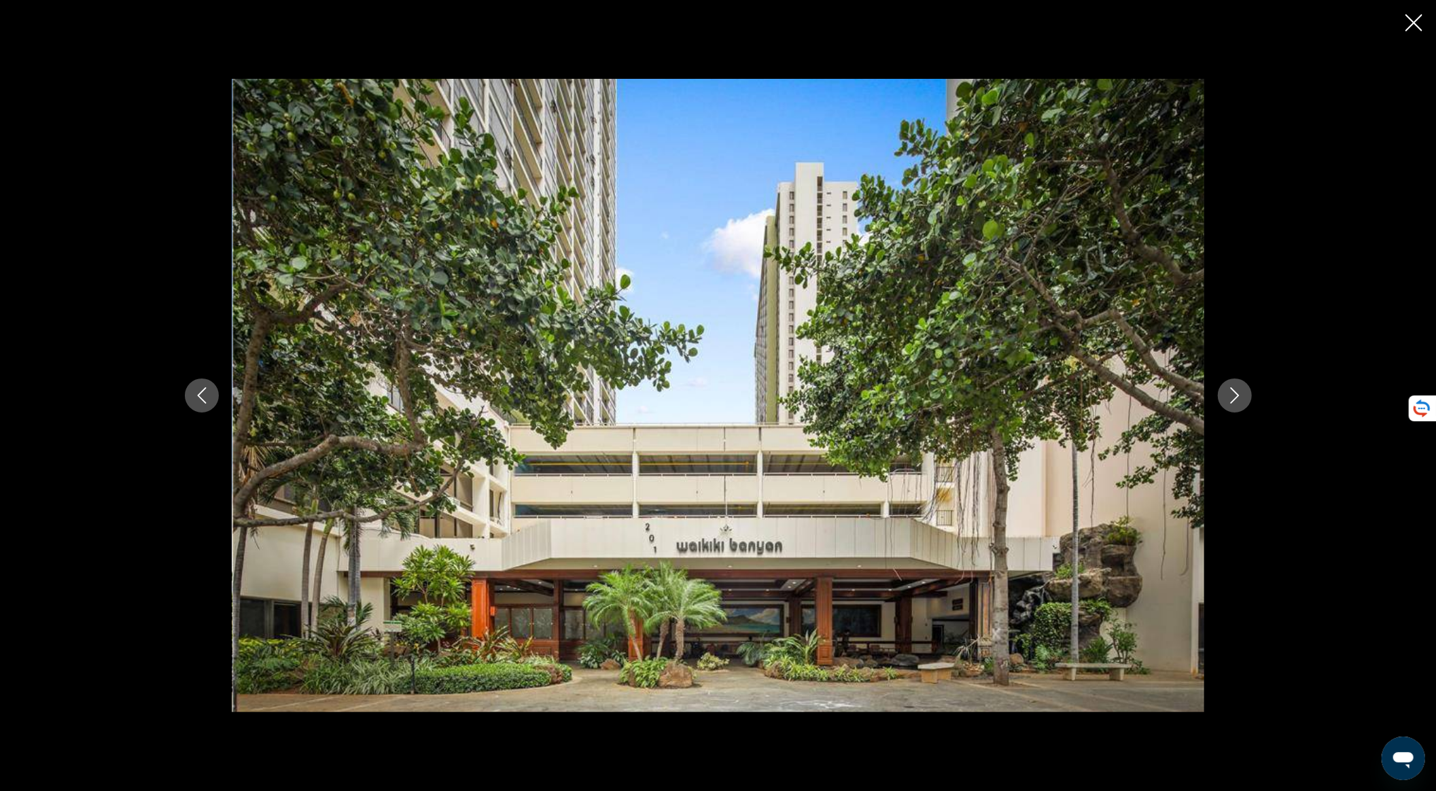
click at [1234, 387] on icon "Next image" at bounding box center [1235, 395] width 16 height 16
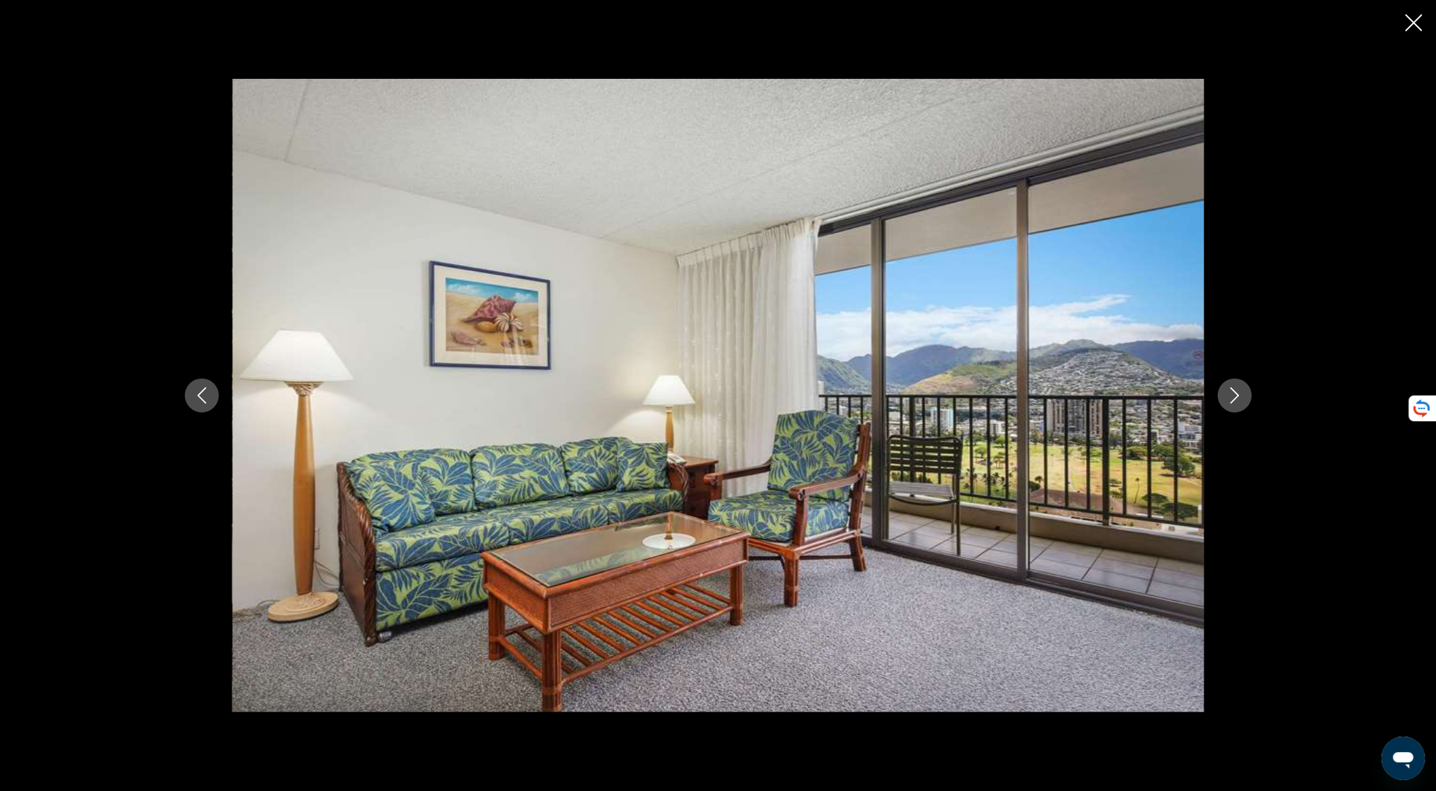
click at [1234, 387] on icon "Next image" at bounding box center [1235, 395] width 16 height 16
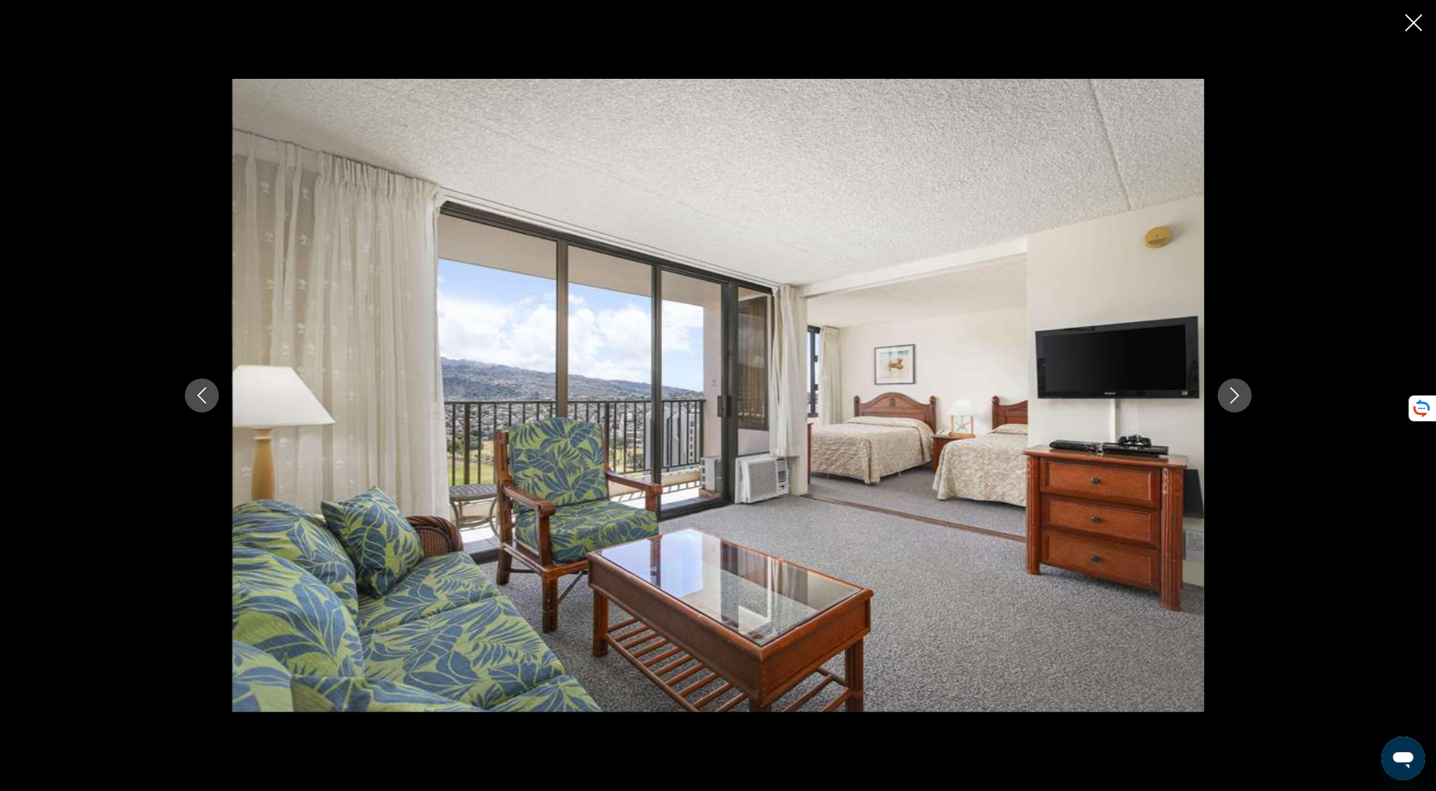
click at [1238, 387] on icon "Next image" at bounding box center [1235, 395] width 16 height 16
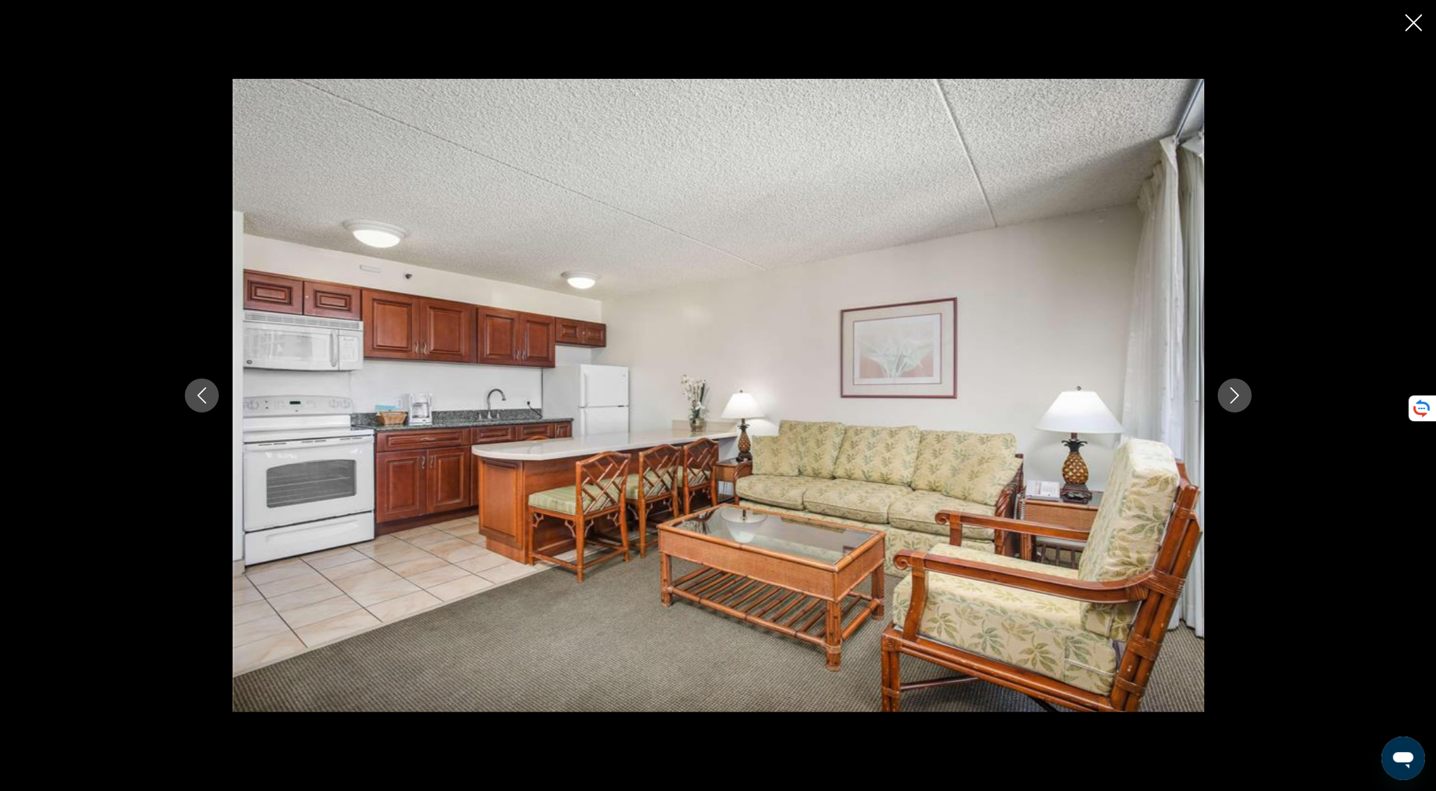
click at [1238, 387] on icon "Next image" at bounding box center [1235, 395] width 16 height 16
